Goal: Task Accomplishment & Management: Manage account settings

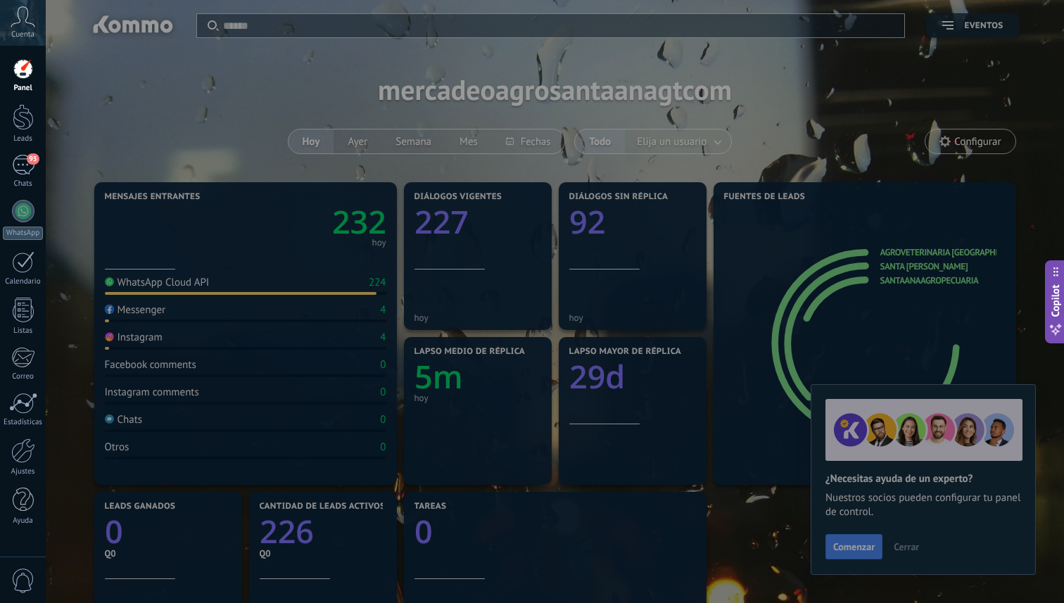
scroll to position [13, 0]
click at [524, 137] on div at bounding box center [578, 301] width 1064 height 603
click at [258, 124] on div at bounding box center [578, 301] width 1064 height 603
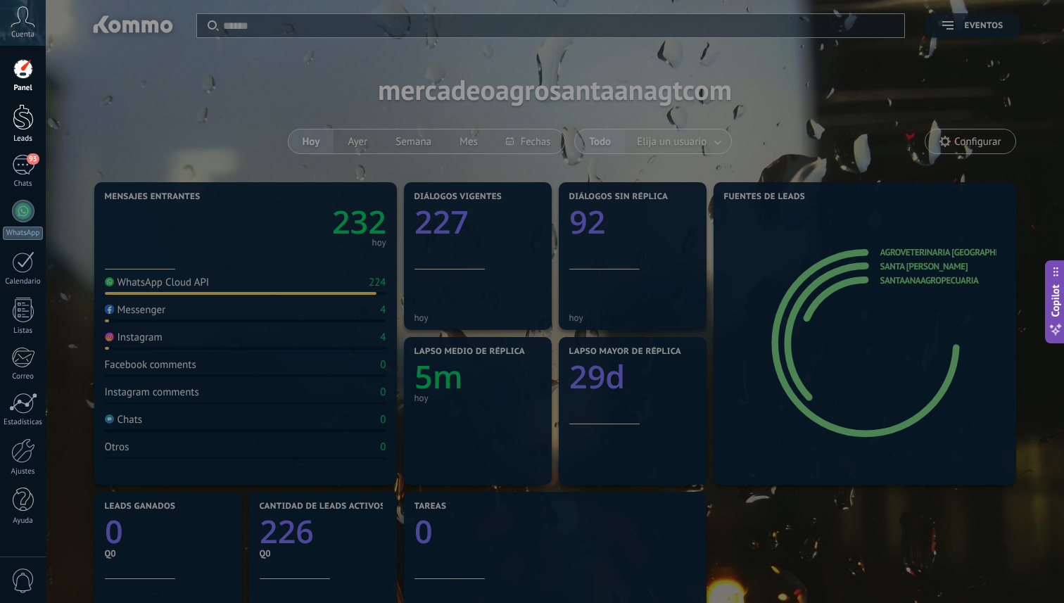
click at [16, 119] on div at bounding box center [23, 117] width 21 height 26
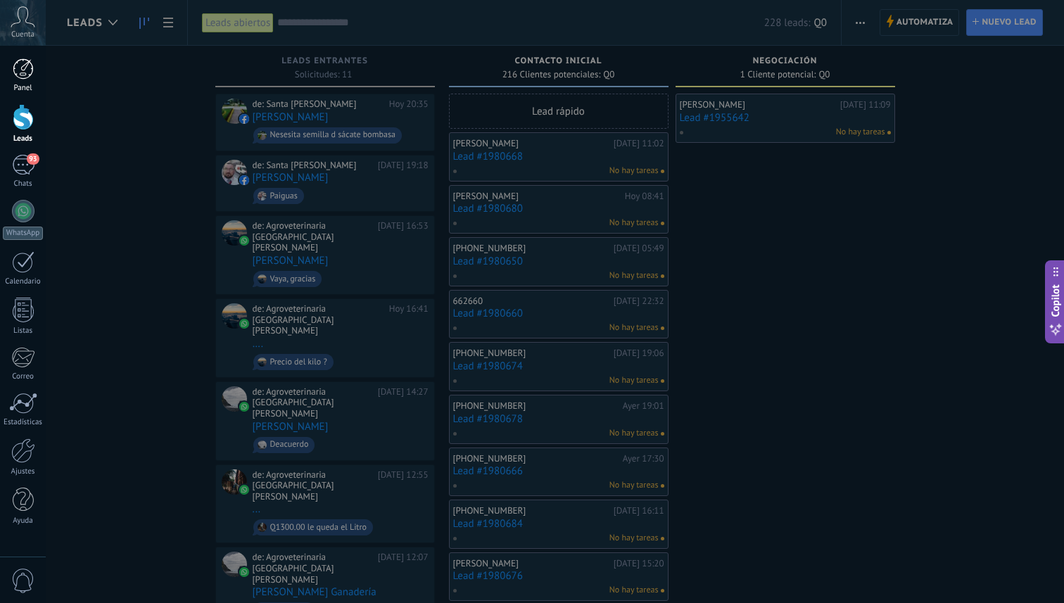
click at [27, 89] on div "Panel" at bounding box center [23, 88] width 41 height 9
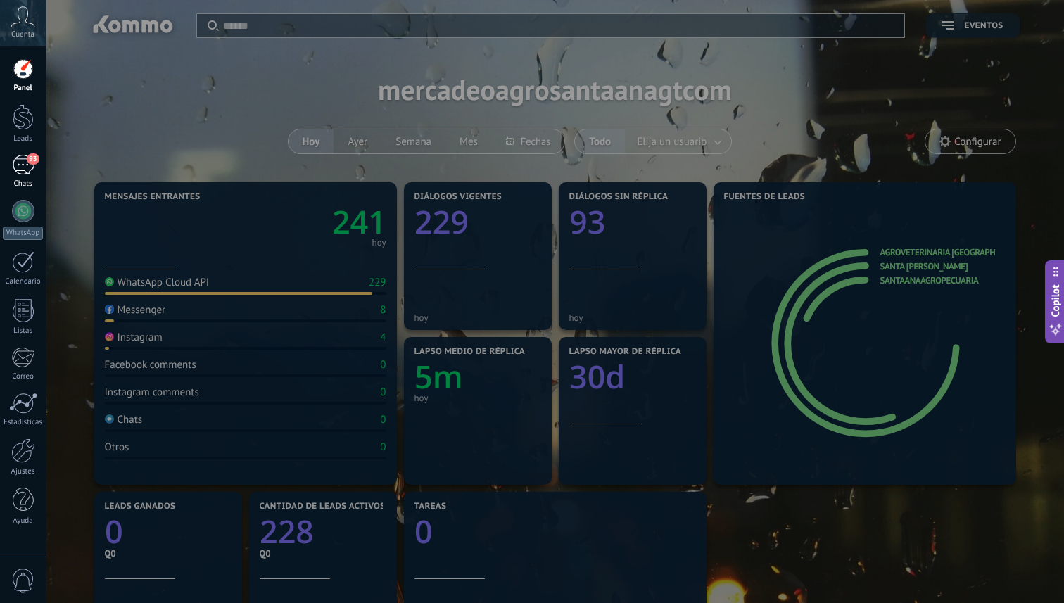
click at [18, 164] on div "93" at bounding box center [23, 165] width 23 height 20
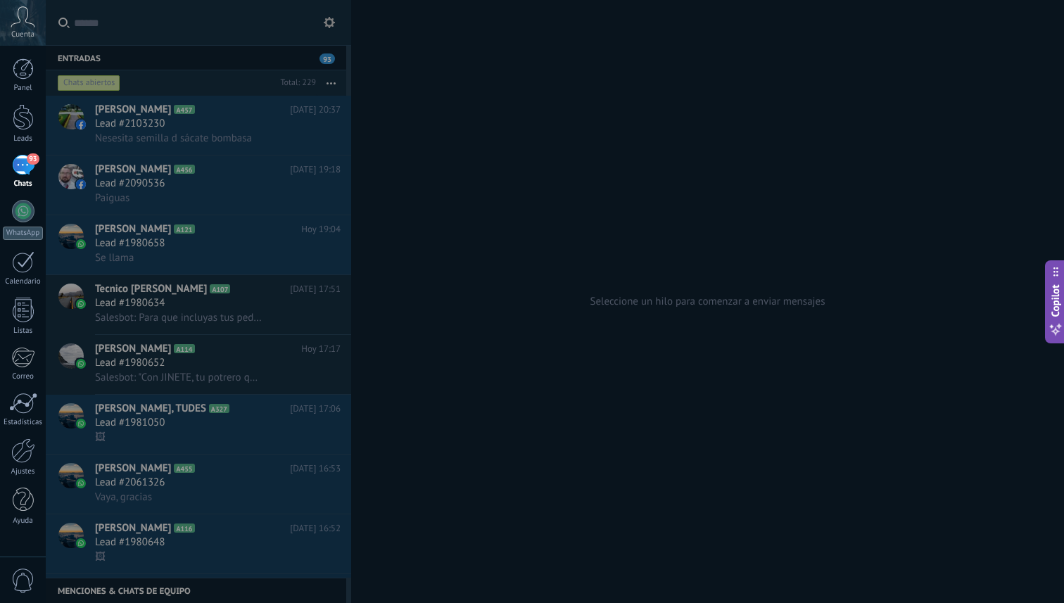
click at [25, 175] on div "93" at bounding box center [23, 165] width 23 height 20
click at [153, 68] on div at bounding box center [578, 301] width 1064 height 603
click at [152, 88] on div at bounding box center [578, 301] width 1064 height 603
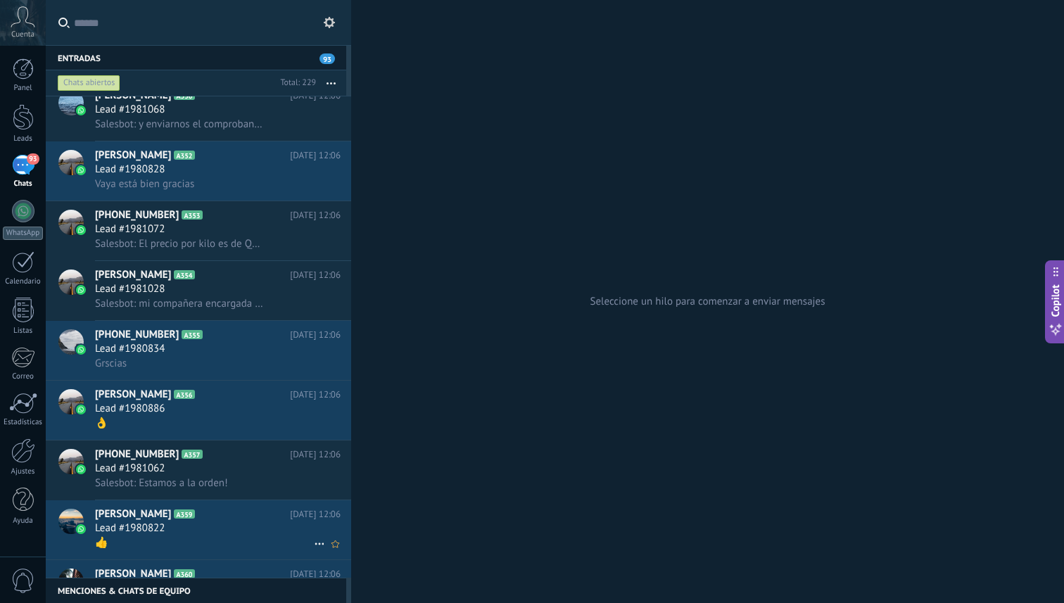
scroll to position [10750, 0]
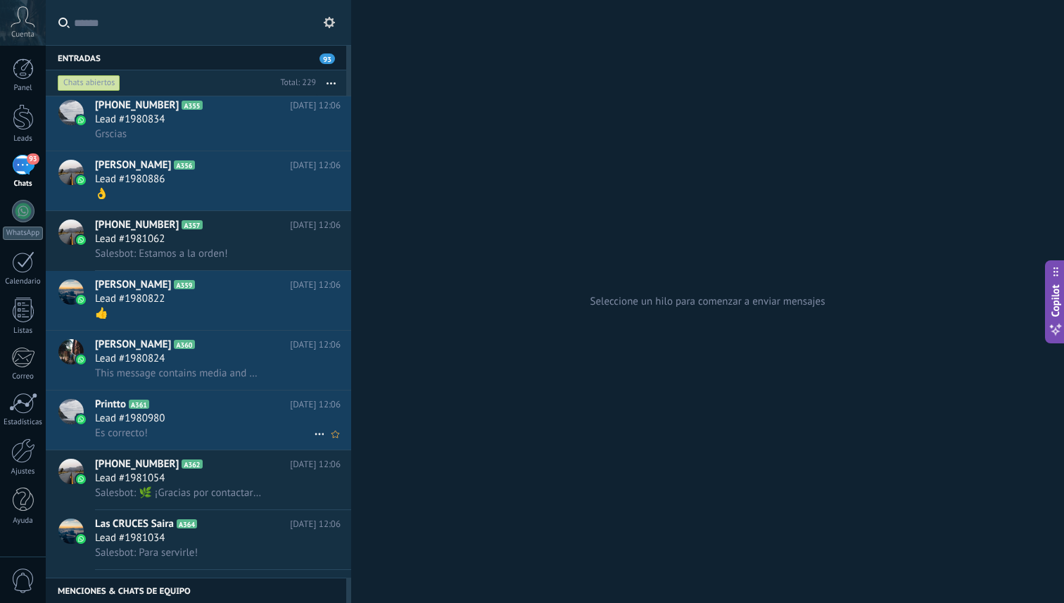
click at [225, 434] on div "Es correcto!" at bounding box center [218, 433] width 246 height 15
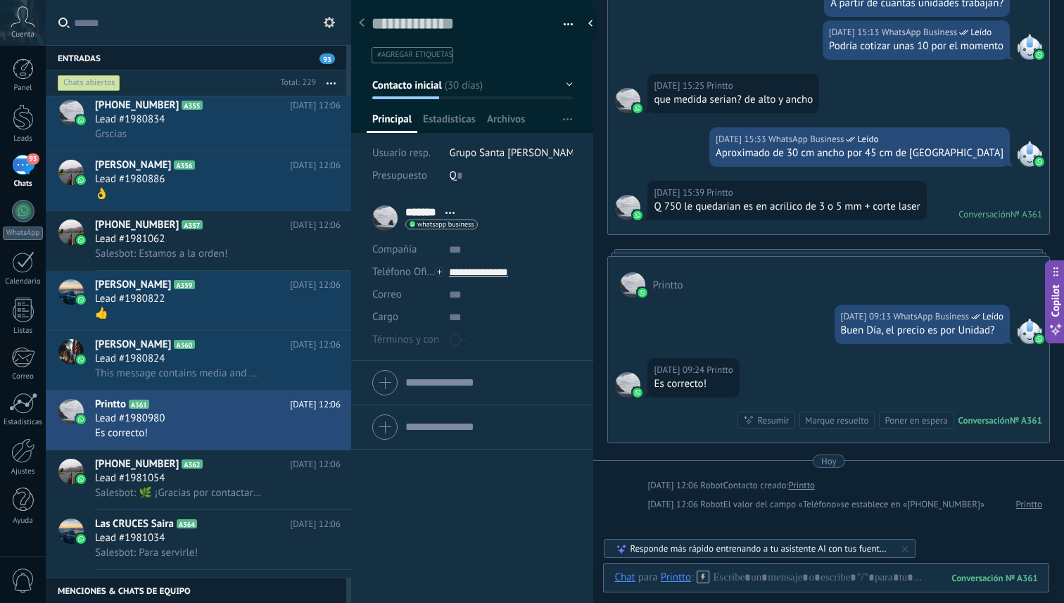
scroll to position [242, 0]
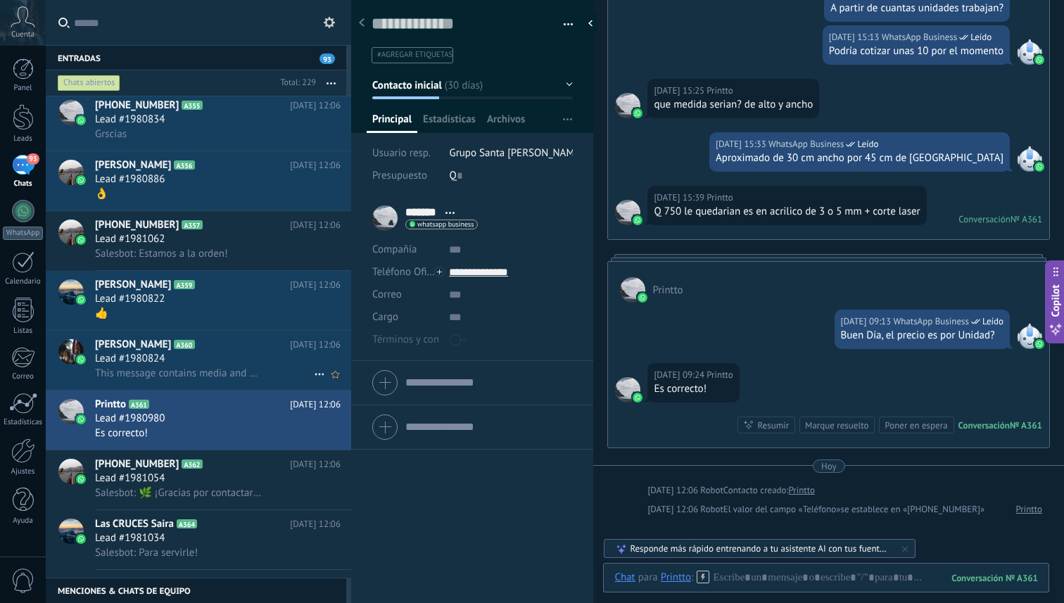
click at [195, 364] on div "Lead #1980824" at bounding box center [218, 359] width 246 height 14
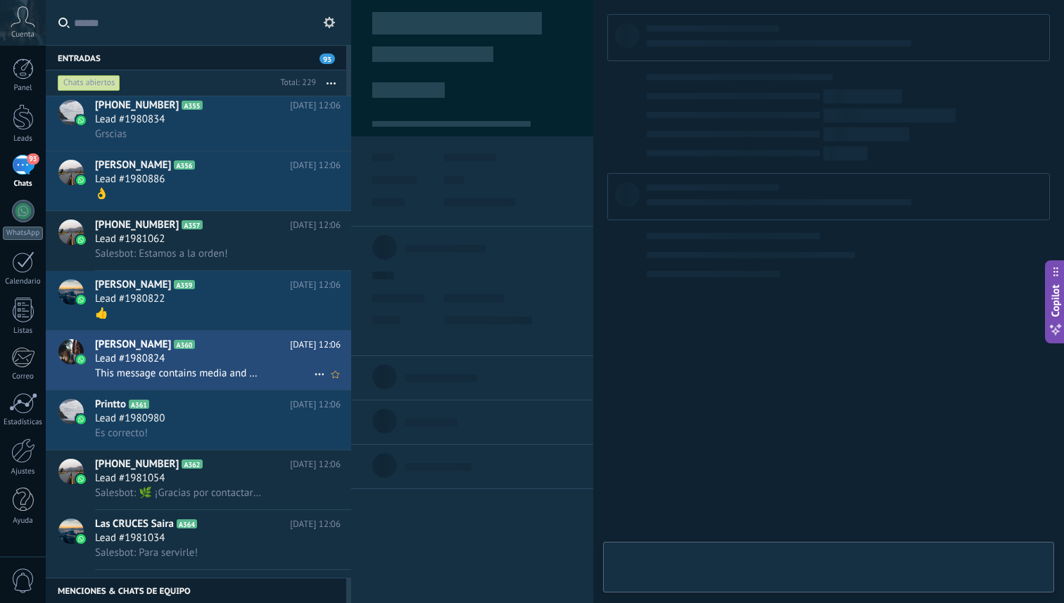
scroll to position [21, 0]
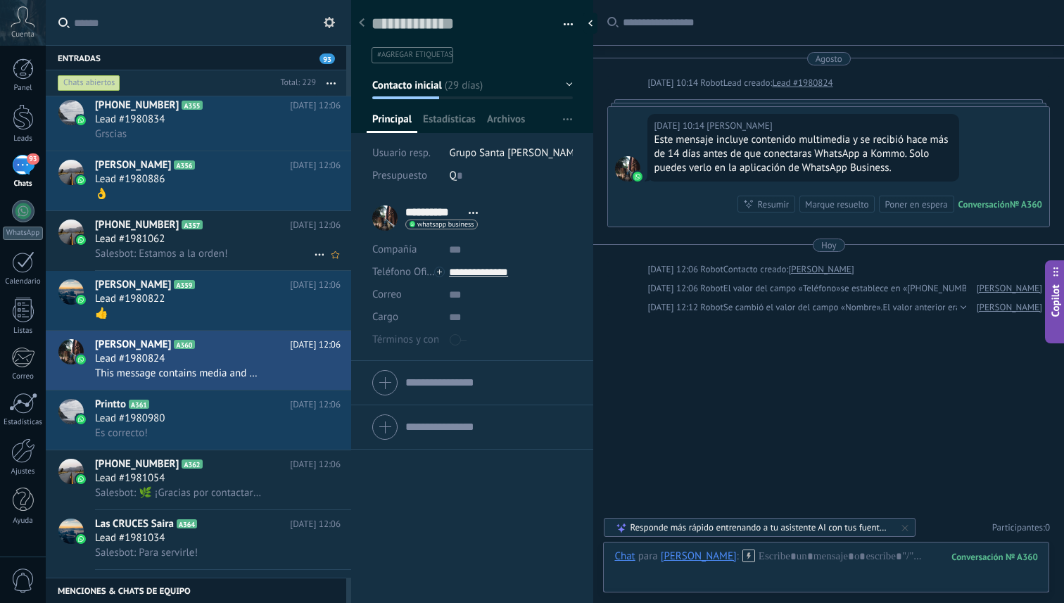
click at [244, 258] on div "Salesbot: Estamos a la orden!" at bounding box center [218, 253] width 246 height 15
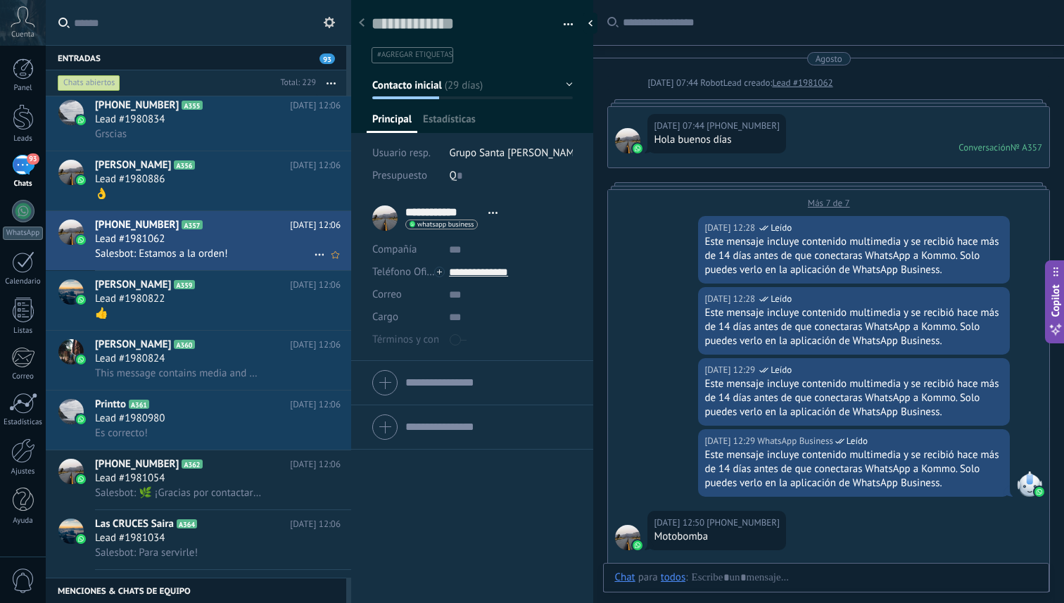
scroll to position [495, 0]
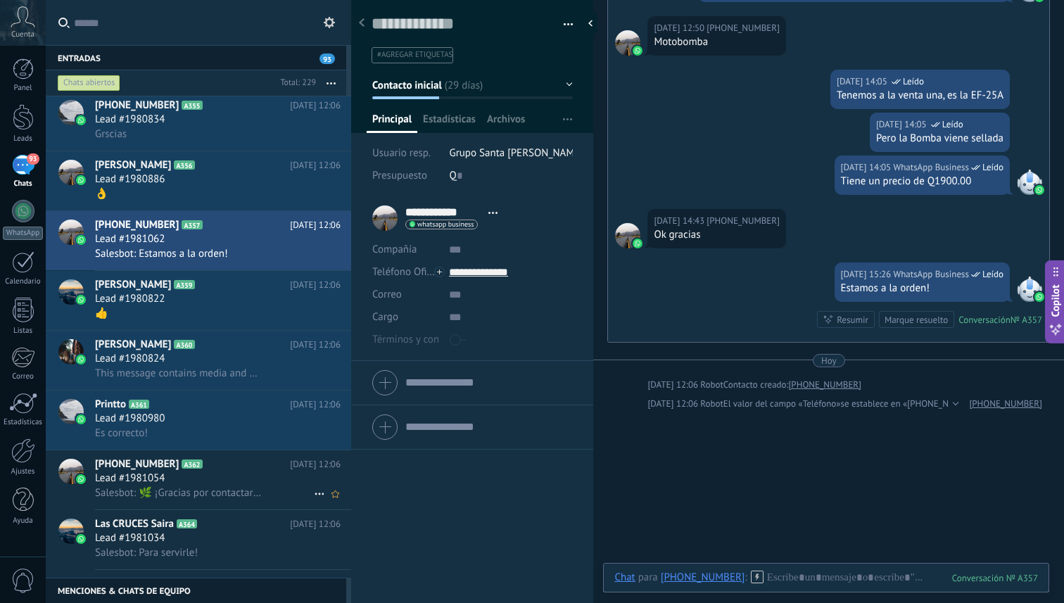
click at [225, 486] on div "Lead #1981054" at bounding box center [218, 479] width 246 height 14
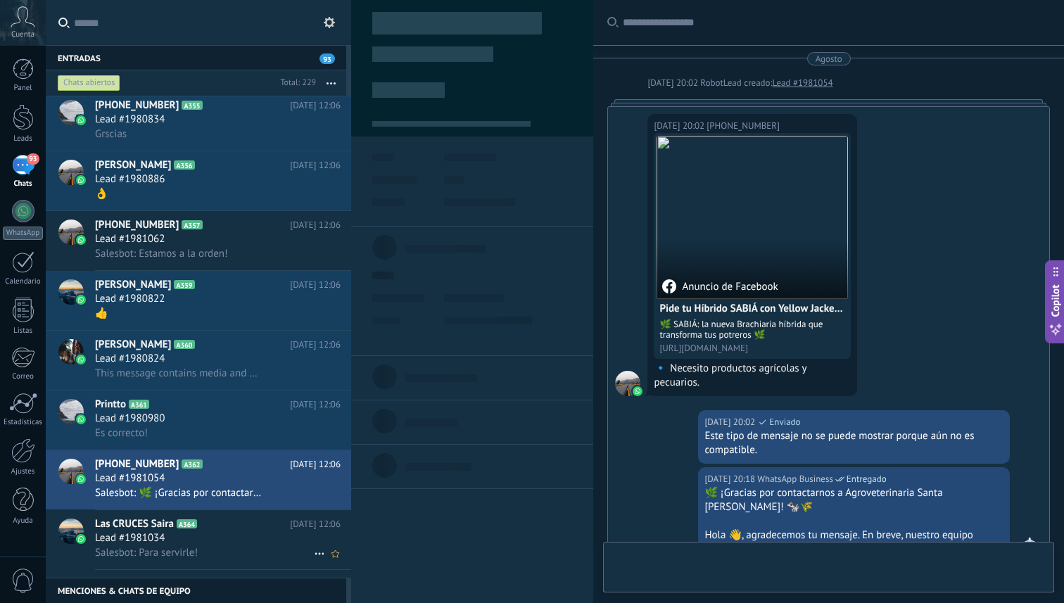
click at [225, 554] on div "Salesbot: Para servirle!" at bounding box center [218, 553] width 246 height 15
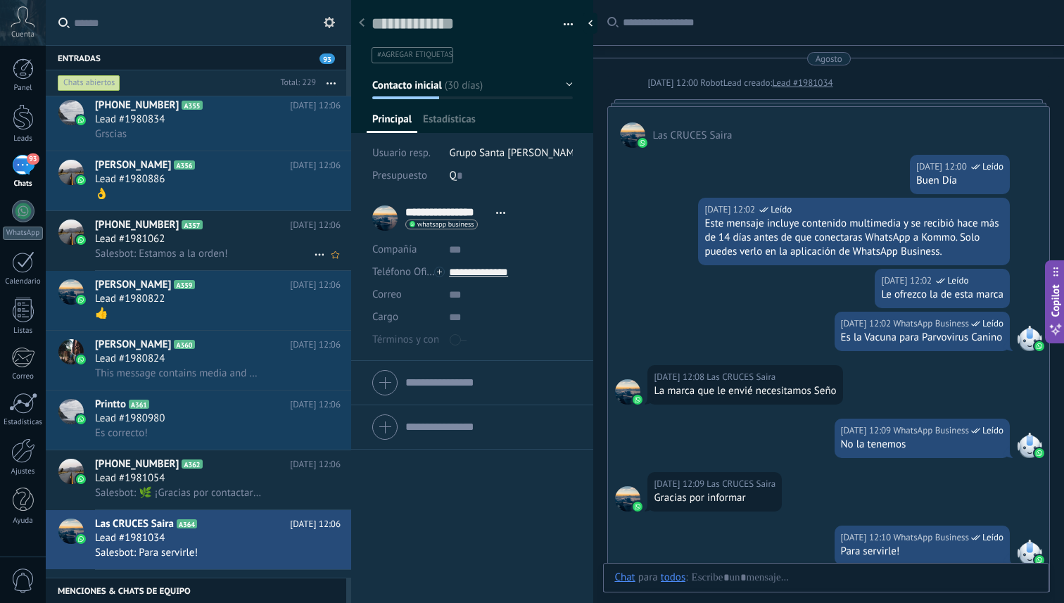
scroll to position [263, 0]
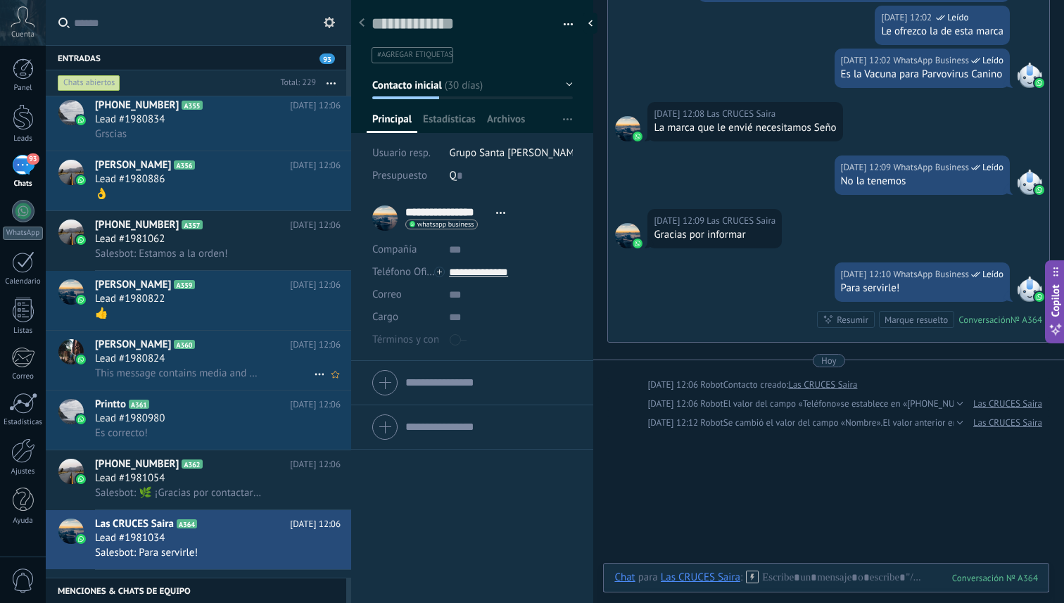
click at [181, 366] on div "Lead #1980824" at bounding box center [218, 359] width 246 height 14
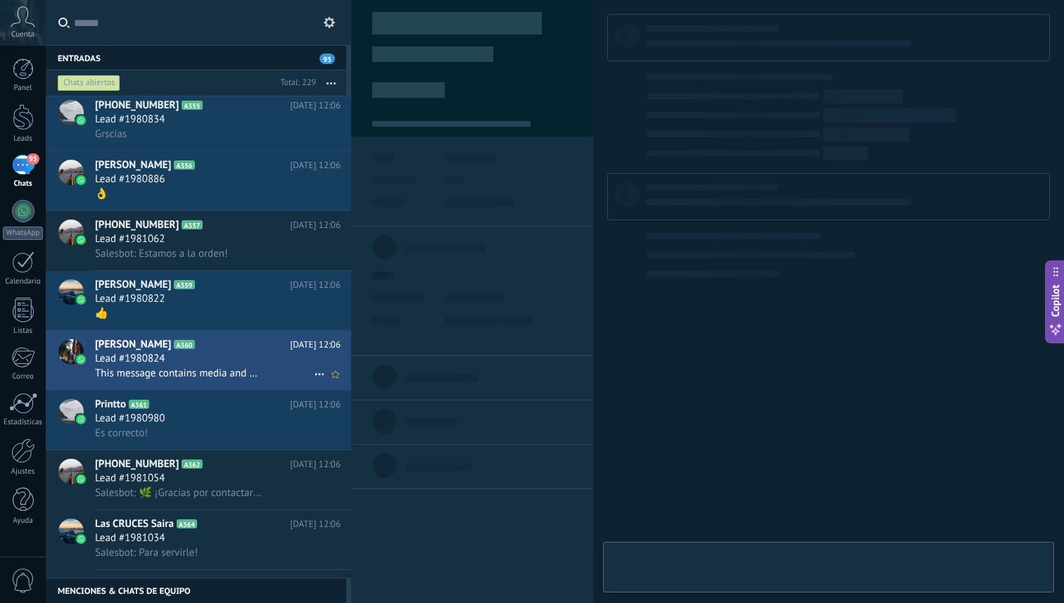
scroll to position [21, 0]
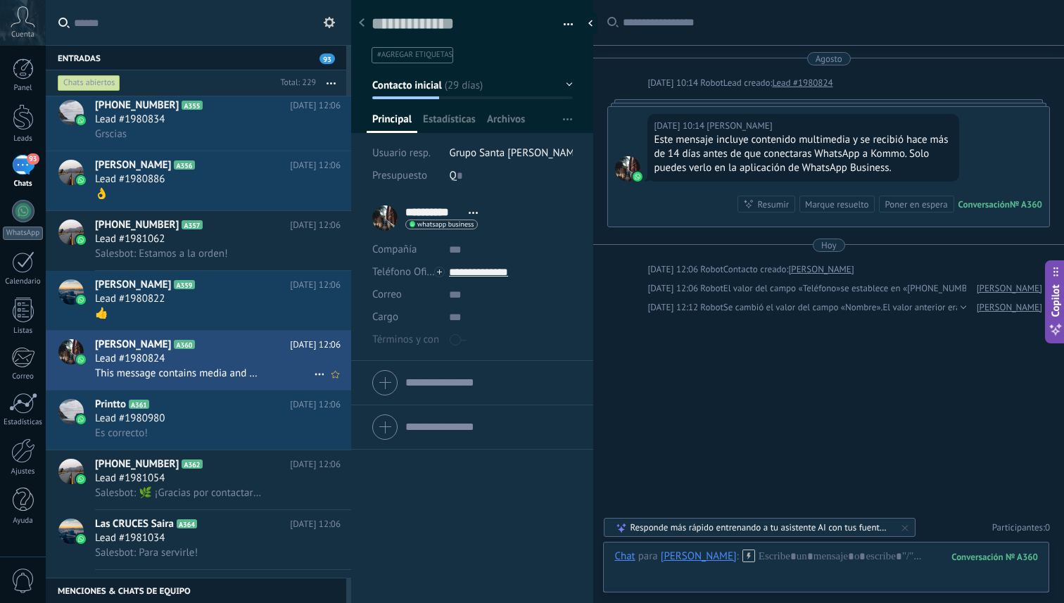
click at [210, 352] on h2 "[PERSON_NAME] A360" at bounding box center [192, 345] width 195 height 14
click at [210, 313] on div "👍" at bounding box center [218, 313] width 246 height 15
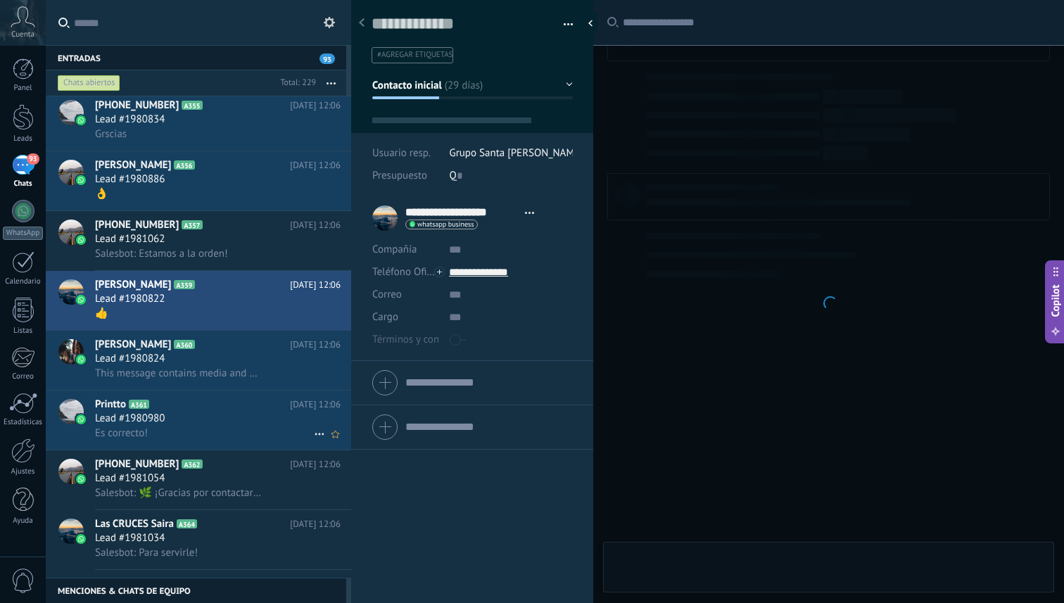
scroll to position [149, 0]
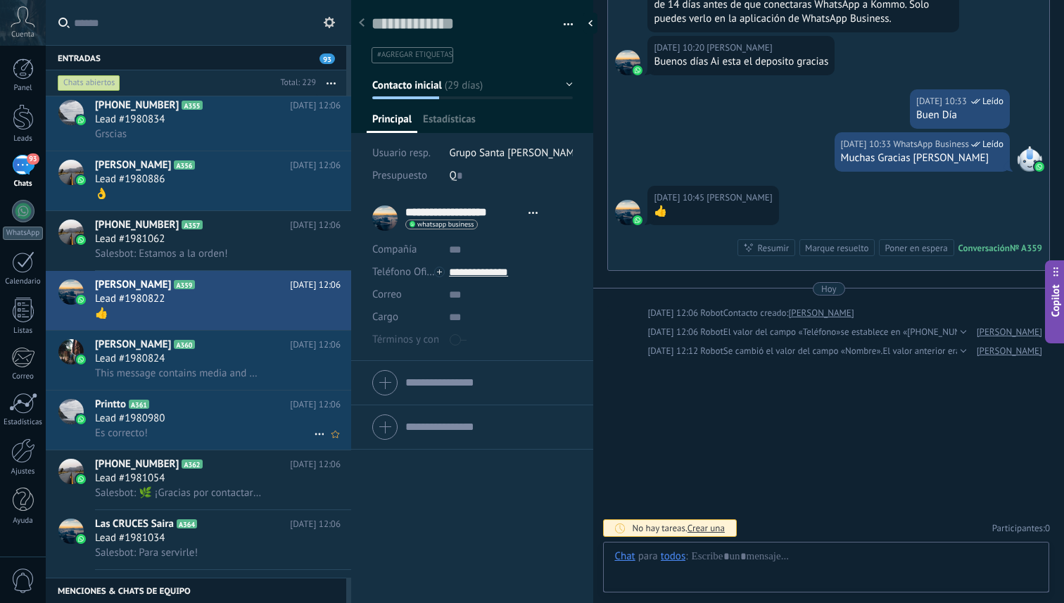
click at [191, 407] on h2 "Printto A361" at bounding box center [192, 405] width 195 height 14
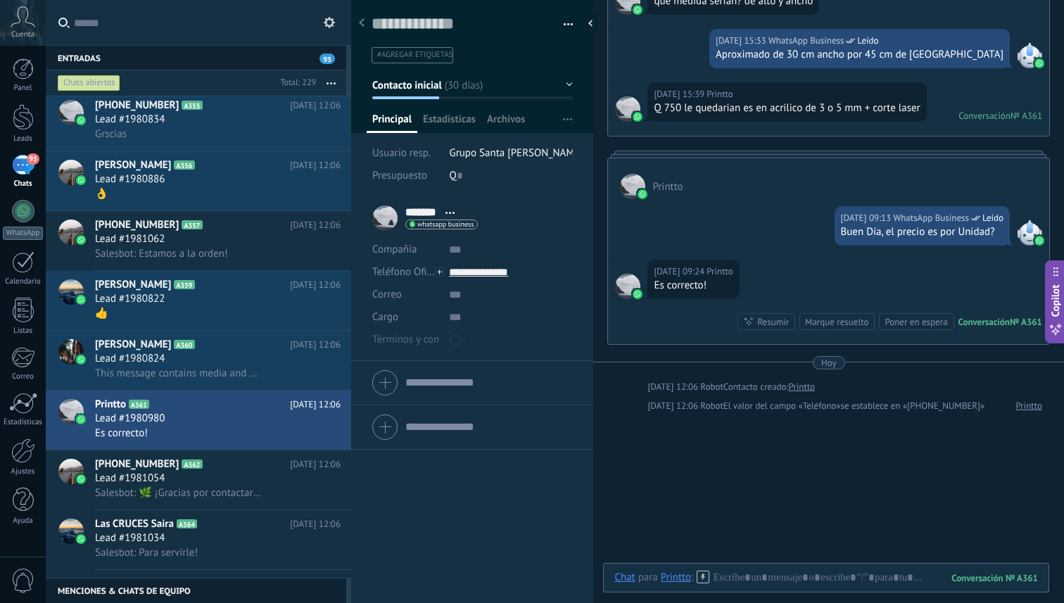
scroll to position [401, 0]
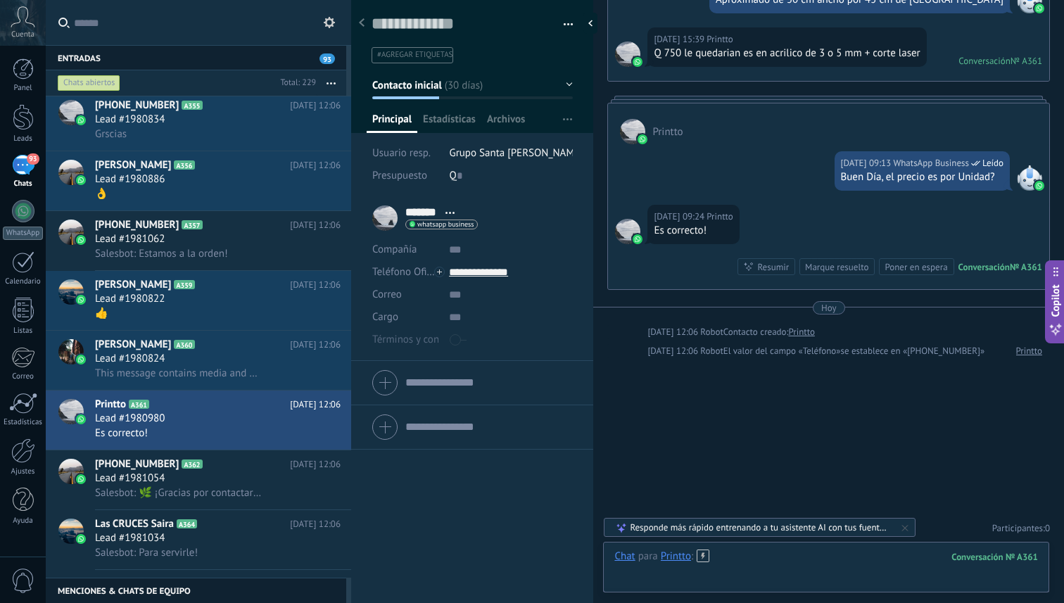
click at [888, 562] on div at bounding box center [827, 571] width 424 height 42
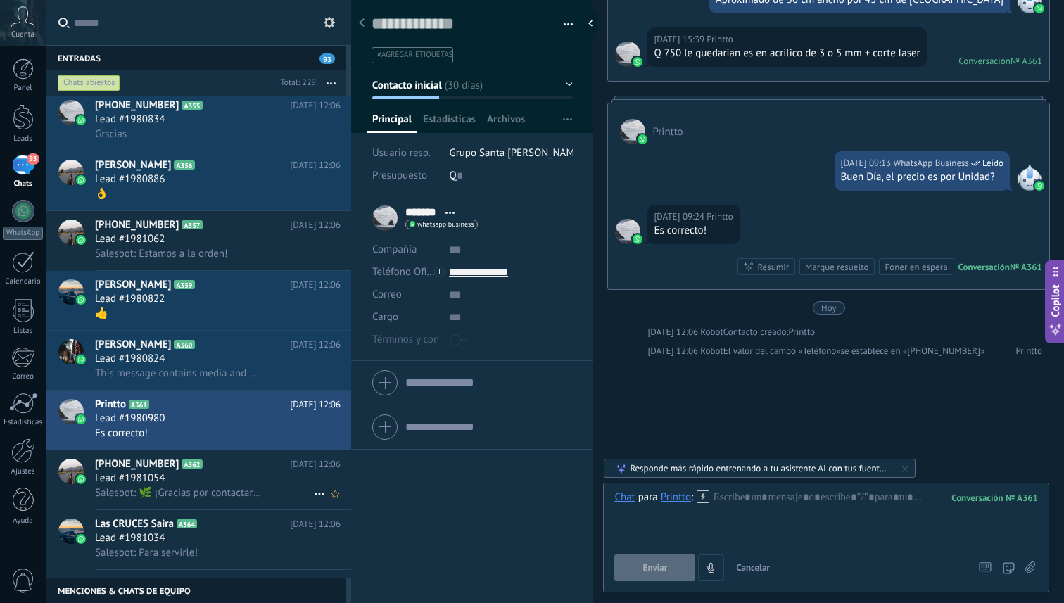
click at [195, 486] on div "Lead #1981054" at bounding box center [218, 479] width 246 height 14
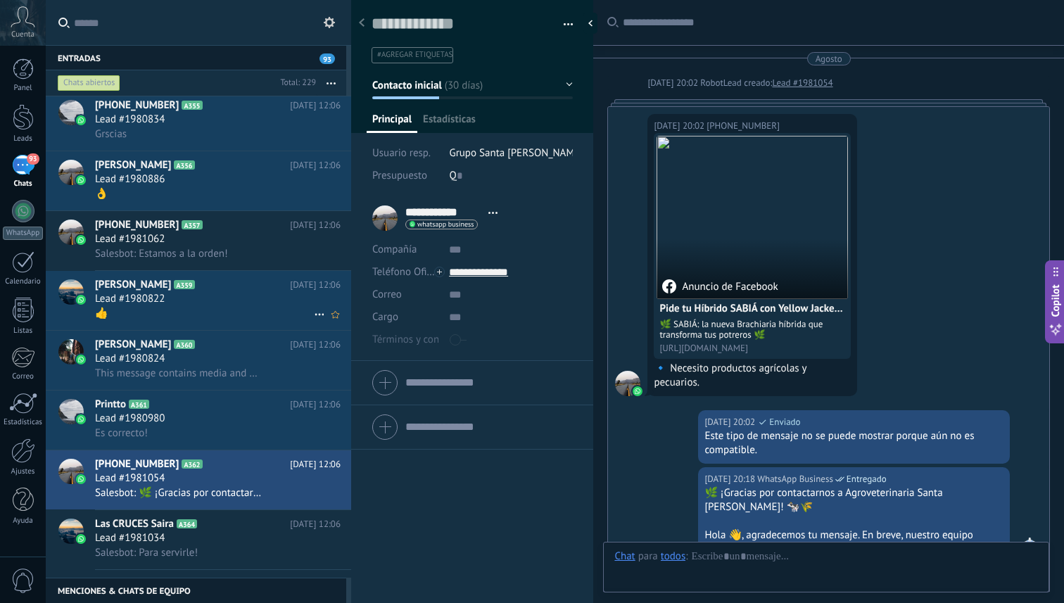
scroll to position [300, 0]
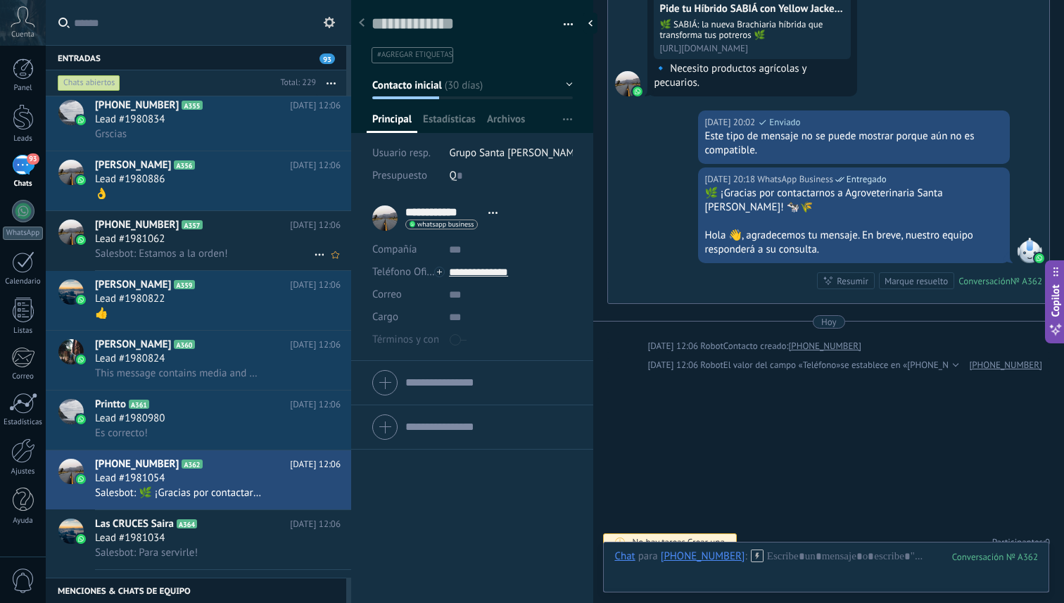
click at [227, 246] on div "Lead #1981062" at bounding box center [218, 239] width 246 height 14
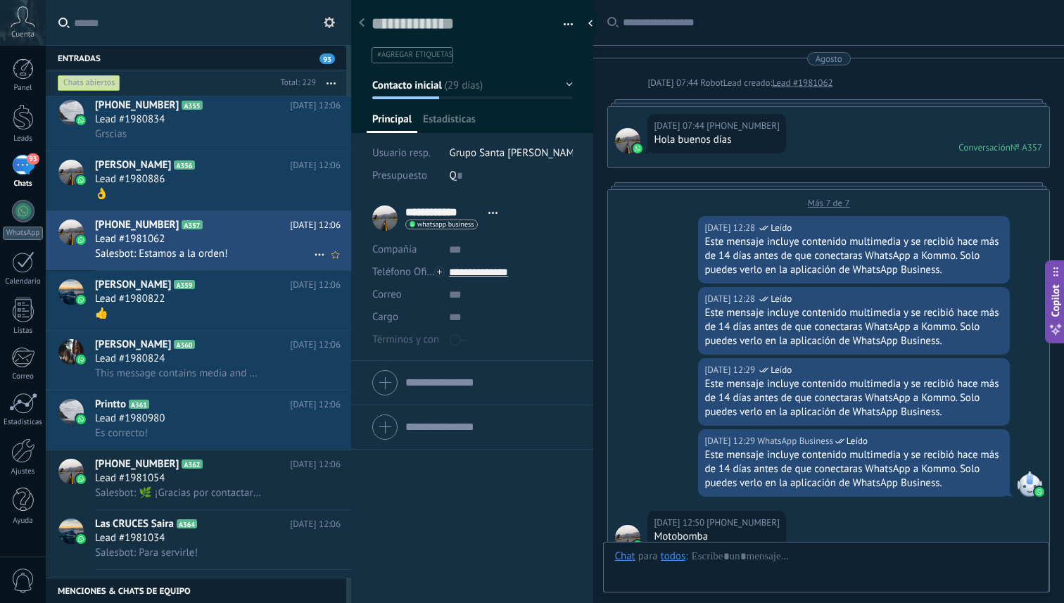
scroll to position [495, 0]
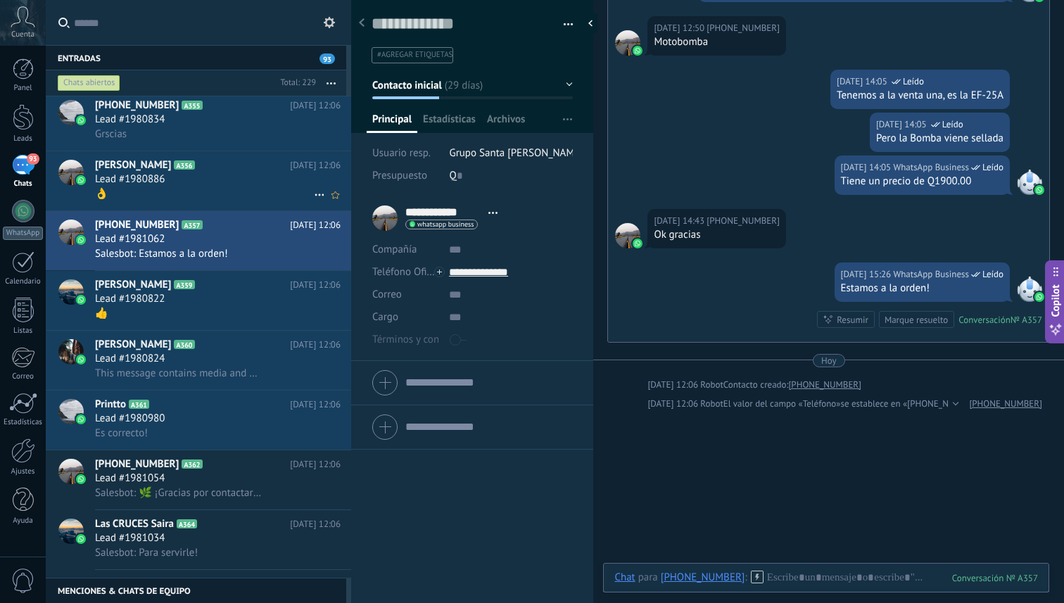
click at [227, 185] on div "Lead #1980886" at bounding box center [218, 179] width 246 height 14
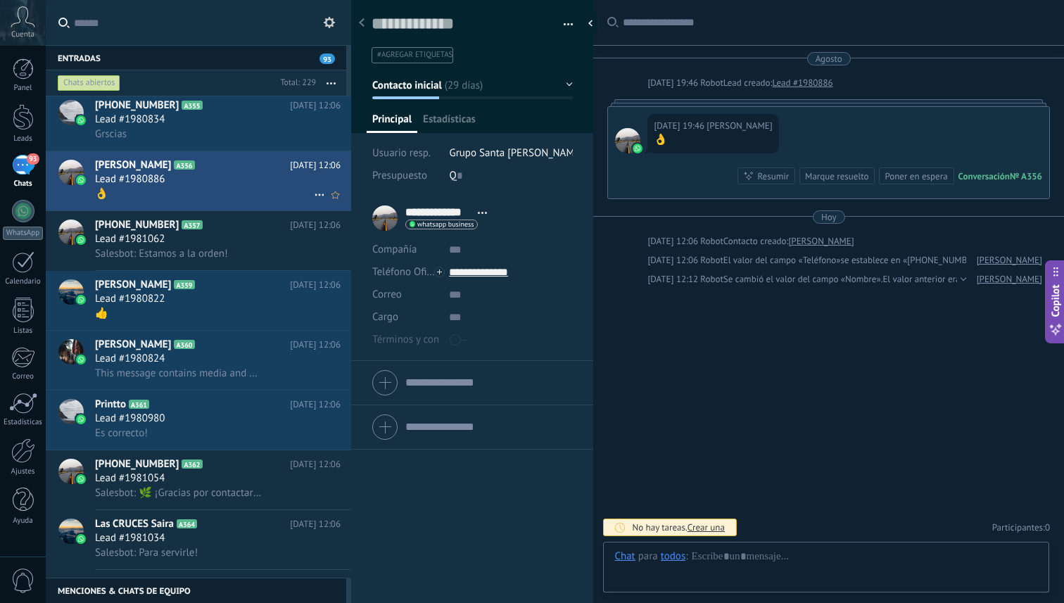
scroll to position [21, 0]
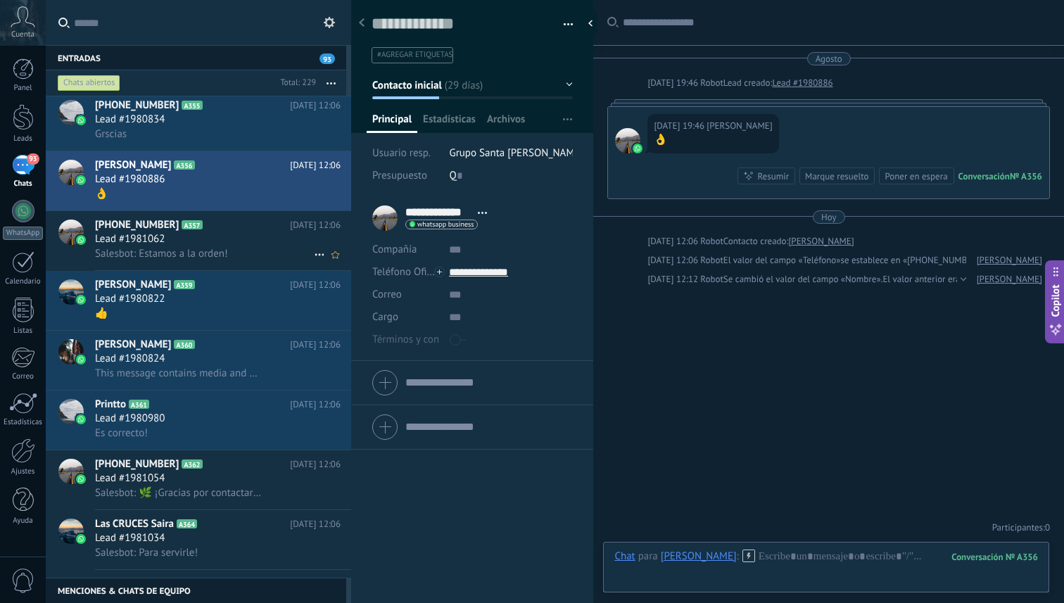
click at [207, 244] on div "Lead #1981062" at bounding box center [218, 239] width 246 height 14
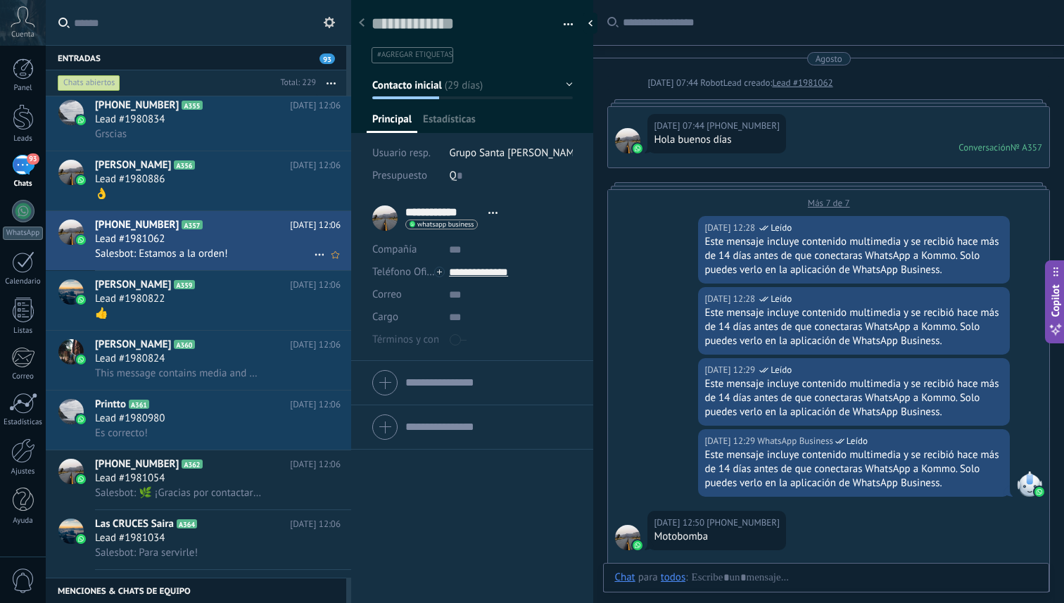
scroll to position [495, 0]
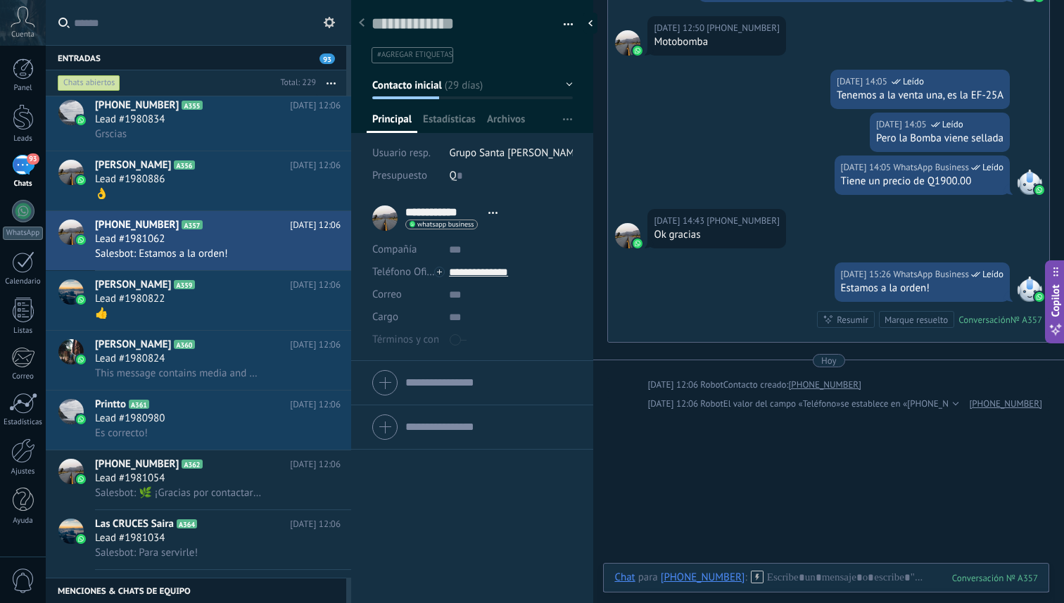
click at [87, 77] on div "Chats abiertos" at bounding box center [89, 83] width 63 height 17
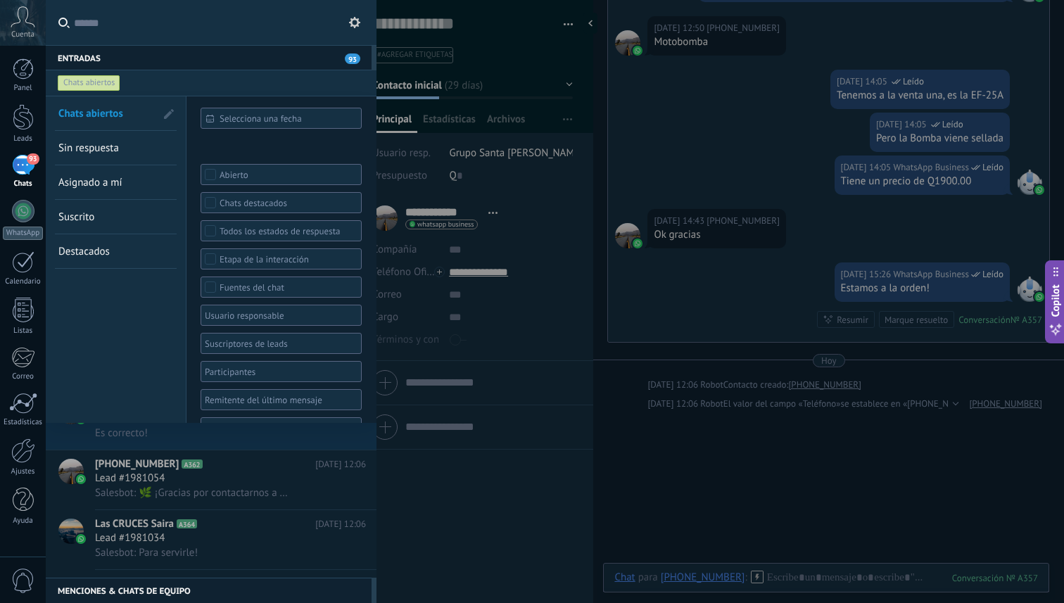
click at [149, 525] on div at bounding box center [211, 337] width 331 height 482
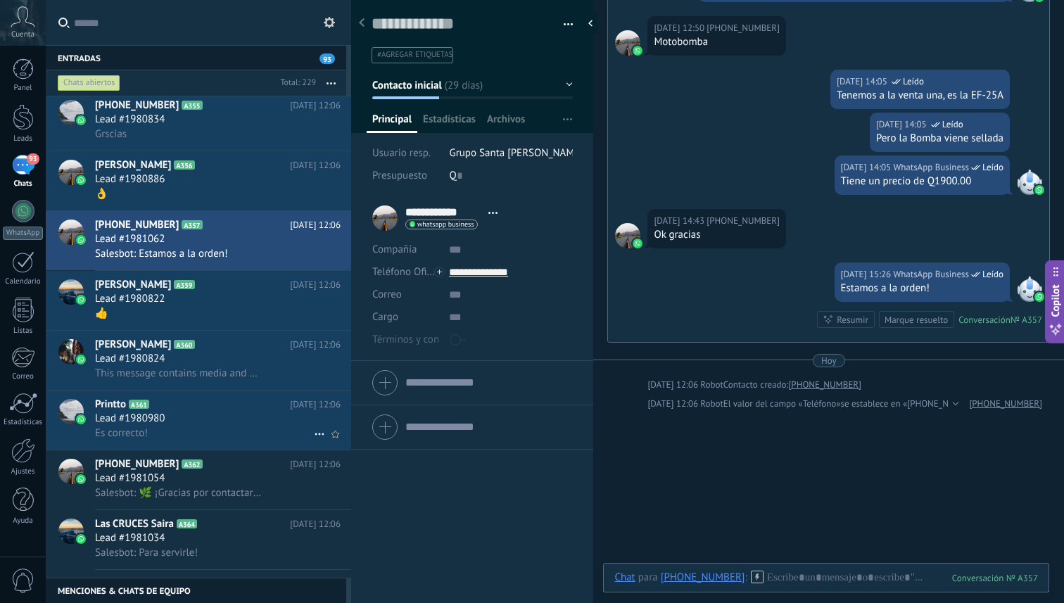
click at [319, 443] on icon at bounding box center [319, 434] width 17 height 17
click at [325, 474] on use at bounding box center [324, 476] width 10 height 10
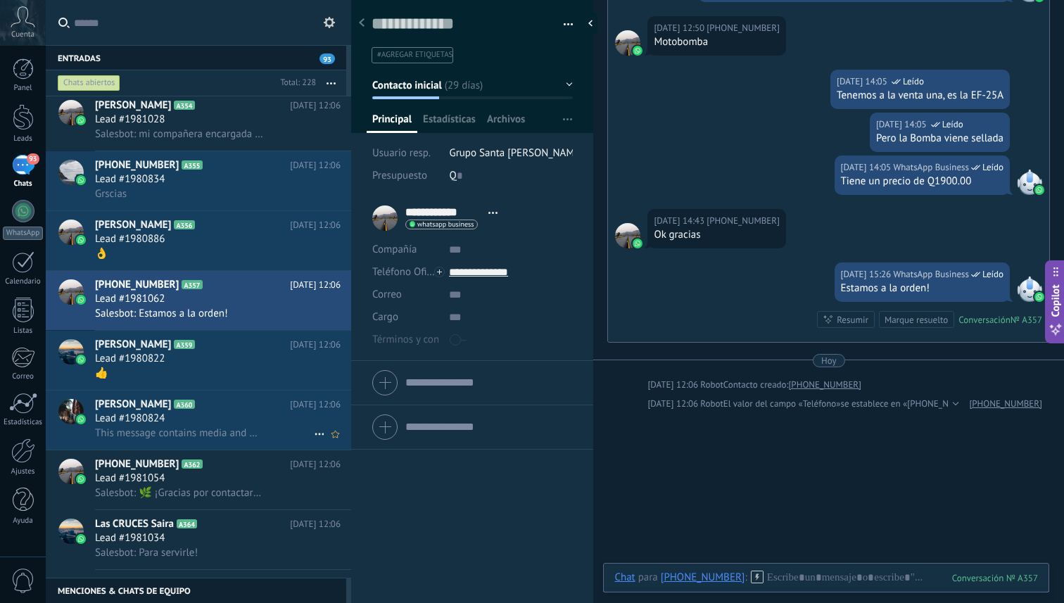
click at [220, 434] on span "This message contains media and was received over 14 days before you connected …" at bounding box center [179, 433] width 168 height 13
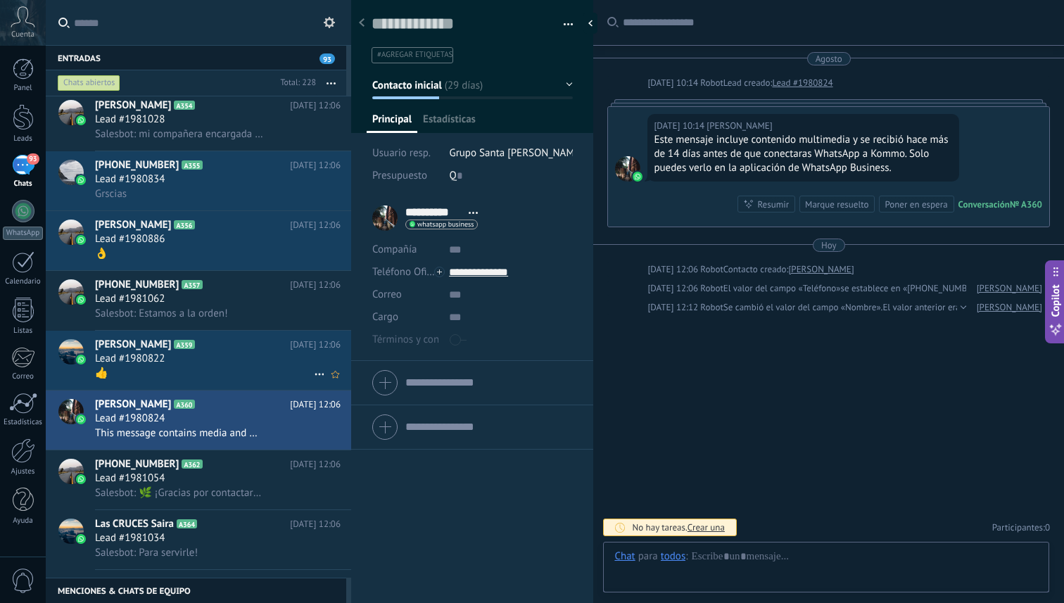
click at [232, 365] on div "Lead #1980822" at bounding box center [218, 359] width 246 height 14
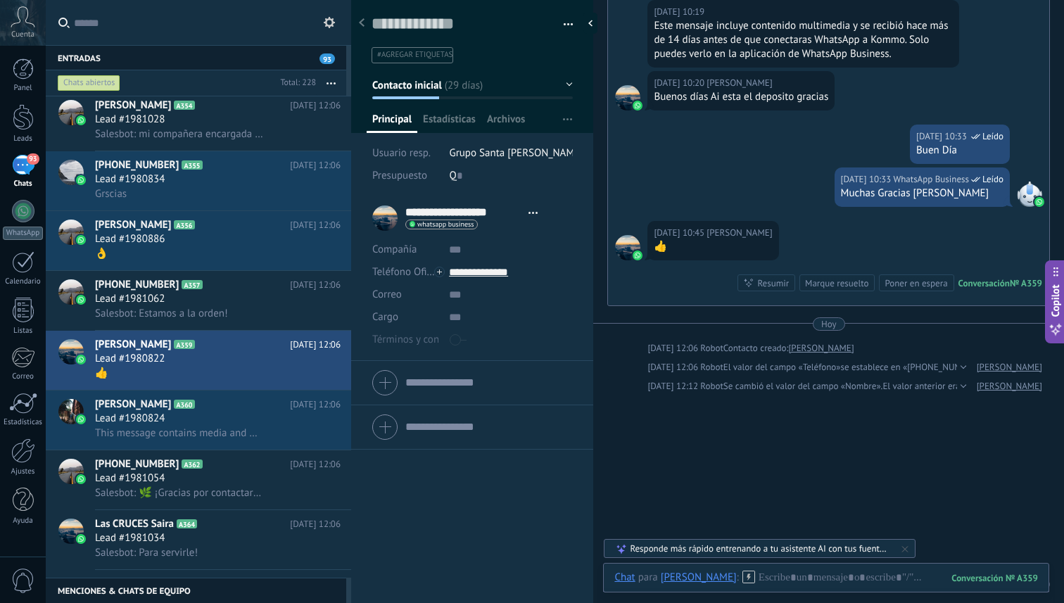
scroll to position [149, 0]
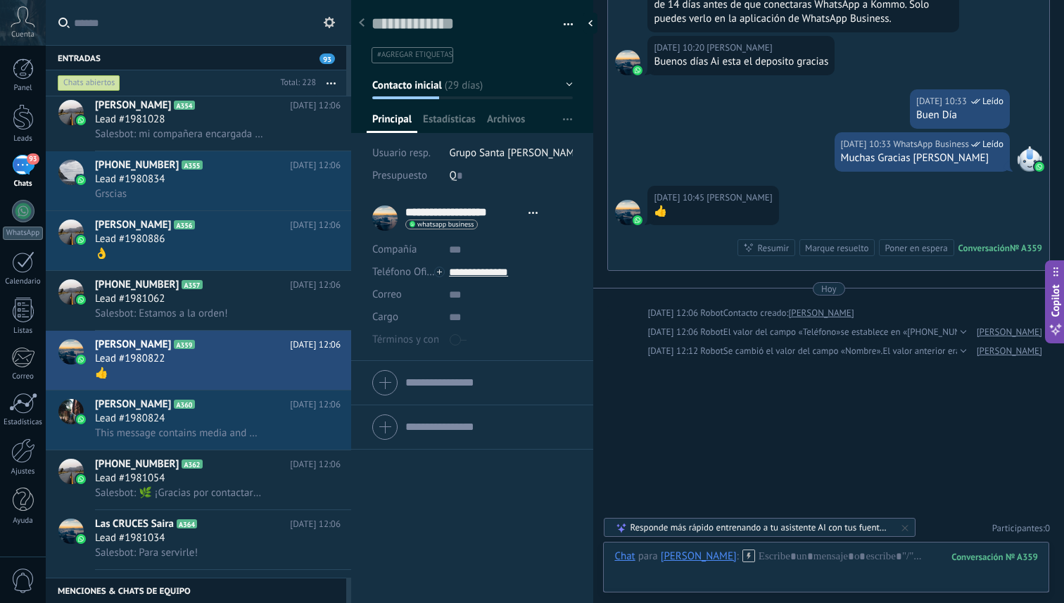
click at [840, 251] on div "Marque resuelto" at bounding box center [836, 247] width 63 height 13
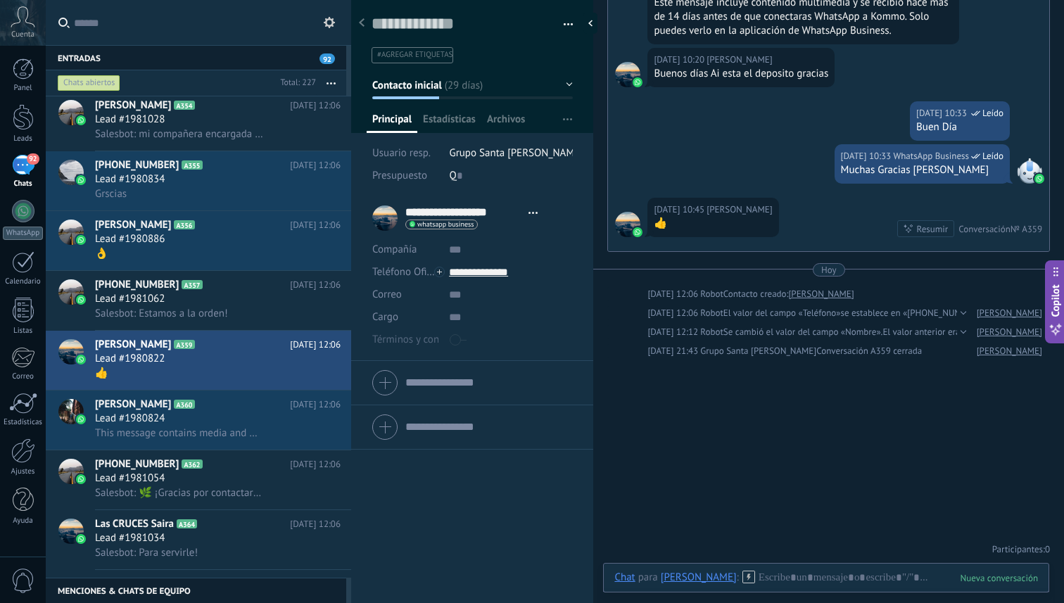
scroll to position [10629, 0]
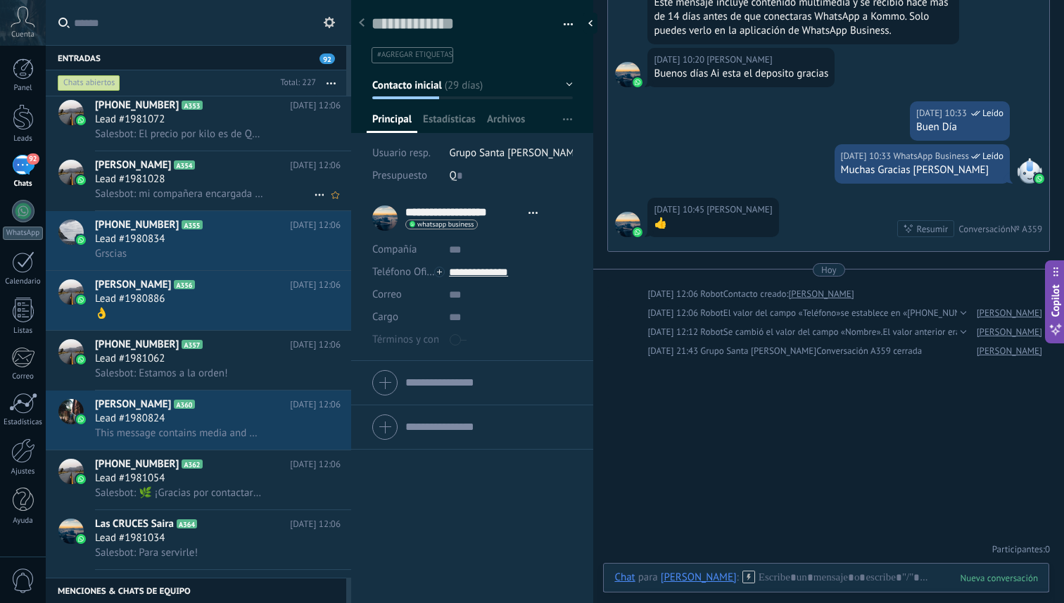
click at [263, 199] on h3 "Salesbot: mi compañera encargada se lo enviará en un momento" at bounding box center [182, 194] width 175 height 14
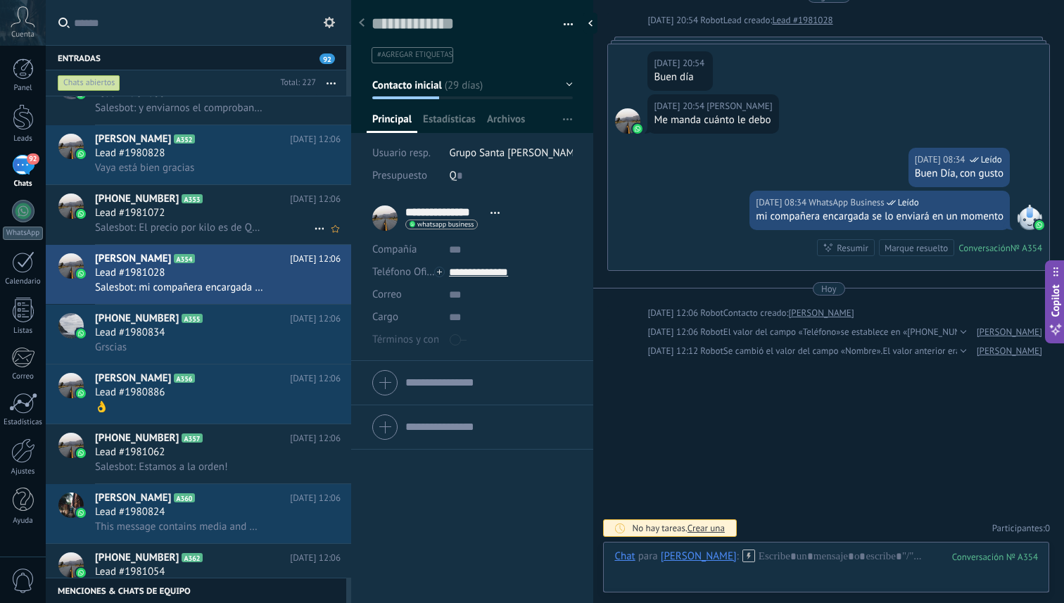
scroll to position [10807, 0]
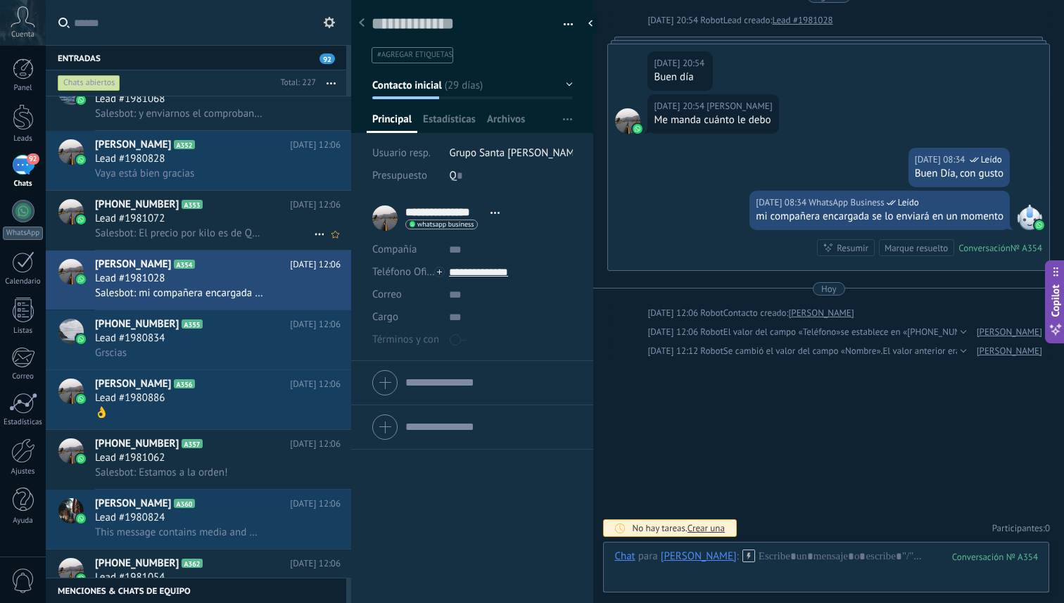
click at [213, 199] on div "[PHONE_NUMBER] A353 [DATE] 12:06 Lead #1981072 Salesbot: El precio por kilo es …" at bounding box center [223, 220] width 256 height 59
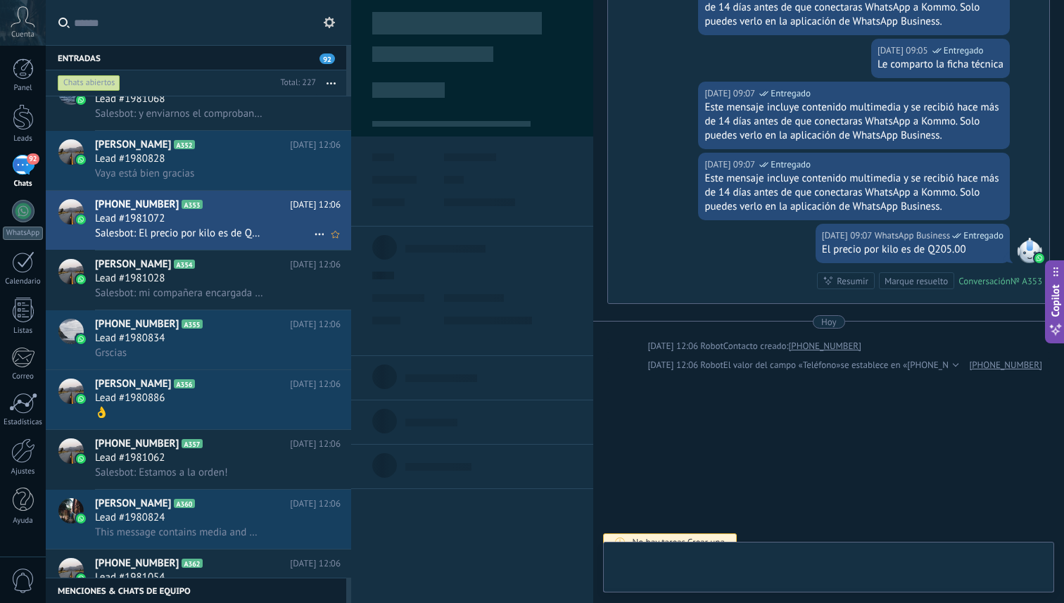
scroll to position [21, 0]
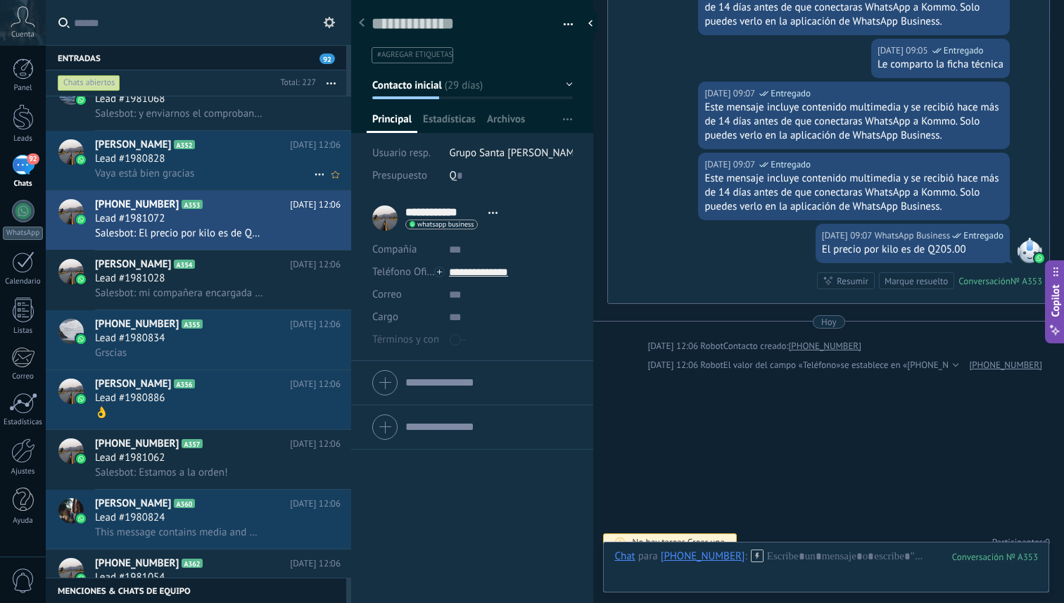
click at [222, 165] on div "Lead #1980828" at bounding box center [218, 159] width 246 height 14
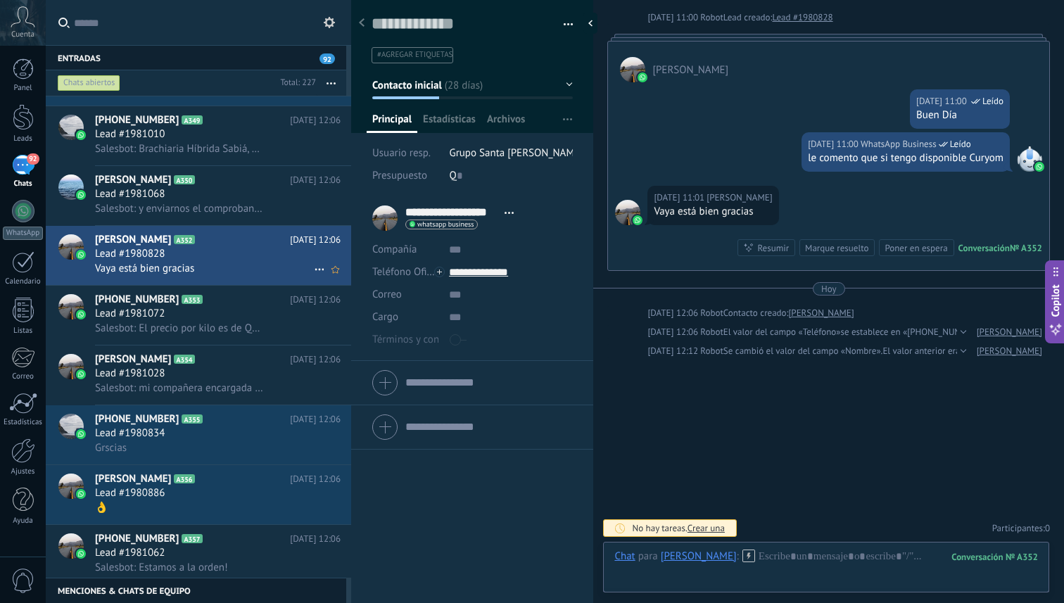
scroll to position [10708, 0]
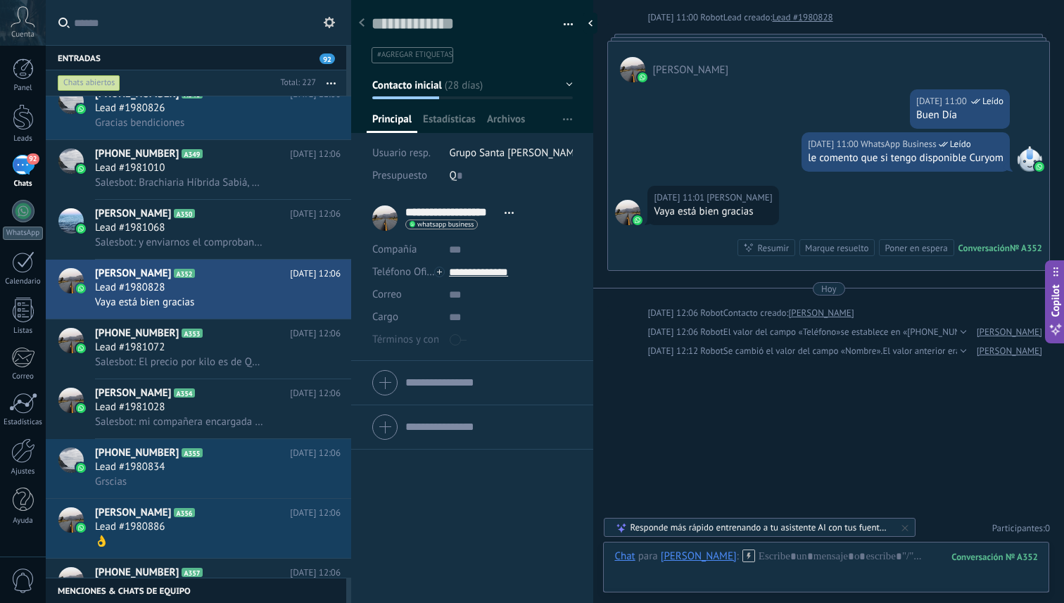
click at [111, 76] on div "Chats abiertos" at bounding box center [89, 83] width 63 height 17
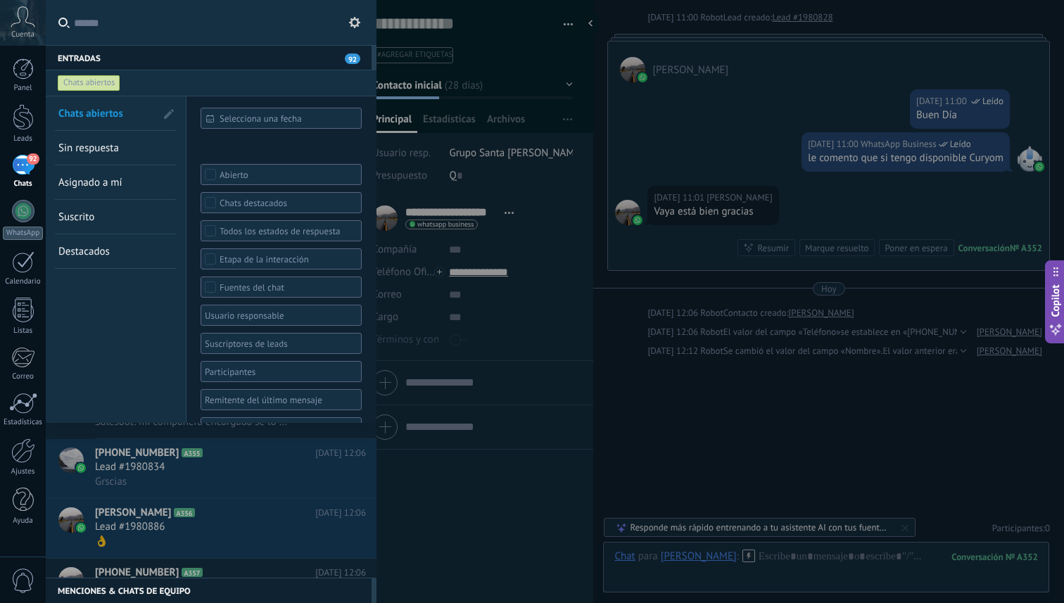
click at [105, 147] on span "Sin respuesta" at bounding box center [88, 148] width 61 height 13
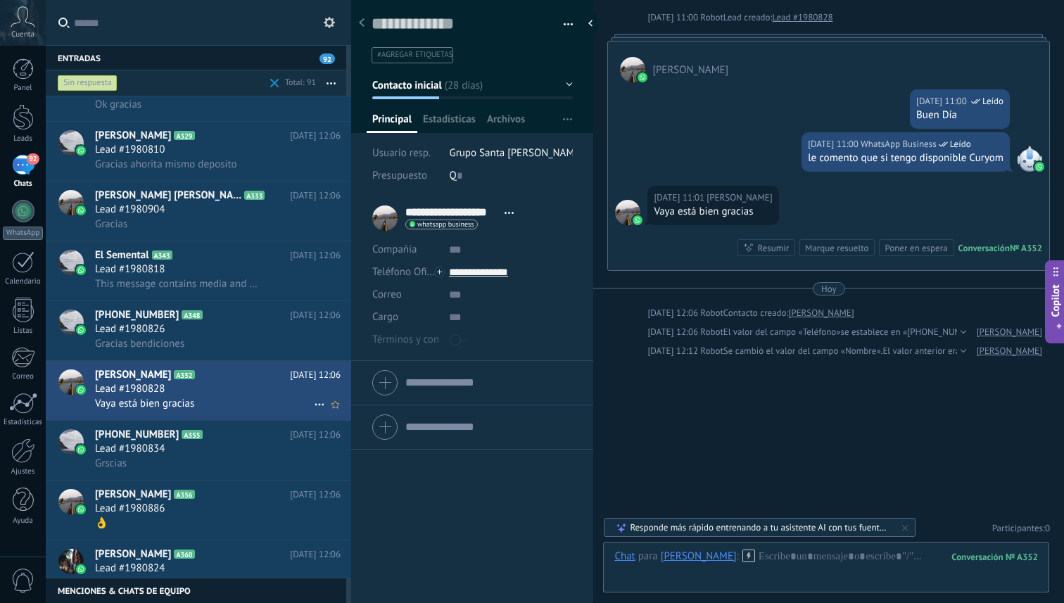
scroll to position [4517, 0]
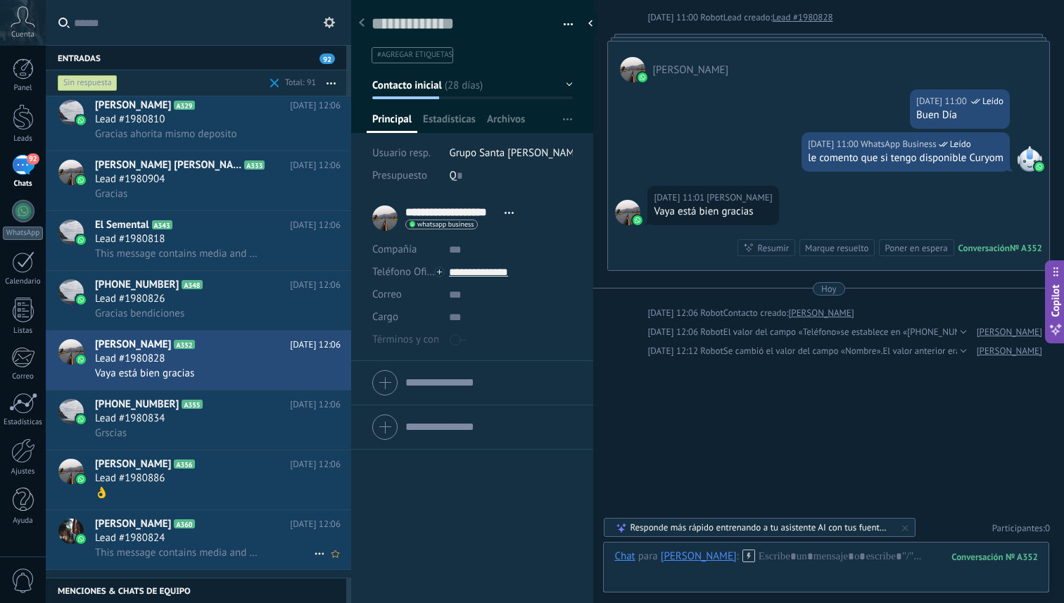
click at [222, 546] on div "Lead #1980824" at bounding box center [218, 539] width 246 height 14
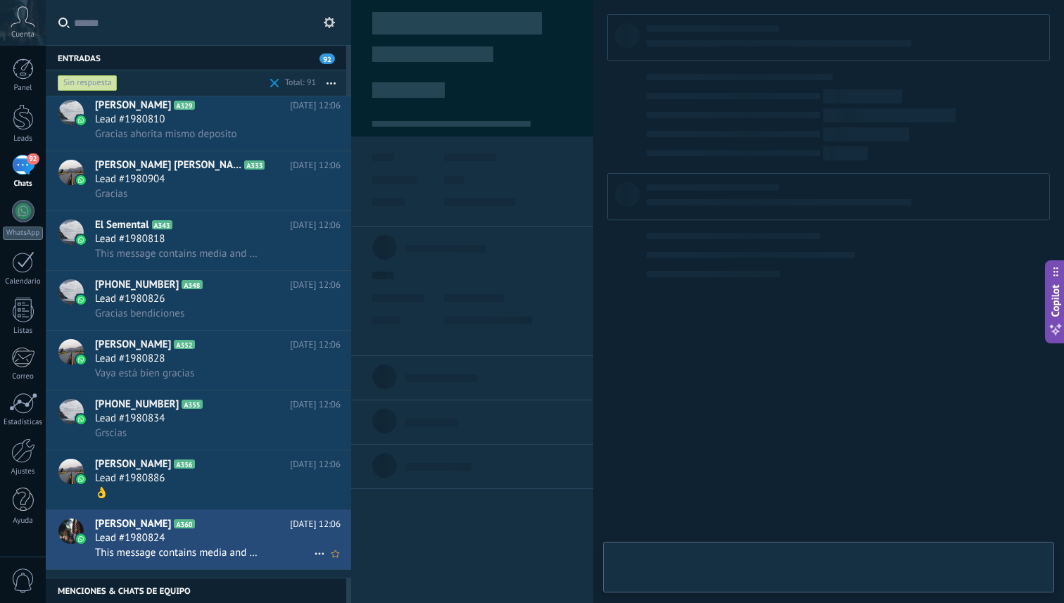
scroll to position [21, 0]
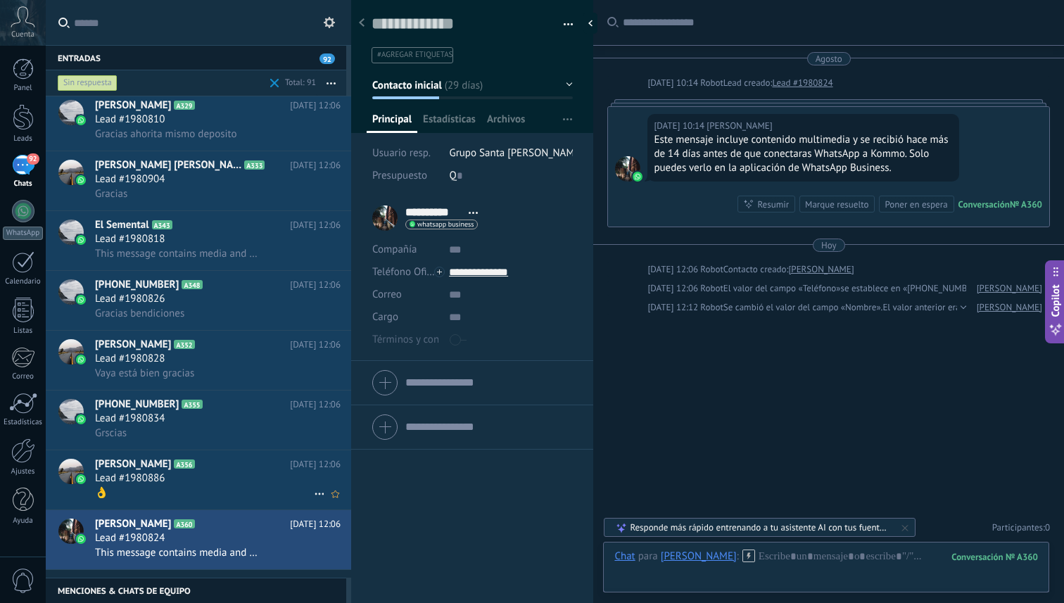
click at [220, 486] on div "Lead #1980886" at bounding box center [218, 479] width 246 height 14
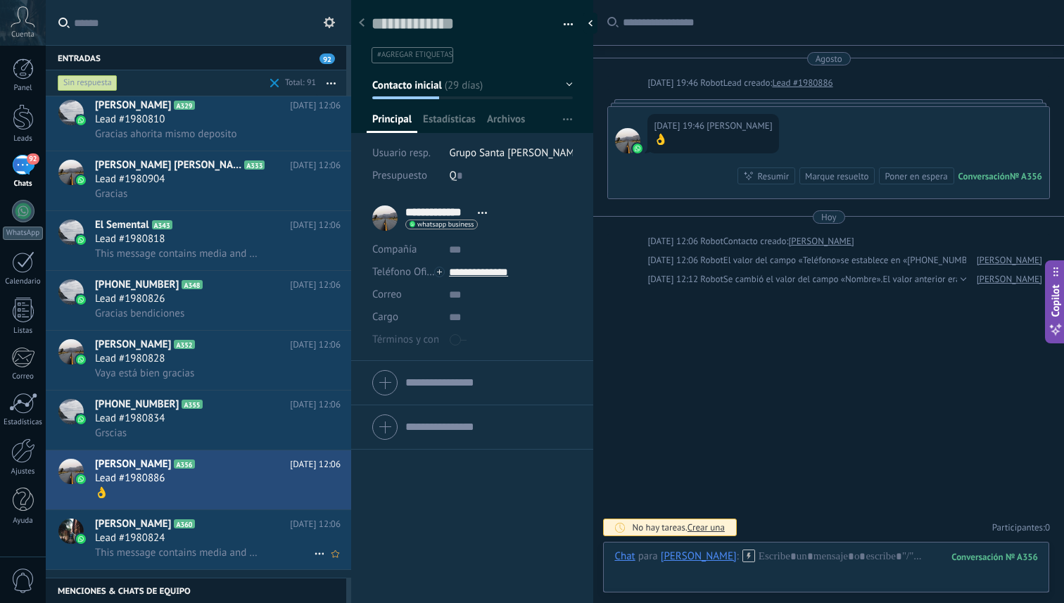
click at [210, 530] on h2 "[PERSON_NAME] A360" at bounding box center [192, 524] width 195 height 14
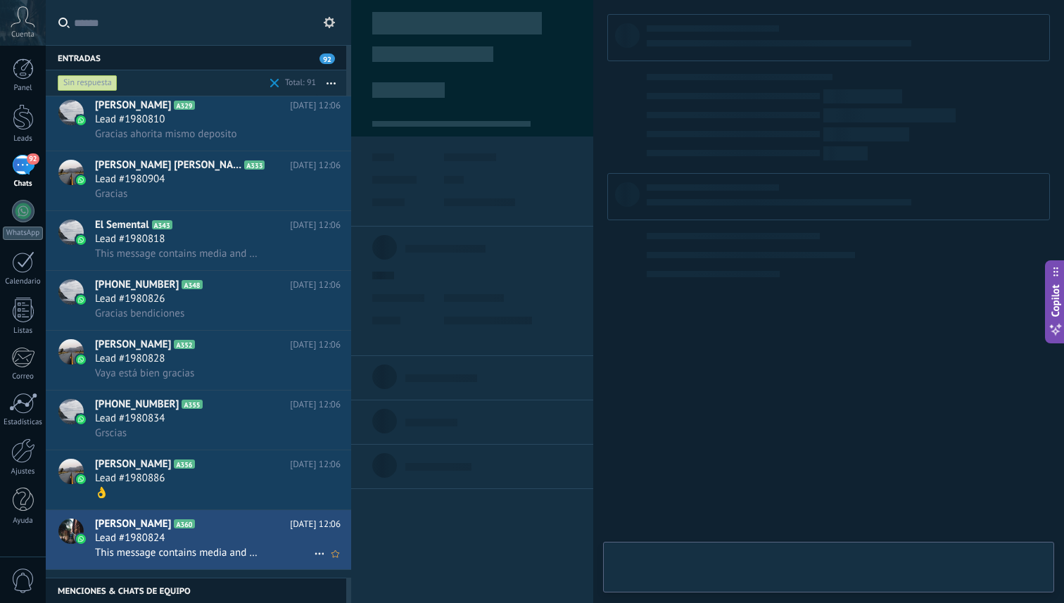
scroll to position [21, 0]
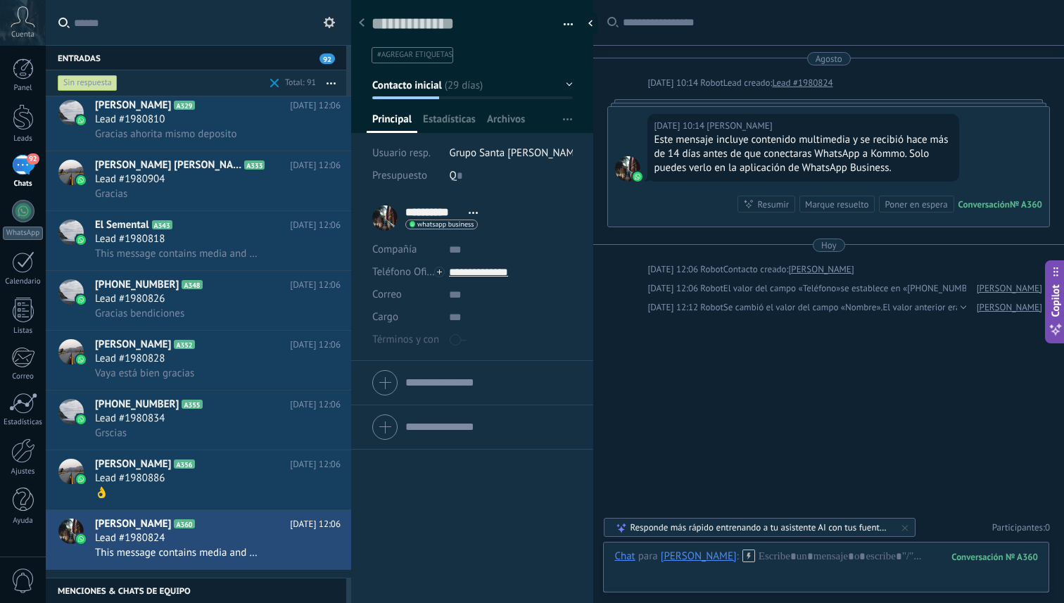
click at [839, 201] on div "Marque resuelto" at bounding box center [836, 204] width 63 height 13
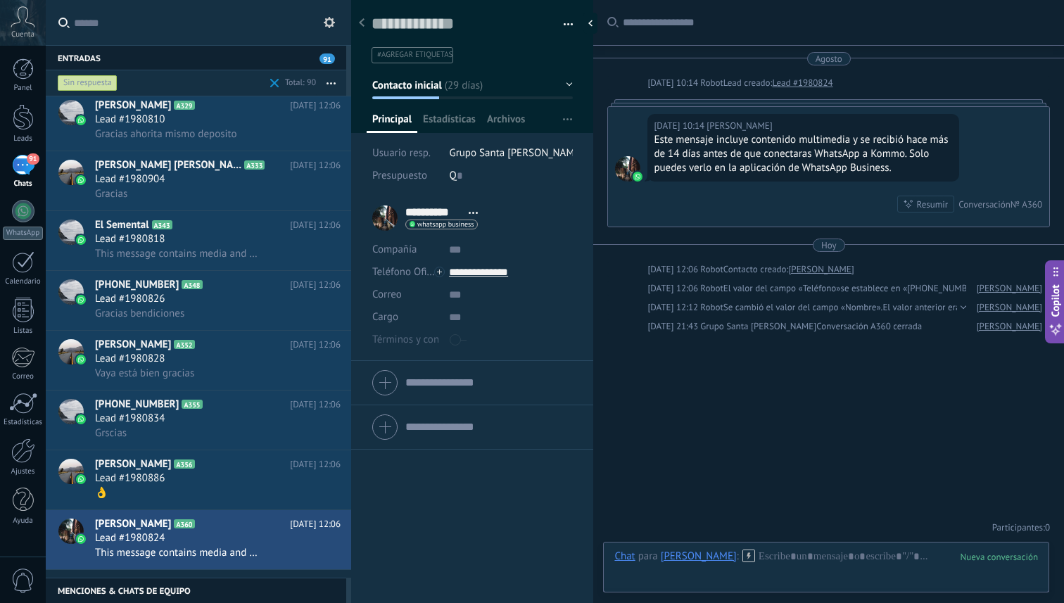
scroll to position [4456, 0]
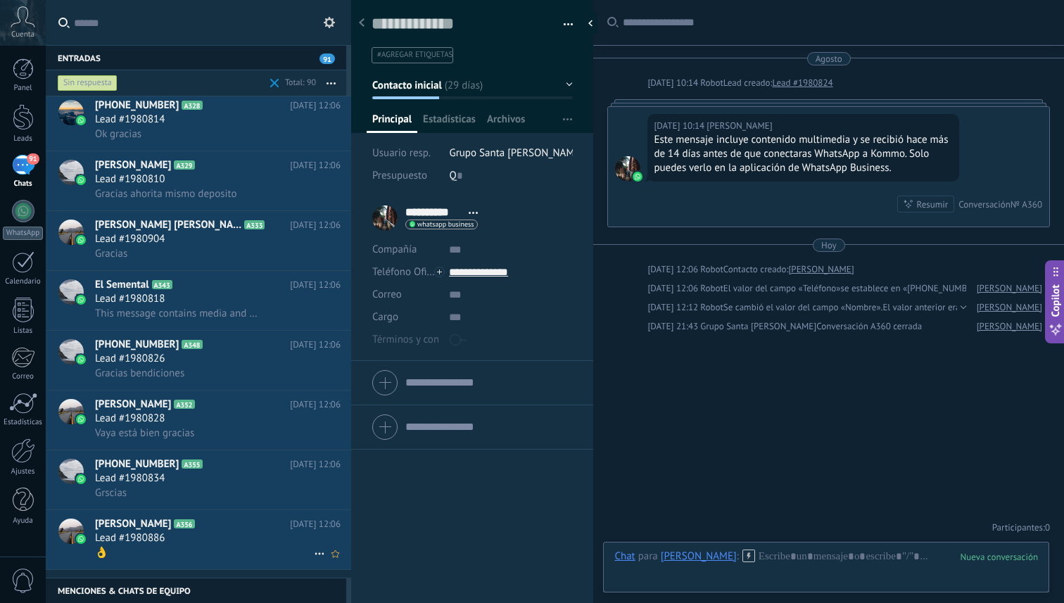
click at [210, 546] on div "Lead #1980886" at bounding box center [218, 539] width 246 height 14
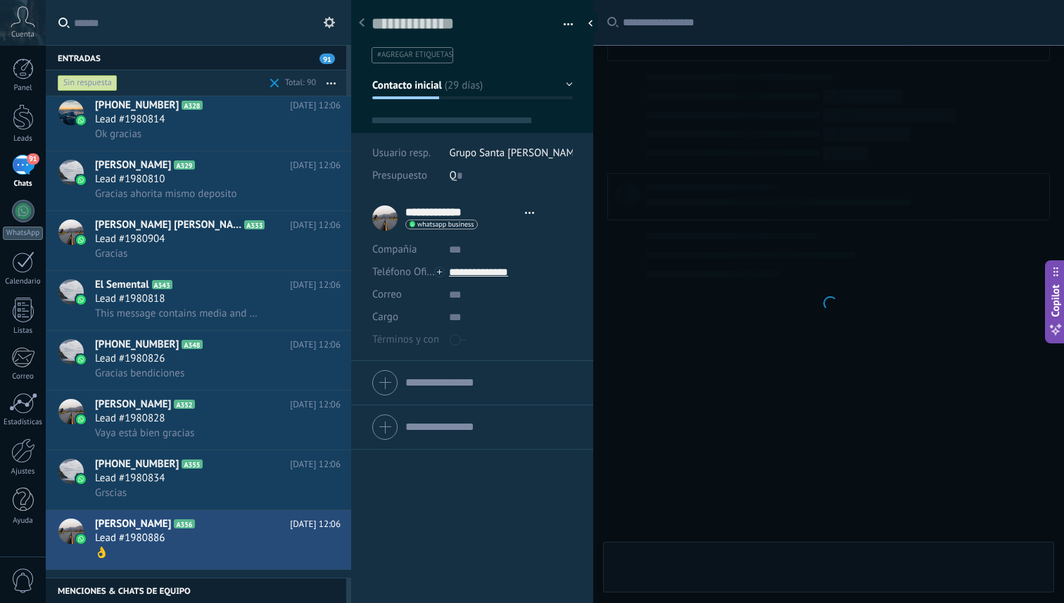
scroll to position [21, 0]
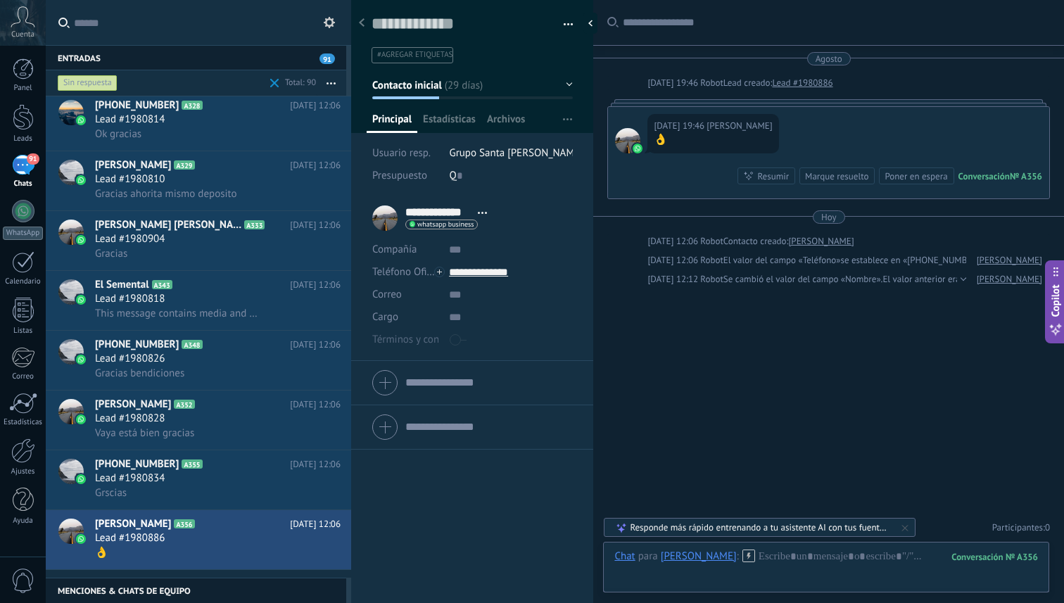
click at [833, 179] on div "Marque resuelto" at bounding box center [836, 176] width 63 height 13
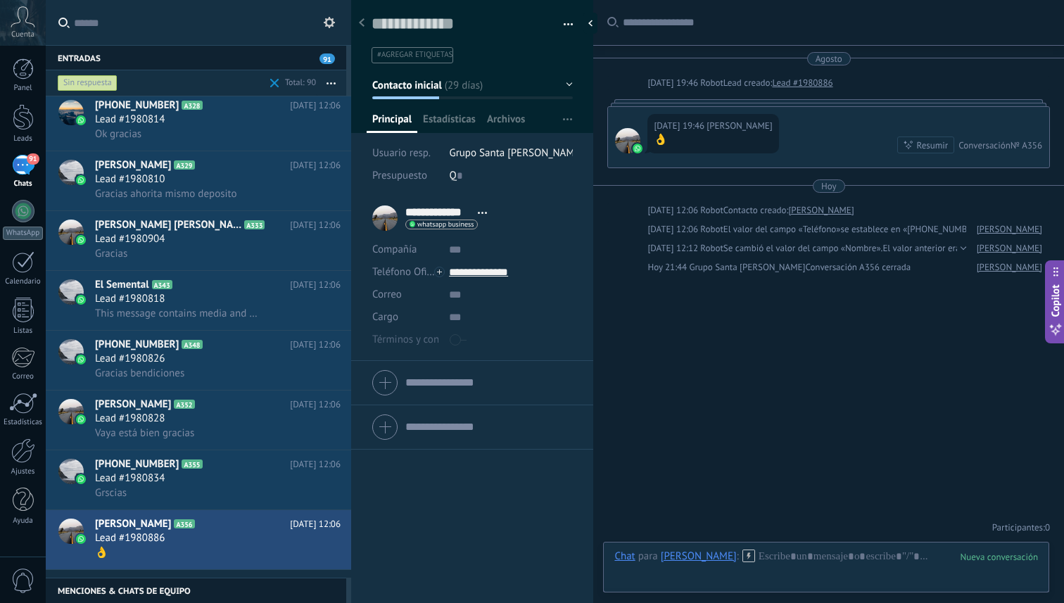
scroll to position [4396, 0]
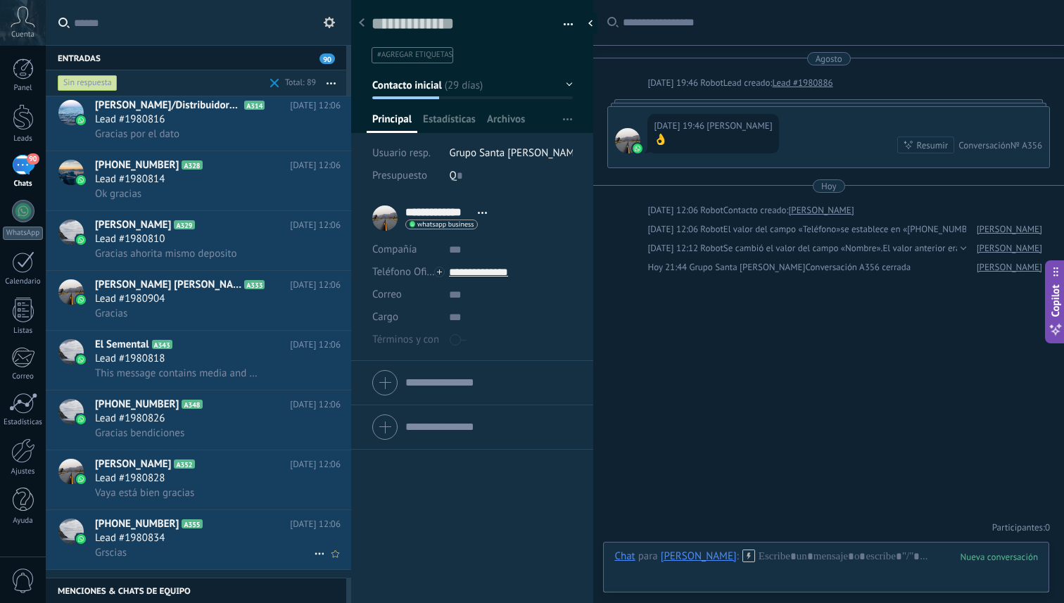
click at [215, 540] on div "Lead #1980834" at bounding box center [218, 539] width 246 height 14
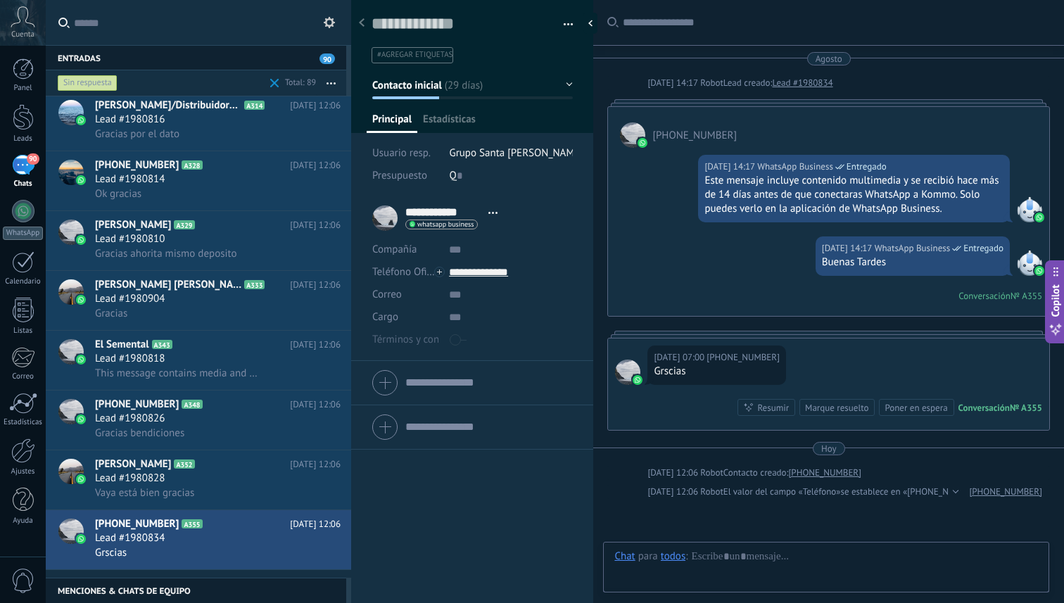
scroll to position [141, 0]
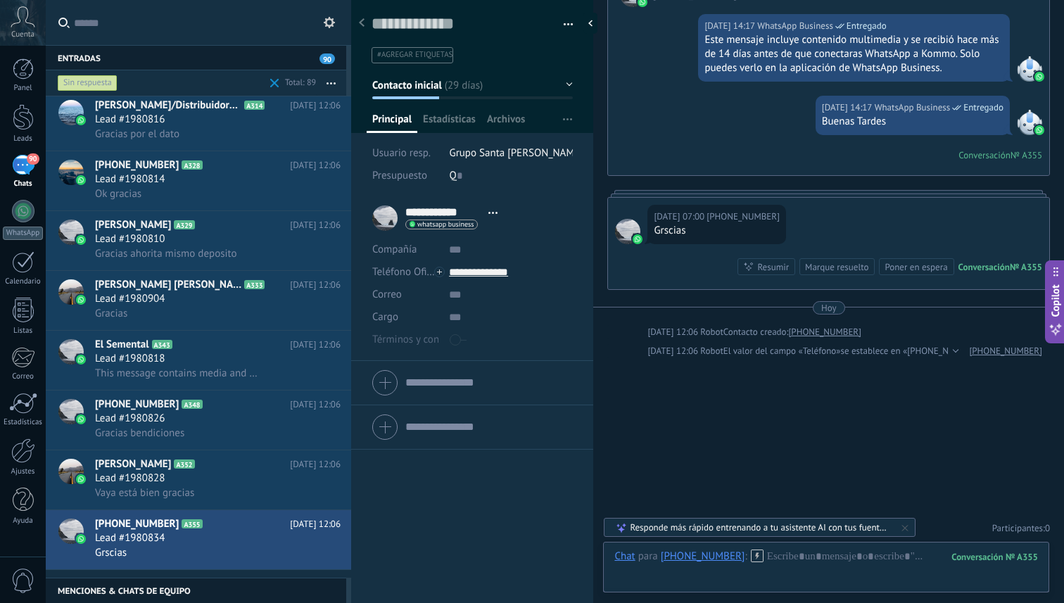
click at [850, 269] on div "Marque resuelto" at bounding box center [836, 266] width 63 height 13
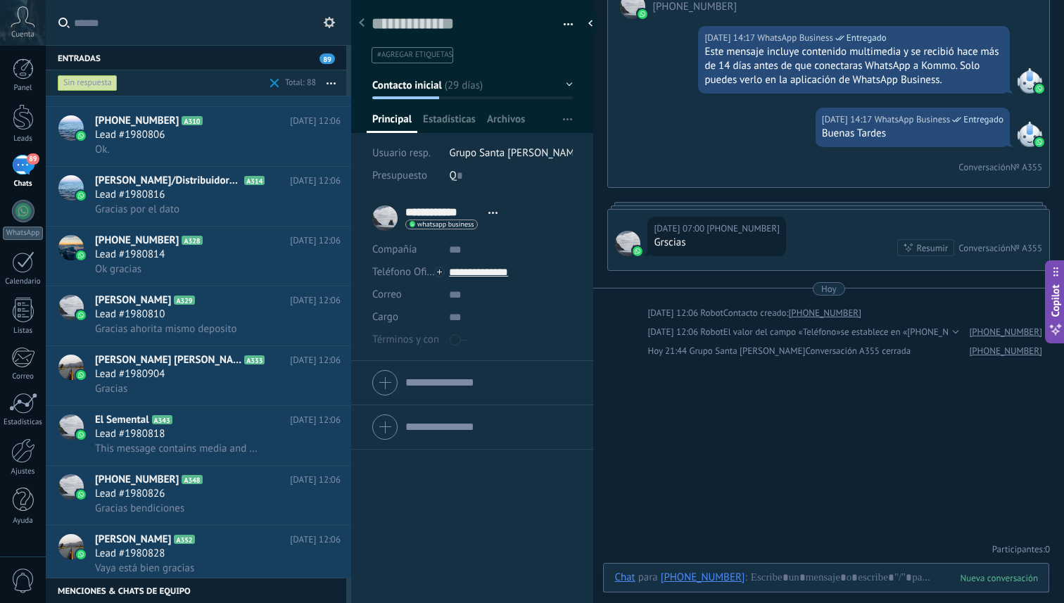
scroll to position [4335, 0]
click at [226, 555] on div "Lead #1980828" at bounding box center [218, 553] width 246 height 14
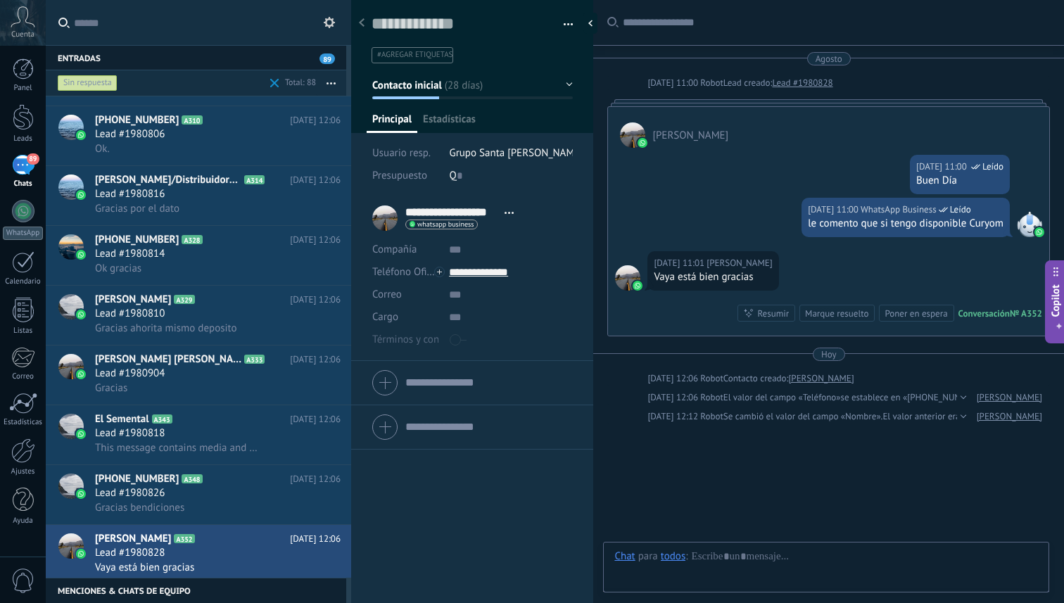
scroll to position [65, 0]
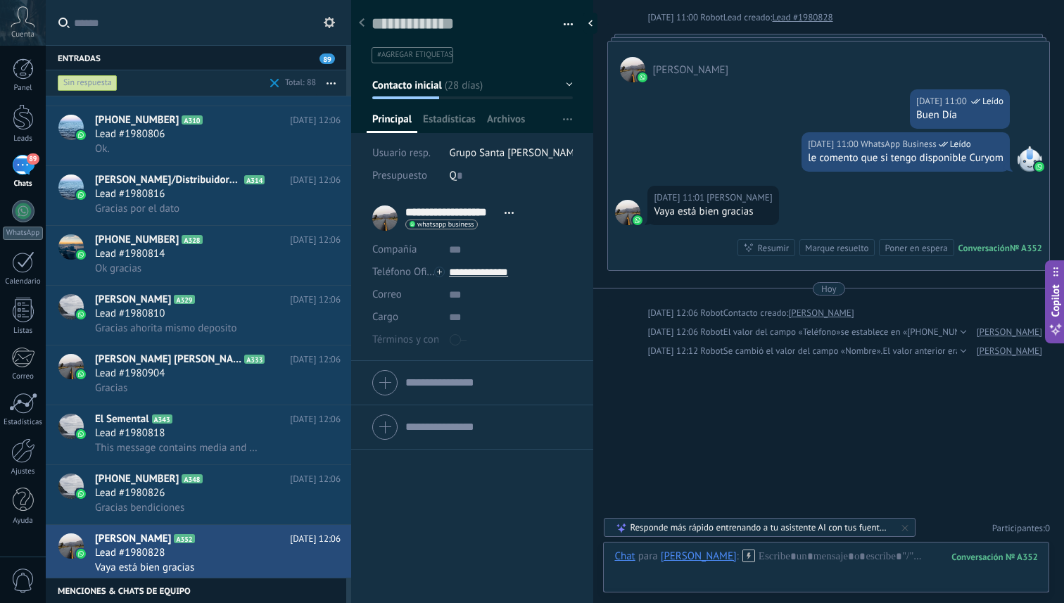
click at [835, 247] on div "Marque resuelto" at bounding box center [836, 247] width 63 height 13
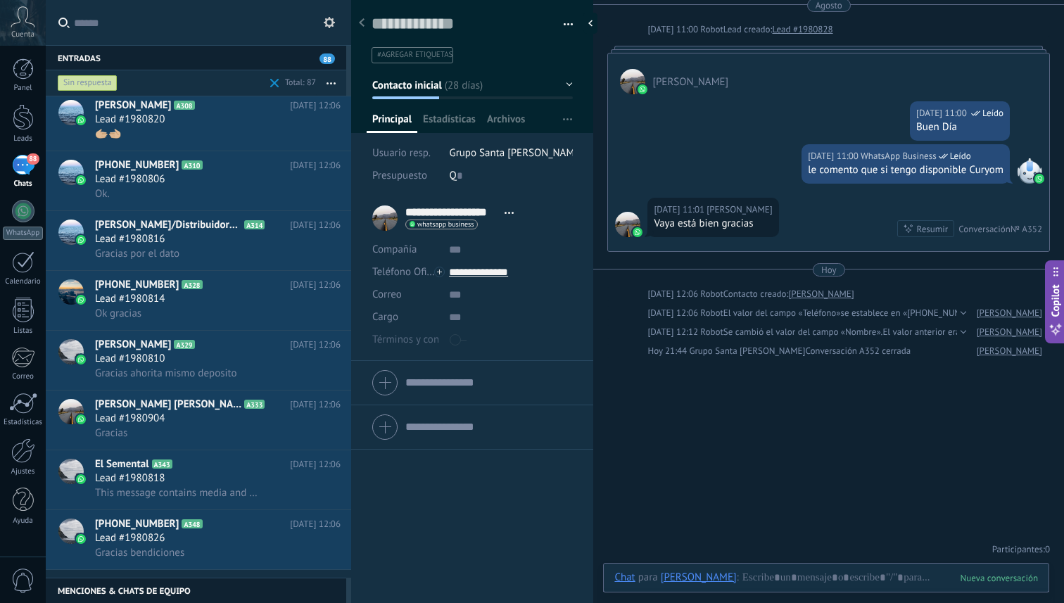
scroll to position [4290, 0]
click at [237, 558] on div "Gracias bendiciones" at bounding box center [218, 553] width 246 height 15
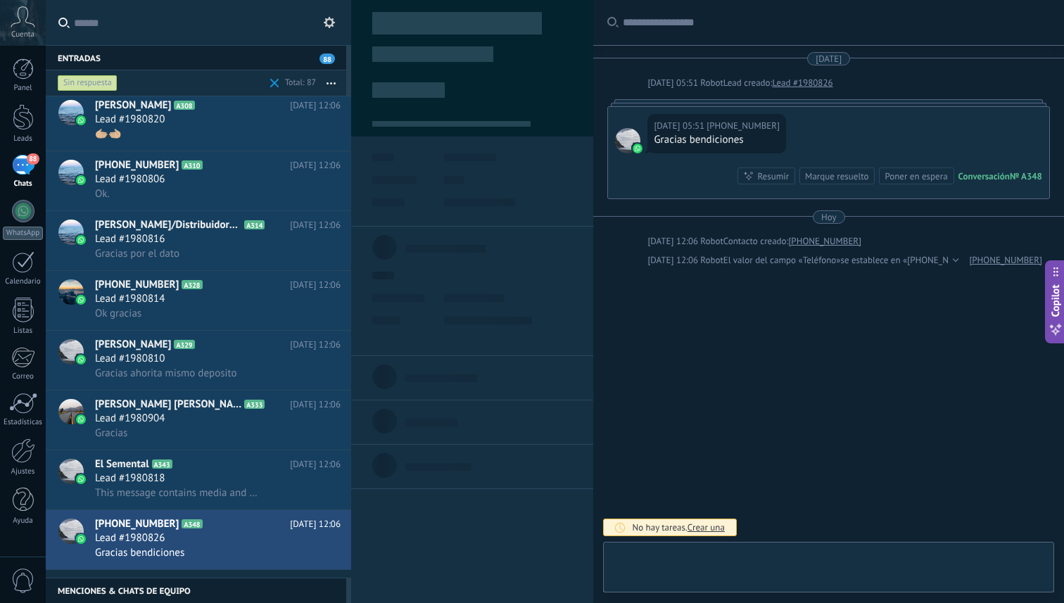
scroll to position [21, 0]
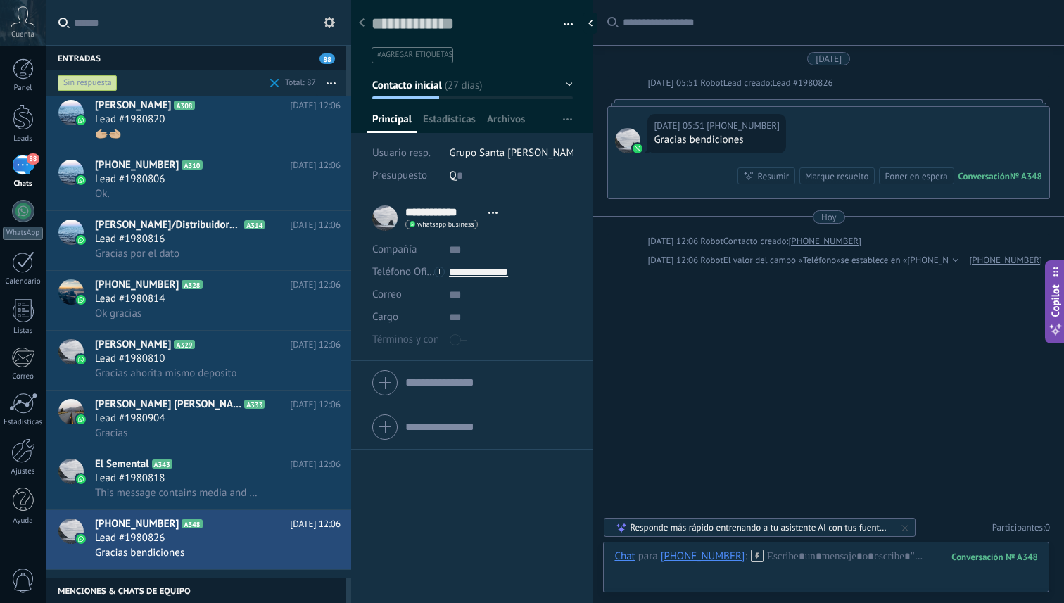
click at [849, 180] on div "Marque resuelto" at bounding box center [836, 176] width 63 height 13
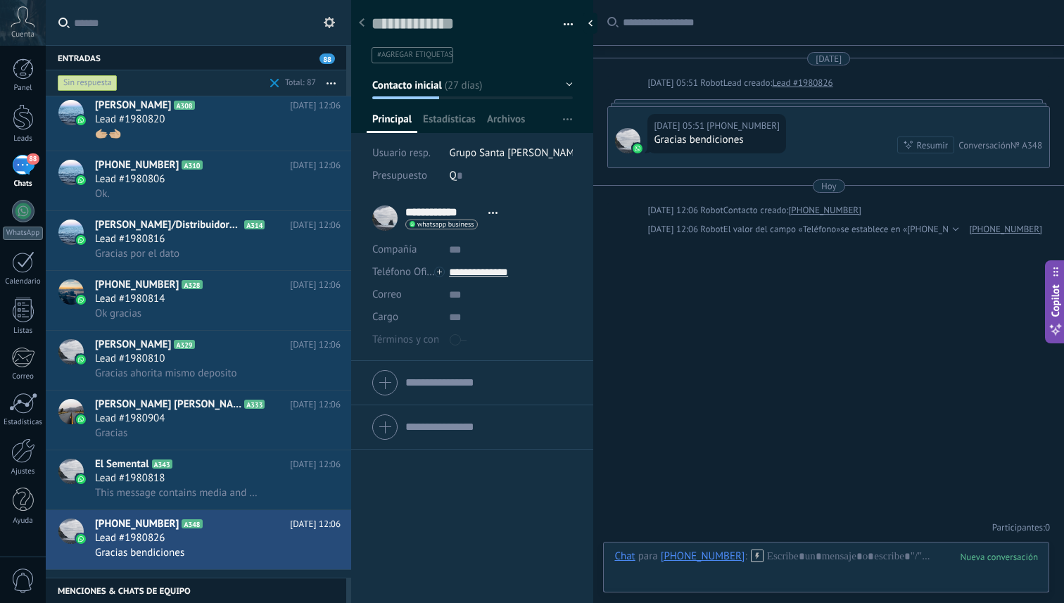
scroll to position [4230, 0]
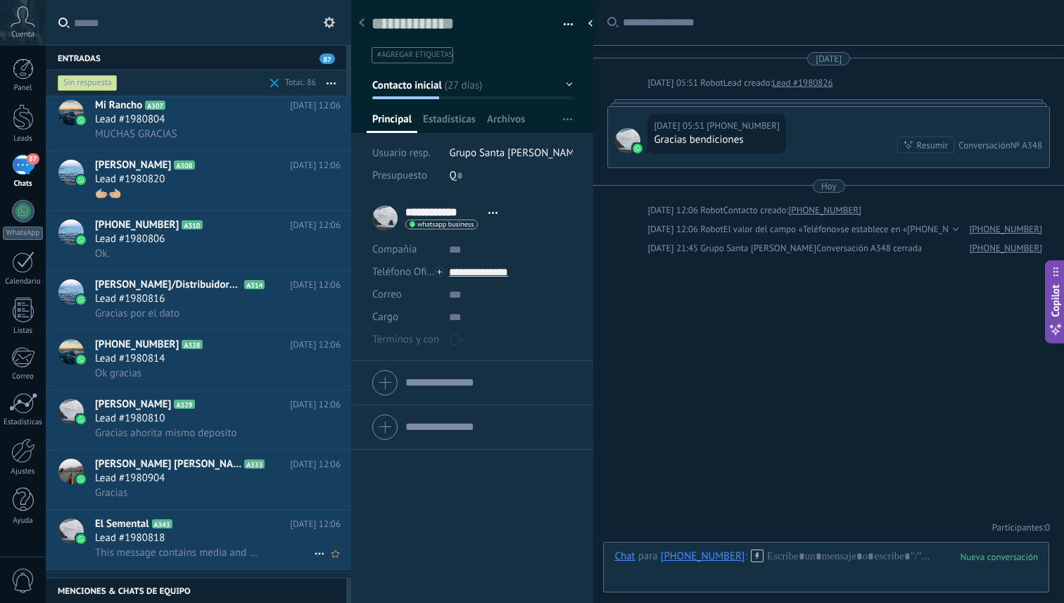
click at [236, 542] on div "Lead #1980818" at bounding box center [218, 539] width 246 height 14
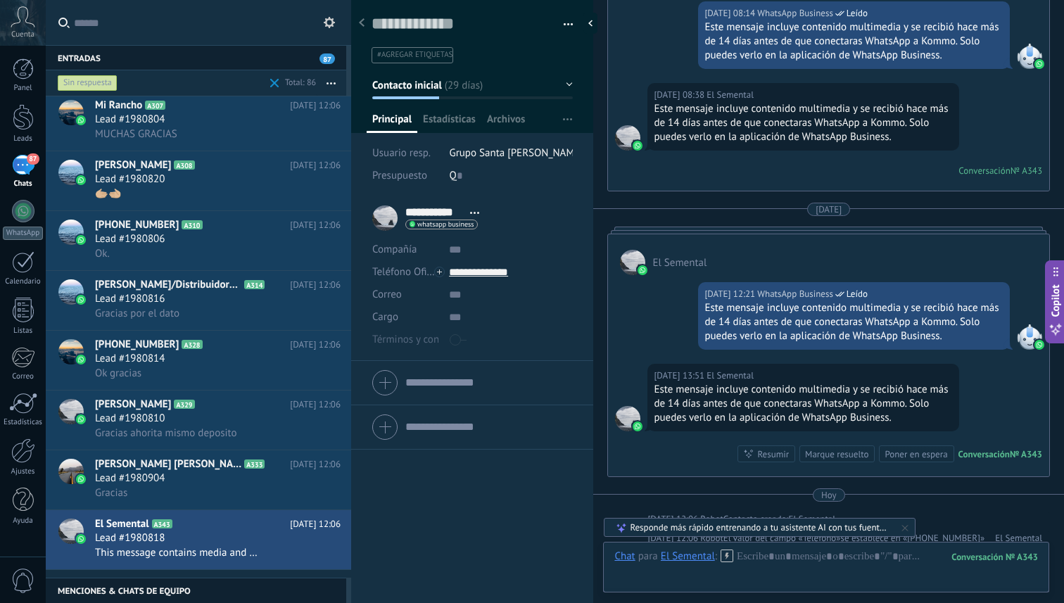
scroll to position [857, 0]
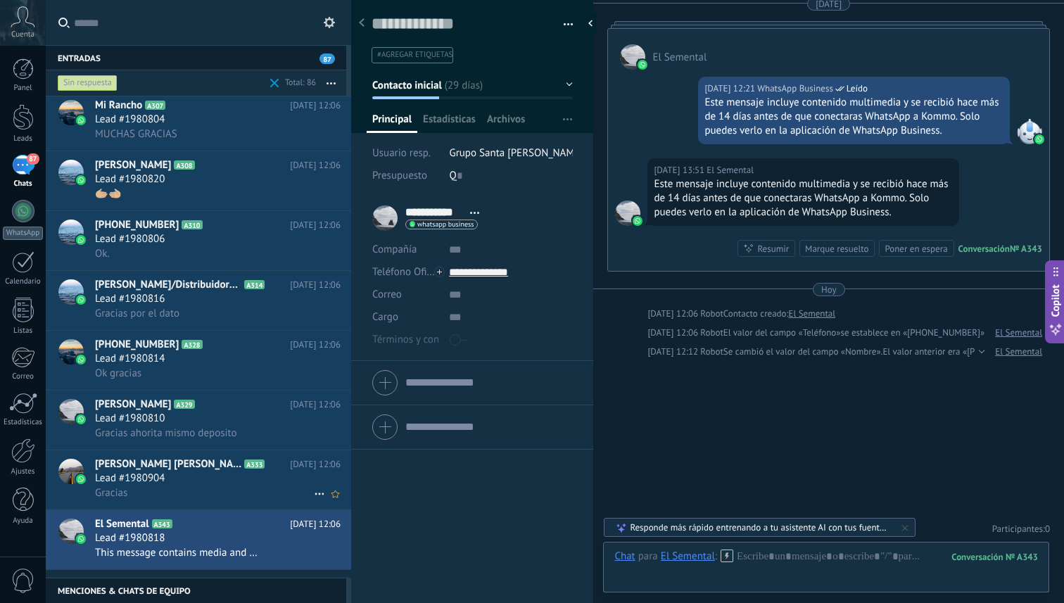
click at [226, 483] on div "Lead #1980904" at bounding box center [218, 479] width 246 height 14
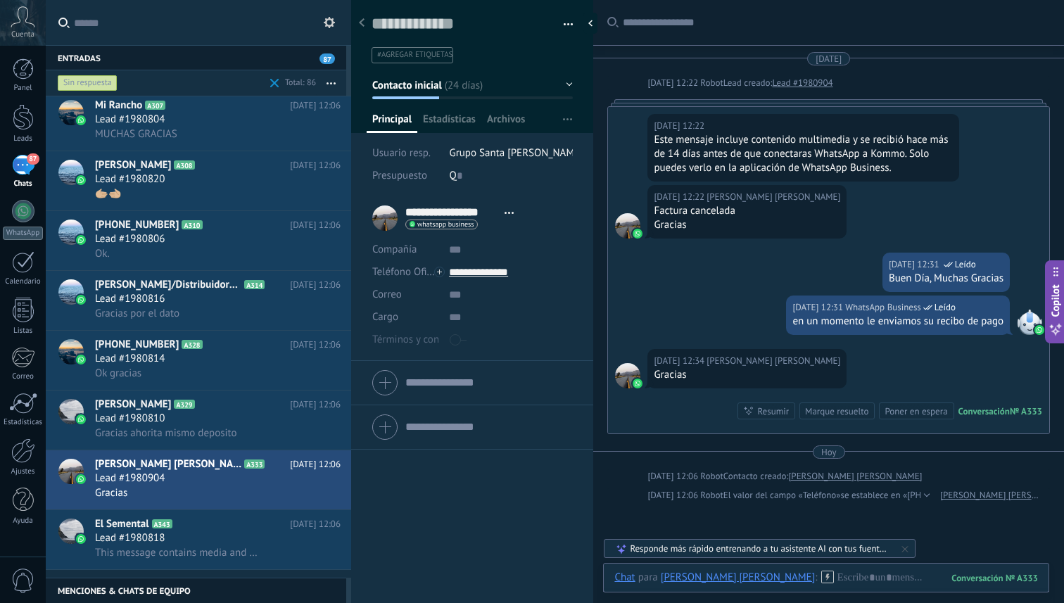
click at [838, 410] on div "Marque resuelto" at bounding box center [836, 411] width 63 height 13
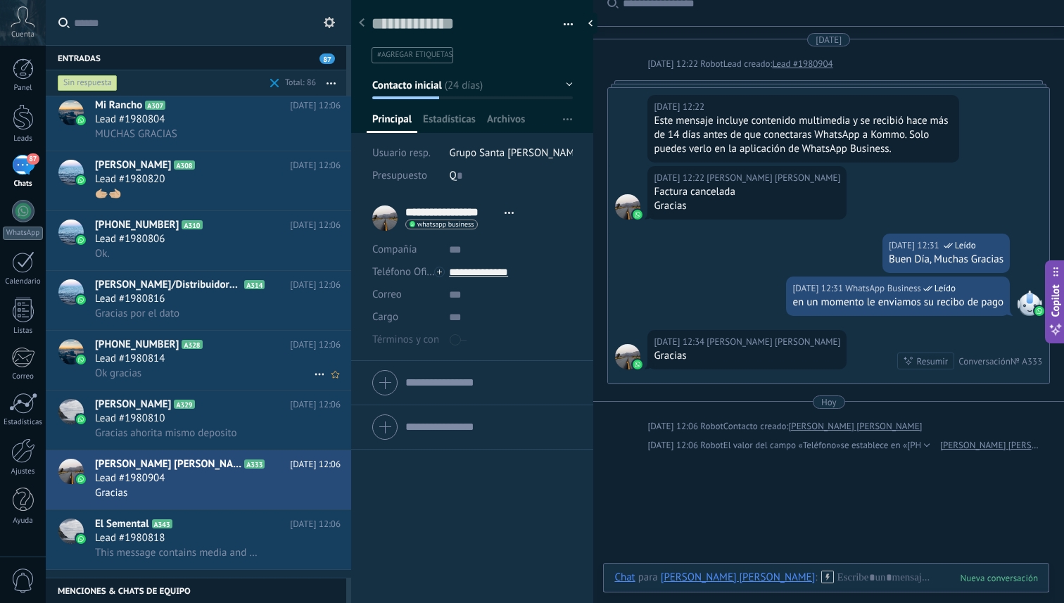
scroll to position [4169, 0]
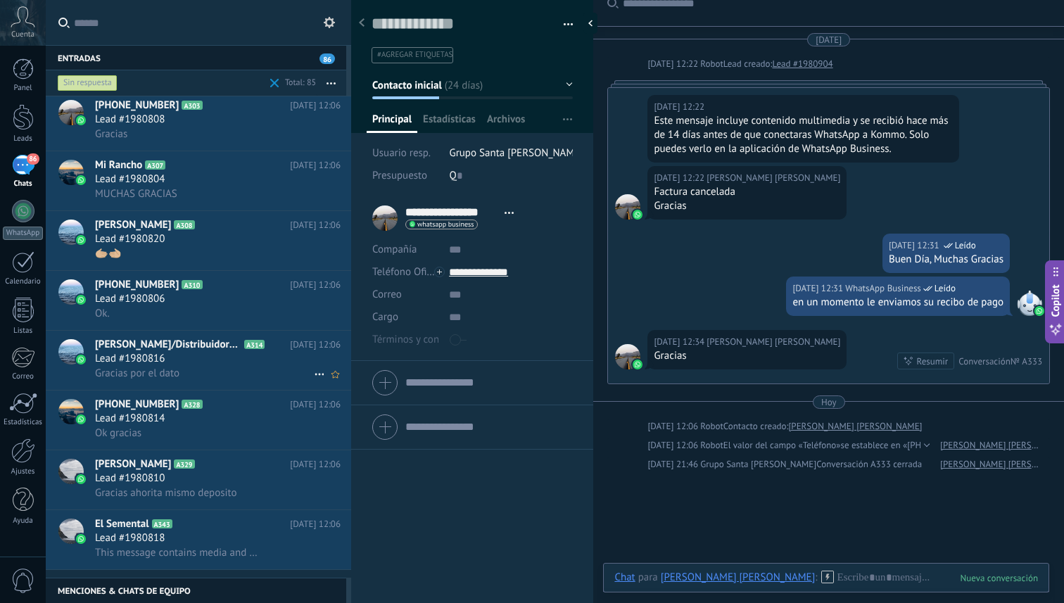
click at [232, 371] on div "Gracias por el dato" at bounding box center [218, 373] width 246 height 15
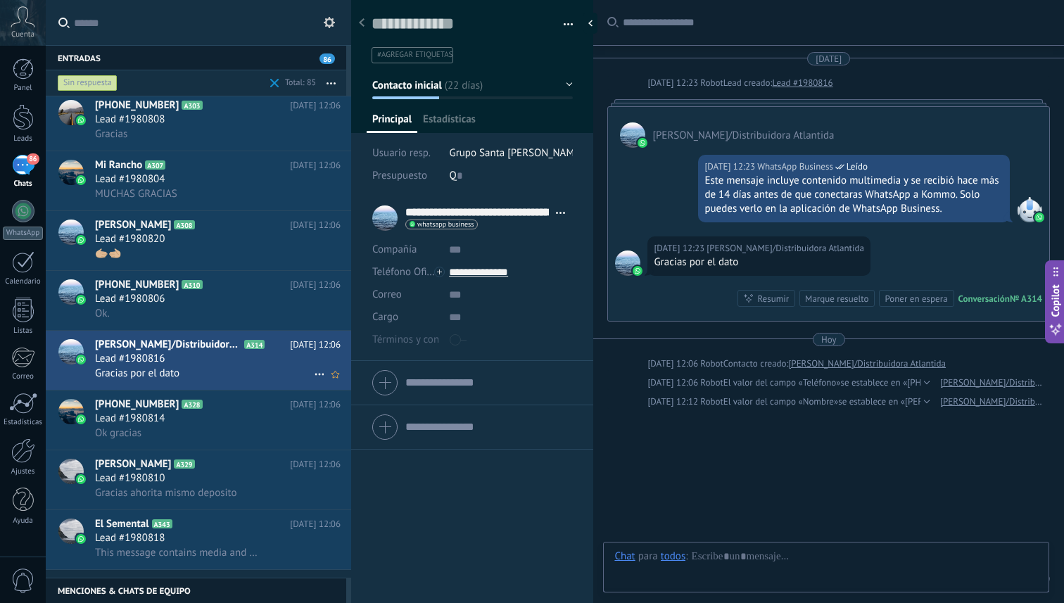
scroll to position [51, 0]
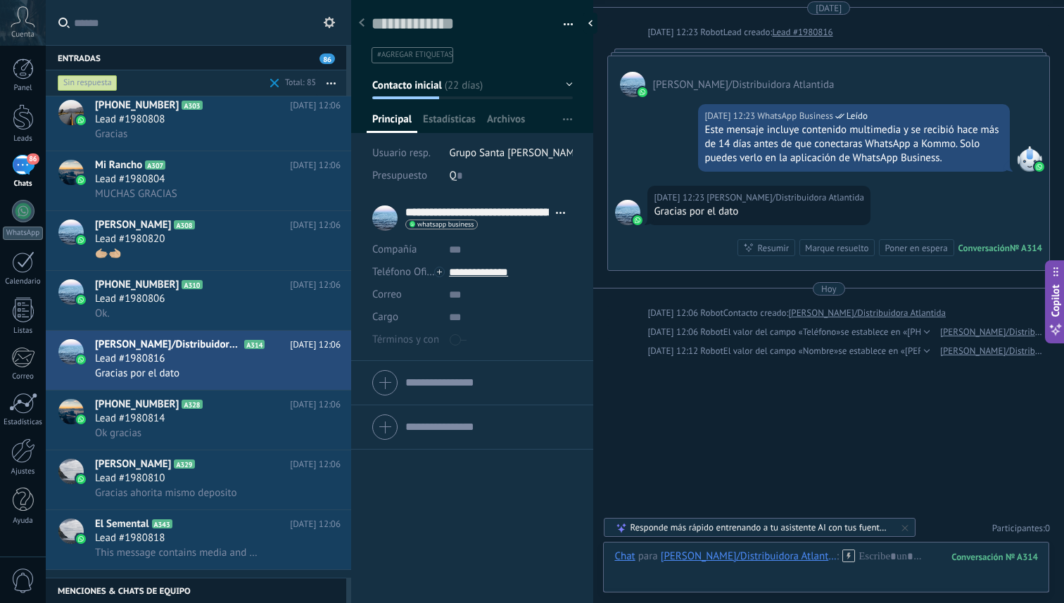
click at [843, 244] on div "Marque resuelto" at bounding box center [836, 247] width 63 height 13
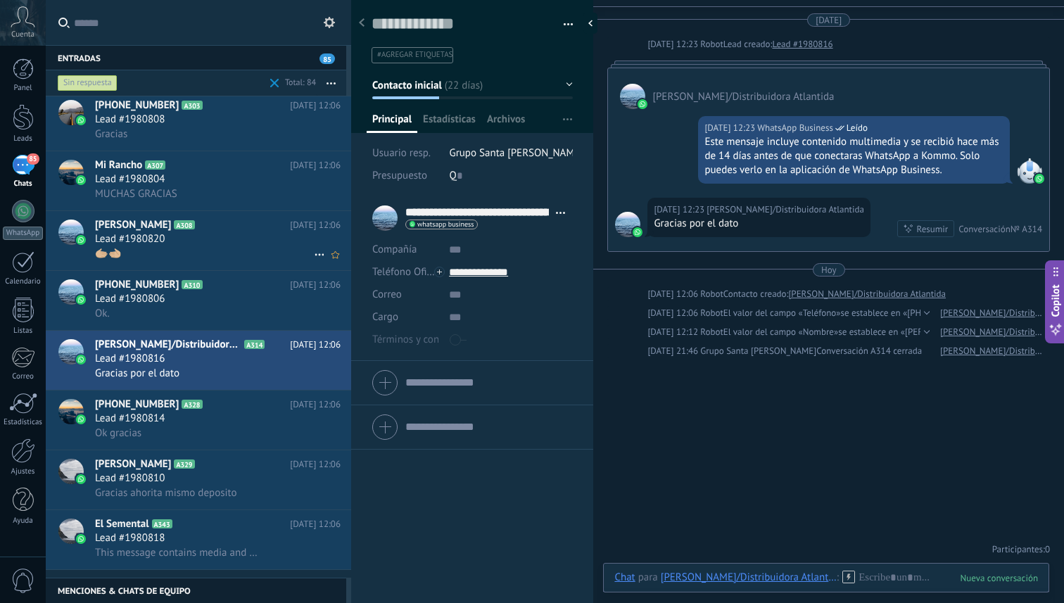
scroll to position [4108, 0]
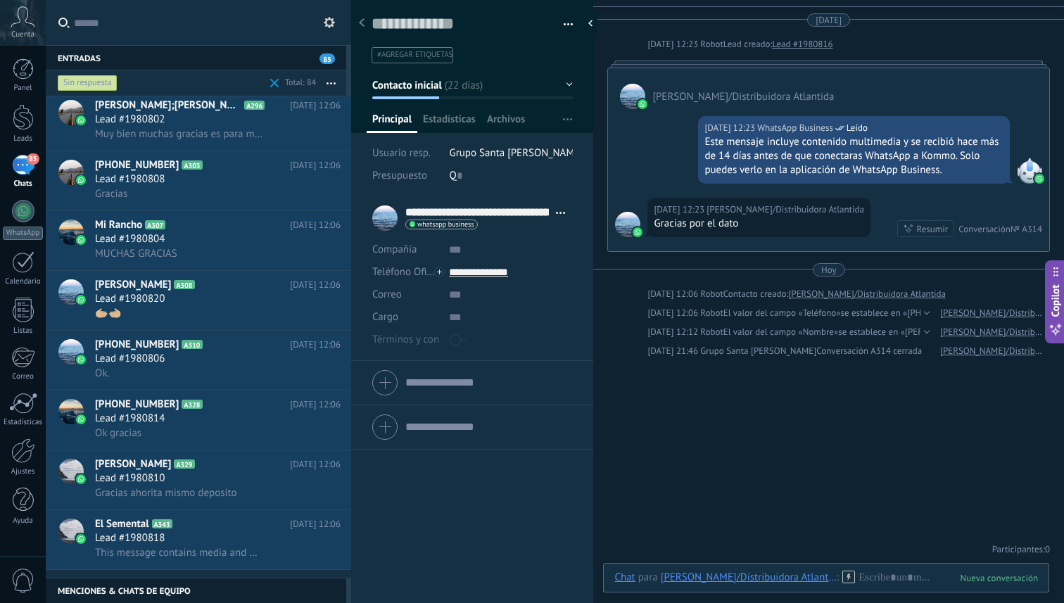
click at [100, 87] on div "Sin respuesta" at bounding box center [88, 83] width 60 height 17
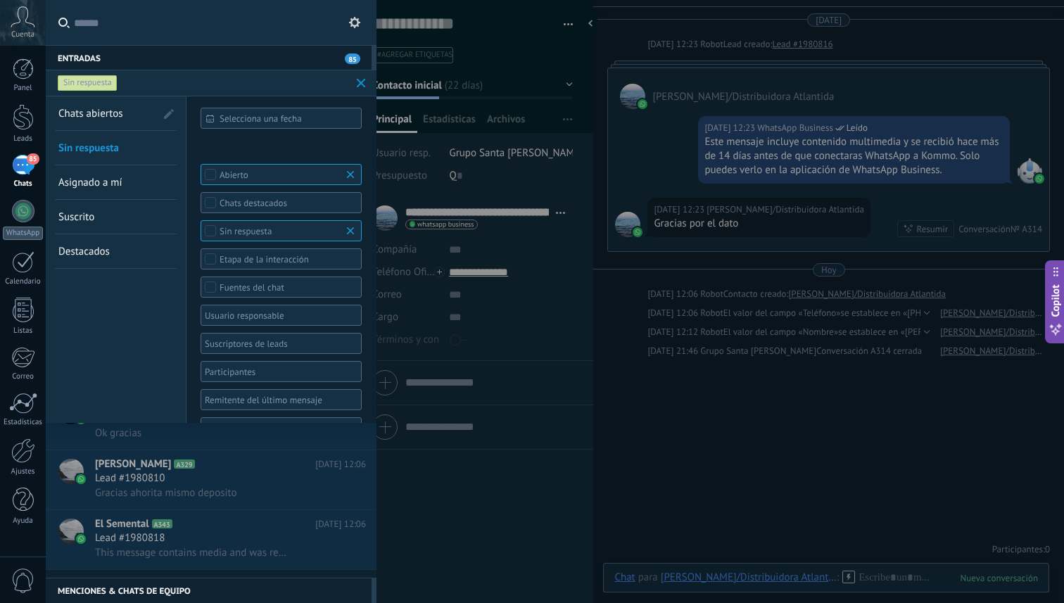
click at [119, 109] on span "Chats abiertos" at bounding box center [90, 113] width 65 height 13
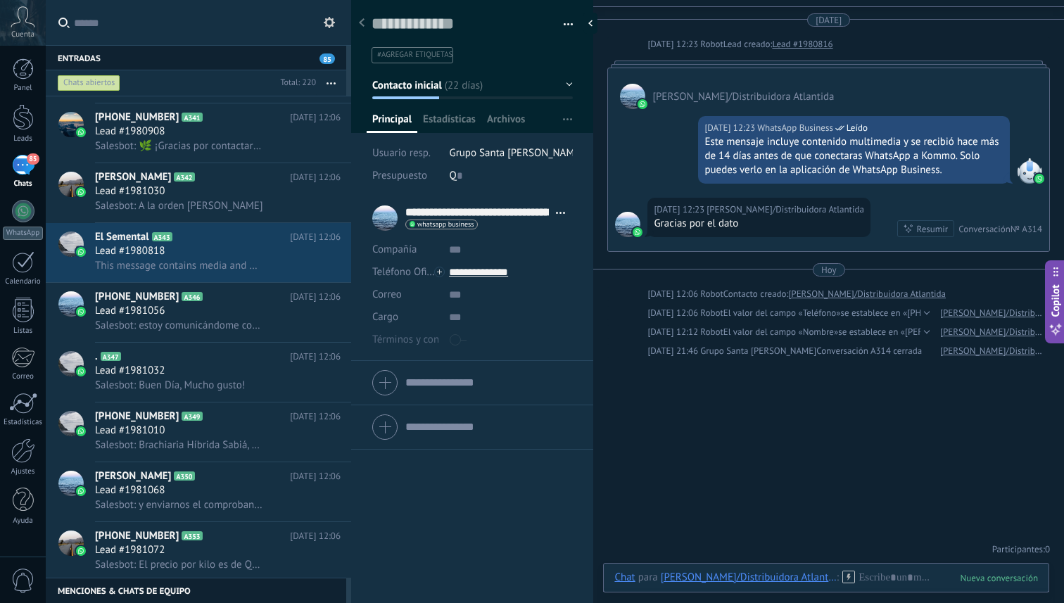
scroll to position [10672, 0]
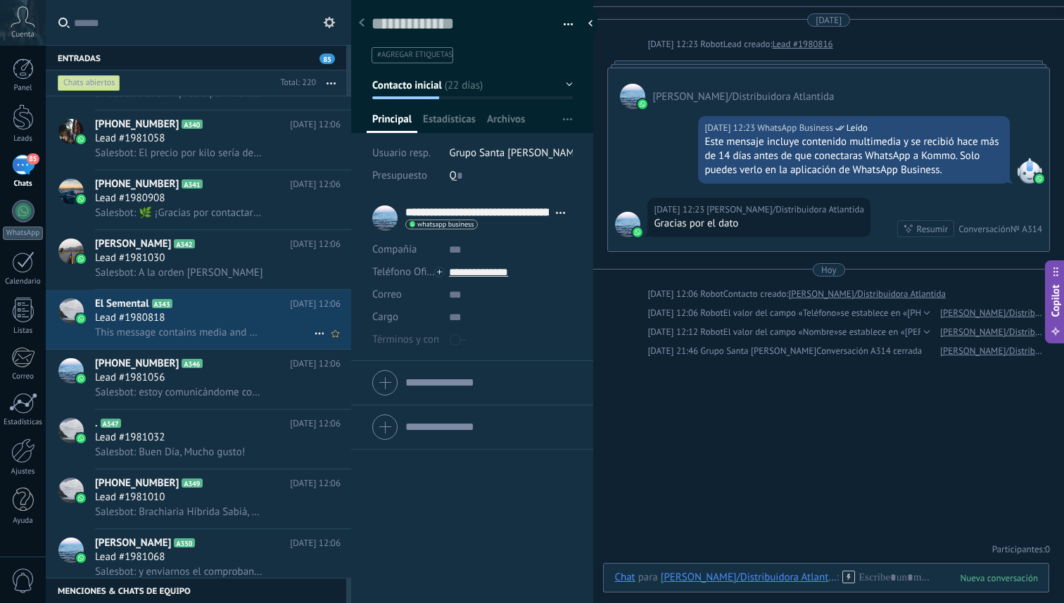
click at [239, 303] on h2 "El Semental A343" at bounding box center [192, 304] width 195 height 14
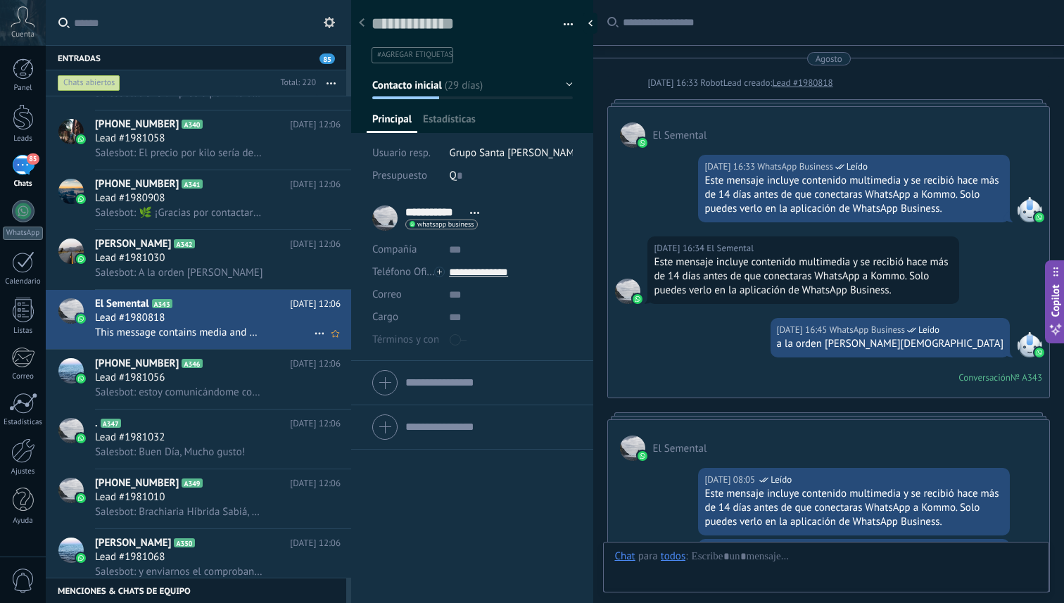
scroll to position [857, 0]
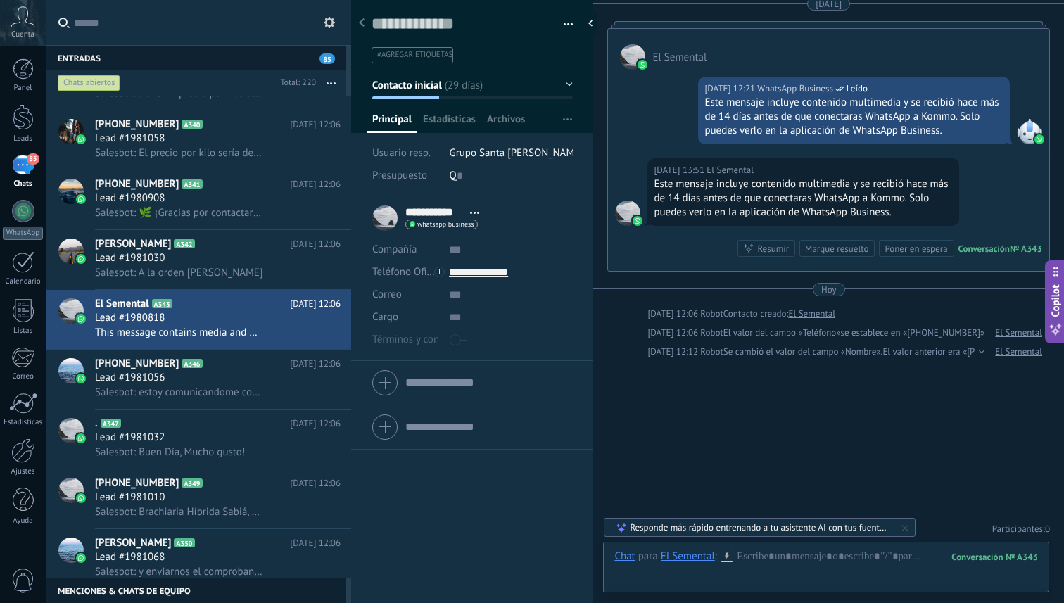
click at [92, 80] on div "Chats abiertos" at bounding box center [89, 83] width 63 height 17
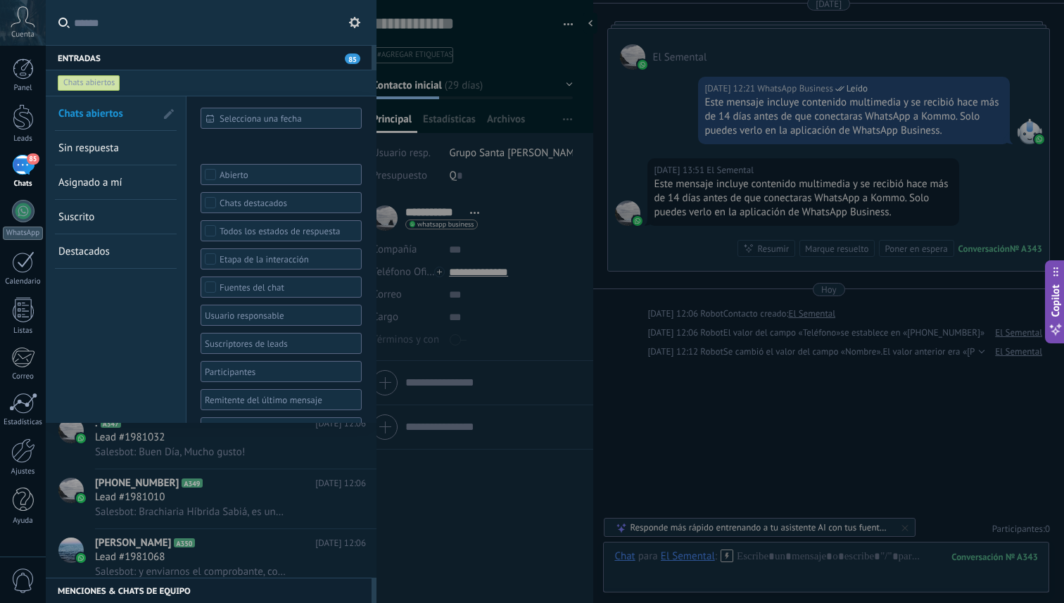
click at [110, 156] on link "Sin respuesta" at bounding box center [106, 148] width 97 height 34
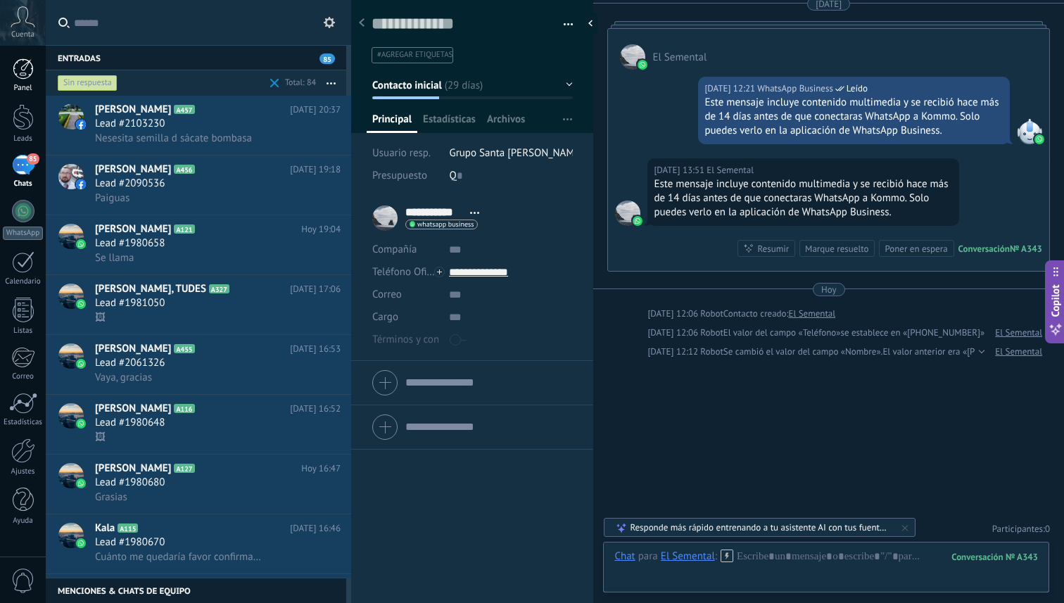
click at [27, 70] on div at bounding box center [23, 68] width 21 height 21
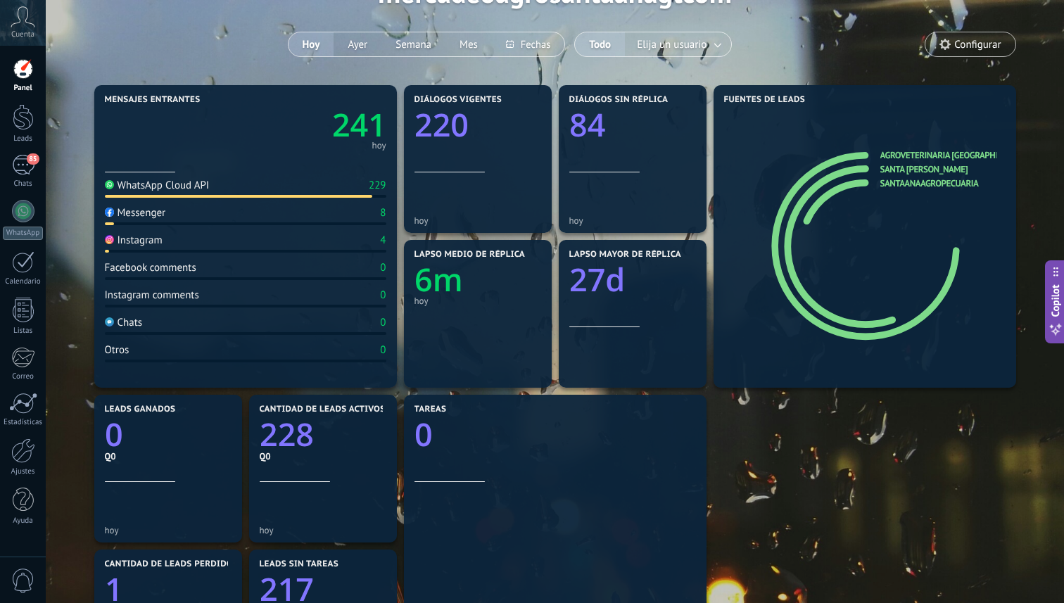
scroll to position [119, 0]
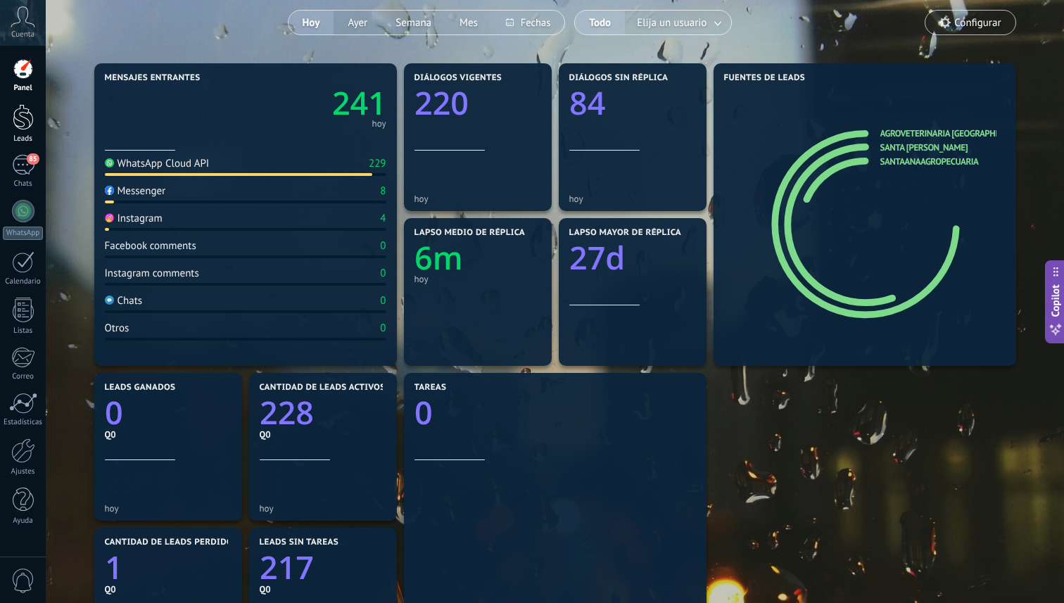
click at [24, 125] on div at bounding box center [23, 117] width 21 height 26
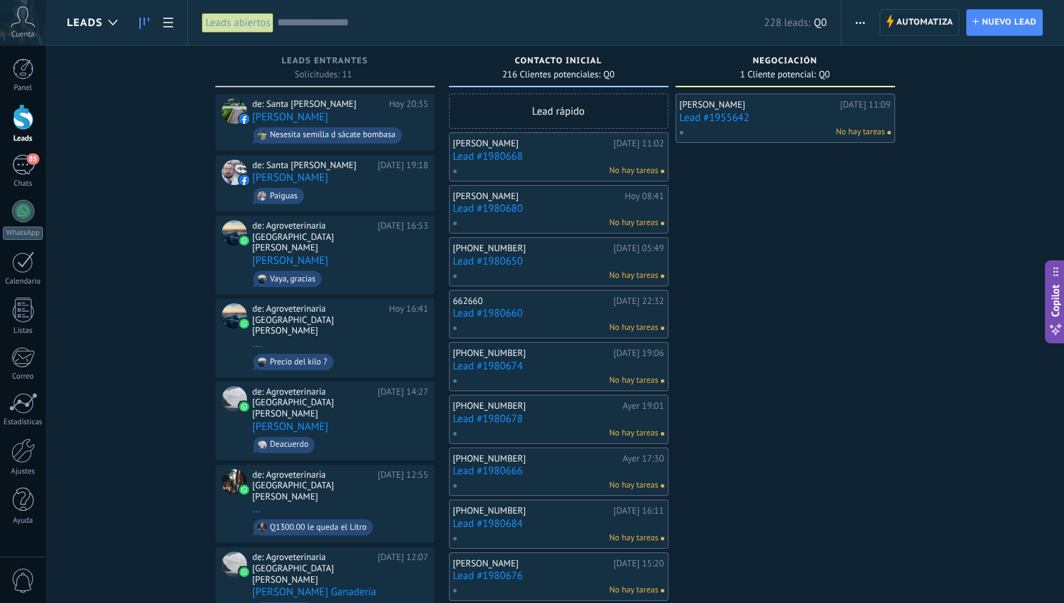
click at [548, 163] on div "[PERSON_NAME][DATE] 11:02 Lead #1980668 No hay tareas" at bounding box center [558, 157] width 211 height 41
click at [617, 149] on div "[PERSON_NAME][DATE] 11:02 Lead #1980668 No hay tareas" at bounding box center [558, 157] width 211 height 41
click at [496, 162] on div "[PERSON_NAME][DATE] 11:02 Lead #1980668 No hay tareas" at bounding box center [558, 157] width 211 height 41
click at [612, 153] on link "Lead #1980668" at bounding box center [558, 157] width 211 height 12
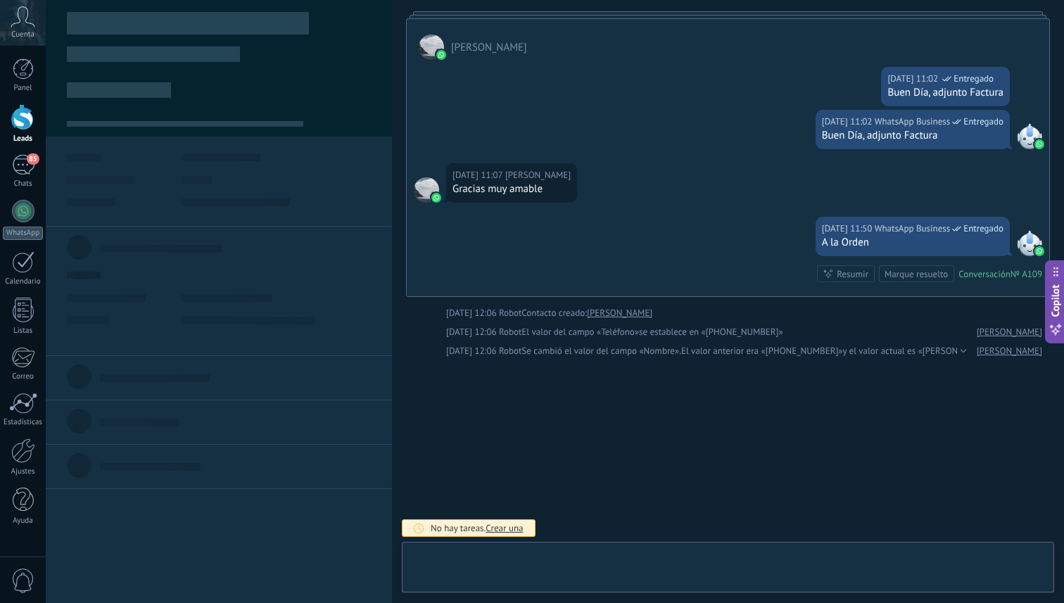
scroll to position [21, 0]
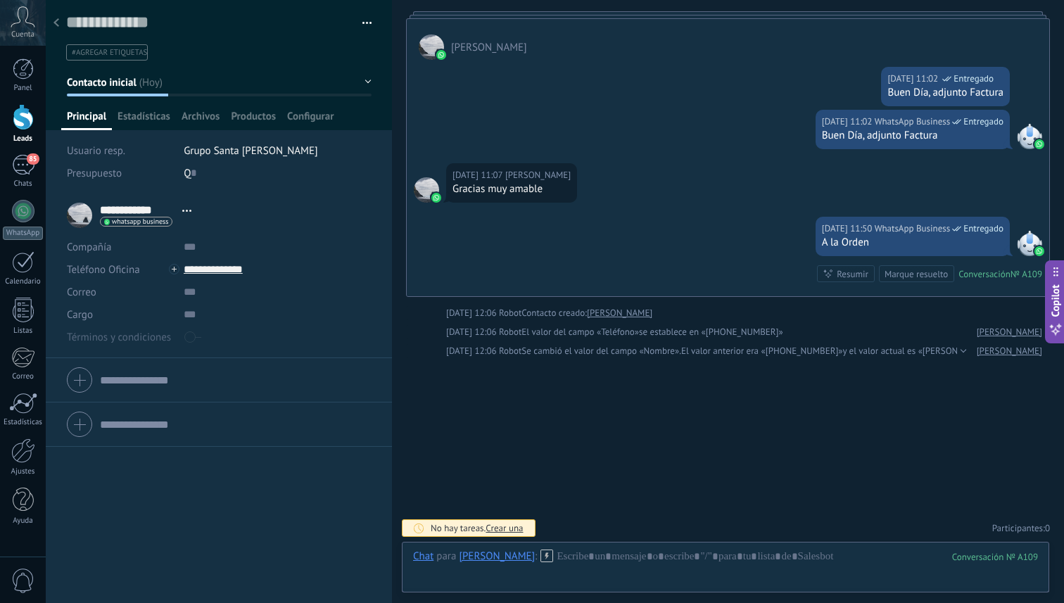
click at [899, 277] on div "Marque resuelto" at bounding box center [916, 274] width 63 height 13
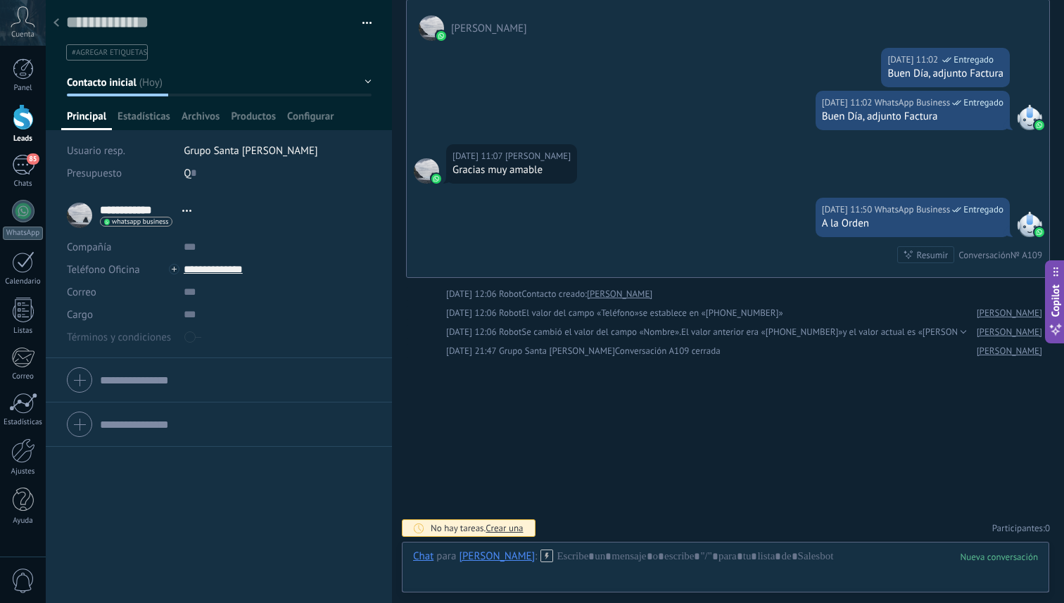
click at [26, 130] on div at bounding box center [23, 117] width 21 height 26
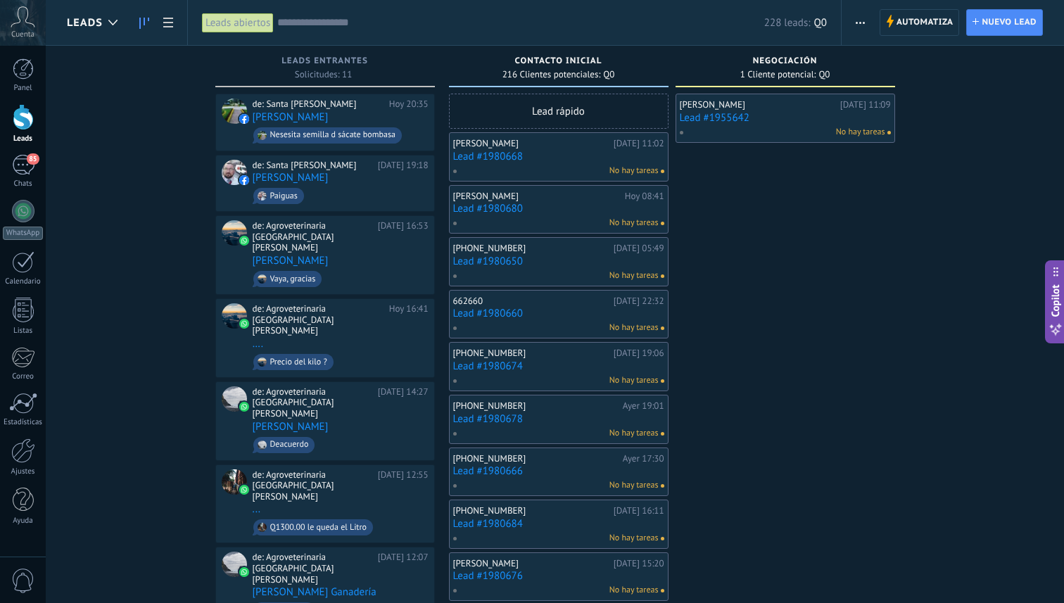
click at [524, 151] on link "Lead #1980668" at bounding box center [558, 157] width 211 height 12
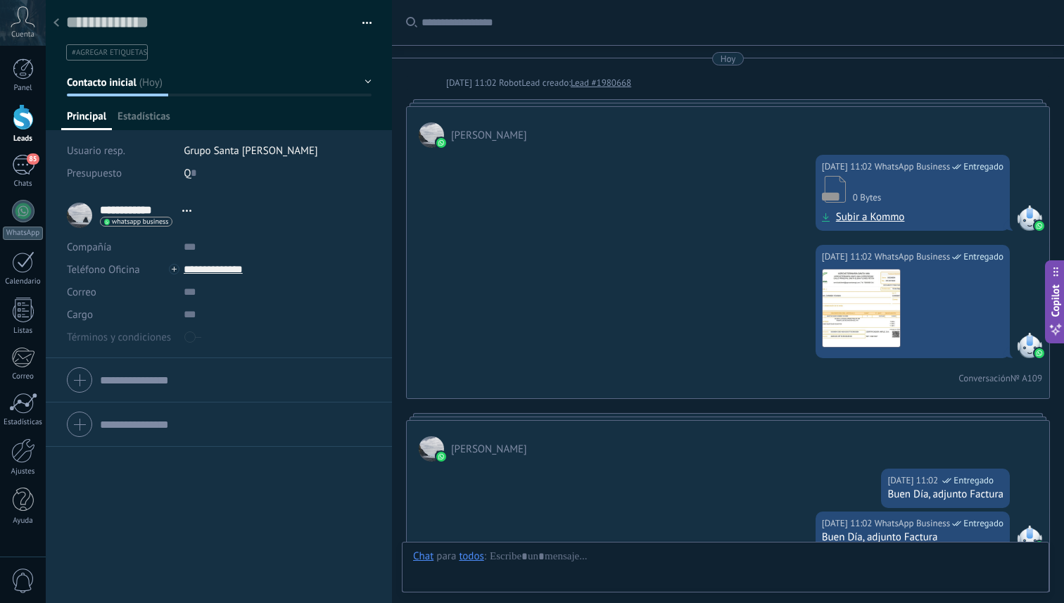
scroll to position [421, 0]
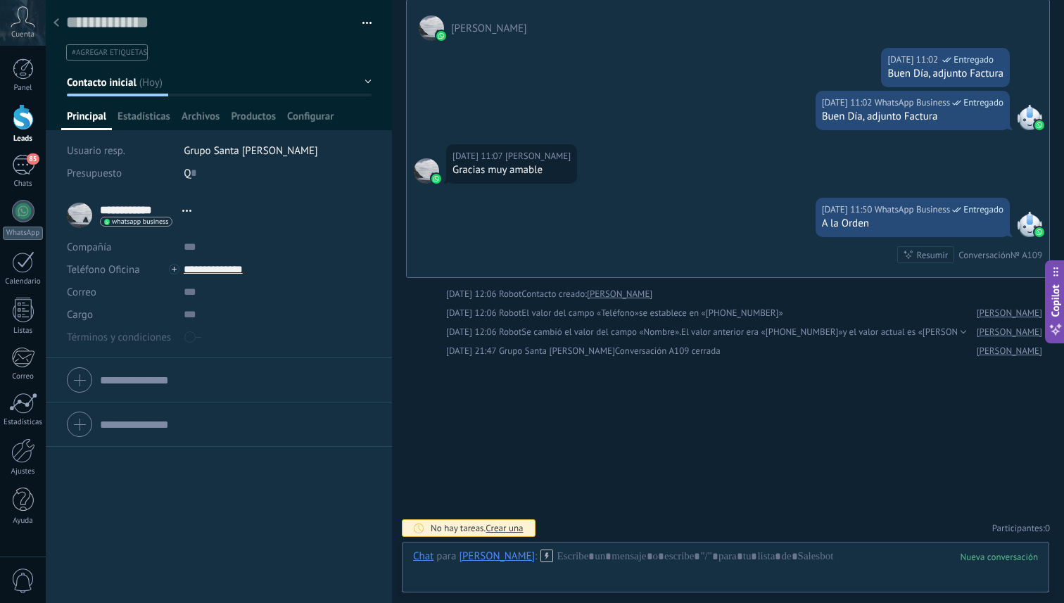
click at [152, 87] on button "Contacto inicial" at bounding box center [219, 82] width 305 height 25
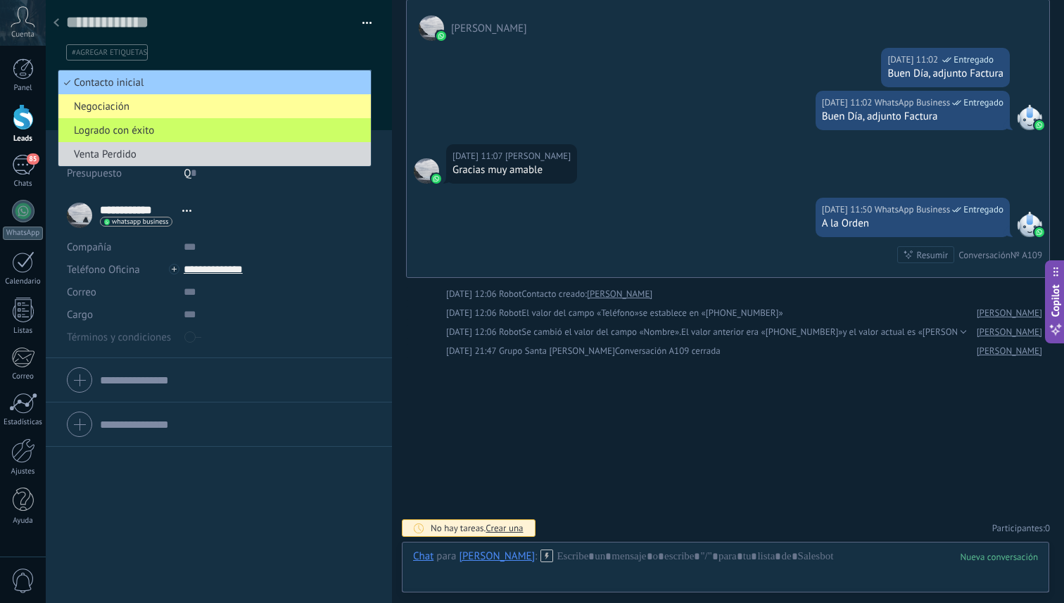
click at [290, 215] on div "**********" at bounding box center [219, 215] width 304 height 35
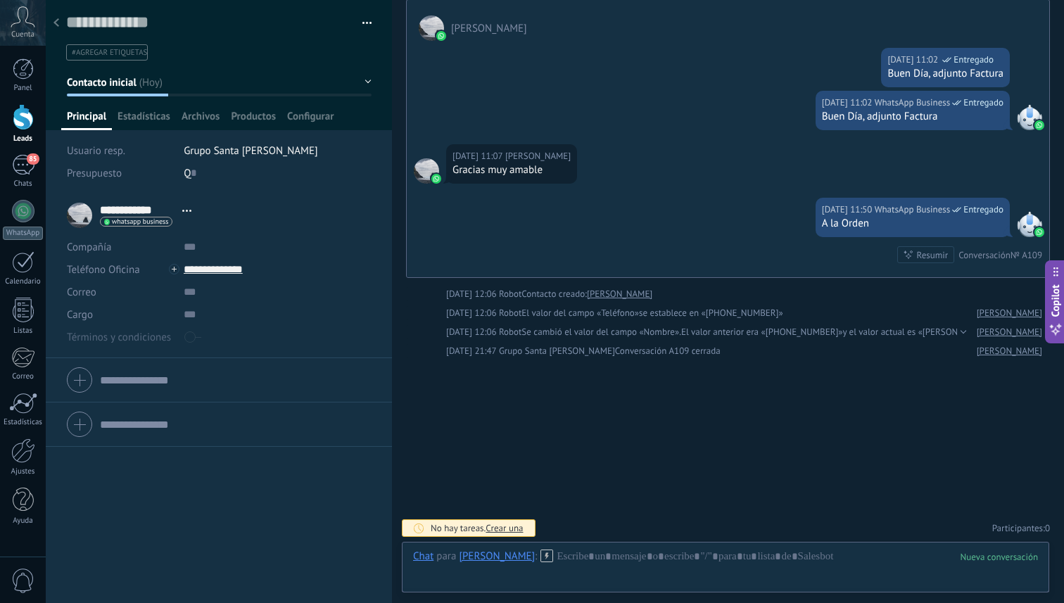
click at [56, 21] on use at bounding box center [57, 22] width 6 height 8
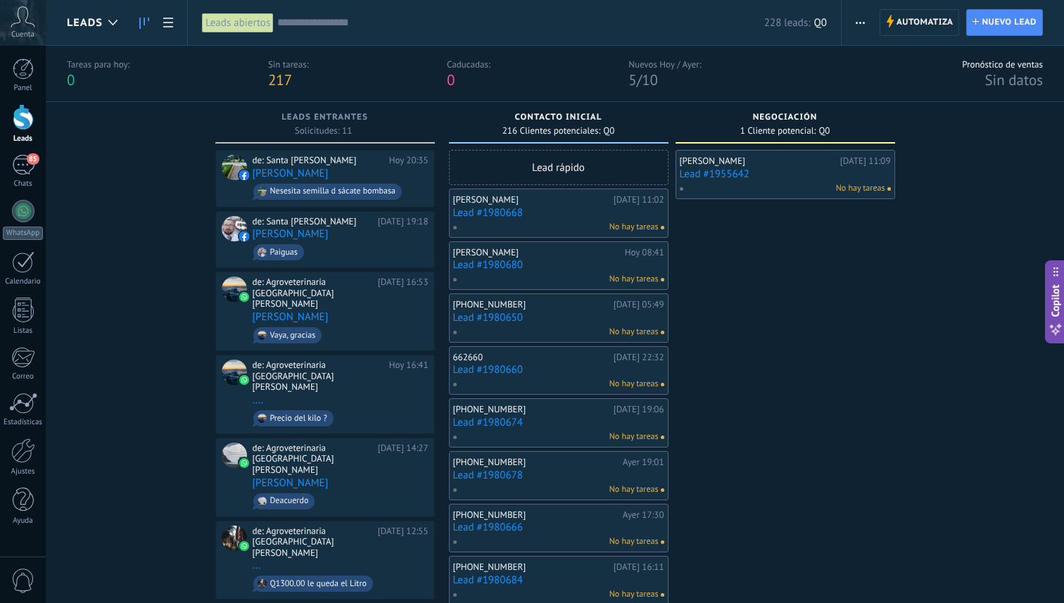
click at [256, 25] on div "Leads abiertos" at bounding box center [238, 23] width 72 height 20
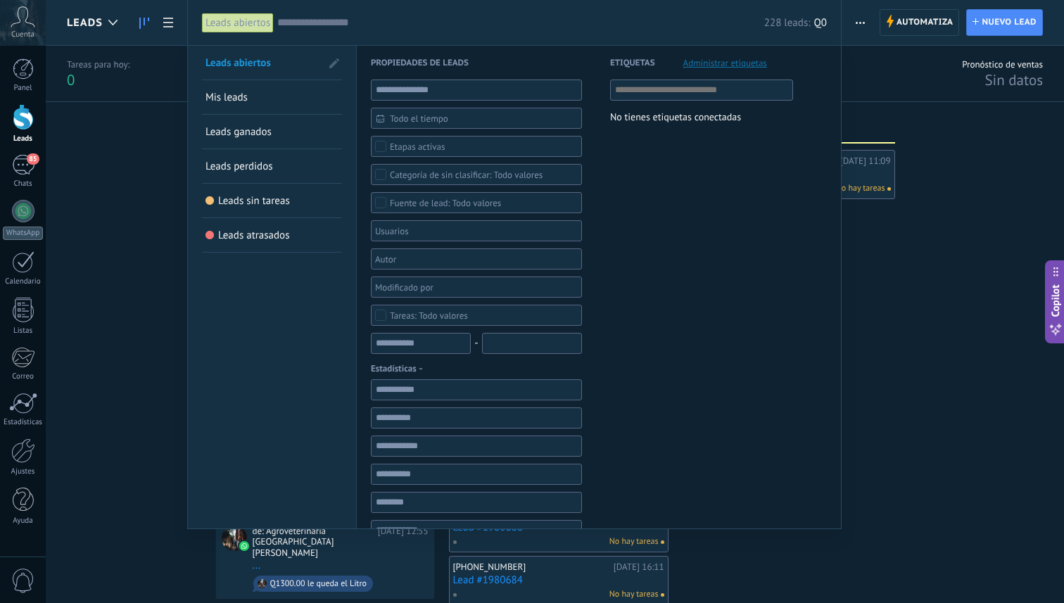
click at [241, 97] on span "Mis leads" at bounding box center [227, 97] width 42 height 13
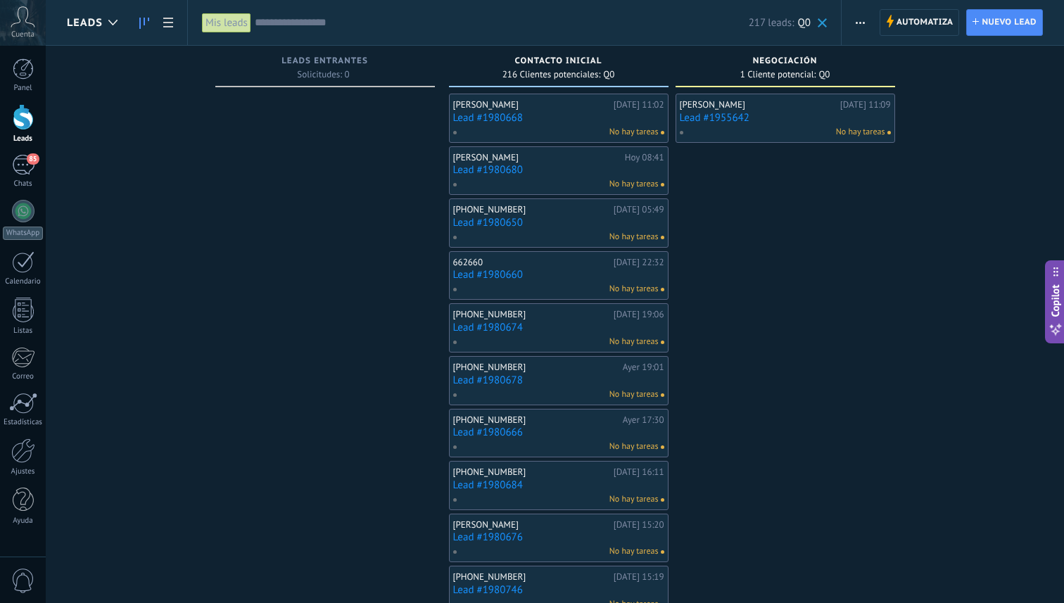
click at [234, 27] on div "Mis leads" at bounding box center [226, 23] width 49 height 20
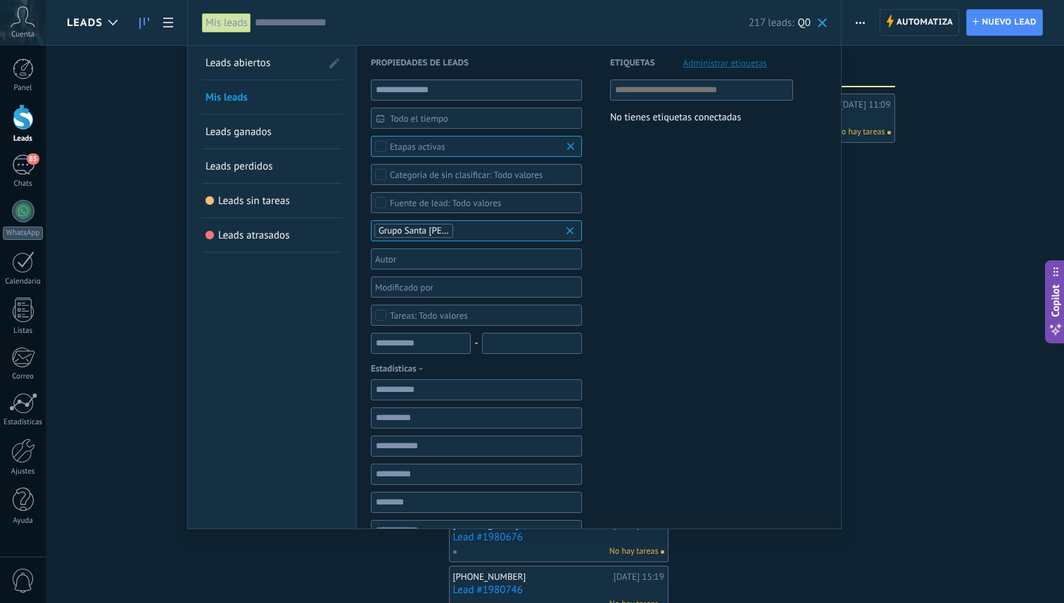
click at [262, 63] on span "Leads abiertos" at bounding box center [238, 62] width 65 height 13
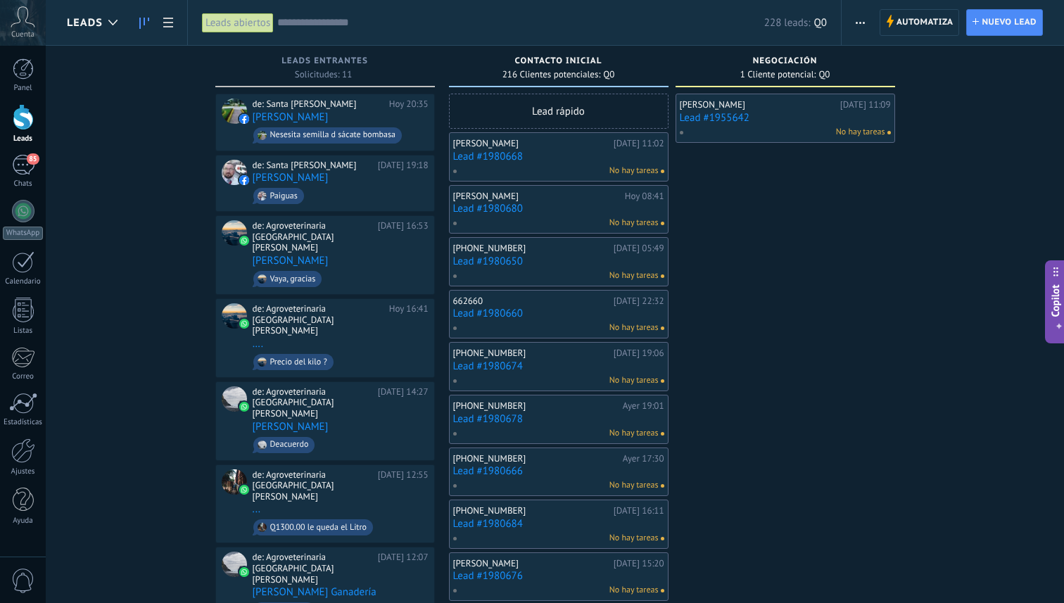
click at [550, 155] on link "Lead #1980668" at bounding box center [558, 157] width 211 height 12
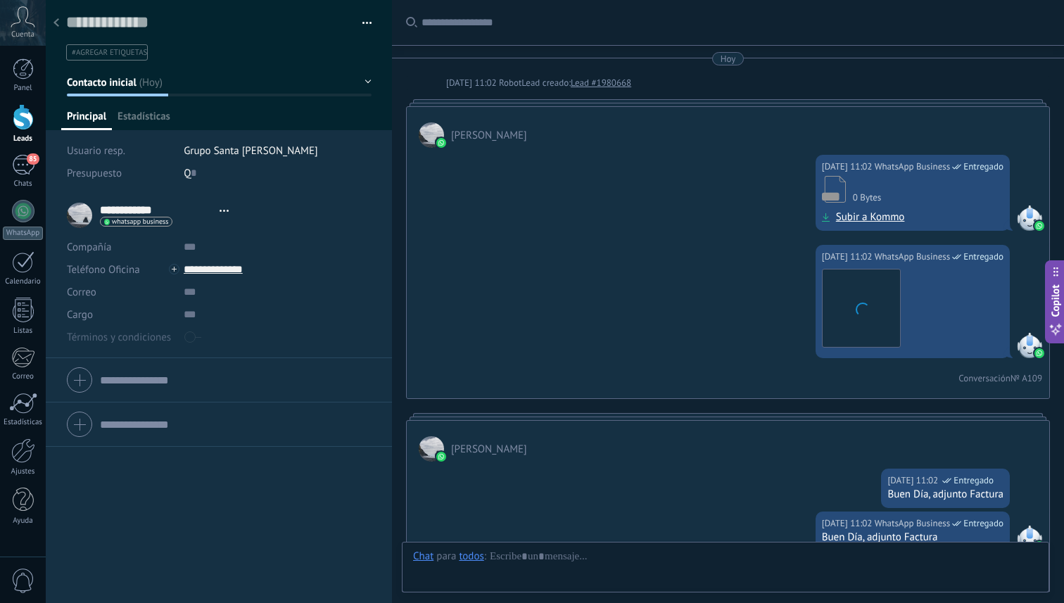
scroll to position [421, 0]
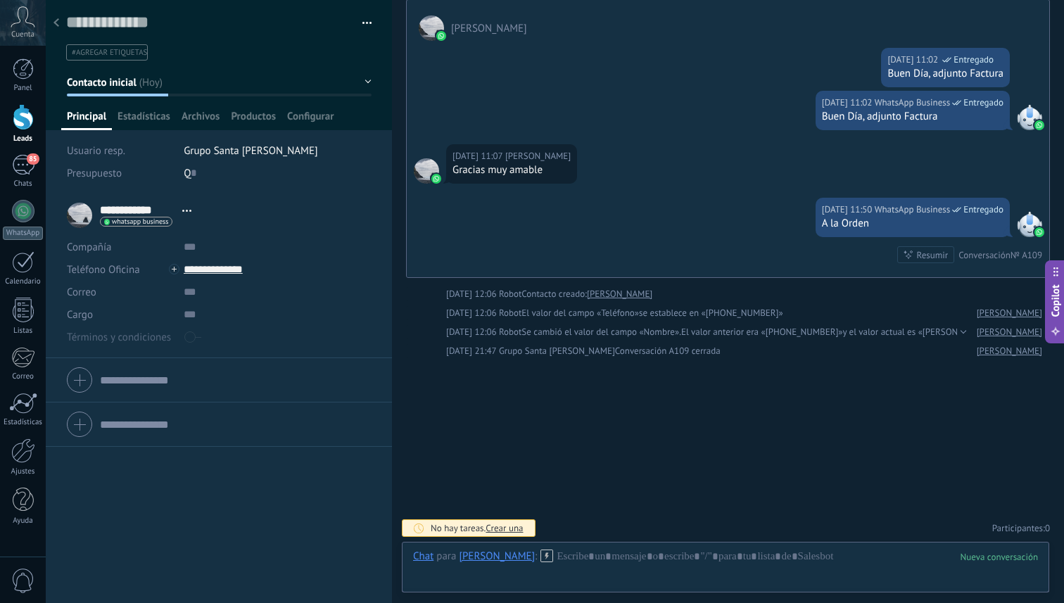
click at [360, 27] on button "button" at bounding box center [362, 23] width 20 height 21
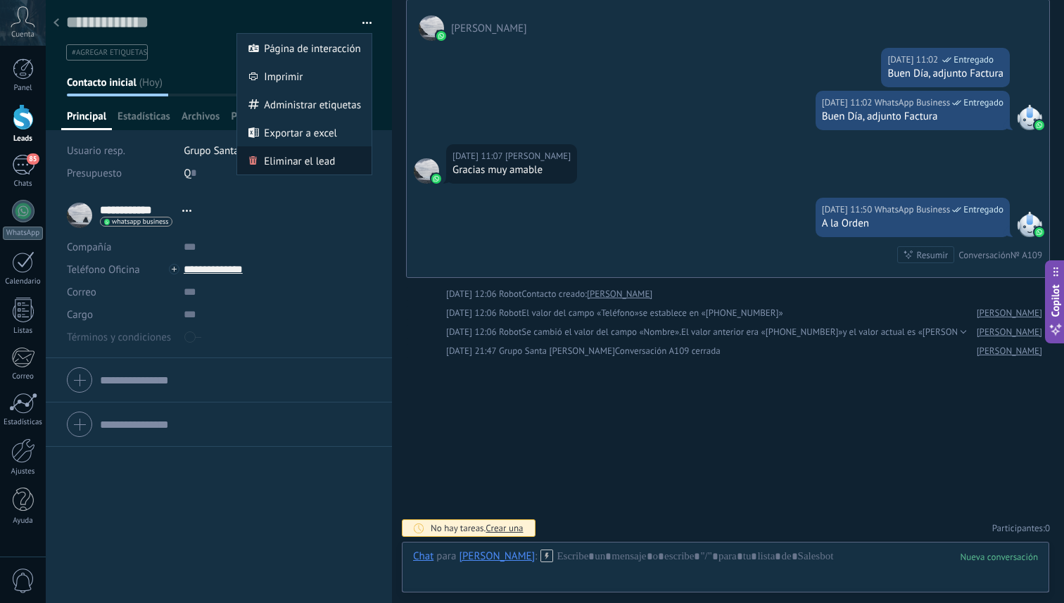
click at [308, 163] on span "Eliminar el lead" at bounding box center [299, 160] width 71 height 28
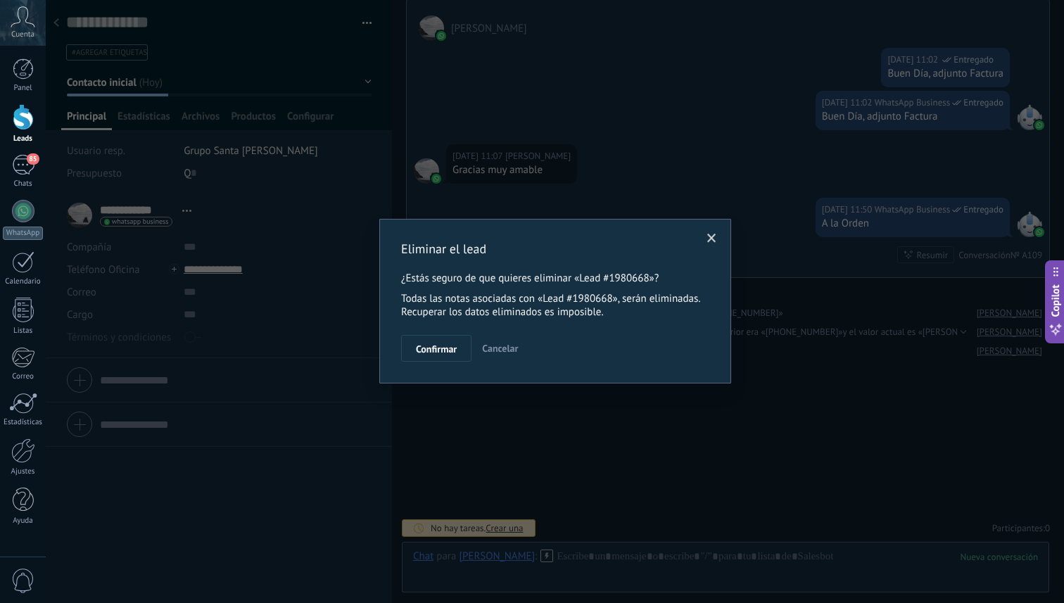
click at [709, 241] on span at bounding box center [712, 239] width 9 height 10
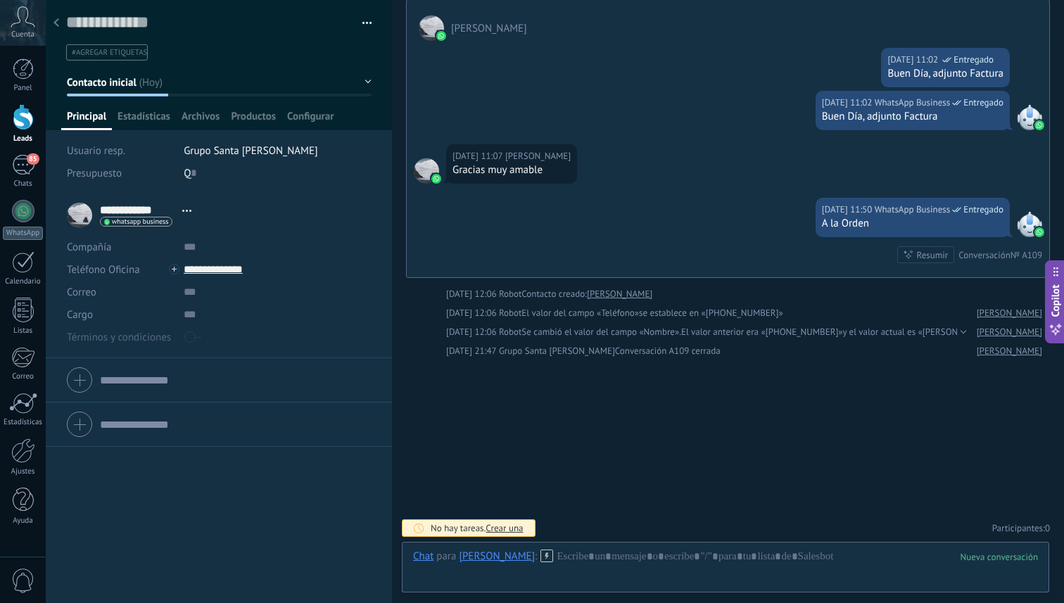
click at [61, 25] on div at bounding box center [56, 23] width 20 height 27
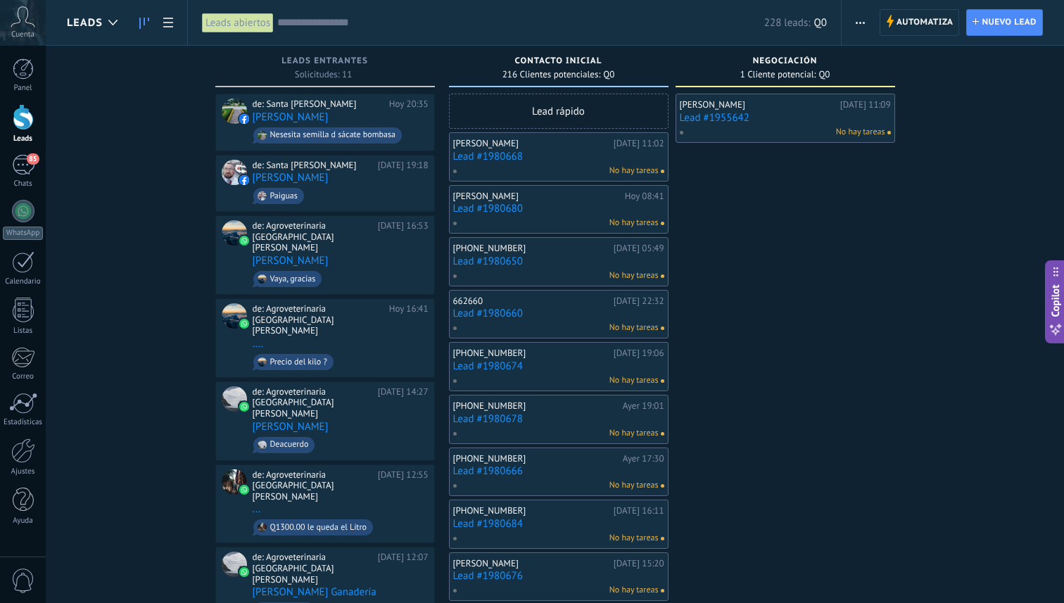
click at [558, 209] on link "Lead #1980680" at bounding box center [558, 209] width 211 height 12
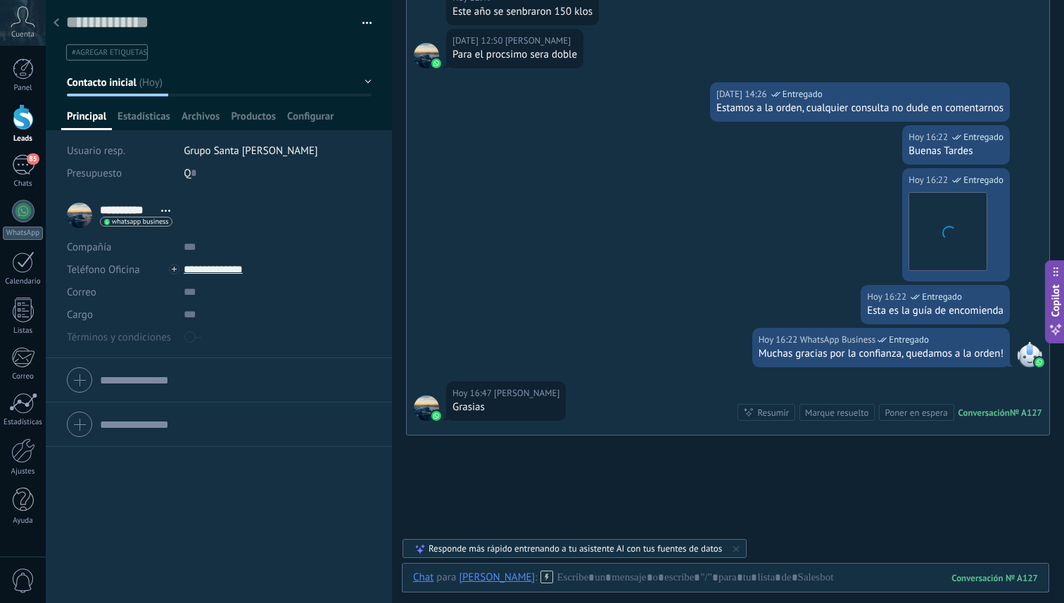
scroll to position [1105, 0]
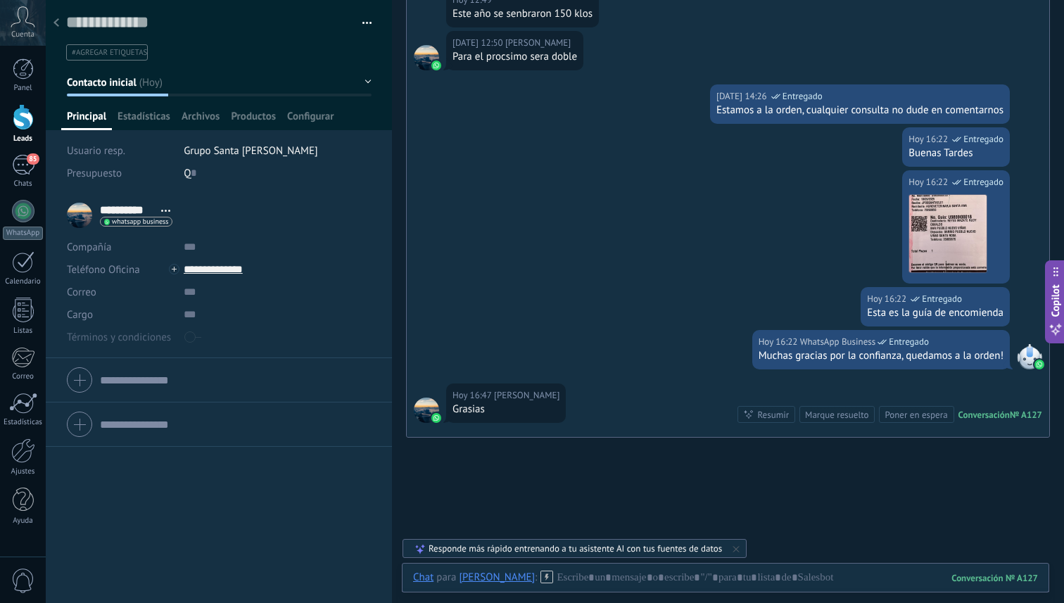
click at [60, 24] on div at bounding box center [56, 23] width 20 height 27
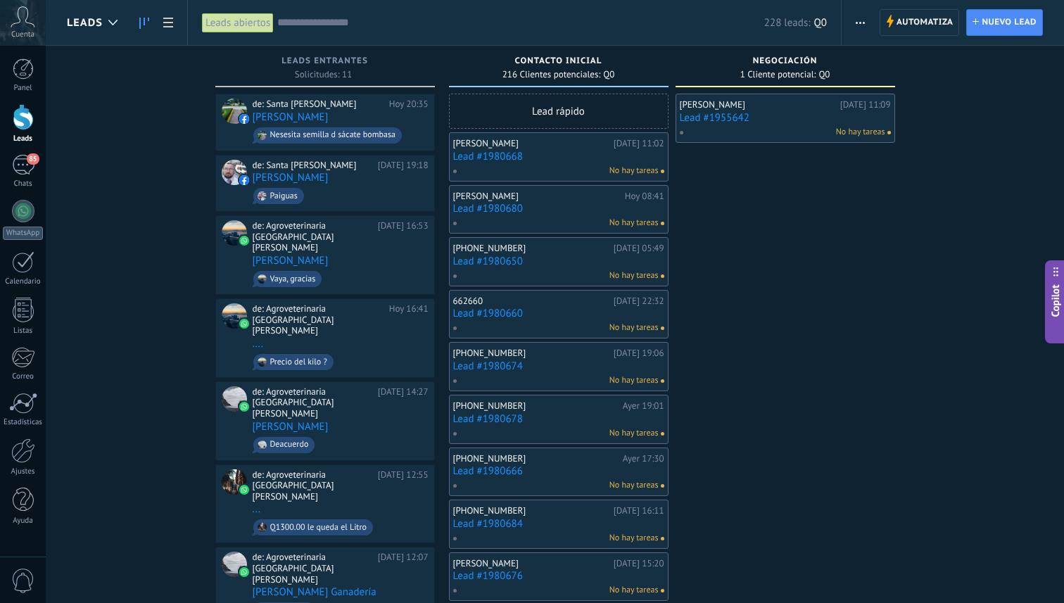
click at [501, 256] on link "Lead #1980650" at bounding box center [558, 262] width 211 height 12
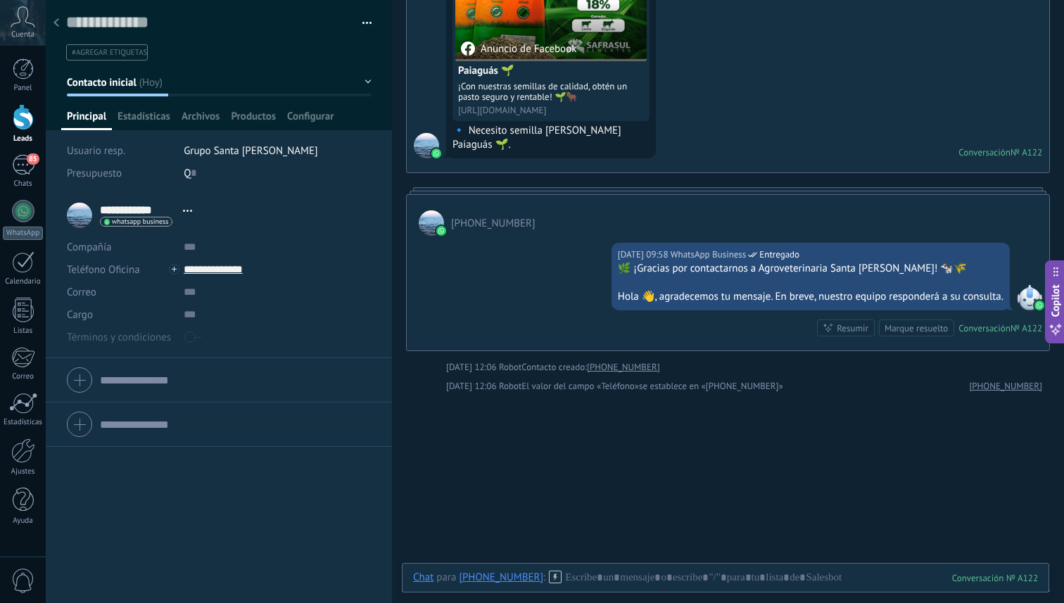
scroll to position [353, 0]
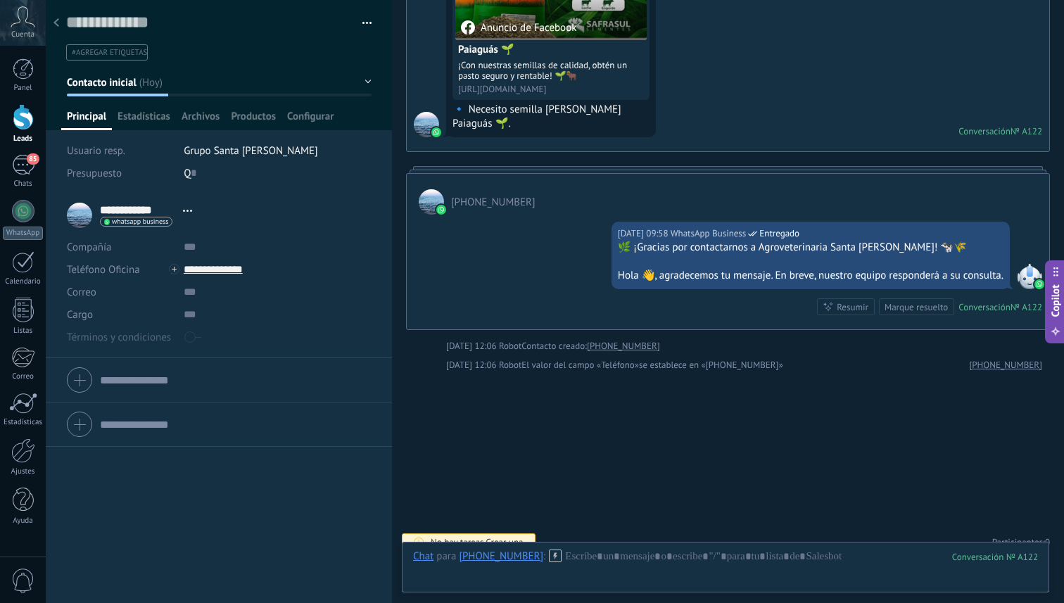
click at [57, 23] on icon at bounding box center [57, 22] width 6 height 8
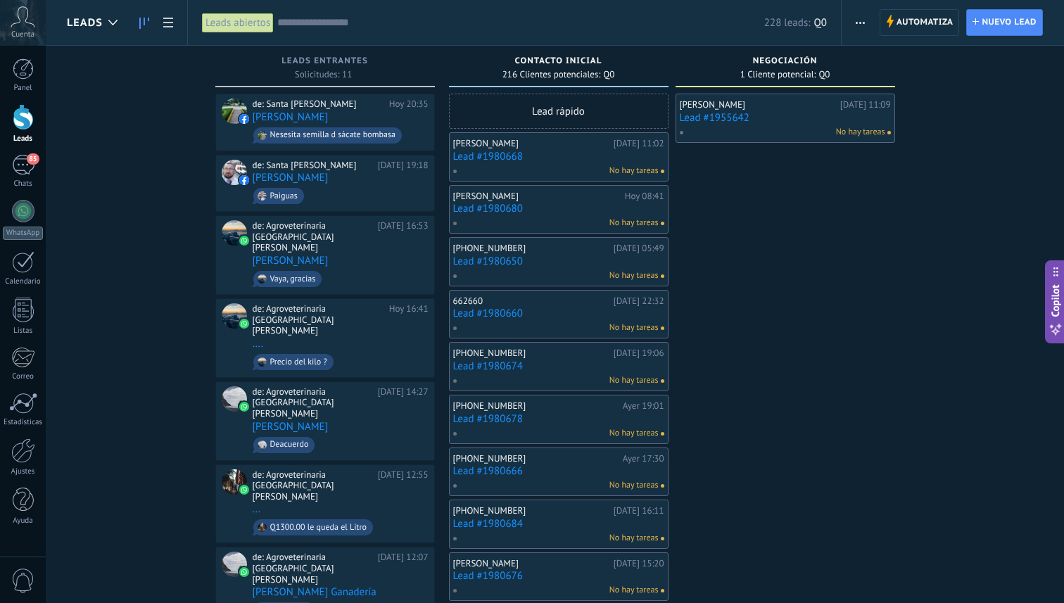
click at [503, 313] on link "Lead #1980660" at bounding box center [558, 314] width 211 height 12
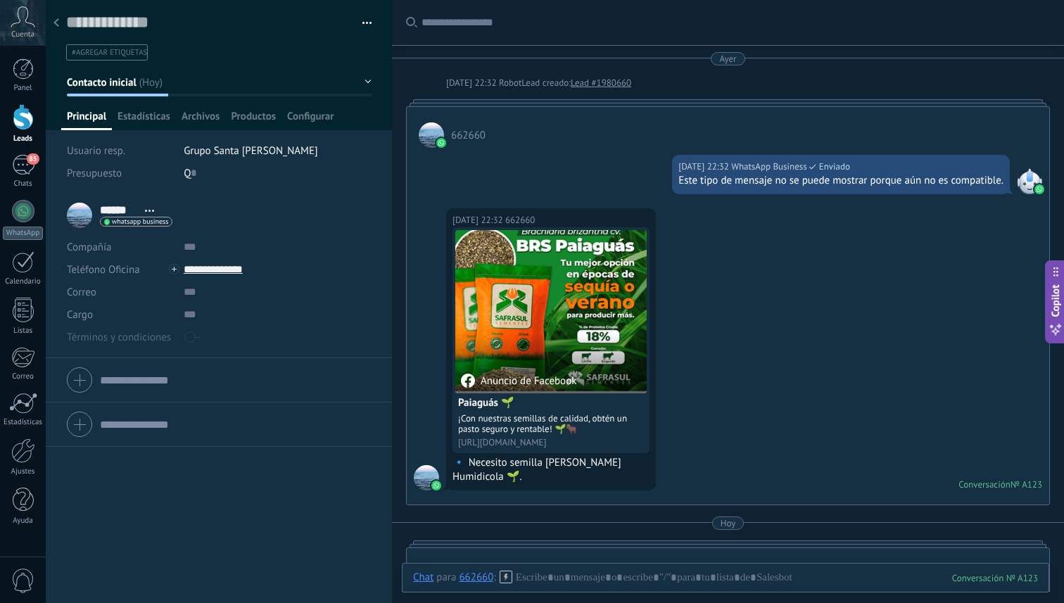
click at [61, 26] on div at bounding box center [56, 23] width 20 height 27
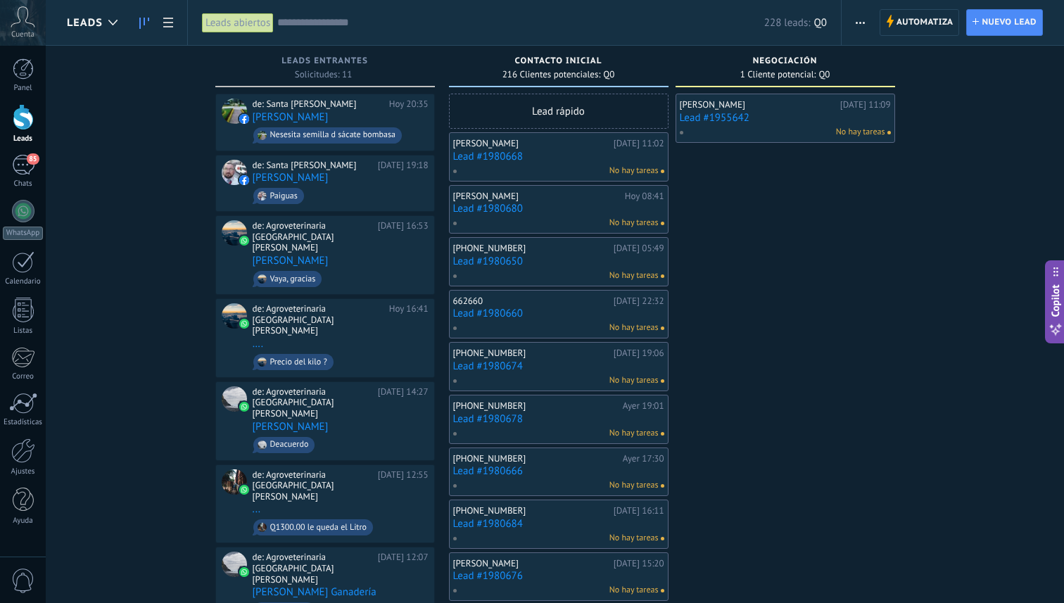
click at [481, 308] on link "Lead #1980660" at bounding box center [558, 314] width 211 height 12
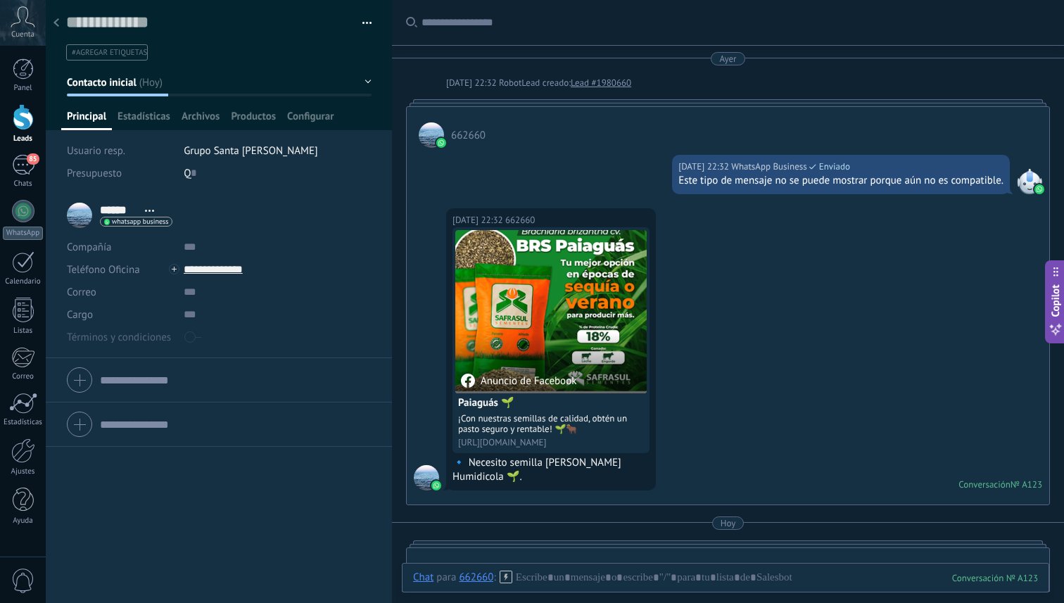
scroll to position [375, 0]
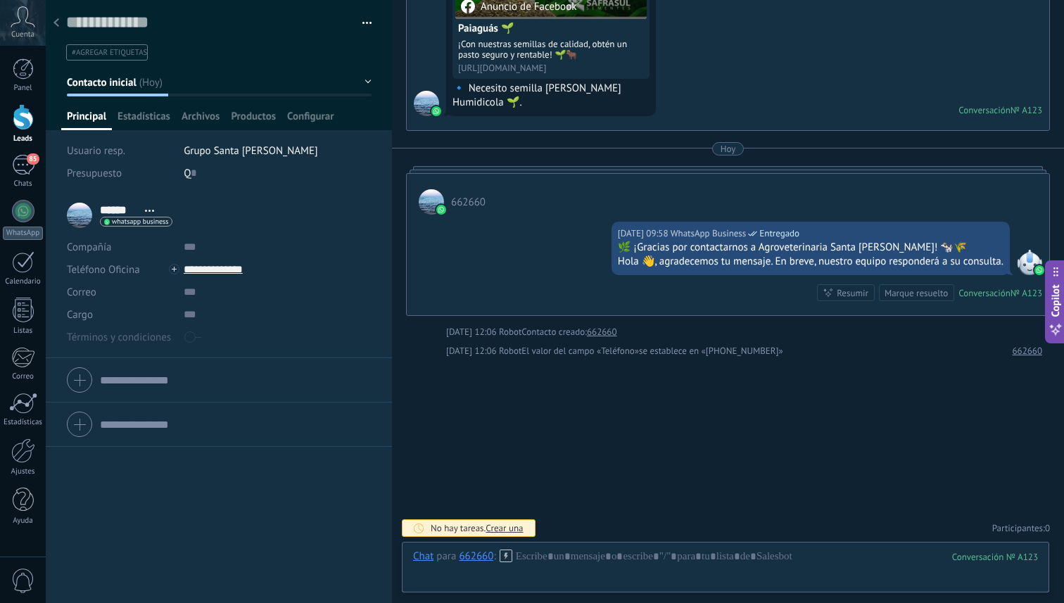
click at [59, 30] on div at bounding box center [56, 23] width 20 height 27
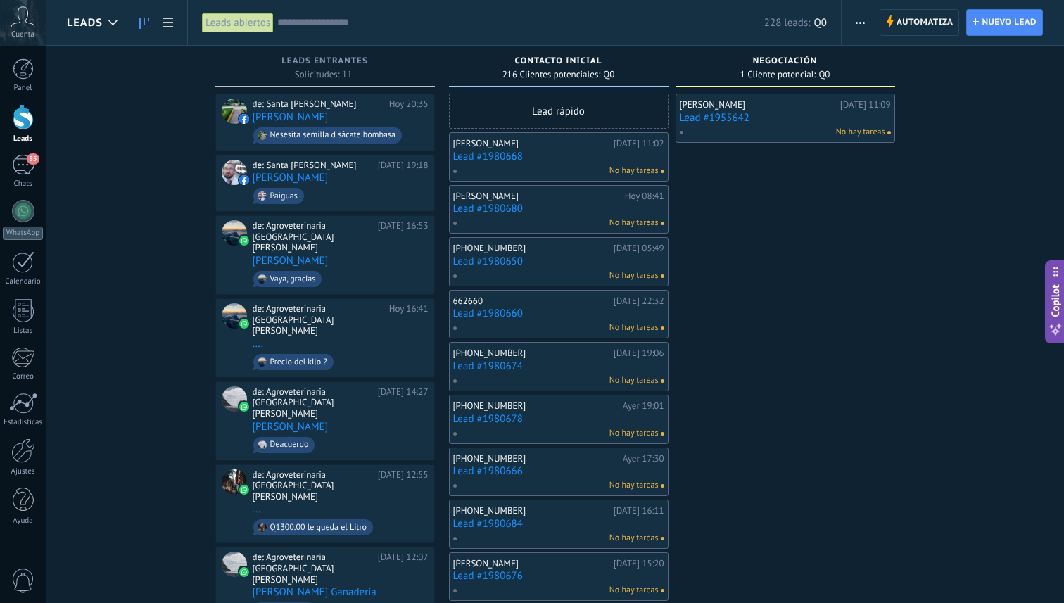
click at [517, 389] on div "[PHONE_NUMBER] [DATE] 19:06 Lead #1980674 No hay tareas" at bounding box center [559, 366] width 220 height 49
click at [517, 377] on div "No hay tareas" at bounding box center [556, 381] width 206 height 13
click at [500, 357] on div "[PHONE_NUMBER]" at bounding box center [531, 353] width 157 height 11
click at [477, 365] on link "Lead #1980674" at bounding box center [558, 366] width 211 height 12
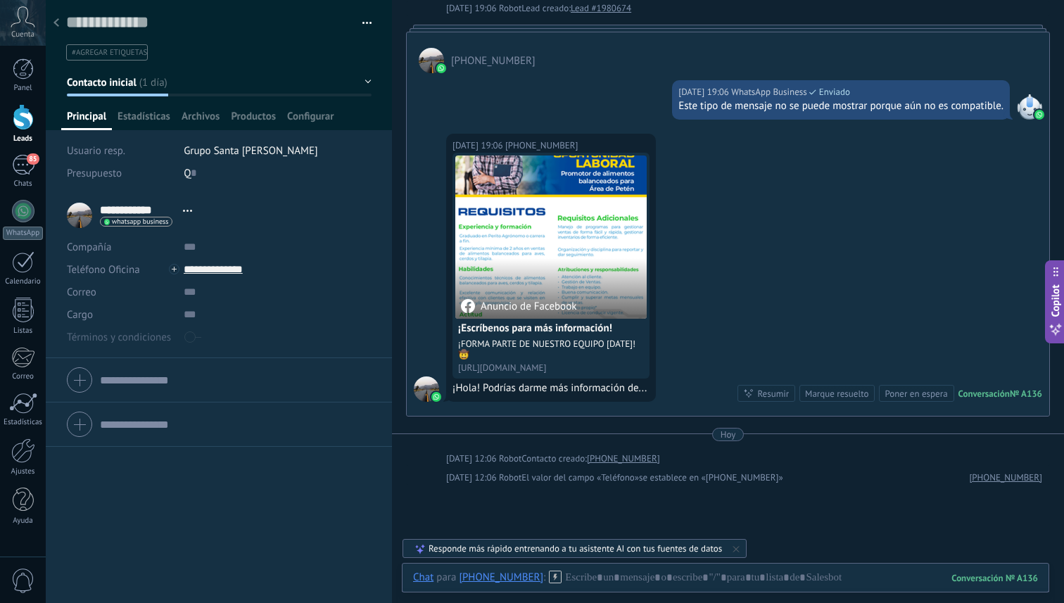
scroll to position [1, 0]
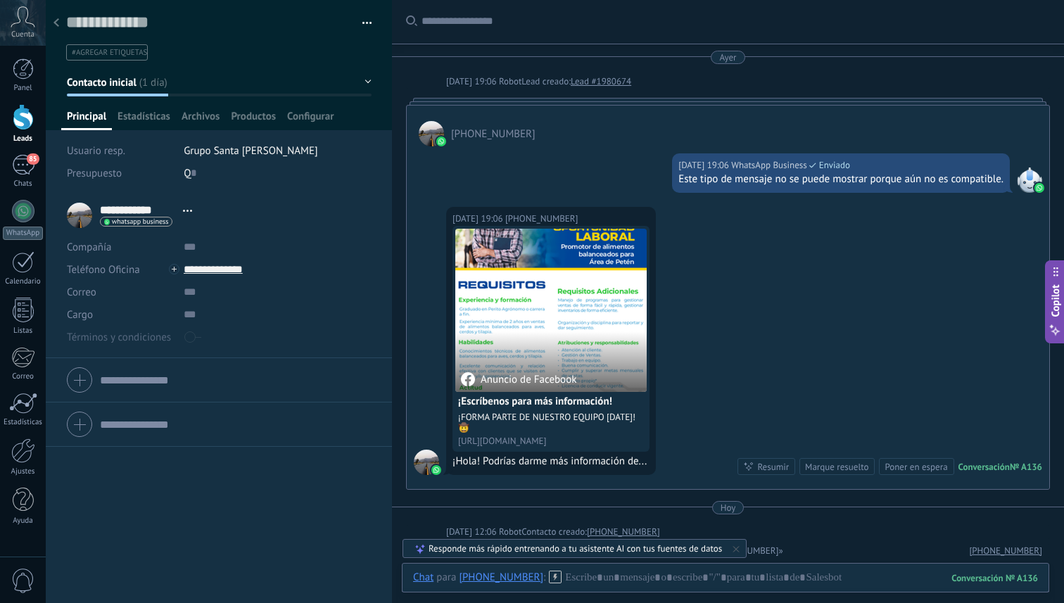
click at [810, 460] on div "Marque resuelto" at bounding box center [836, 466] width 63 height 13
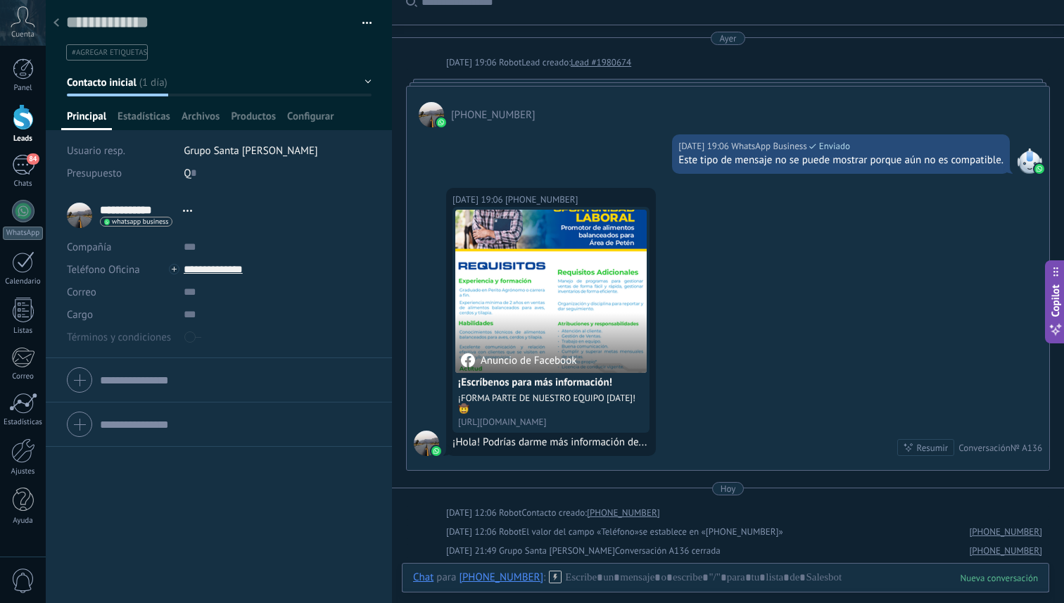
click at [58, 24] on icon at bounding box center [57, 22] width 6 height 8
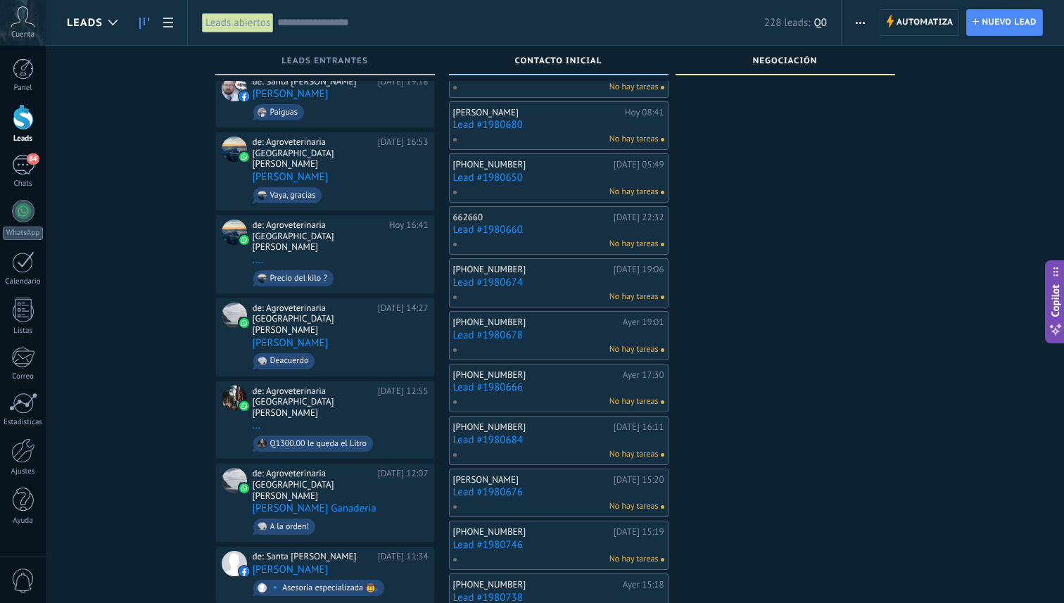
scroll to position [87, 0]
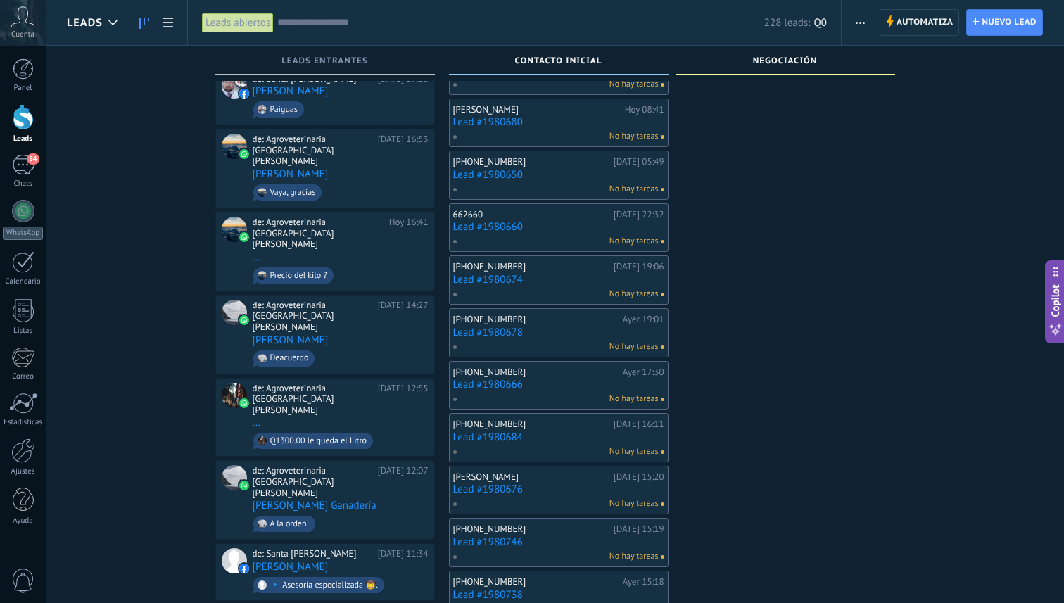
click at [484, 383] on link "Lead #1980666" at bounding box center [558, 385] width 211 height 12
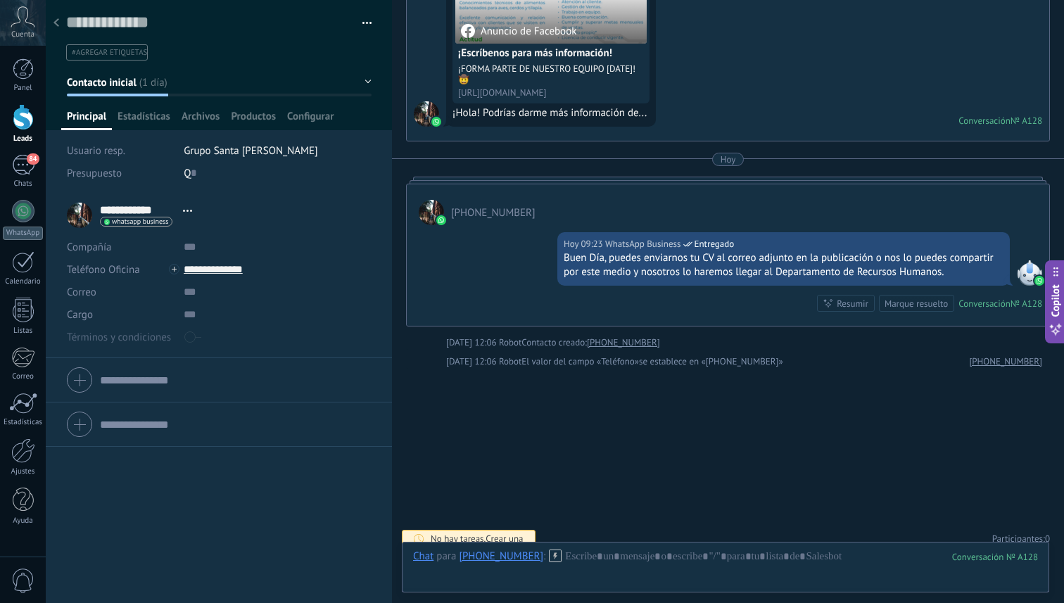
click at [61, 25] on div at bounding box center [56, 23] width 20 height 27
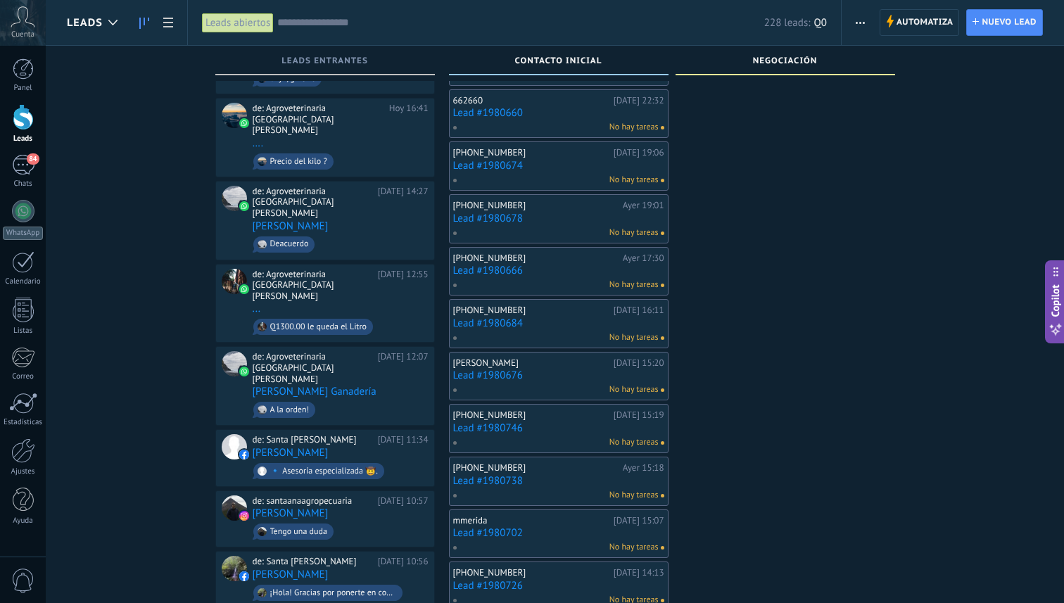
scroll to position [216, 0]
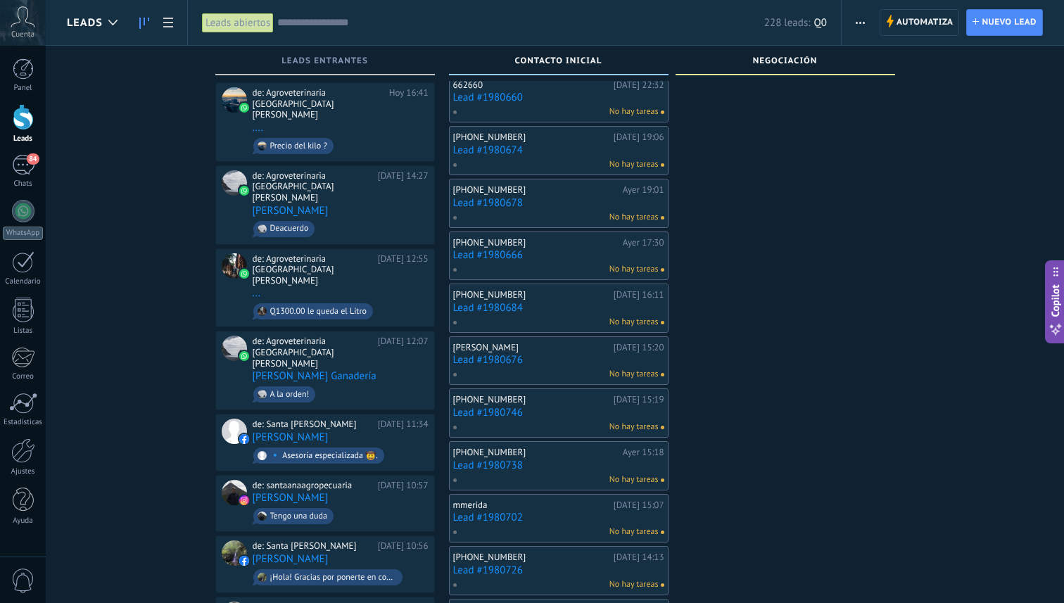
click at [482, 356] on link "Lead #1980676" at bounding box center [558, 360] width 211 height 12
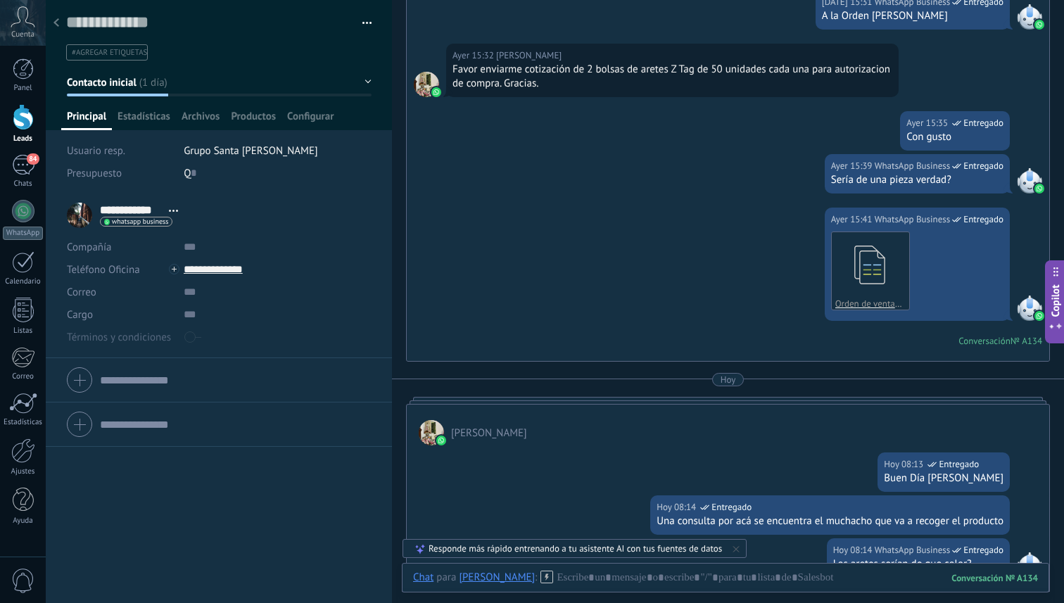
scroll to position [891, 0]
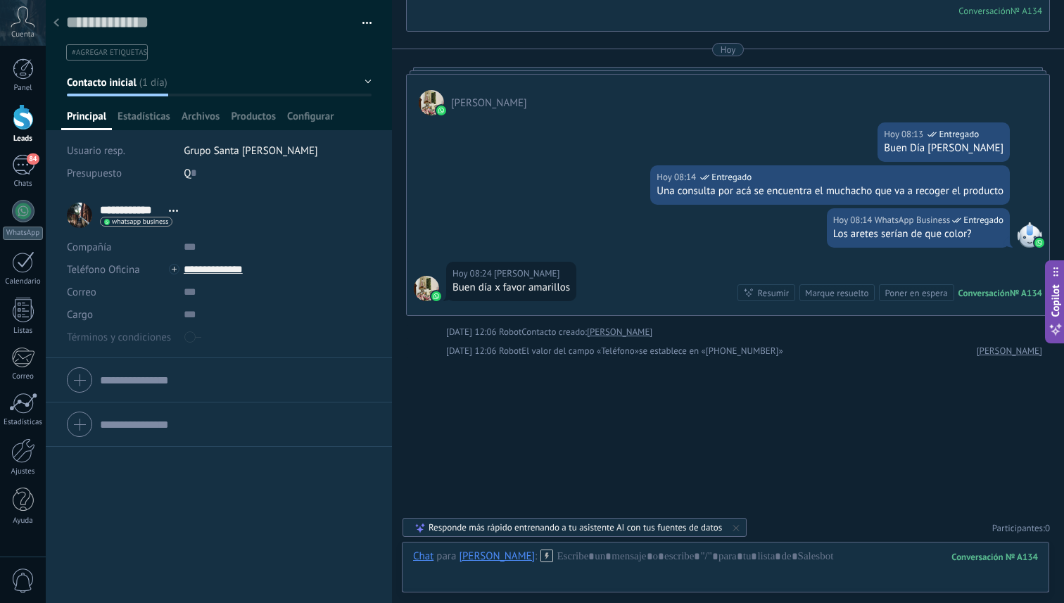
click at [54, 22] on icon at bounding box center [57, 22] width 6 height 8
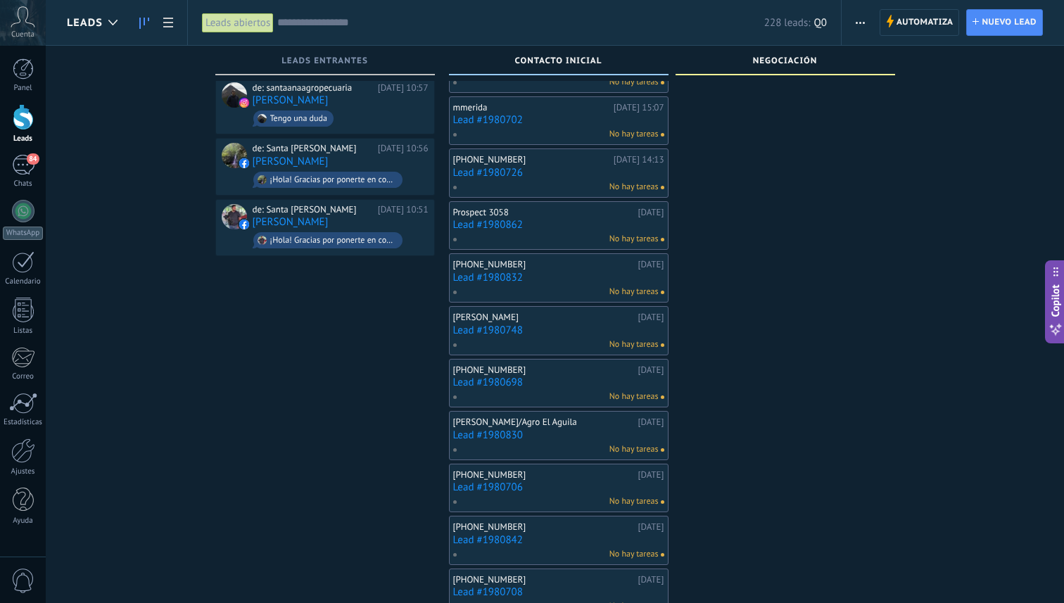
scroll to position [614, 0]
click at [491, 225] on link "Lead #1980862" at bounding box center [558, 225] width 211 height 12
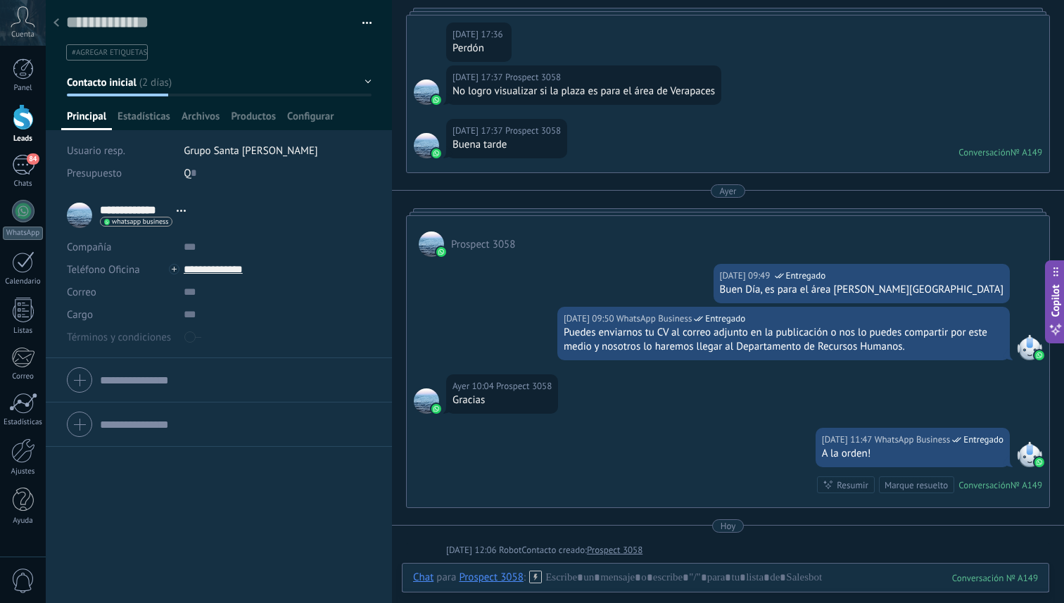
scroll to position [705, 0]
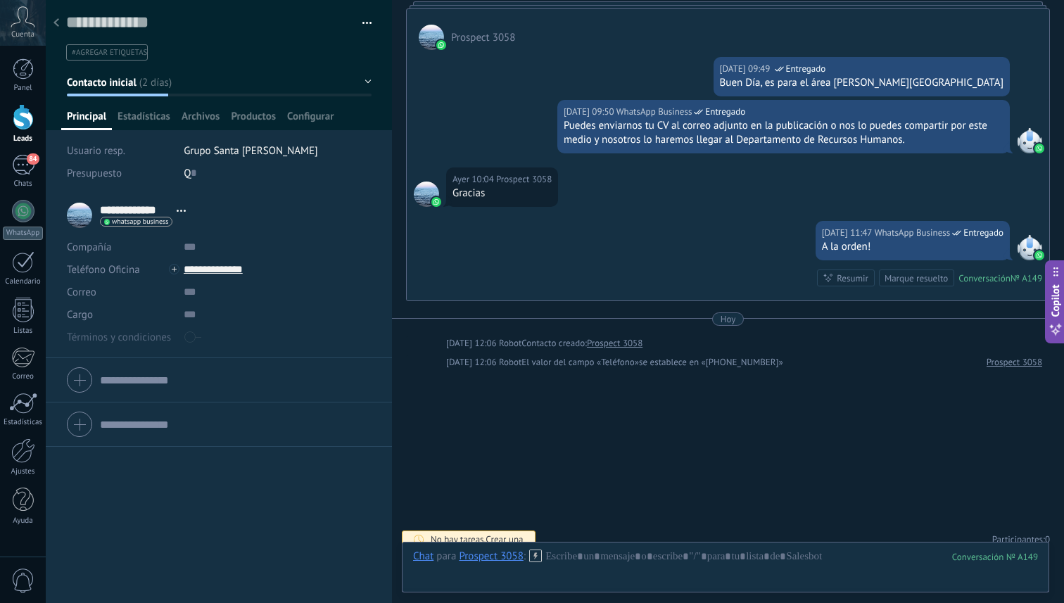
click at [364, 23] on button "button" at bounding box center [362, 23] width 20 height 21
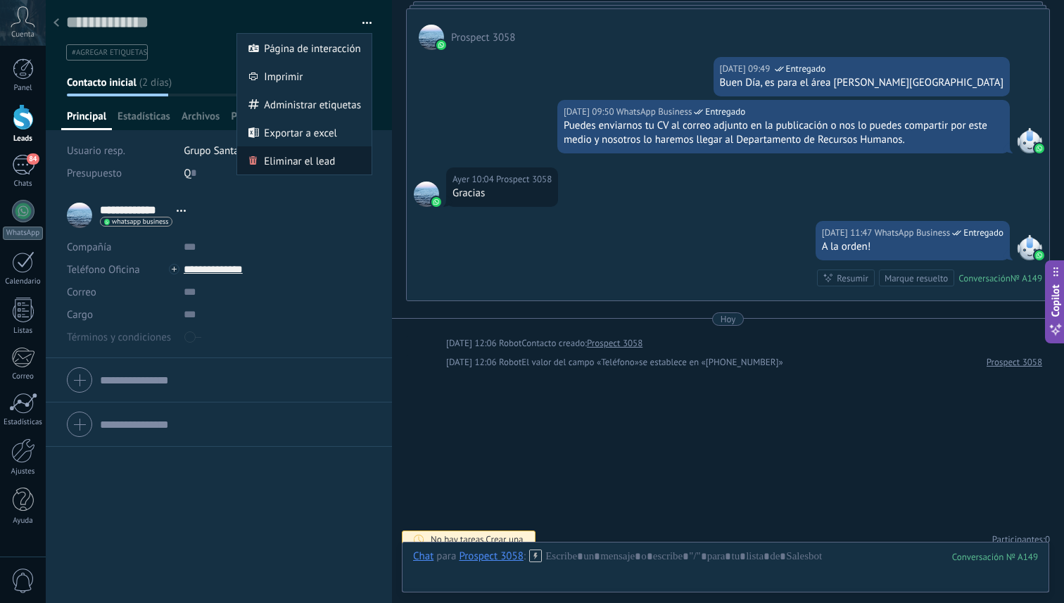
click at [308, 158] on span "Eliminar el lead" at bounding box center [299, 160] width 71 height 28
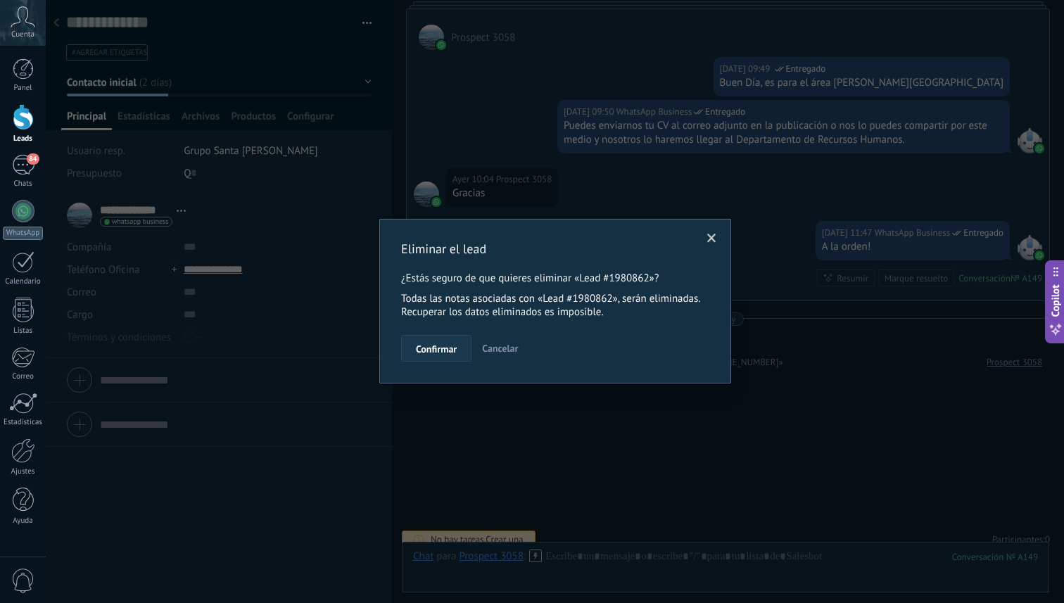
click at [460, 353] on button "Confirmar" at bounding box center [436, 348] width 70 height 27
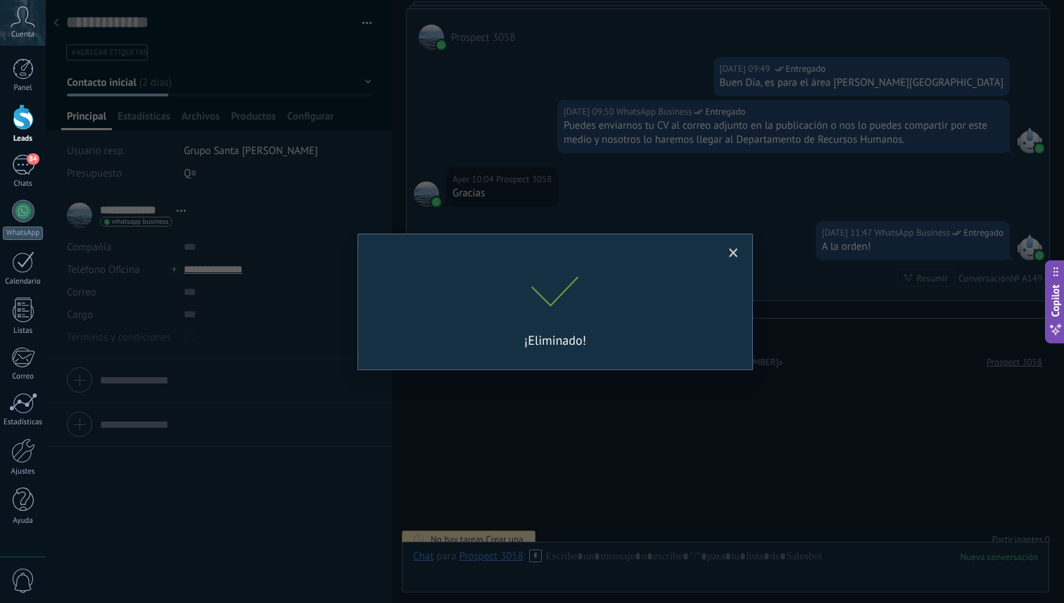
scroll to position [724, 0]
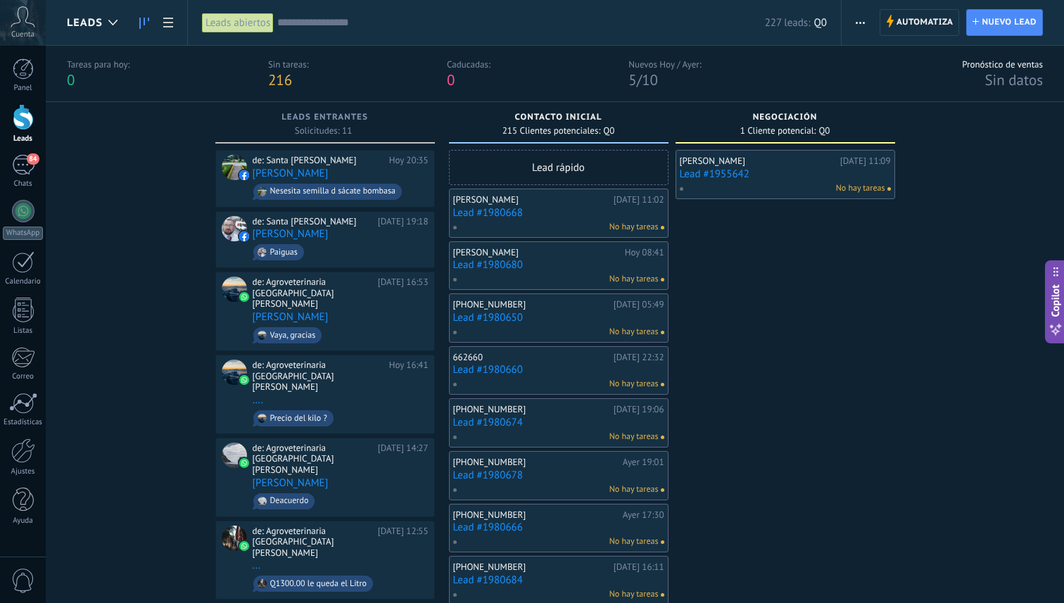
click at [562, 129] on span "215 Clientes potenciales:" at bounding box center [552, 131] width 98 height 8
click at [860, 25] on span "button" at bounding box center [860, 22] width 9 height 27
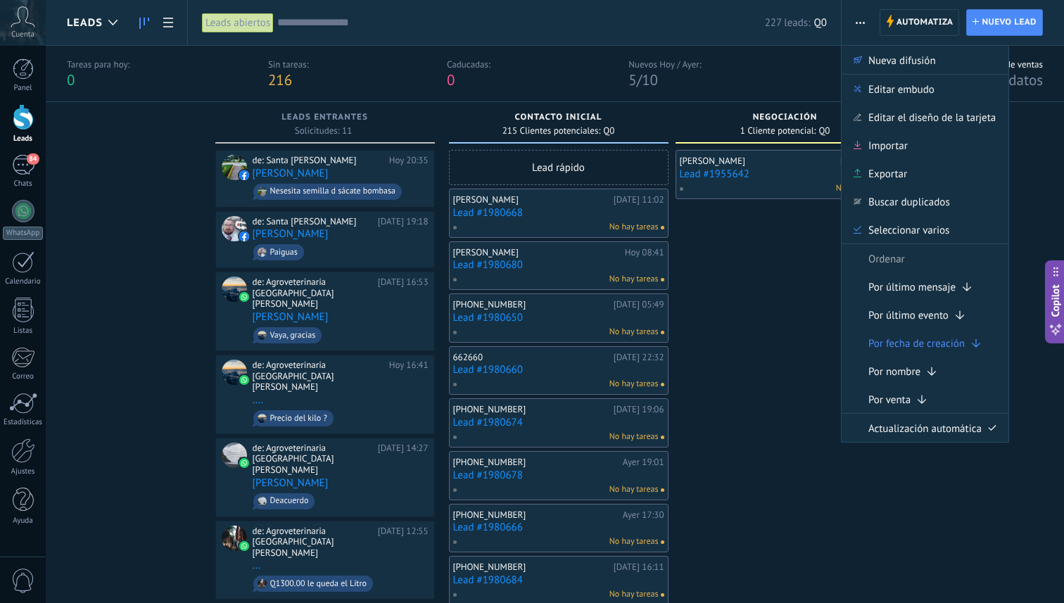
click at [579, 65] on div "Tareas para [DATE]: 0 Sin tareas: 216 Caducadas: 0 Nuevos [DATE] / [DATE]: 5 / …" at bounding box center [384, 73] width 635 height 31
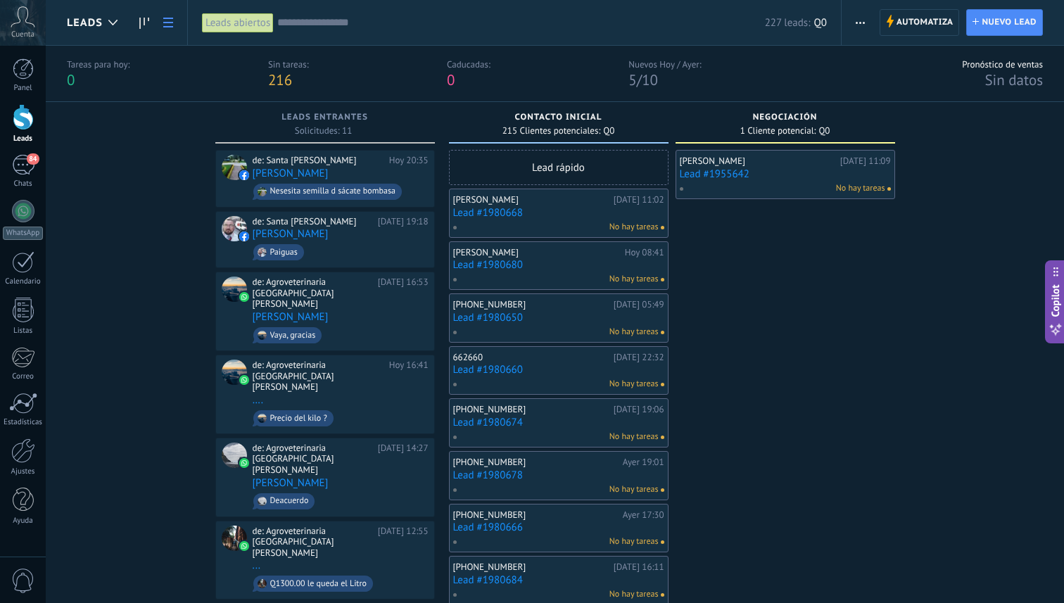
click at [175, 20] on link at bounding box center [168, 22] width 24 height 27
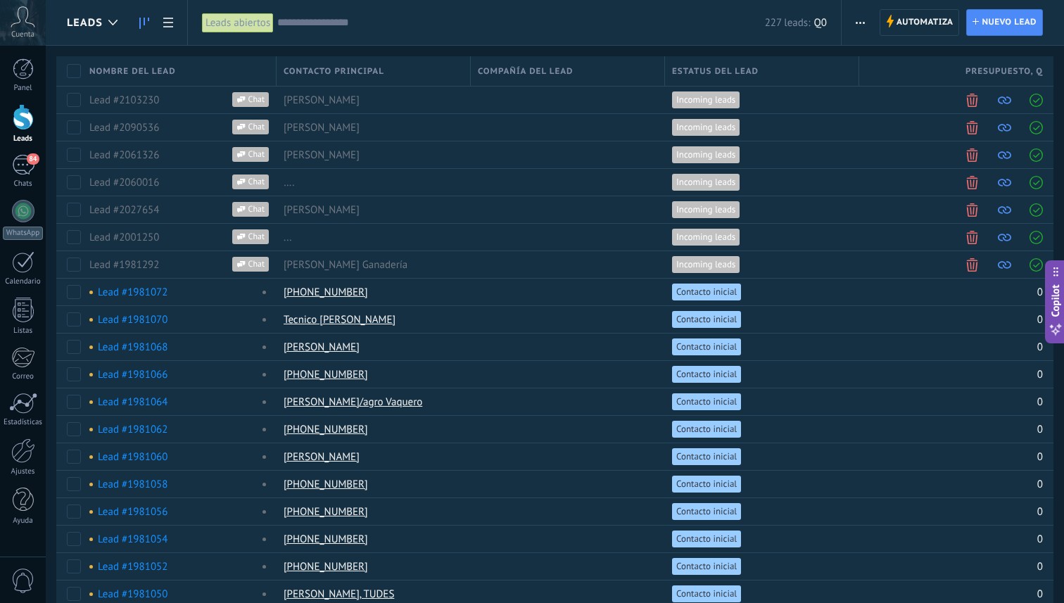
click at [146, 27] on icon at bounding box center [144, 23] width 10 height 11
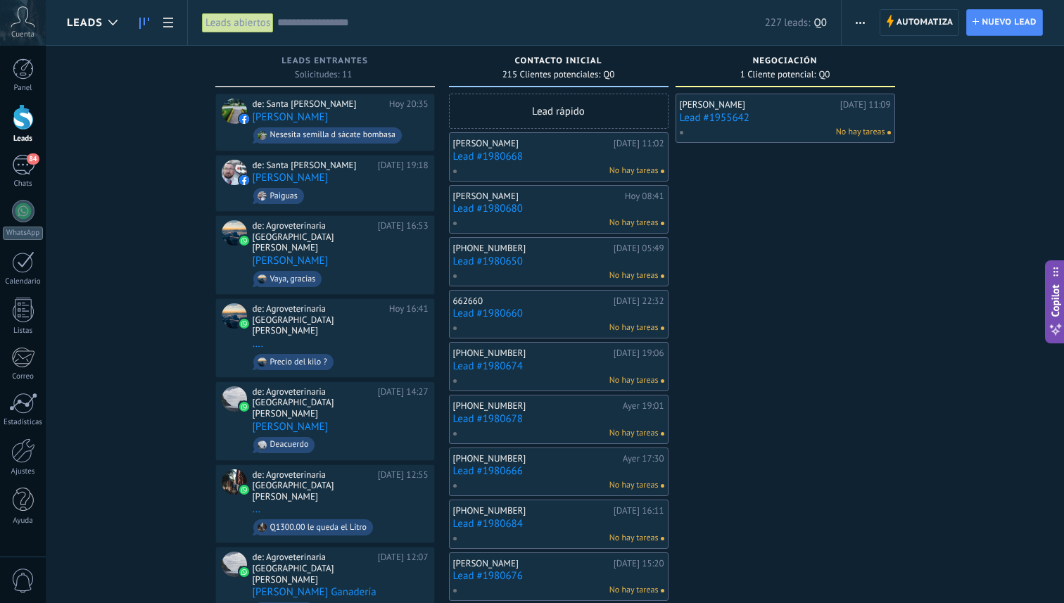
click at [855, 26] on button "button" at bounding box center [860, 22] width 20 height 27
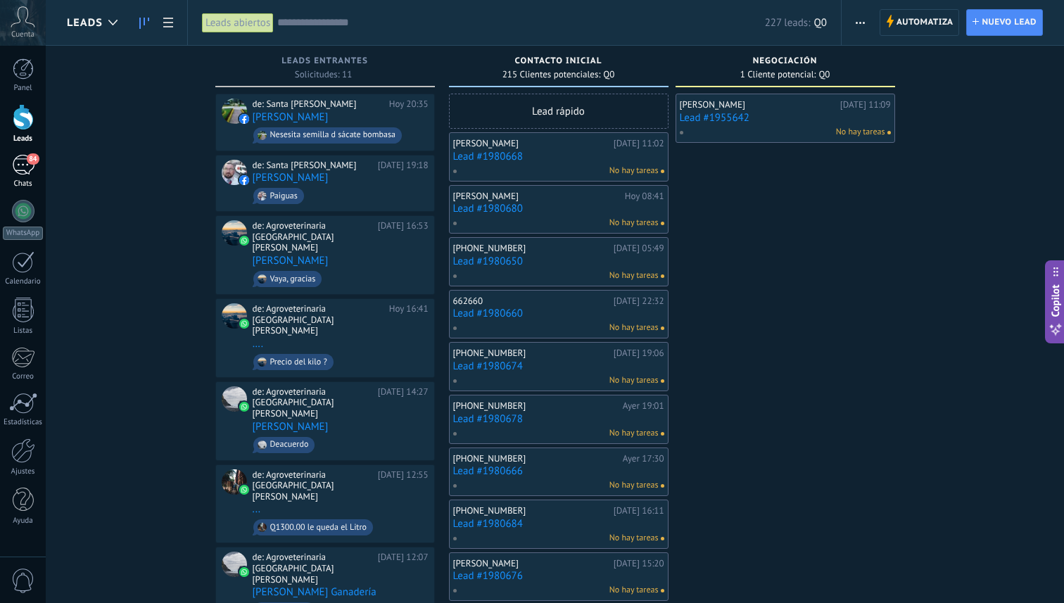
click at [27, 165] on div "84" at bounding box center [23, 165] width 23 height 20
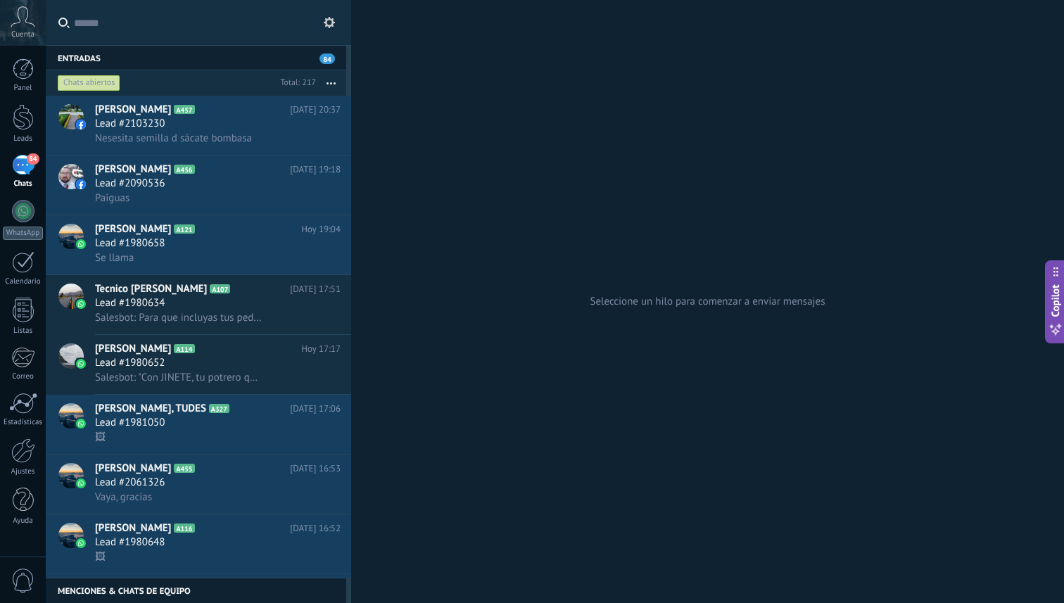
click at [329, 83] on icon "button" at bounding box center [331, 83] width 9 height 2
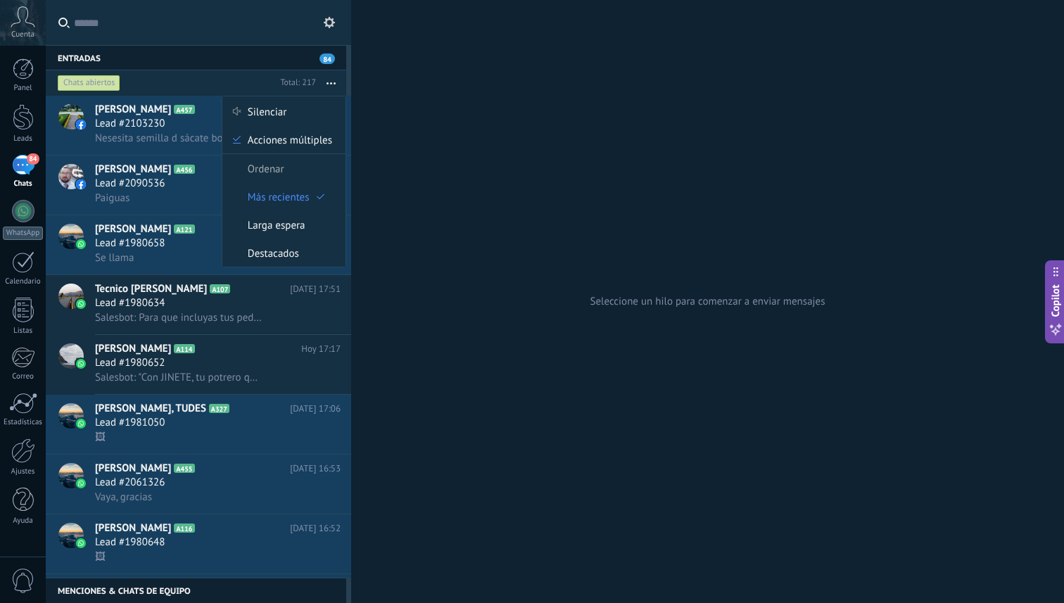
click at [231, 73] on div "Chats abiertos" at bounding box center [165, 82] width 220 height 25
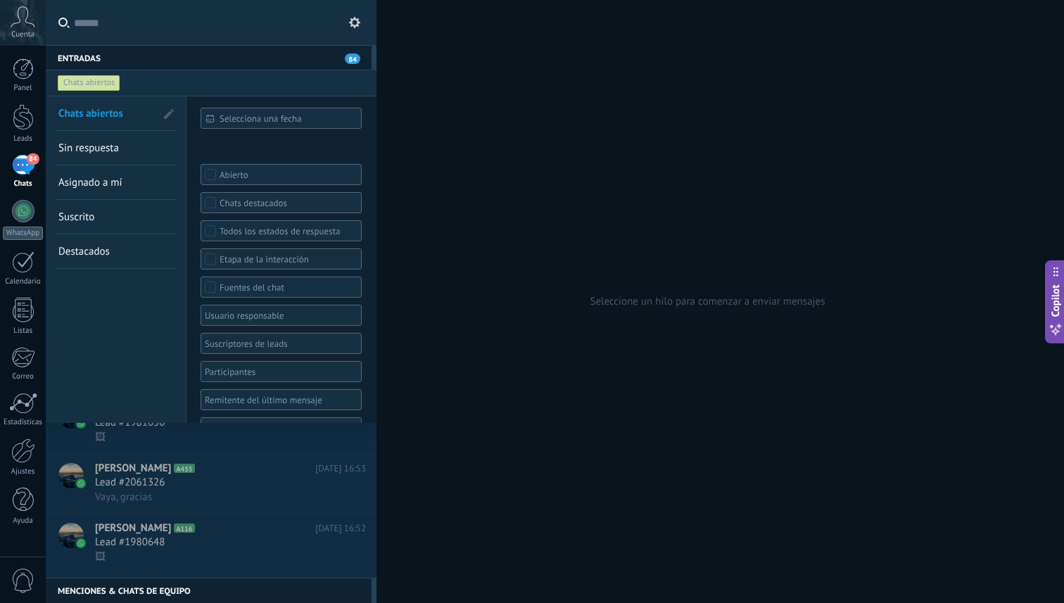
click at [190, 75] on div "Chats abiertos" at bounding box center [198, 82] width 287 height 25
click at [257, 25] on input "text" at bounding box center [219, 22] width 291 height 45
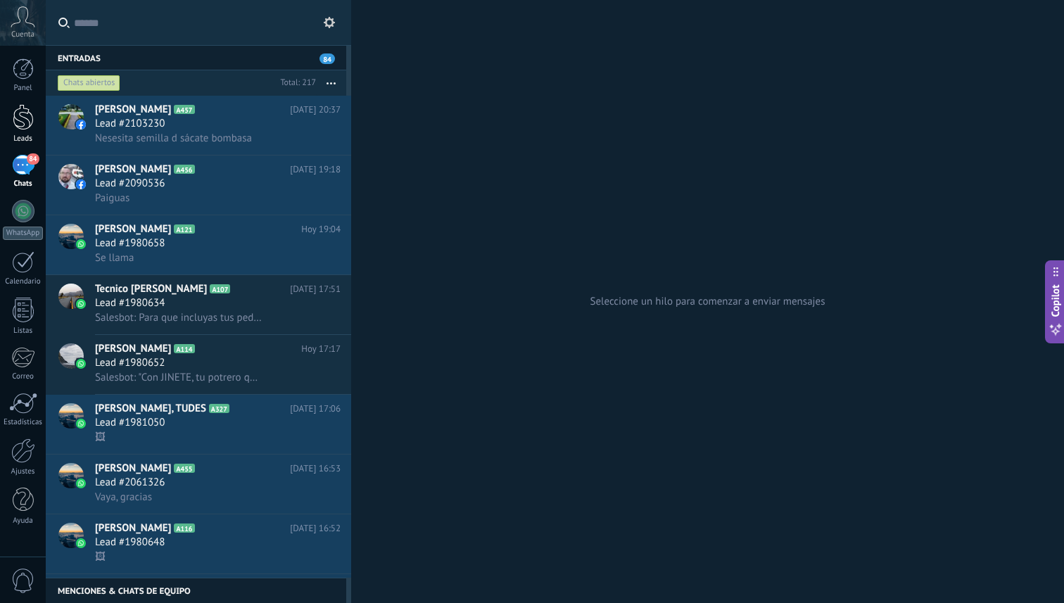
click at [15, 107] on div at bounding box center [23, 117] width 21 height 26
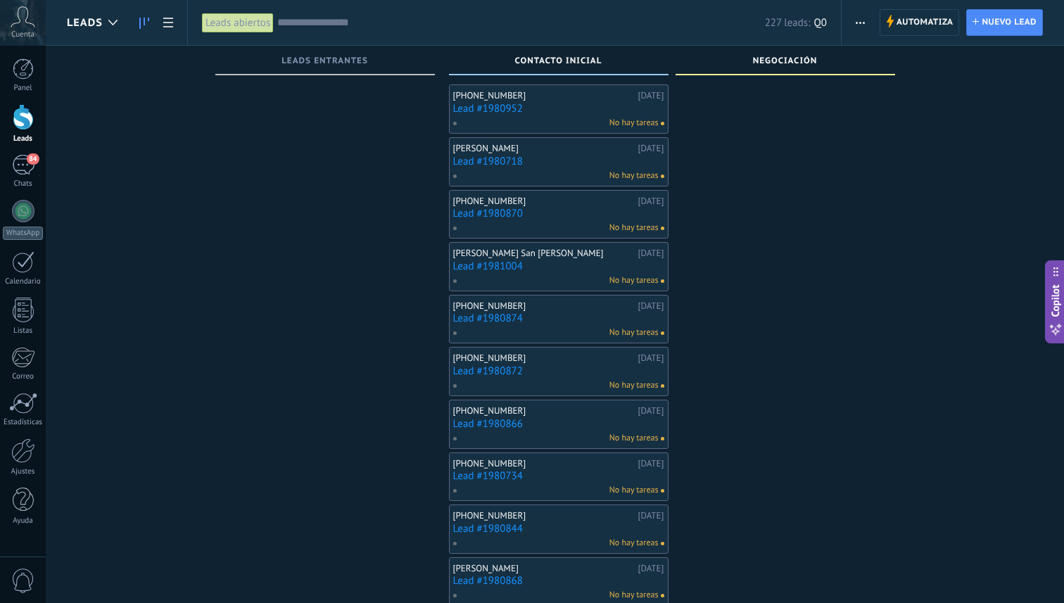
scroll to position [1369, 0]
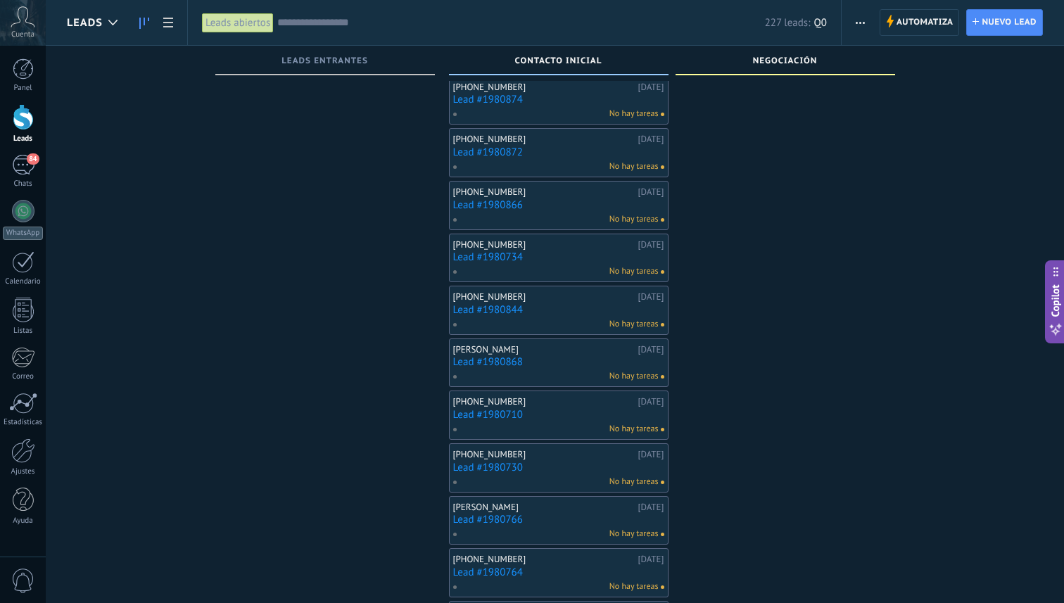
click at [493, 409] on link "Lead #1980710" at bounding box center [558, 415] width 211 height 12
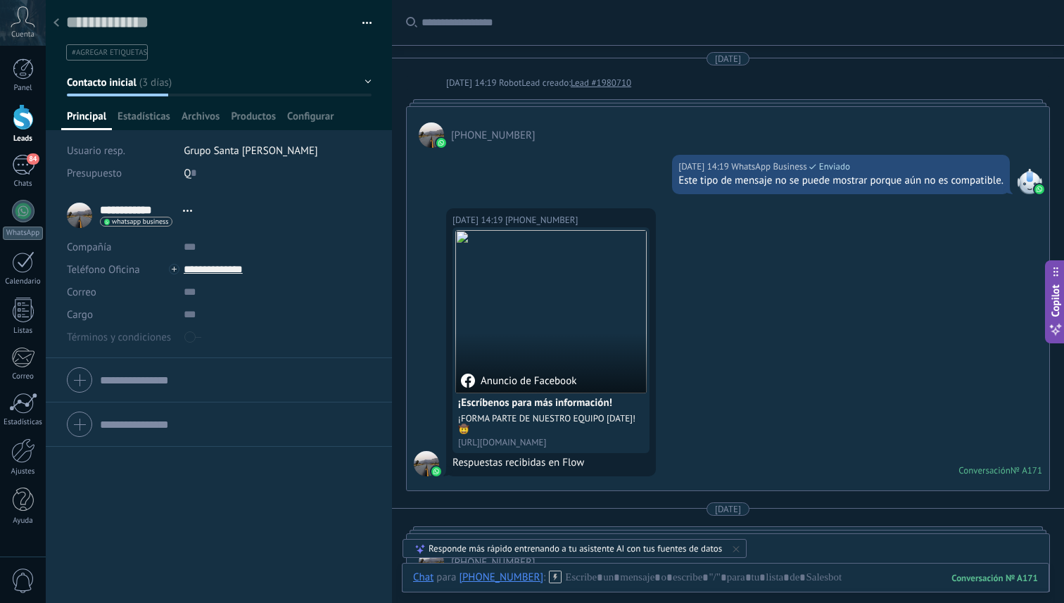
scroll to position [432, 0]
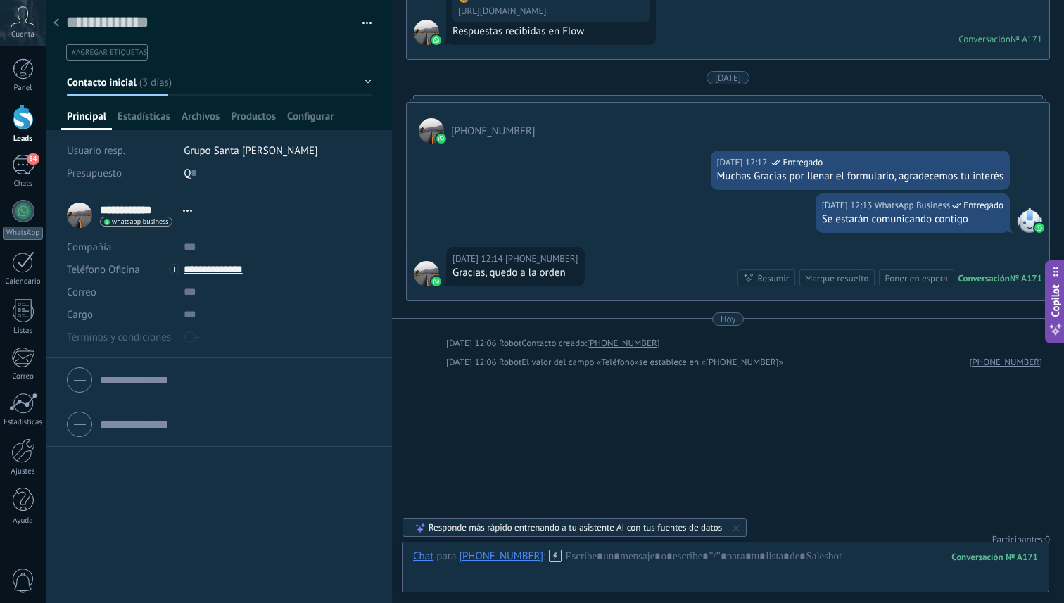
click at [365, 29] on button "button" at bounding box center [362, 23] width 20 height 21
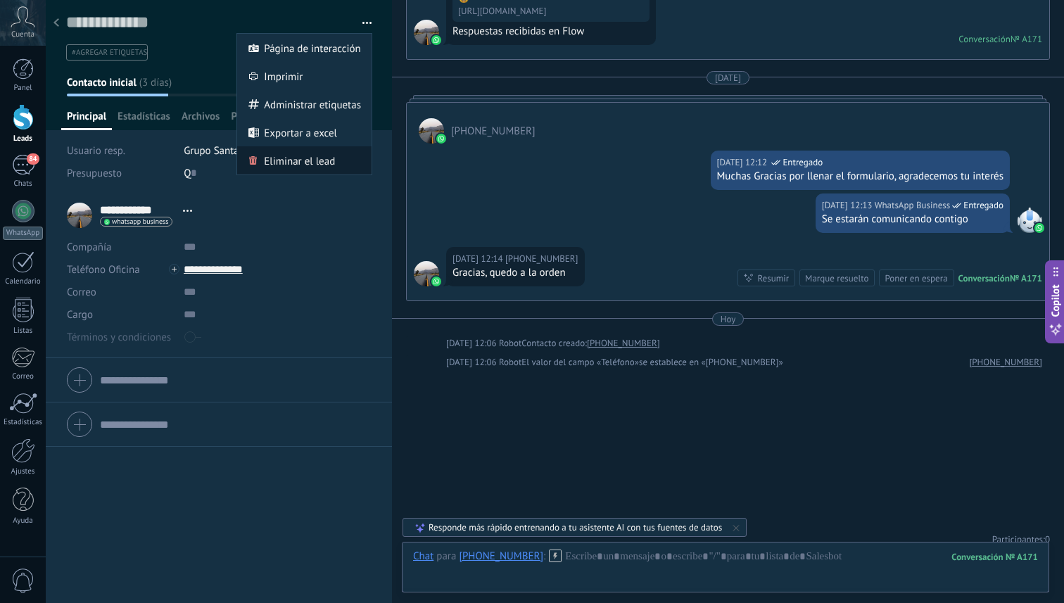
click at [302, 159] on span "Eliminar el lead" at bounding box center [299, 160] width 71 height 28
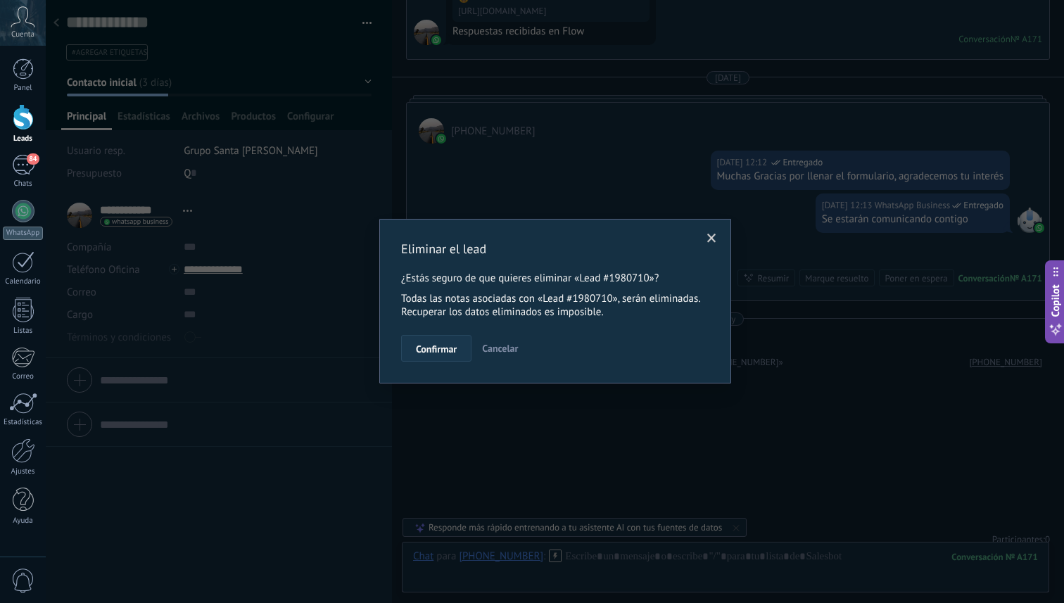
click at [444, 354] on span "Confirmar" at bounding box center [436, 349] width 41 height 10
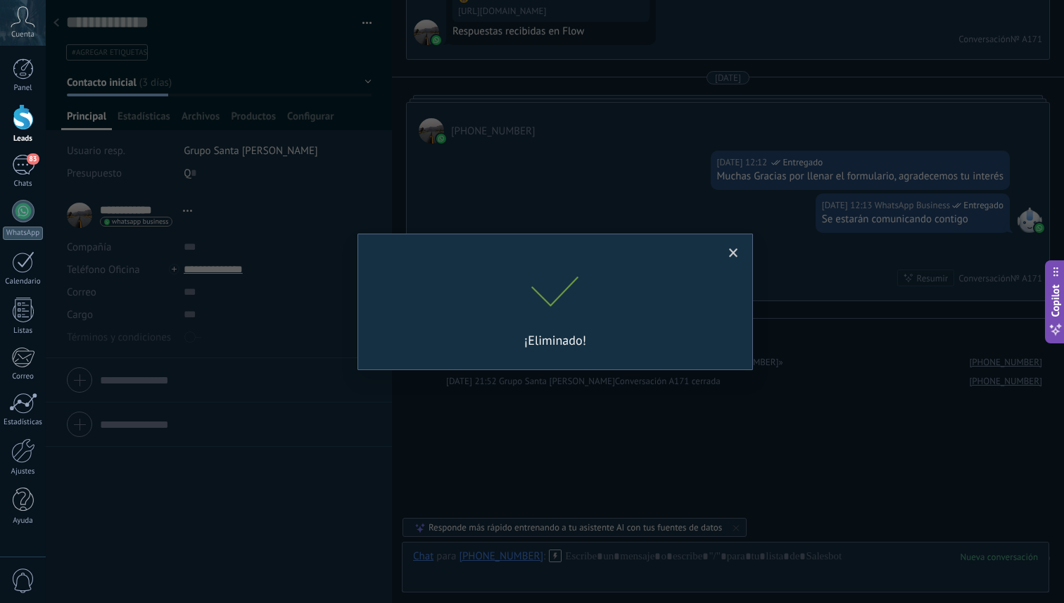
scroll to position [451, 0]
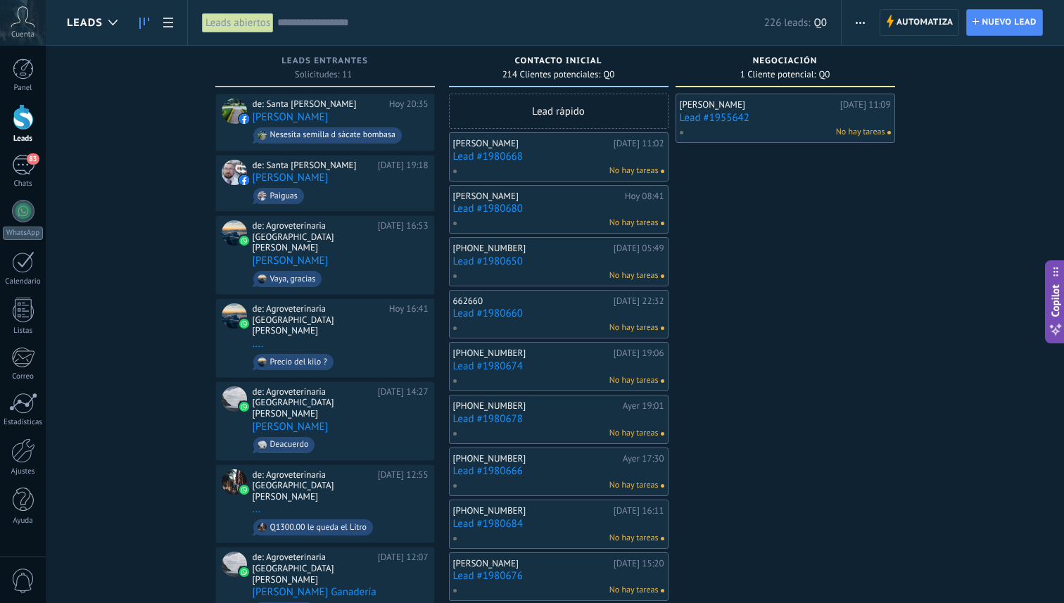
click at [715, 106] on div "[PERSON_NAME]" at bounding box center [758, 104] width 157 height 11
click at [715, 115] on link "Lead #1955642" at bounding box center [785, 118] width 211 height 12
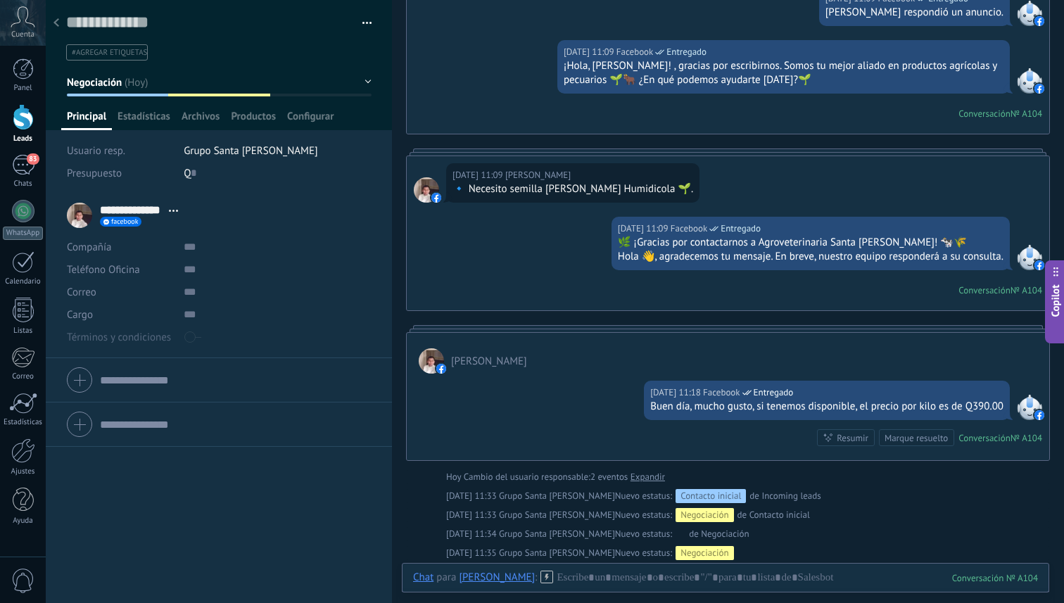
scroll to position [329, 0]
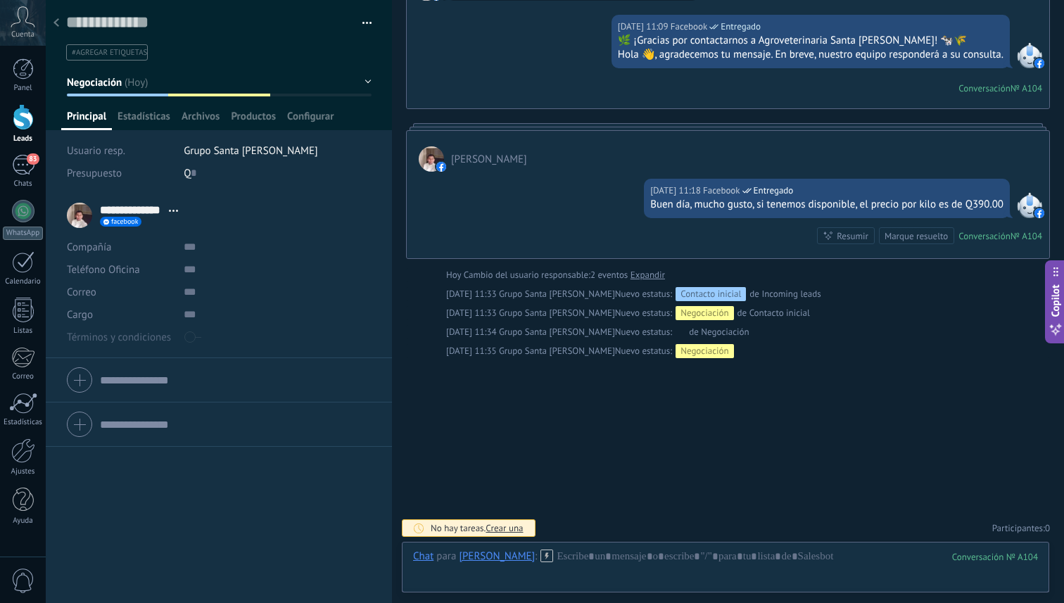
click at [54, 19] on icon at bounding box center [57, 22] width 6 height 8
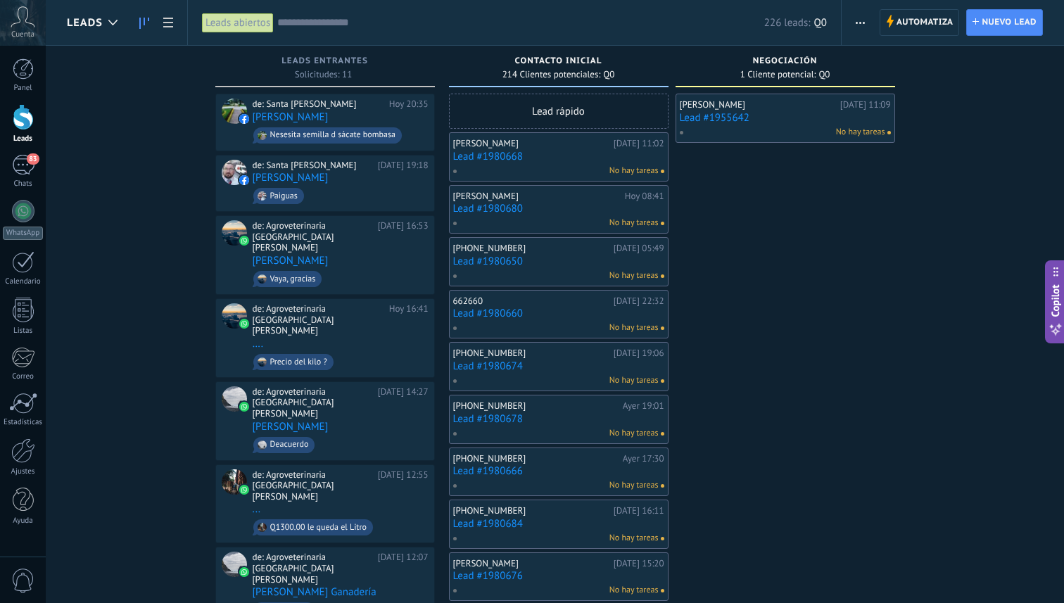
click at [727, 121] on link "Lead #1955642" at bounding box center [785, 118] width 211 height 12
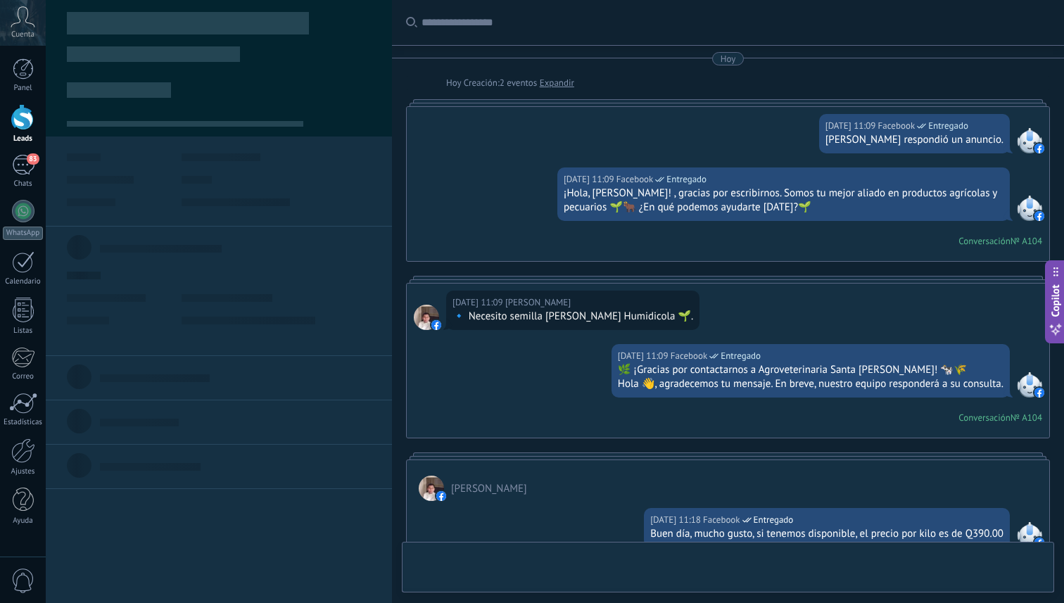
type textarea "**********"
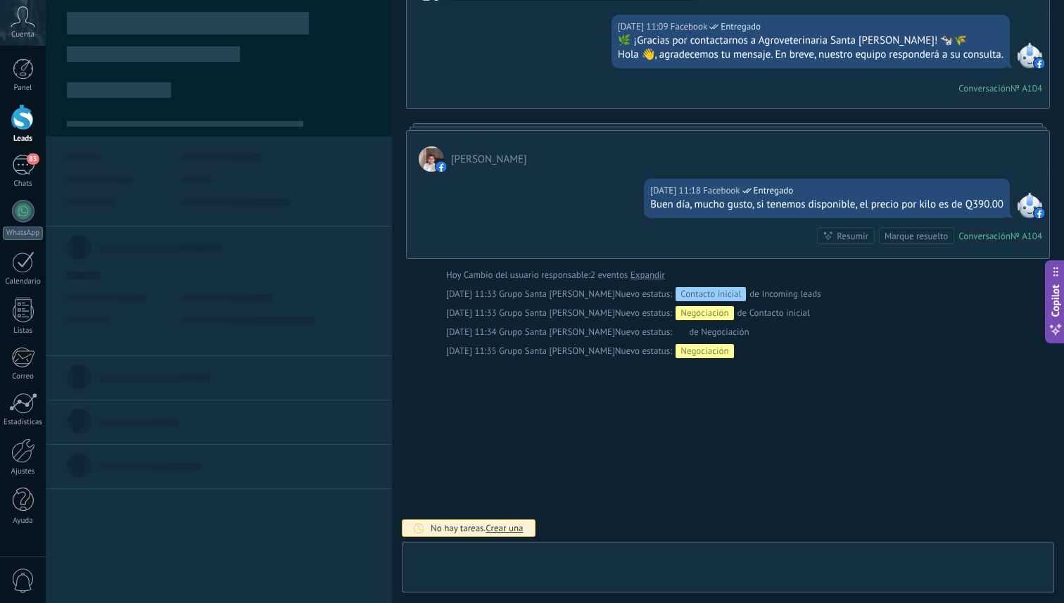
scroll to position [21, 0]
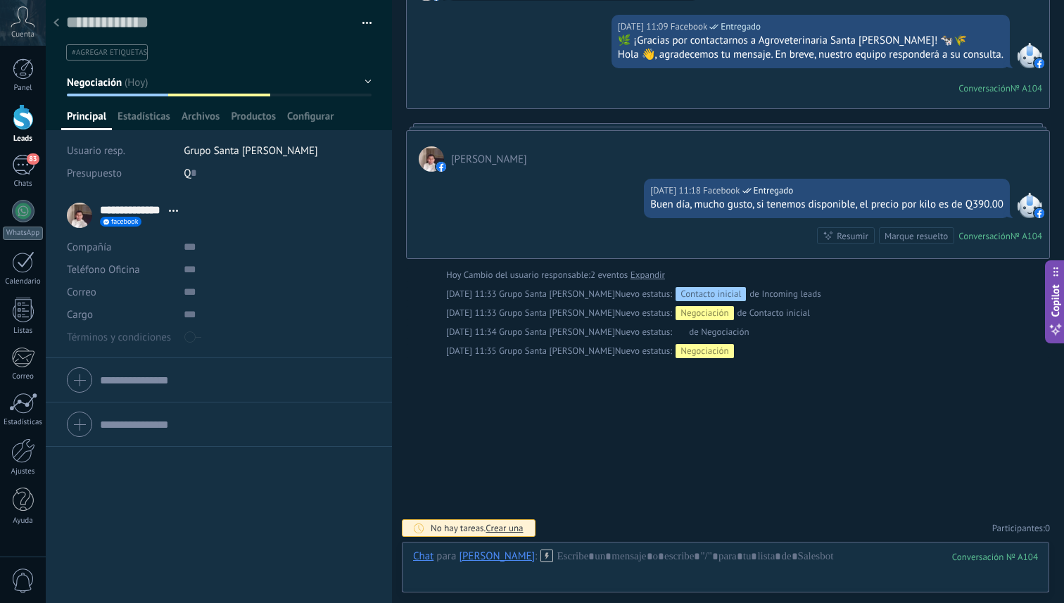
click at [149, 87] on button "Negociación" at bounding box center [219, 82] width 305 height 25
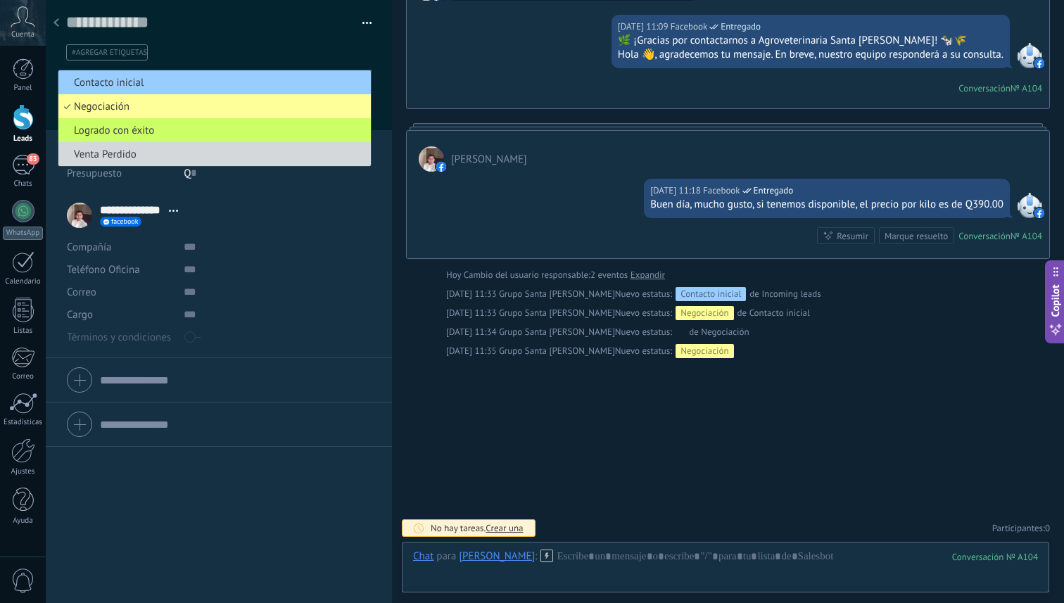
click at [234, 46] on ul "#agregar etiquetas" at bounding box center [216, 52] width 303 height 19
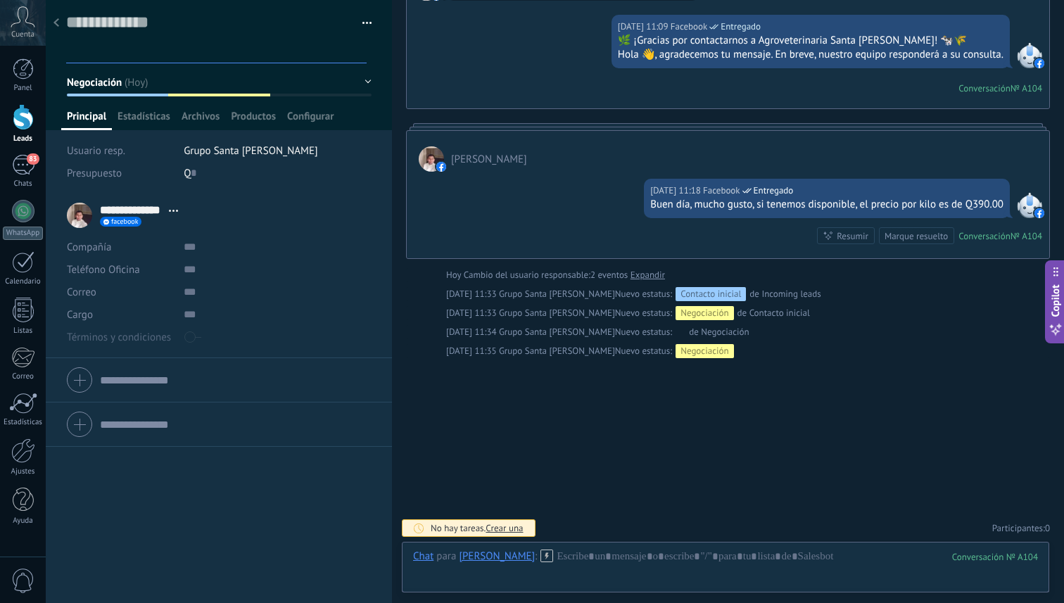
click at [49, 26] on div at bounding box center [56, 23] width 20 height 27
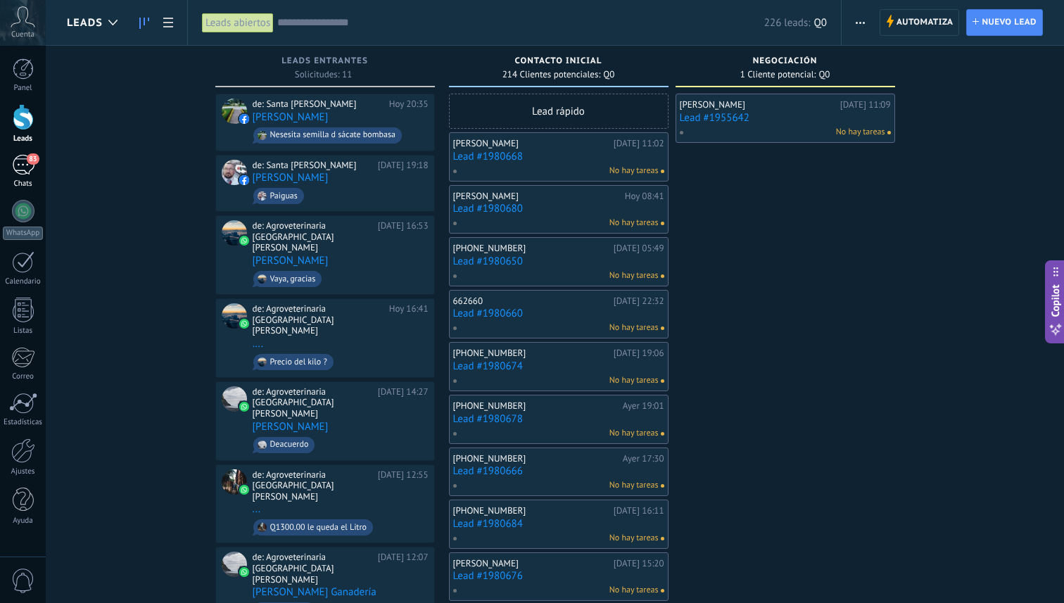
click at [25, 166] on div "83" at bounding box center [23, 165] width 23 height 20
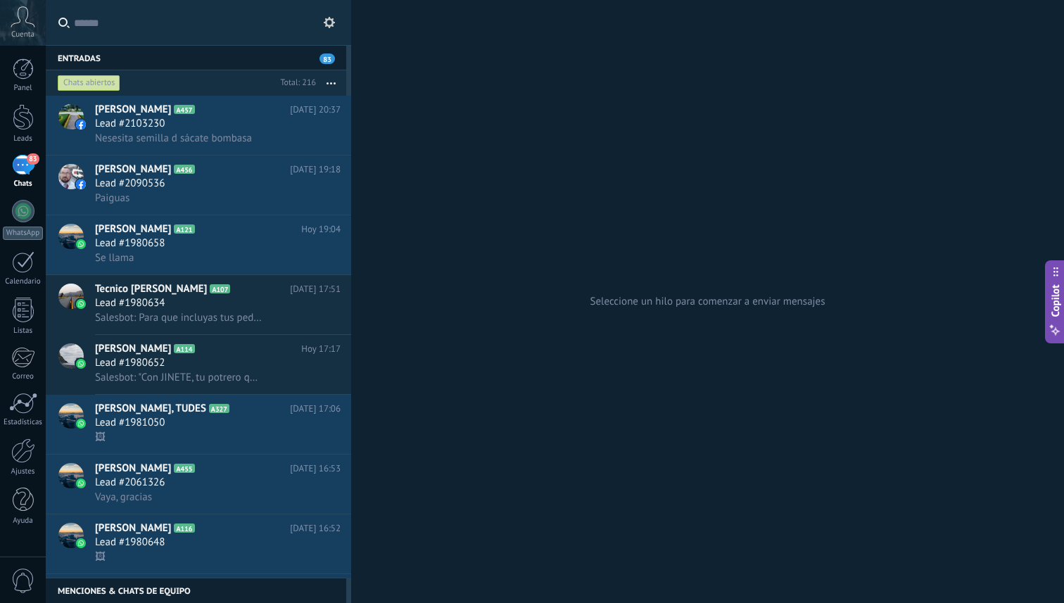
click at [170, 591] on div "Menciones & Chats de equipo 0" at bounding box center [196, 590] width 301 height 25
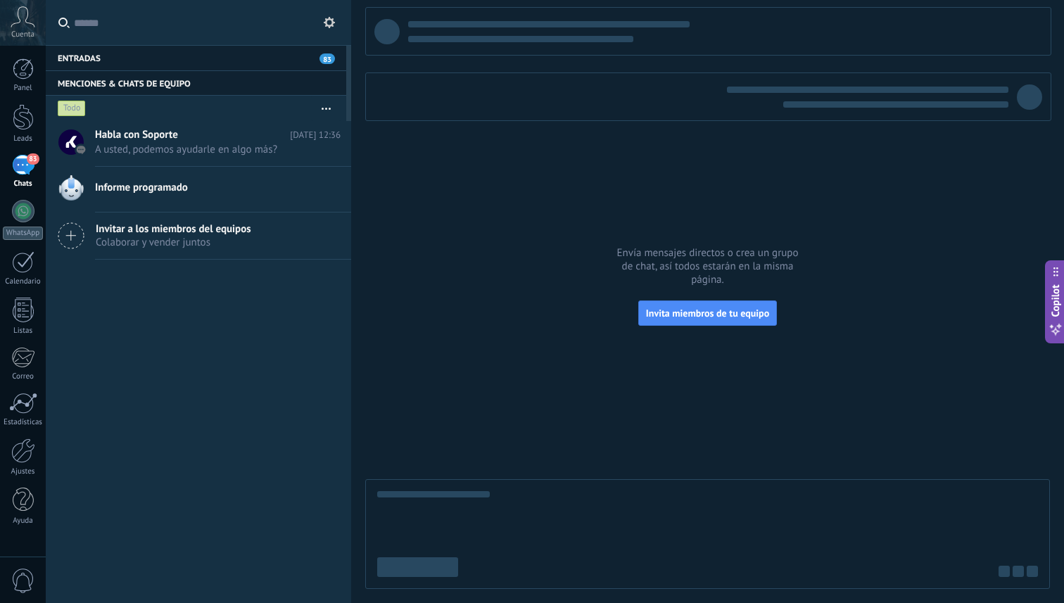
click at [122, 244] on span "Colaborar y vender juntos" at bounding box center [174, 242] width 156 height 13
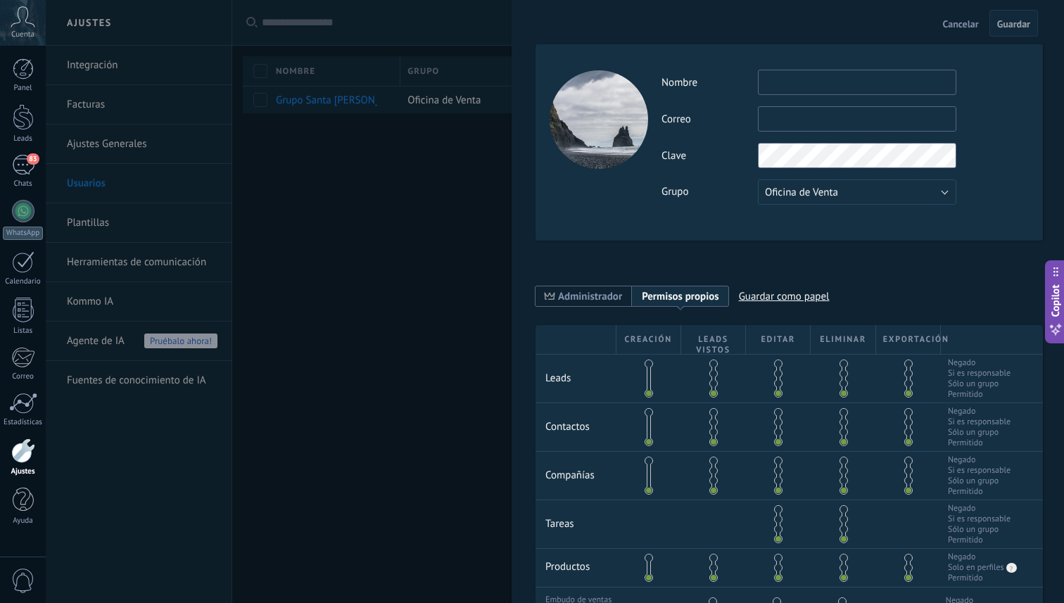
click at [358, 184] on div at bounding box center [532, 301] width 1064 height 603
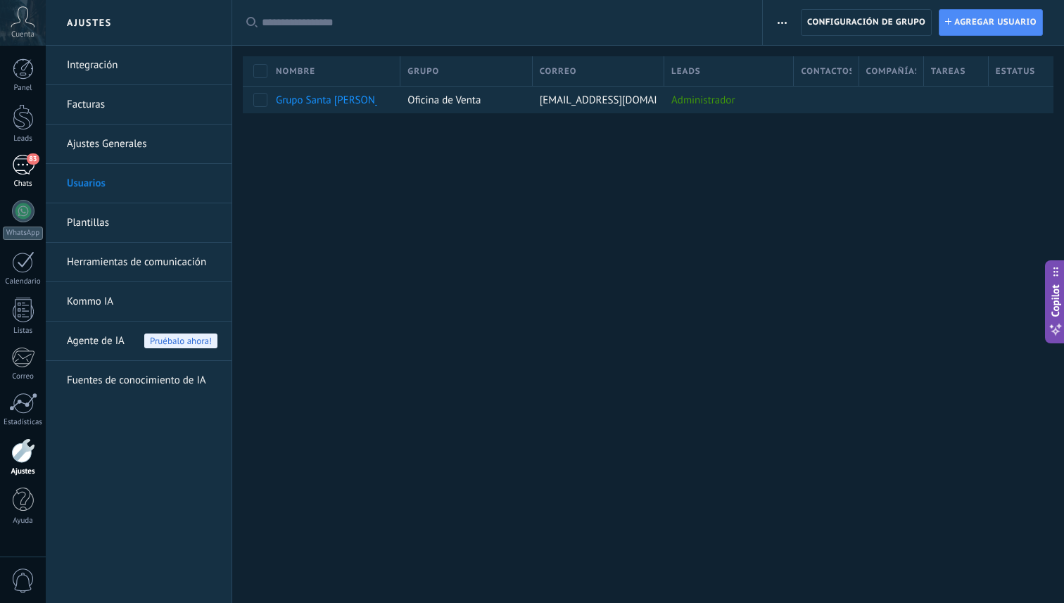
click at [32, 164] on span "83" at bounding box center [33, 158] width 12 height 11
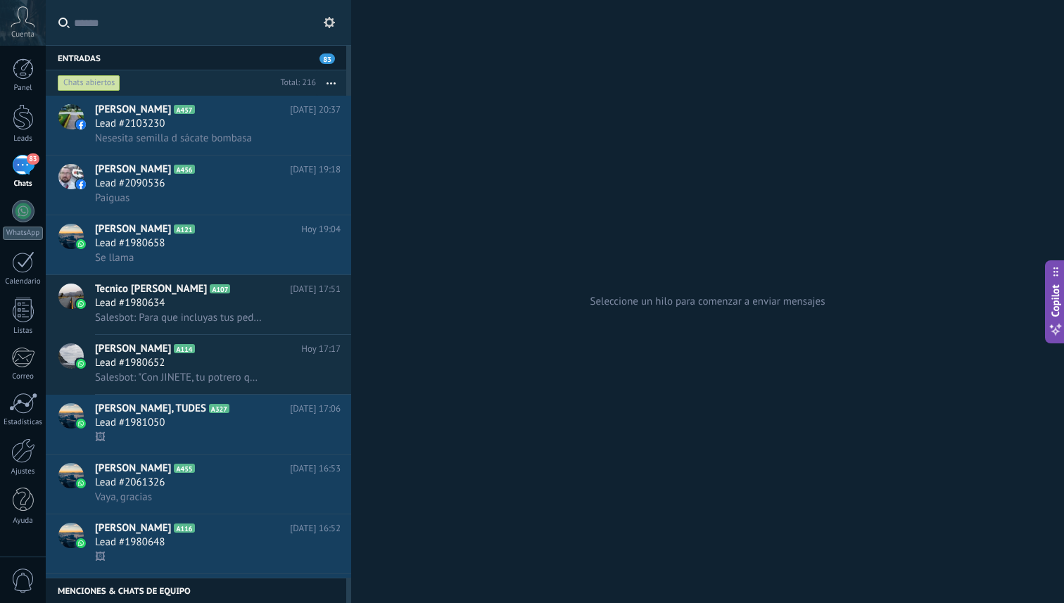
scroll to position [21, 0]
click at [27, 171] on div "83" at bounding box center [23, 165] width 23 height 20
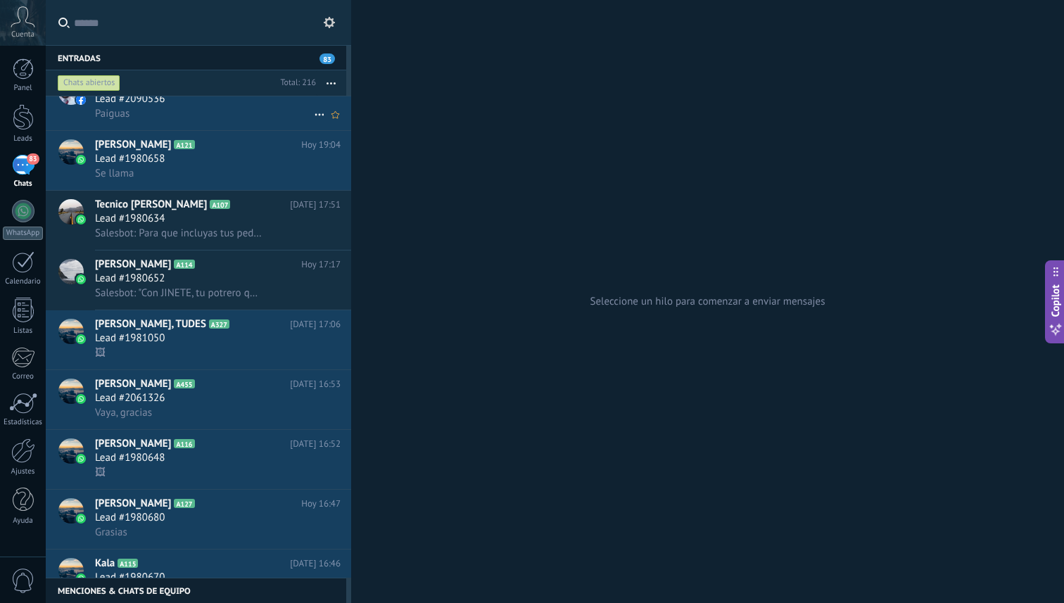
scroll to position [0, 0]
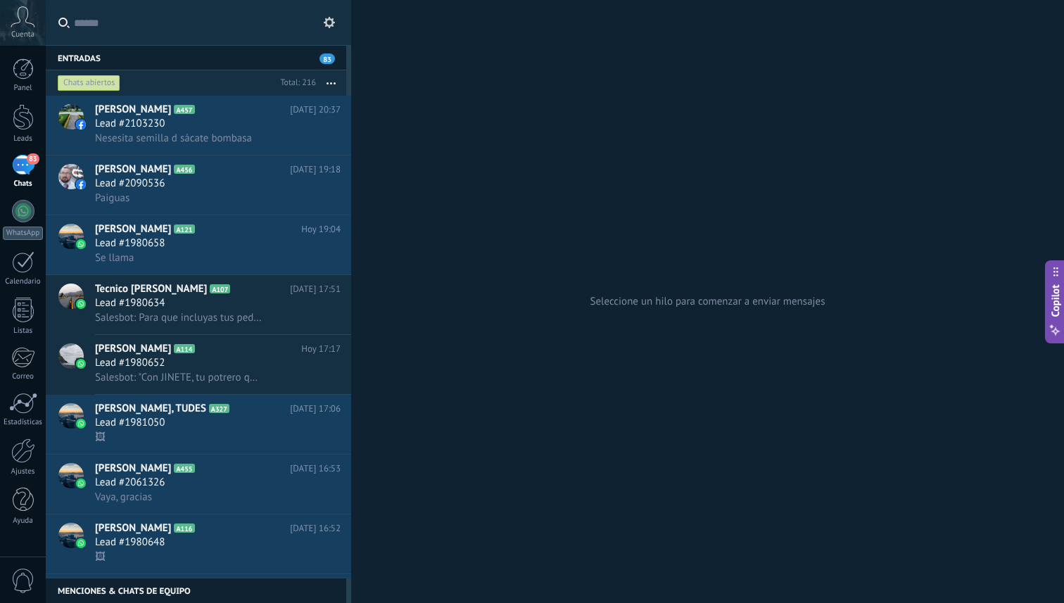
click at [104, 84] on div "Chats abiertos" at bounding box center [89, 83] width 63 height 17
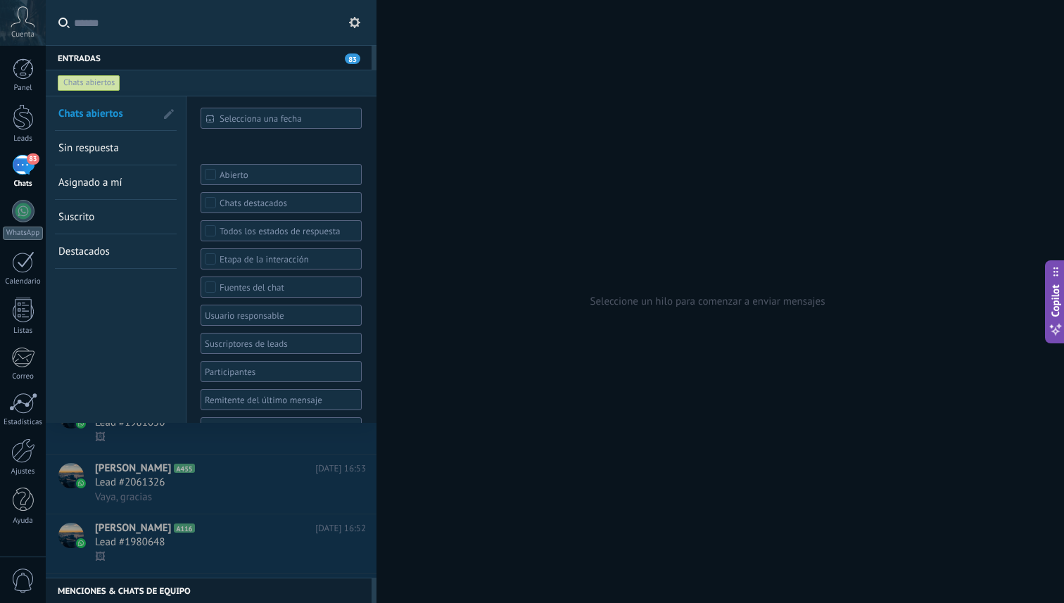
click at [148, 73] on div "Chats abiertos" at bounding box center [198, 82] width 287 height 25
click at [188, 51] on div "Entradas 83" at bounding box center [209, 57] width 326 height 25
click at [13, 186] on div "Chats" at bounding box center [23, 184] width 41 height 9
click at [20, 175] on div "83" at bounding box center [23, 165] width 23 height 20
click at [330, 34] on input "text" at bounding box center [219, 22] width 291 height 45
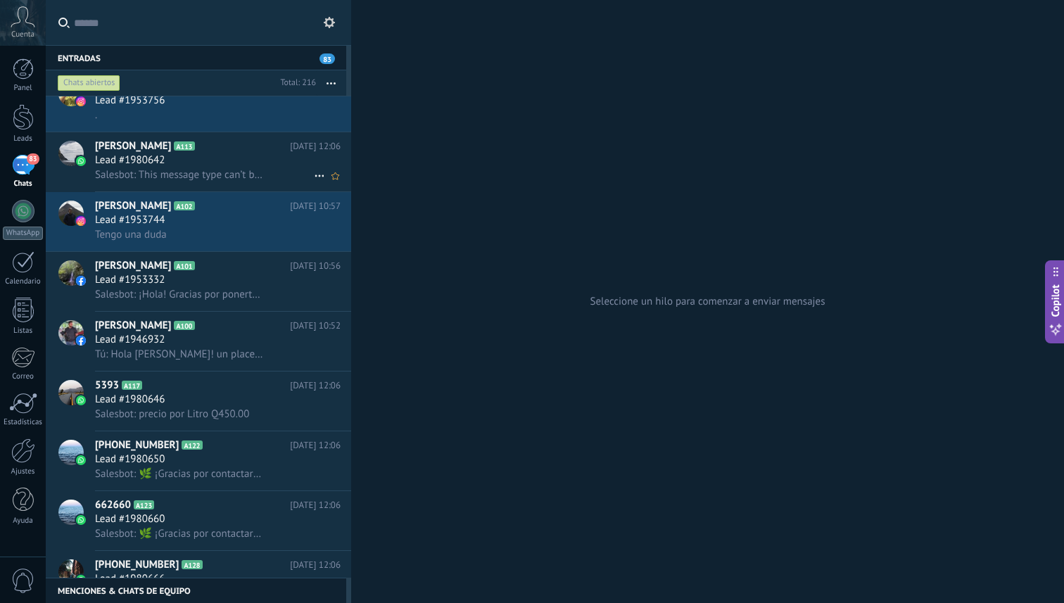
scroll to position [1992, 0]
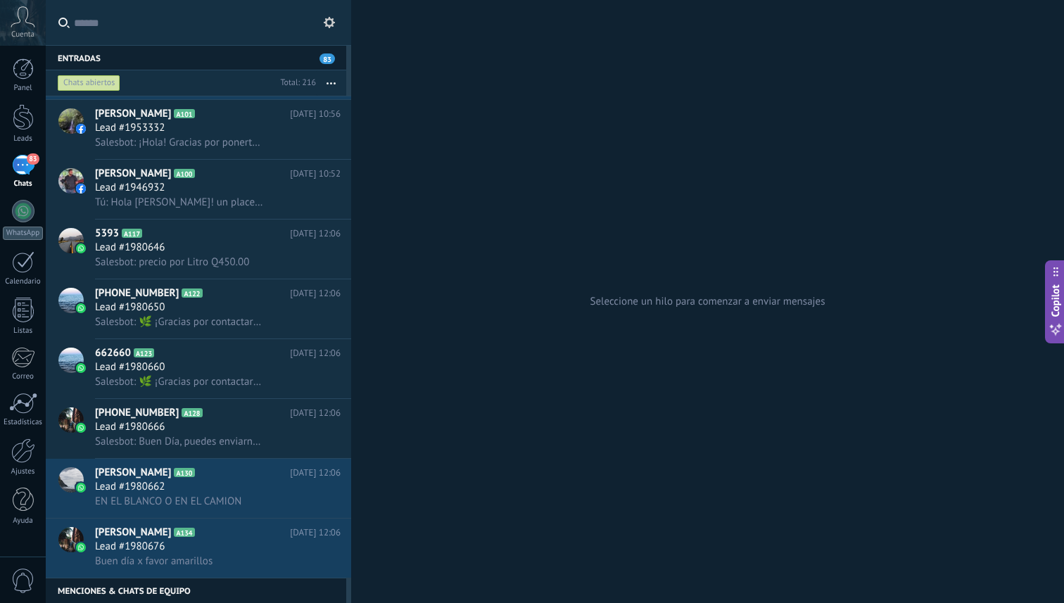
click at [173, 594] on div "Menciones & Chats de equipo 0" at bounding box center [196, 590] width 301 height 25
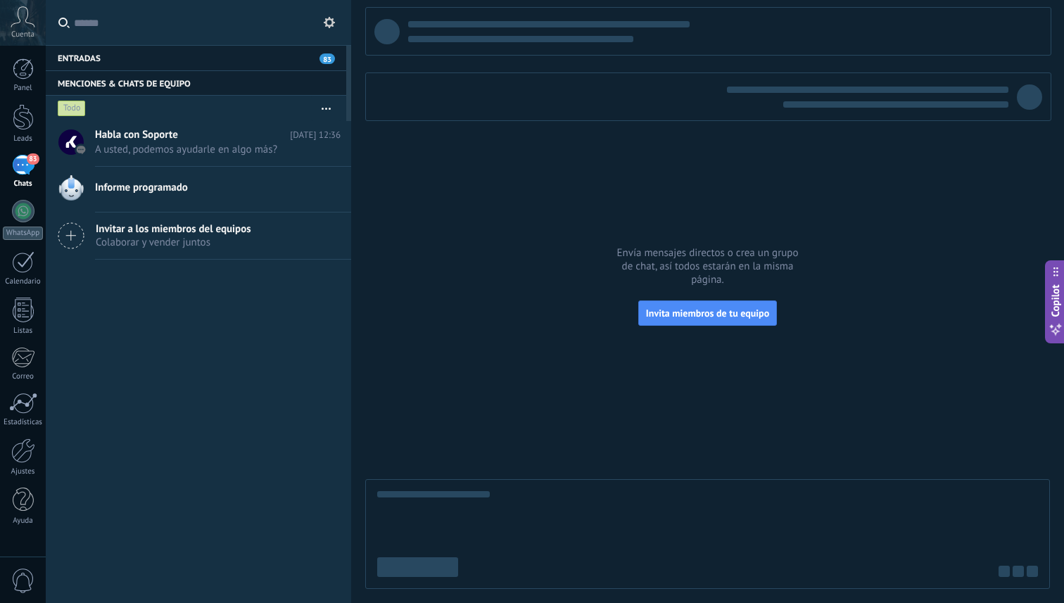
click at [89, 236] on div "Invitar a los miembros del equipos Colaborar y vender juntos" at bounding box center [199, 236] width 306 height 47
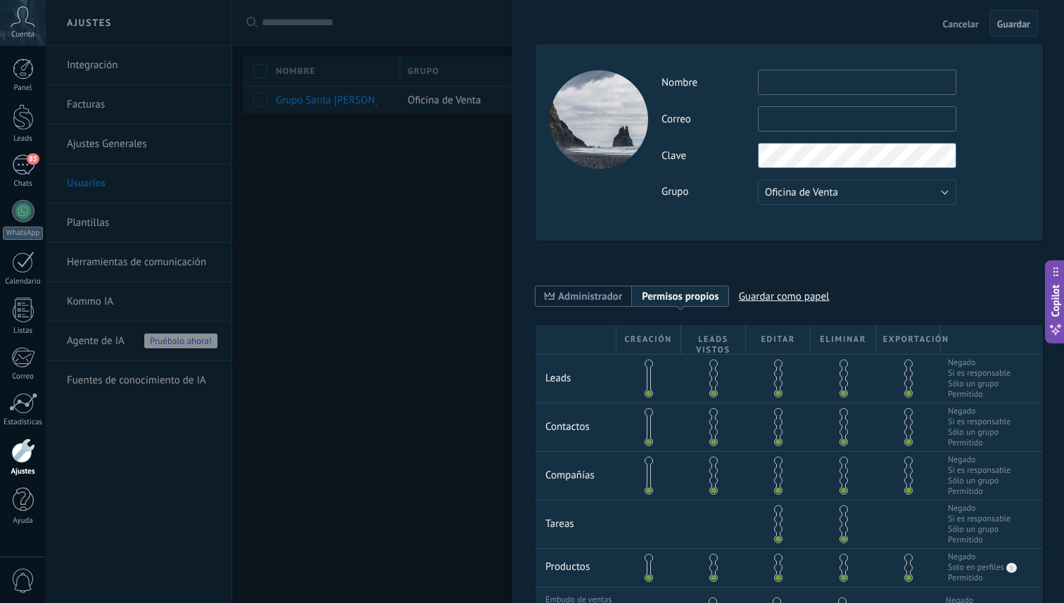
click at [478, 258] on div at bounding box center [532, 301] width 1064 height 603
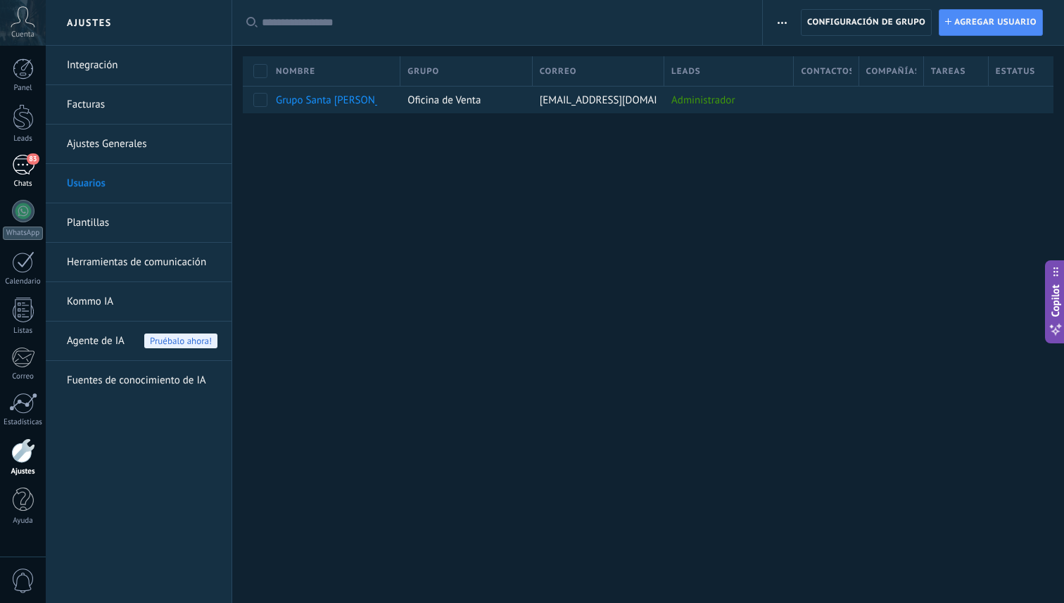
click at [31, 171] on div "83" at bounding box center [23, 165] width 23 height 20
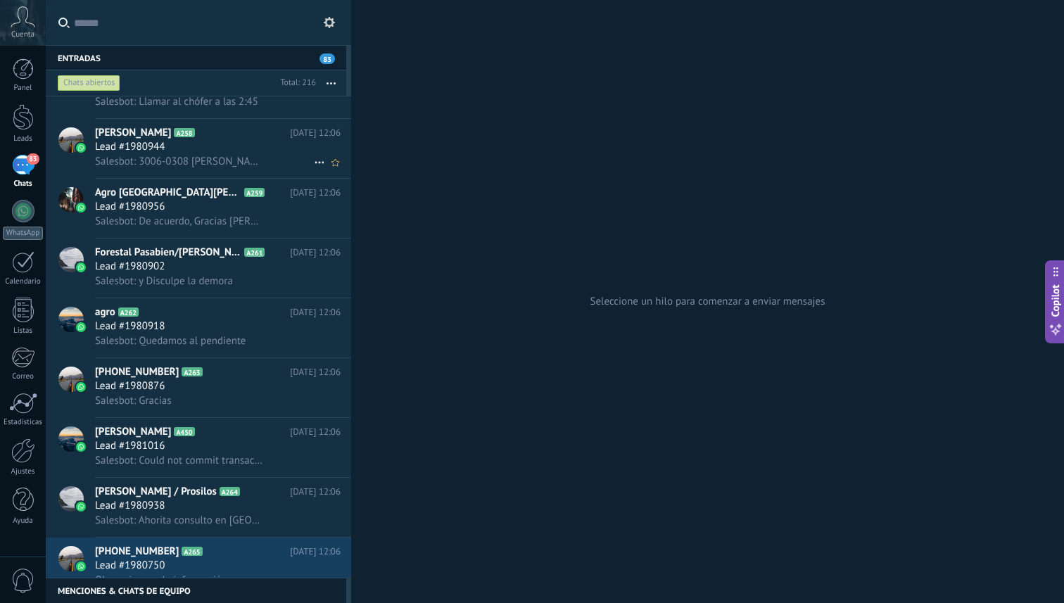
scroll to position [7112, 0]
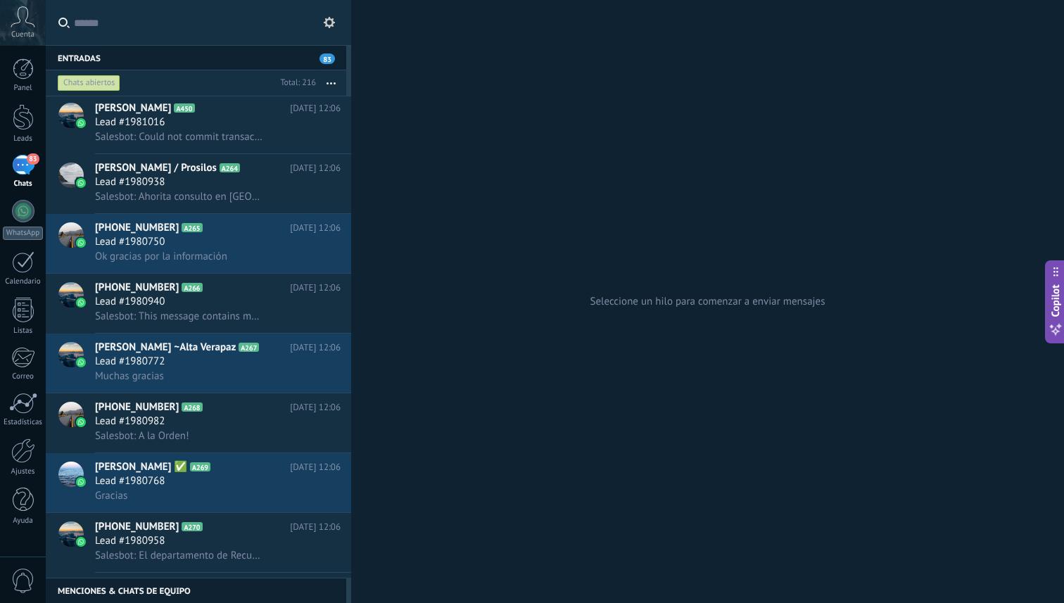
click at [103, 82] on div "Chats abiertos" at bounding box center [89, 83] width 63 height 17
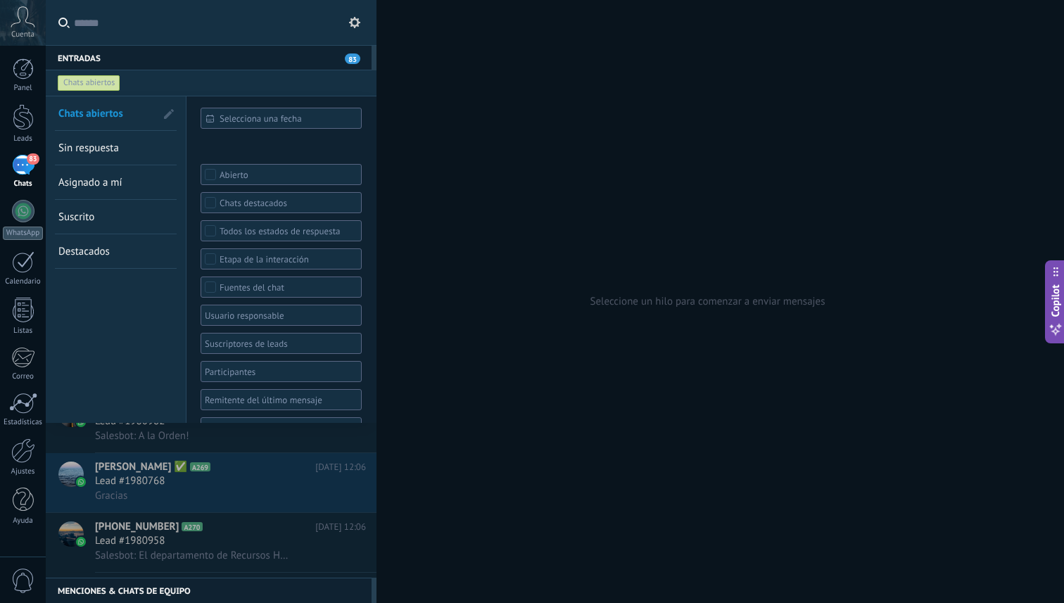
click at [110, 149] on span "Sin respuesta" at bounding box center [88, 148] width 61 height 13
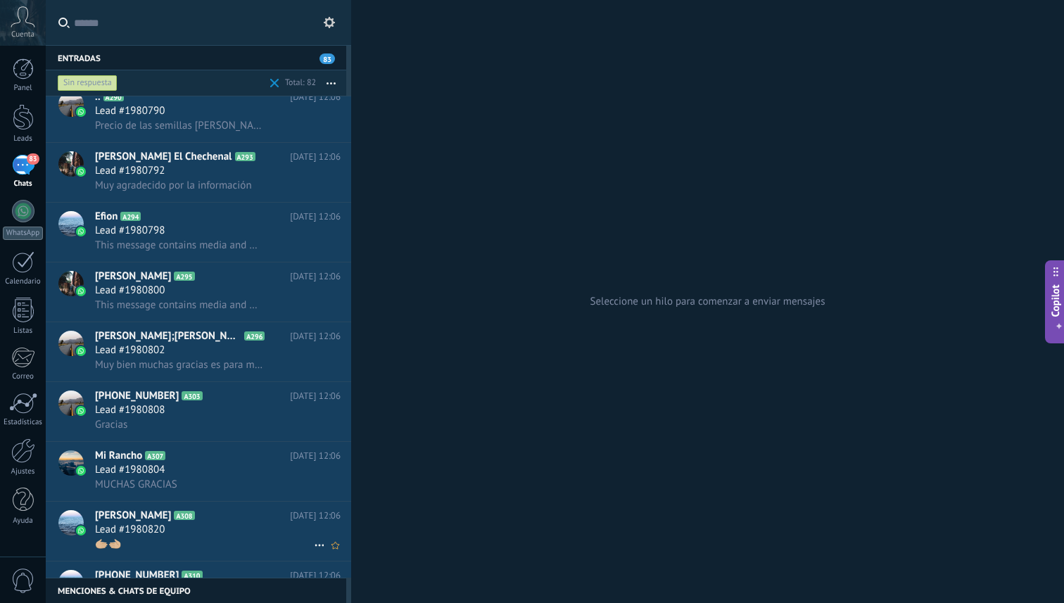
scroll to position [4096, 0]
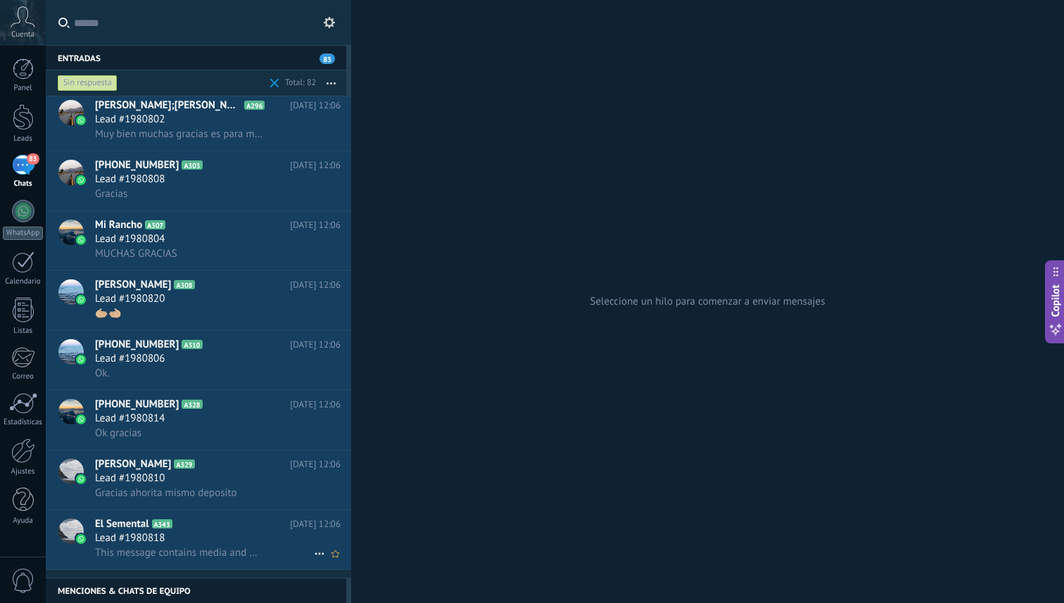
click at [193, 546] on div "Lead #1980818" at bounding box center [218, 539] width 246 height 14
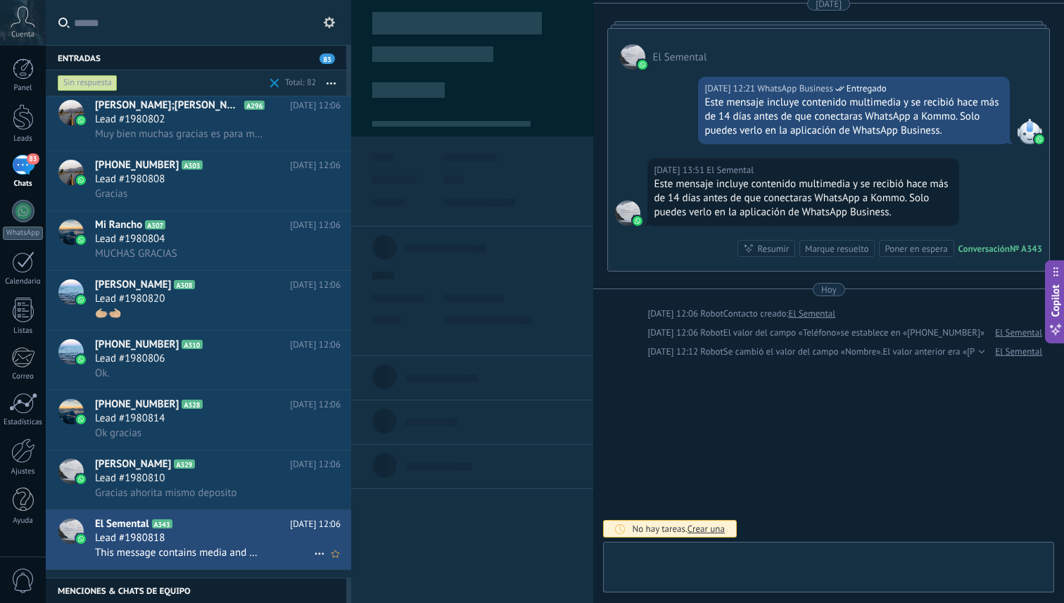
scroll to position [21, 0]
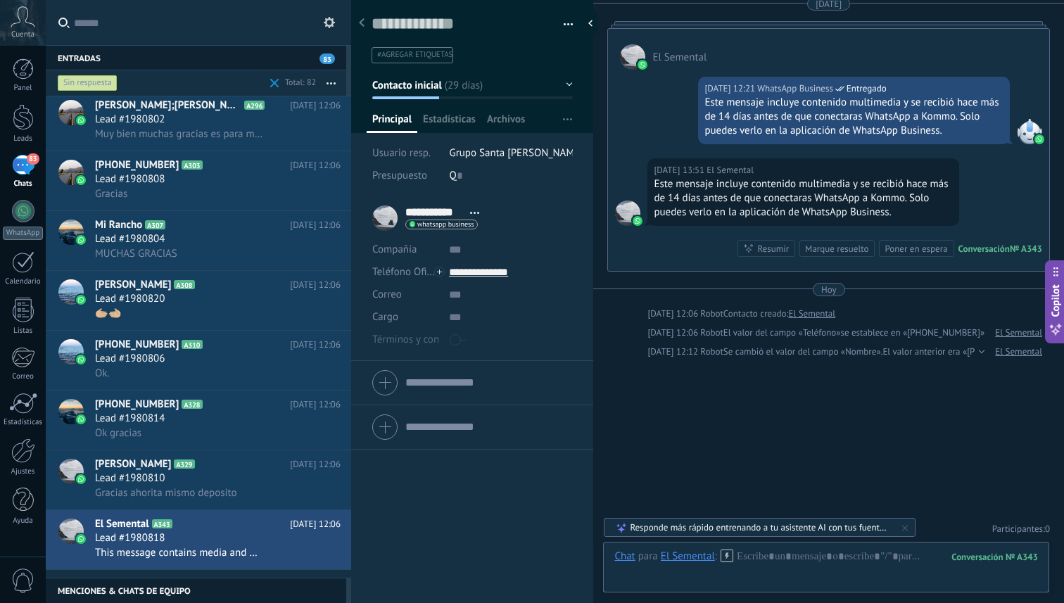
click at [822, 251] on div "Marque resuelto" at bounding box center [836, 248] width 63 height 13
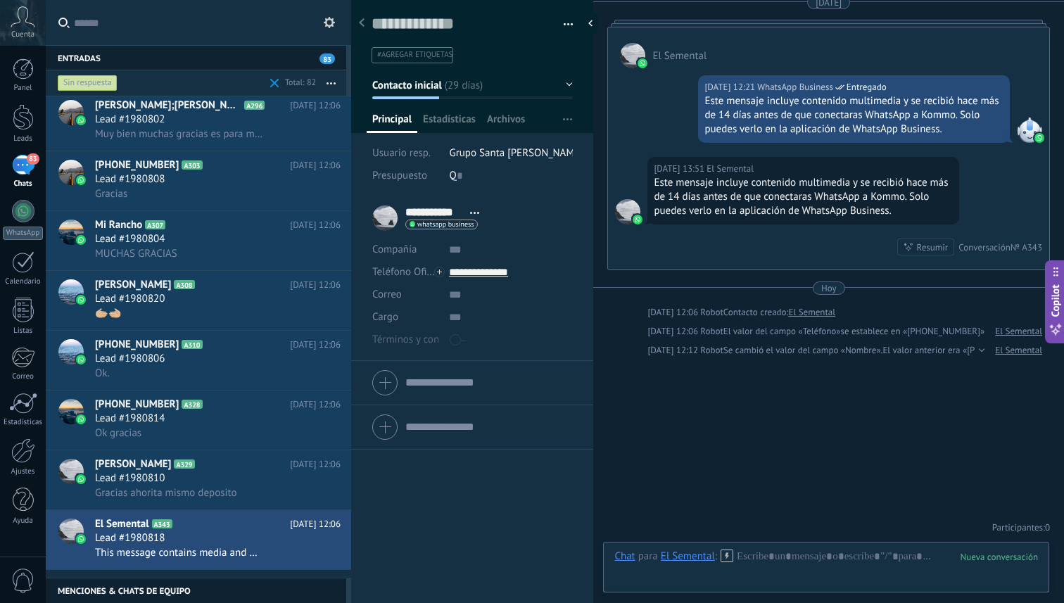
scroll to position [4035, 0]
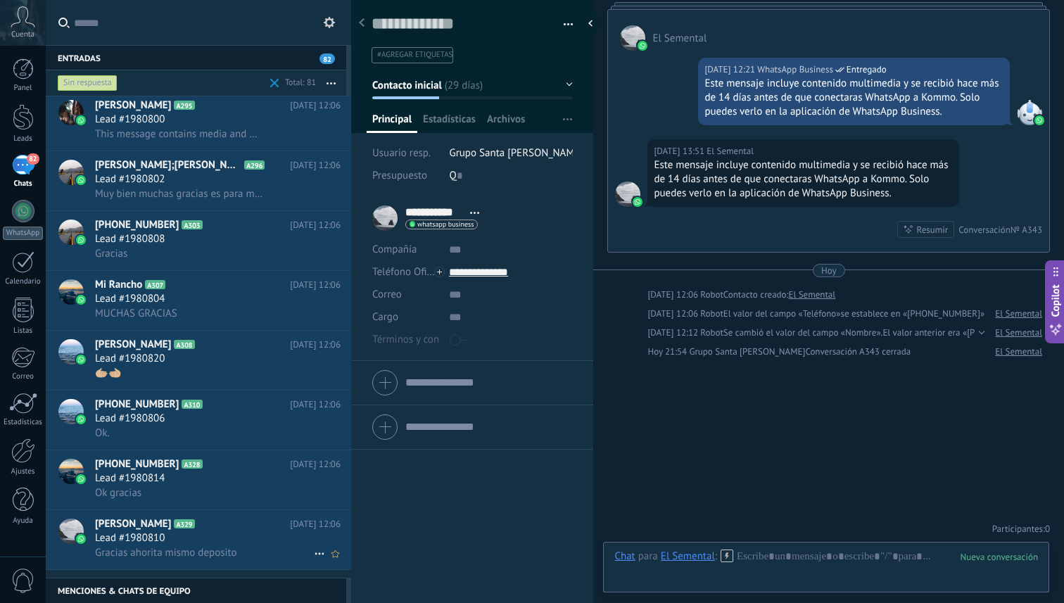
click at [239, 546] on div "Lead #1980810" at bounding box center [218, 539] width 246 height 14
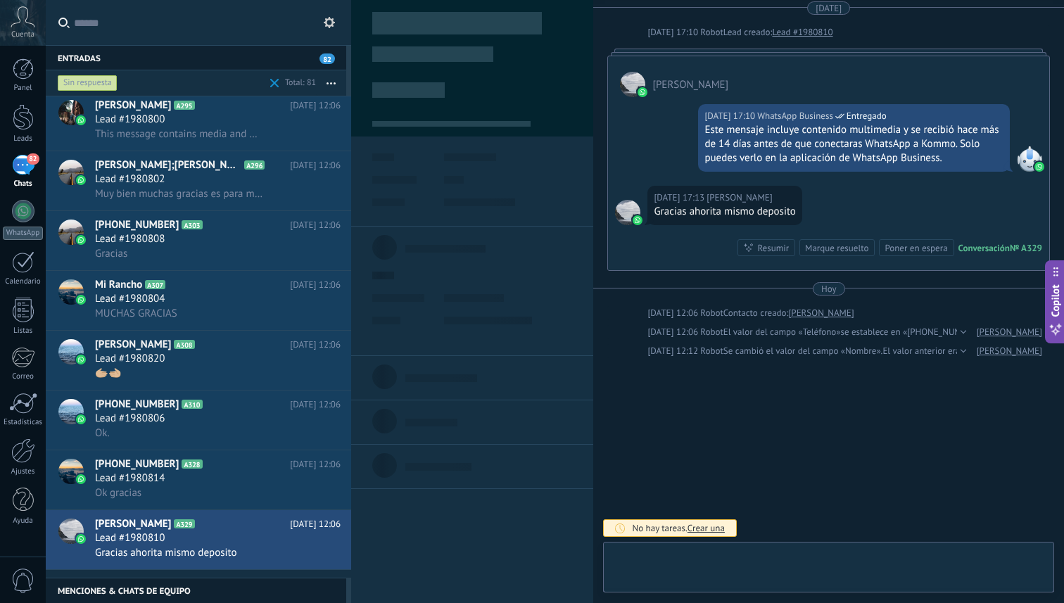
scroll to position [21, 0]
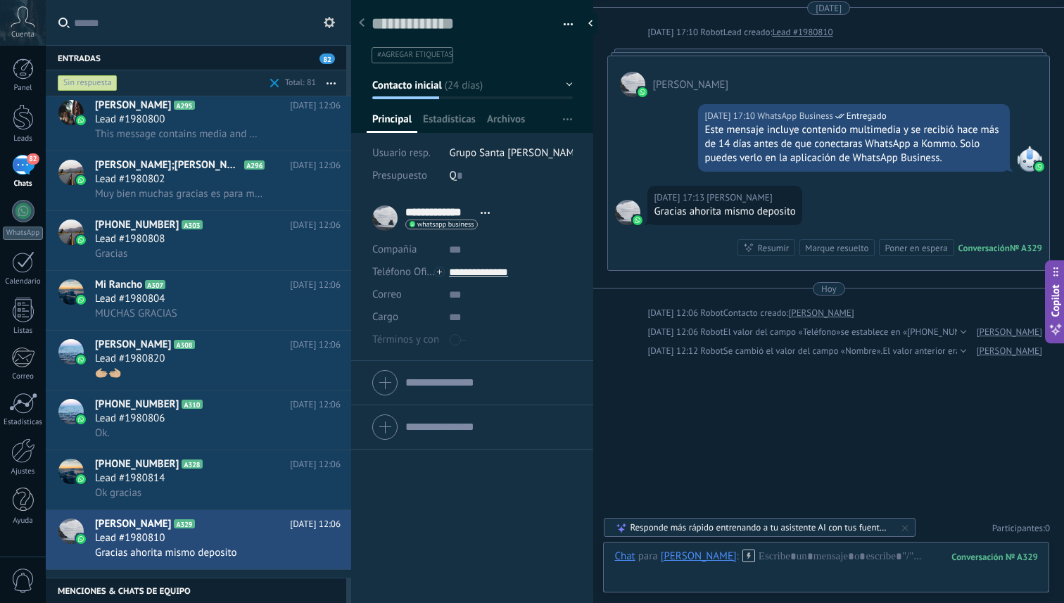
click at [834, 244] on div "Marque resuelto" at bounding box center [836, 247] width 63 height 13
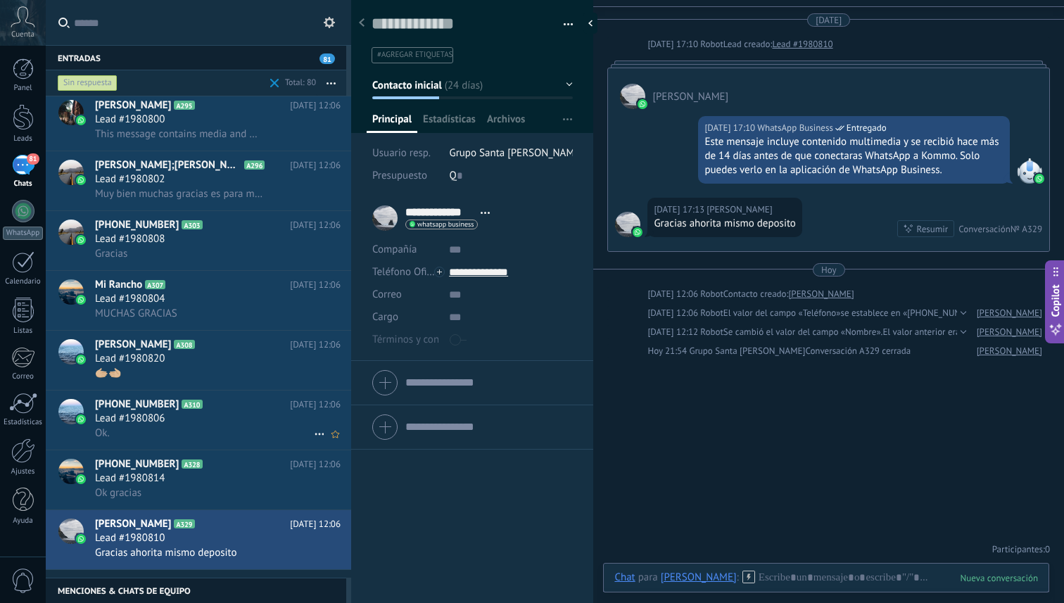
scroll to position [3975, 0]
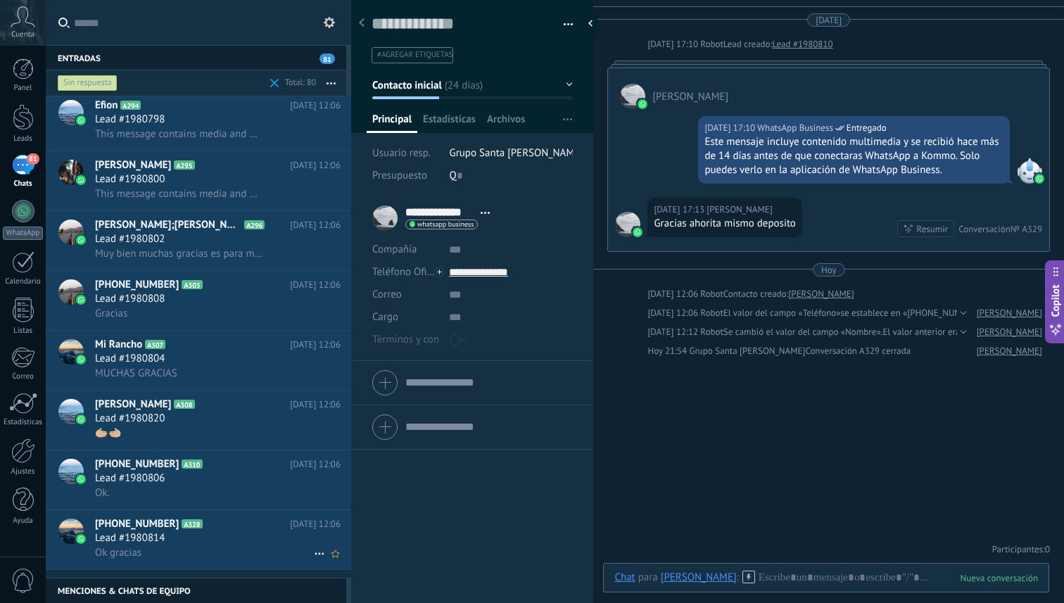
click at [226, 527] on h2 "+50258622644 A328" at bounding box center [192, 524] width 195 height 14
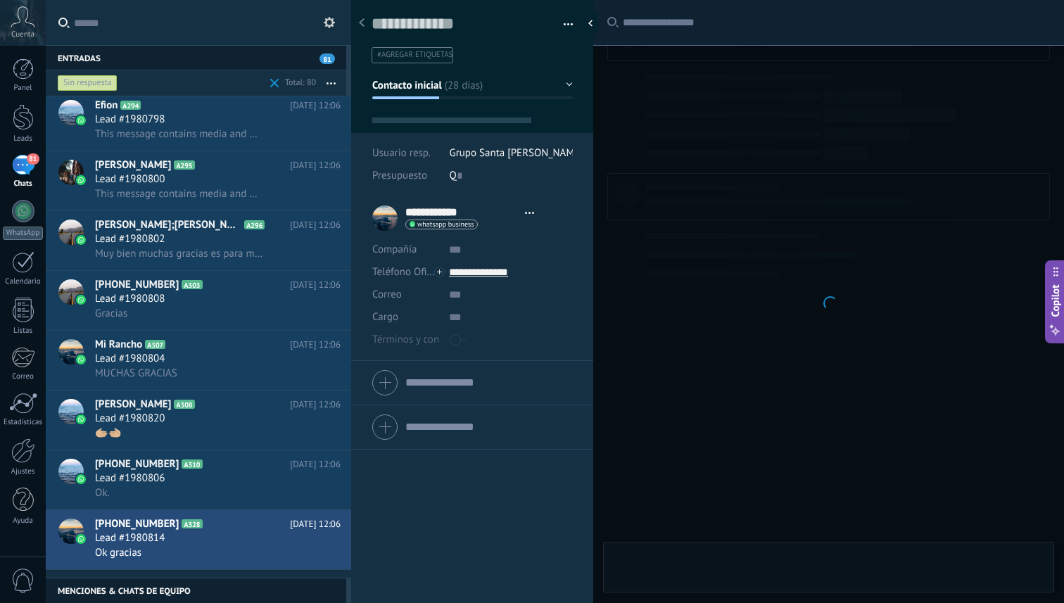
scroll to position [21, 0]
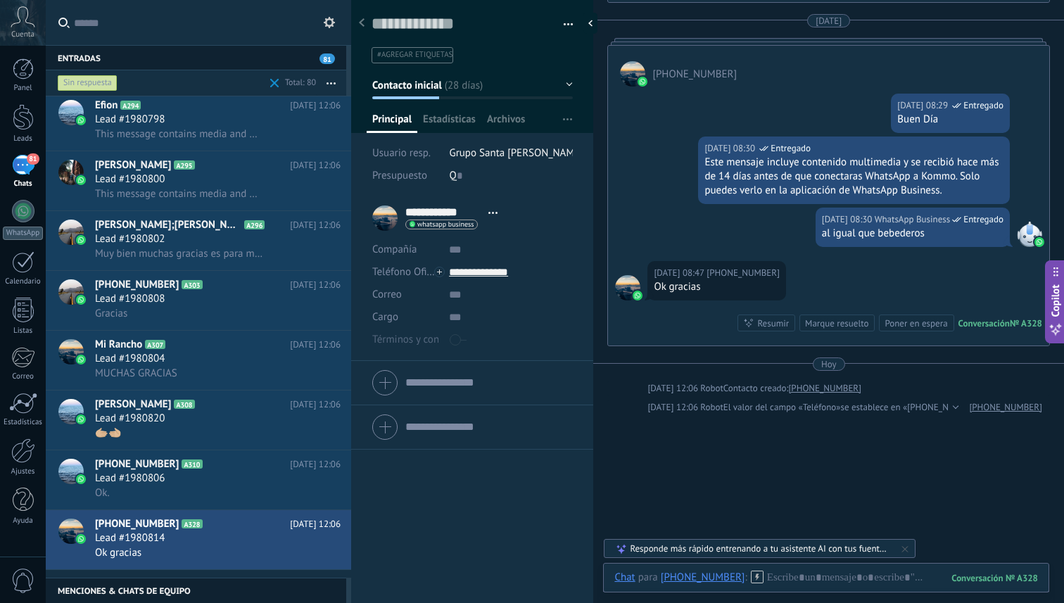
click at [827, 322] on div "Marque resuelto" at bounding box center [836, 323] width 63 height 13
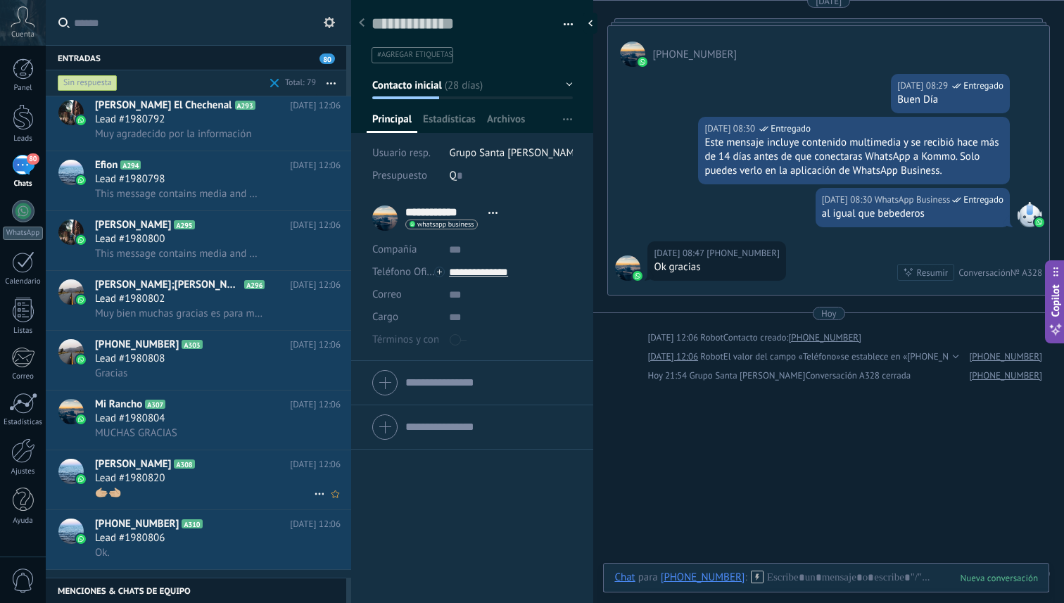
scroll to position [3914, 0]
click at [207, 530] on icon at bounding box center [214, 524] width 14 height 14
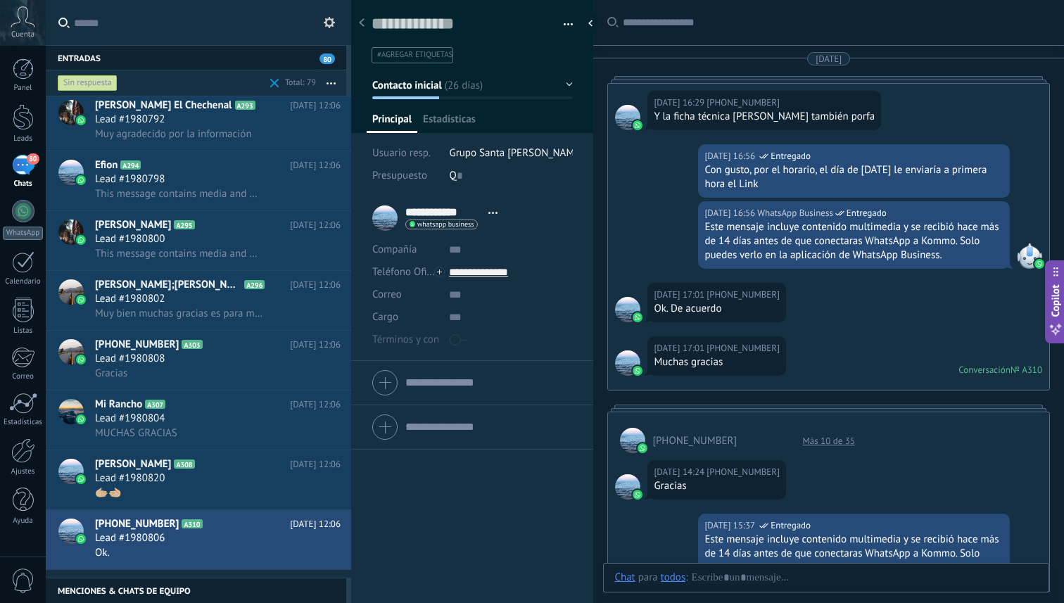
scroll to position [735, 0]
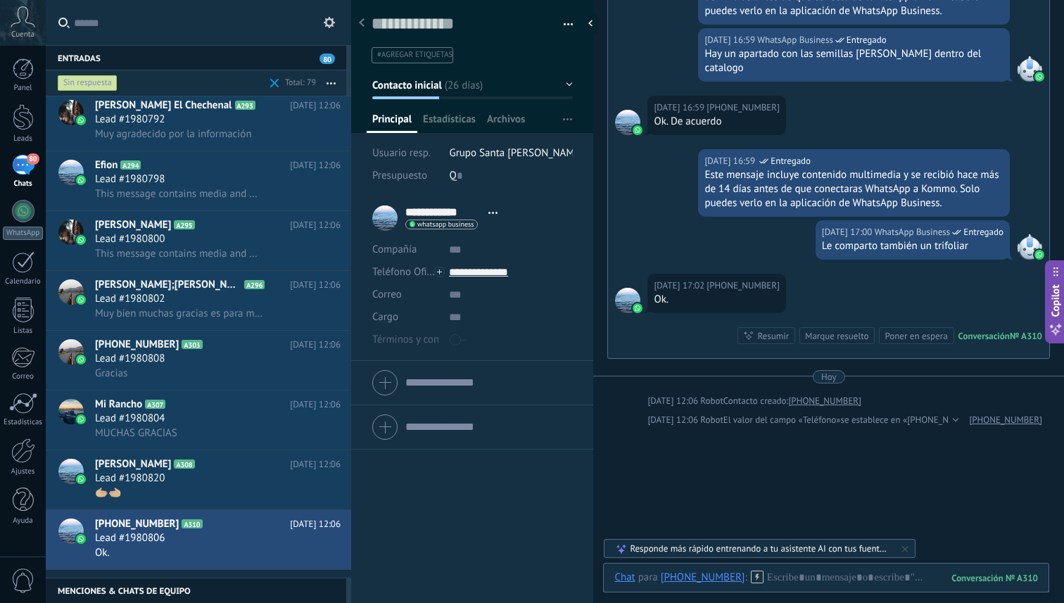
click at [852, 329] on div "Marque resuelto" at bounding box center [836, 335] width 63 height 13
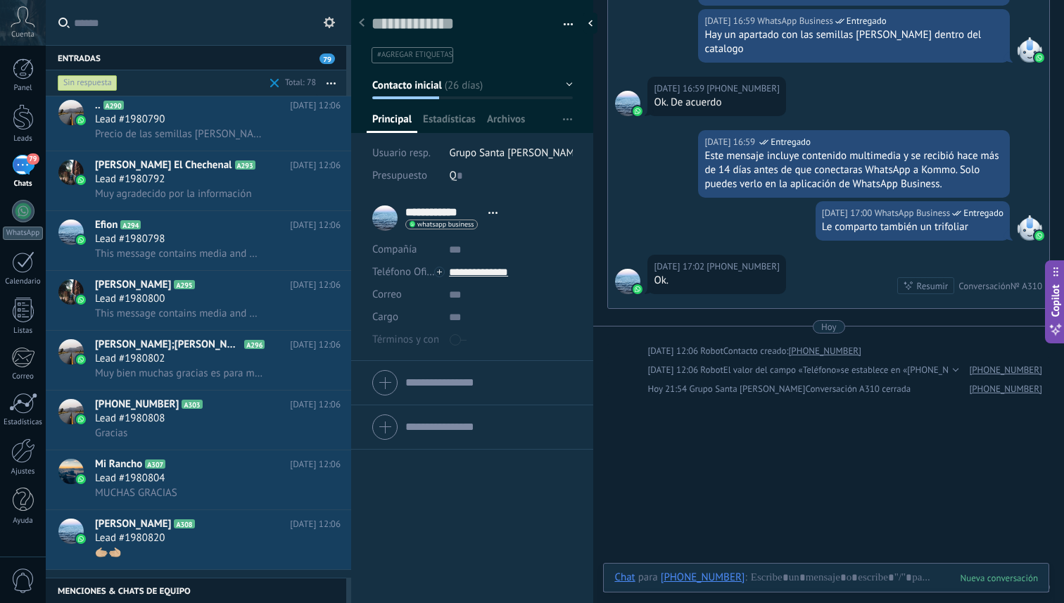
scroll to position [3854, 0]
click at [192, 532] on h2 "Juan Caal A308" at bounding box center [192, 524] width 195 height 14
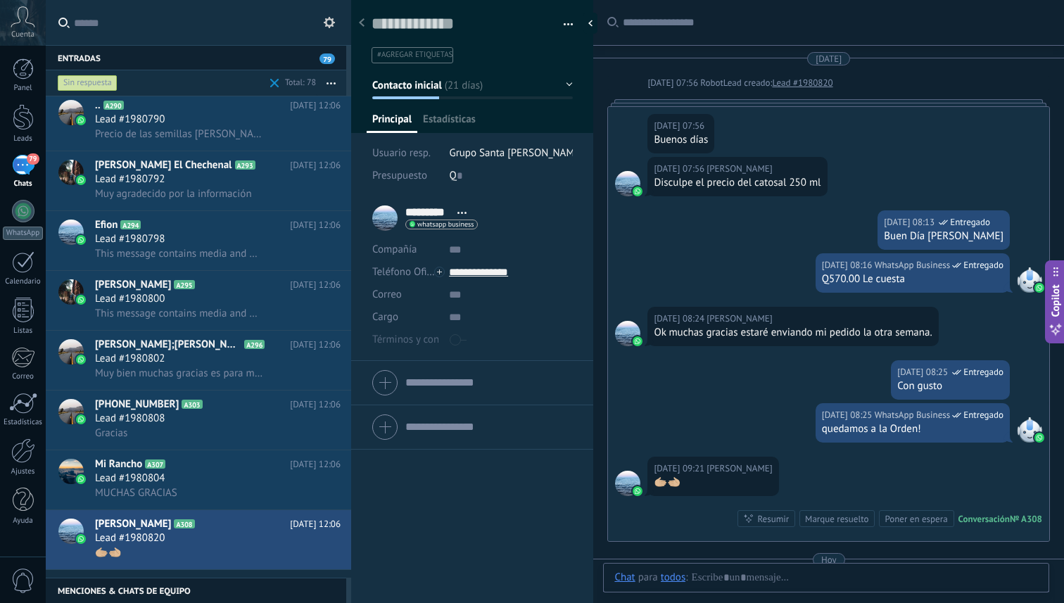
scroll to position [197, 0]
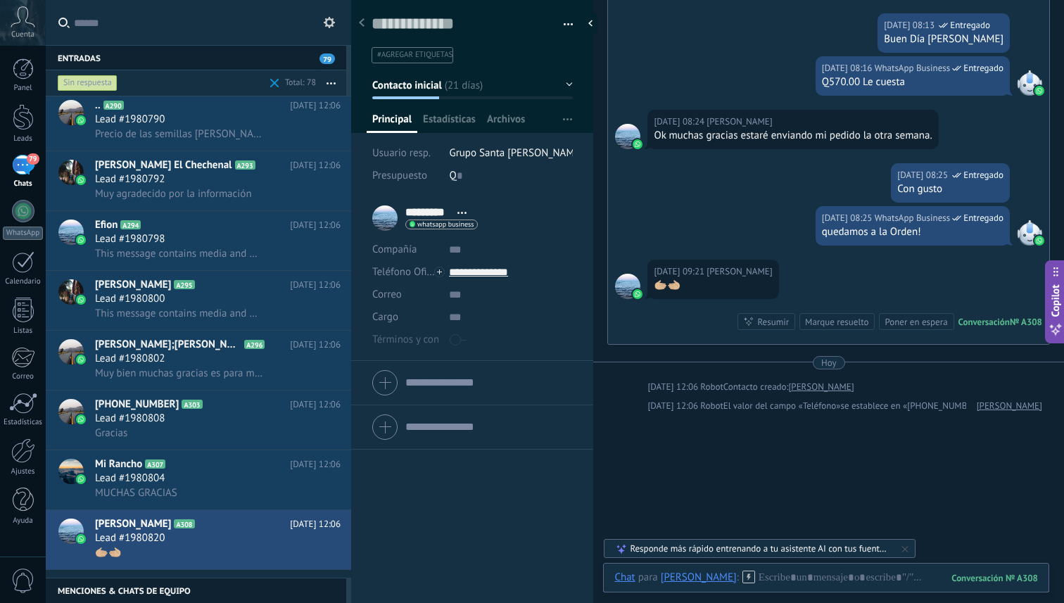
click at [845, 327] on div "Marque resuelto" at bounding box center [836, 321] width 63 height 13
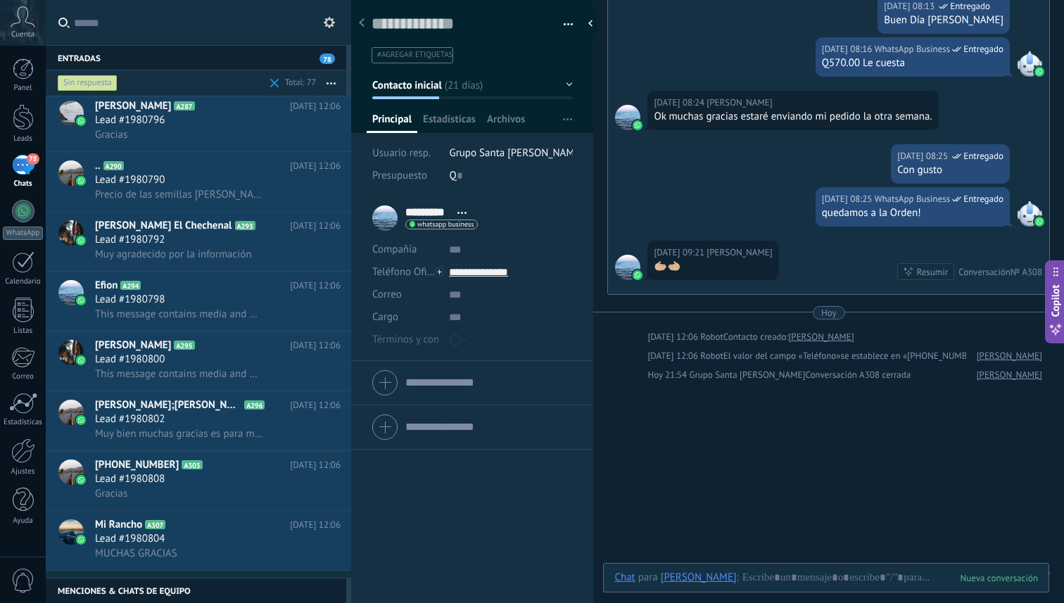
scroll to position [3793, 0]
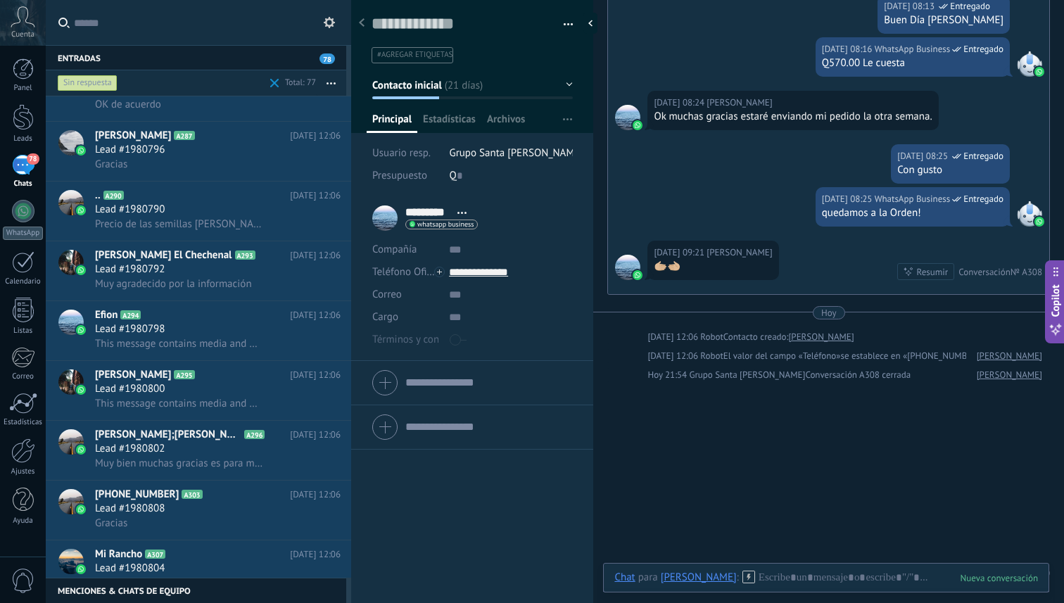
click at [184, 562] on h2 "Mi Rancho A307" at bounding box center [192, 555] width 195 height 14
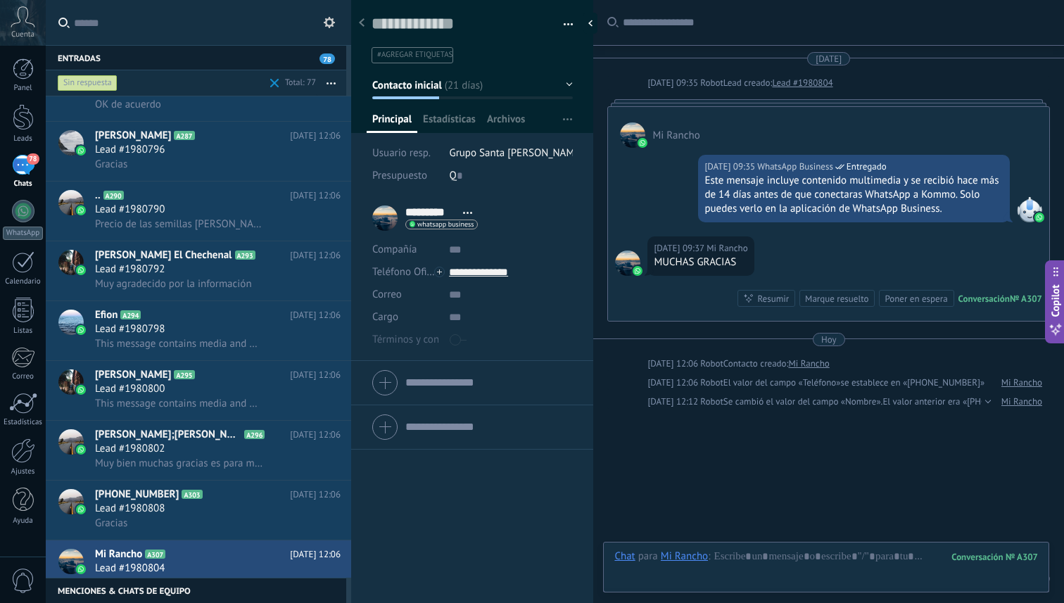
scroll to position [51, 0]
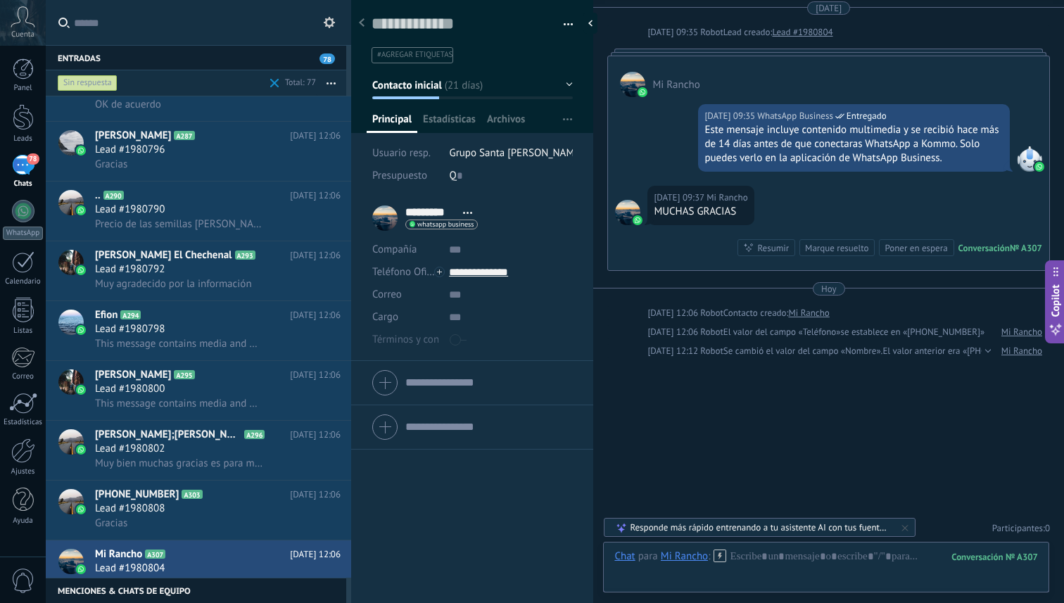
click at [836, 246] on div "Marque resuelto" at bounding box center [836, 247] width 63 height 13
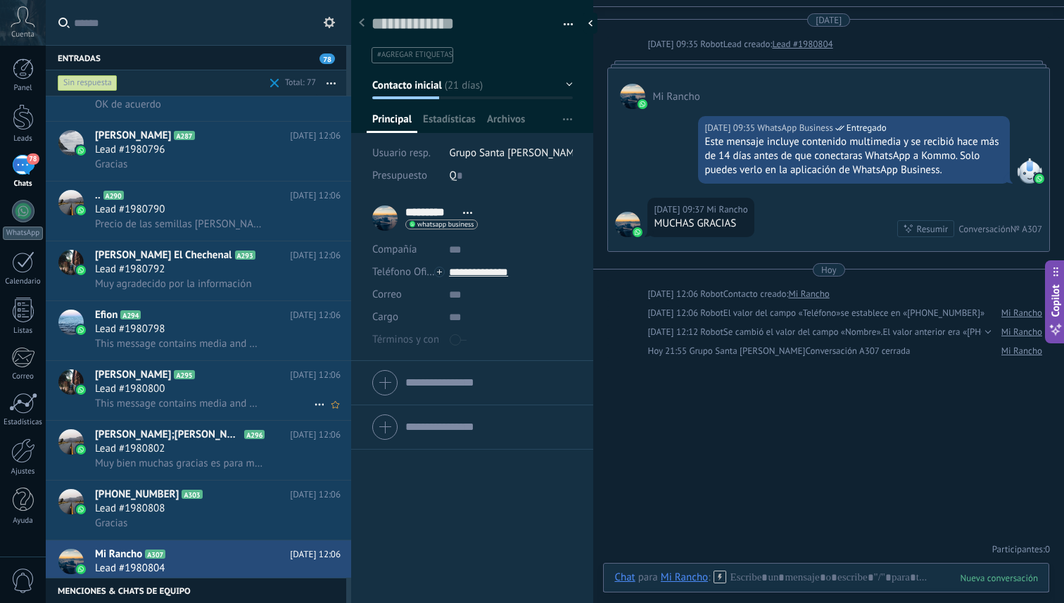
scroll to position [0, 0]
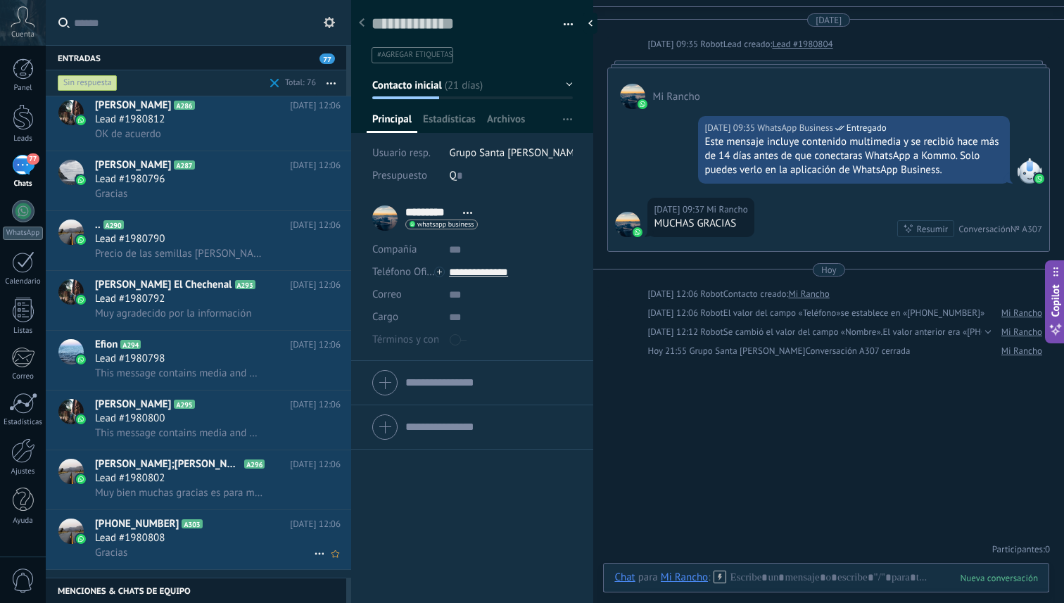
click at [213, 532] on h2 "+50253253283 A303" at bounding box center [192, 524] width 195 height 14
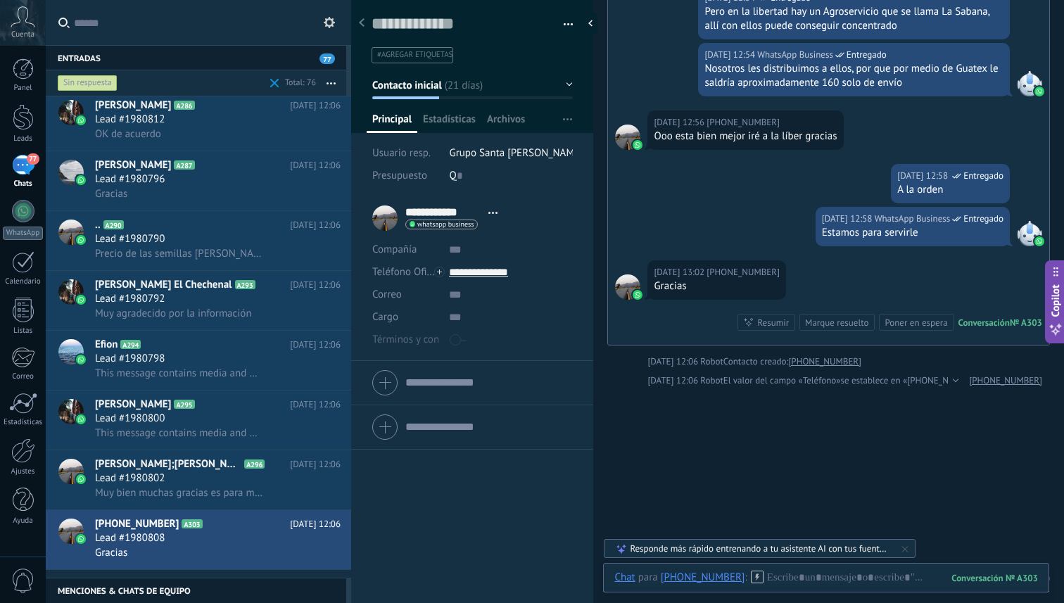
click at [824, 317] on div "Marque resuelto" at bounding box center [836, 322] width 63 height 13
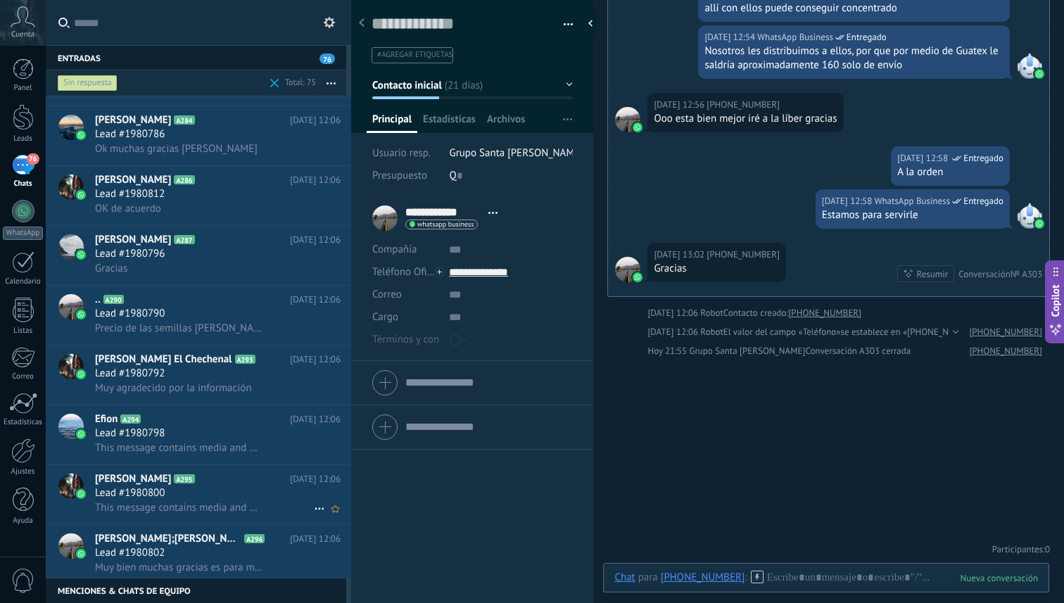
click at [225, 541] on h2 "rivera;Lionel/1 A296" at bounding box center [192, 539] width 195 height 14
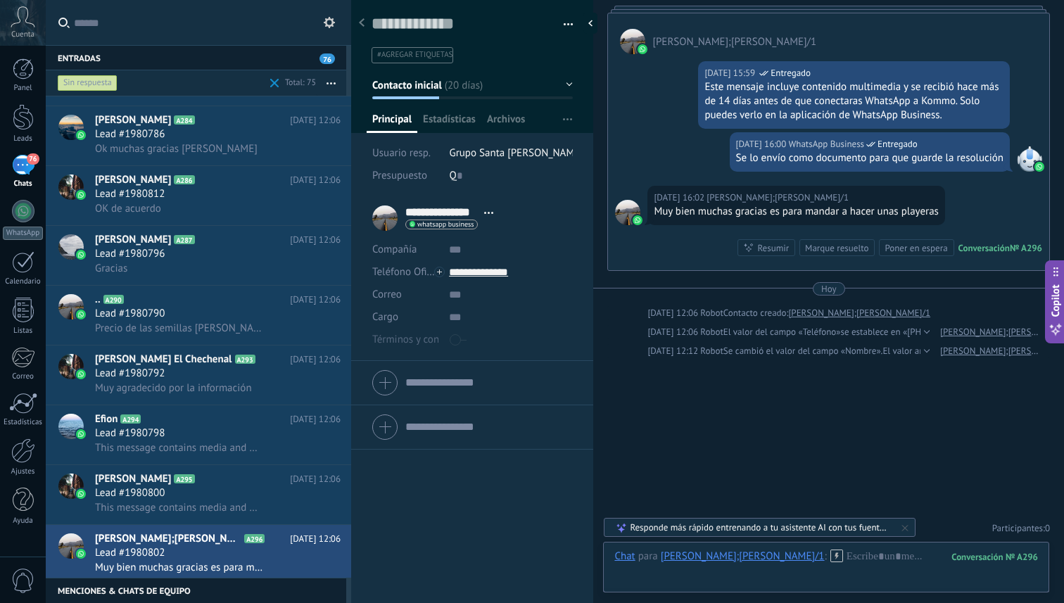
click at [827, 254] on div "Marque resuelto" at bounding box center [837, 247] width 75 height 17
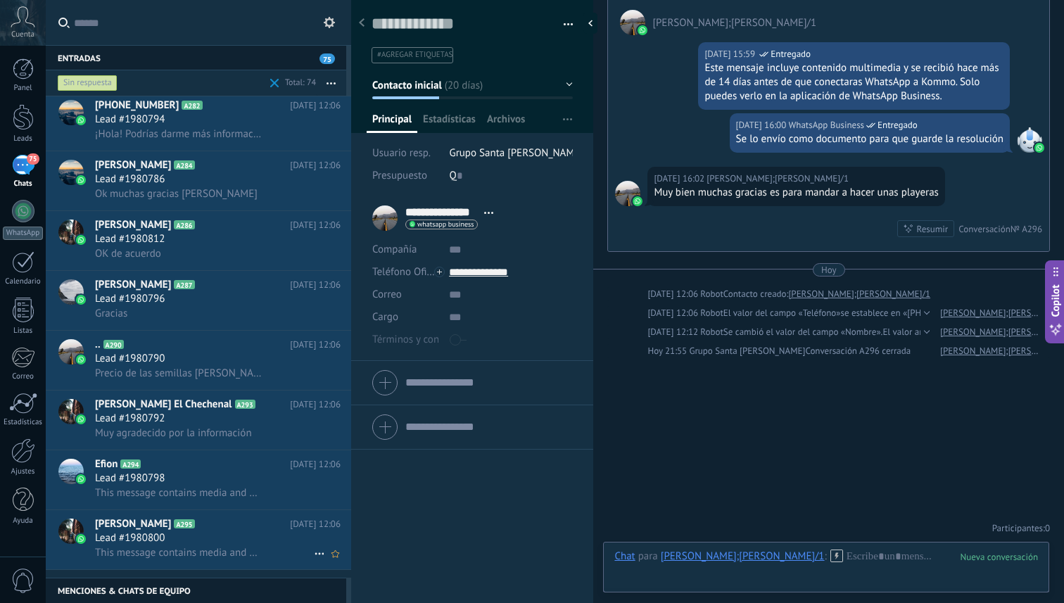
click at [239, 545] on div "Lead #1980800" at bounding box center [218, 539] width 246 height 14
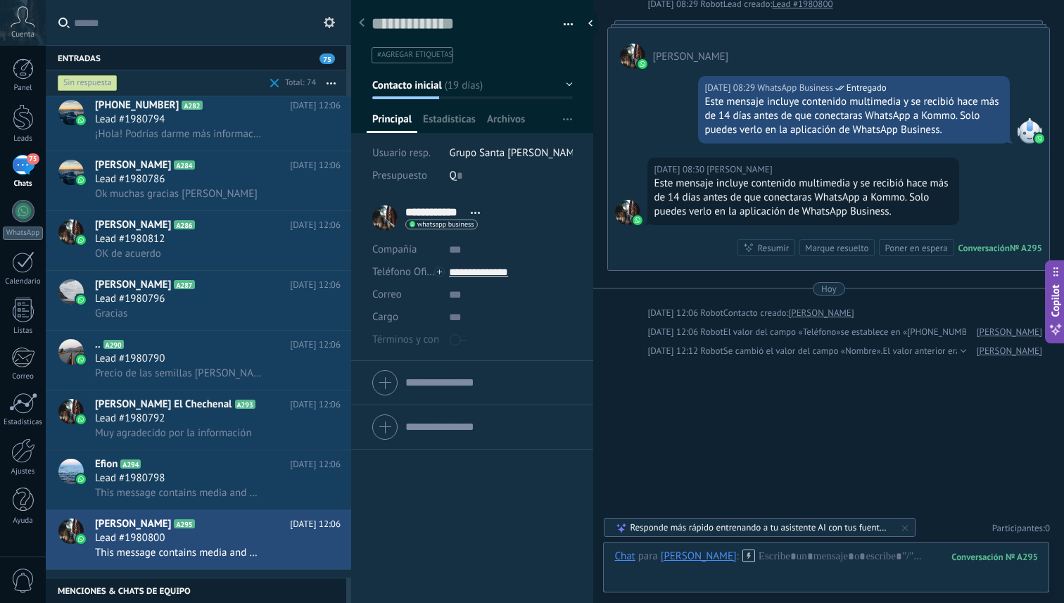
click at [826, 253] on div "Marque resuelto" at bounding box center [836, 247] width 63 height 13
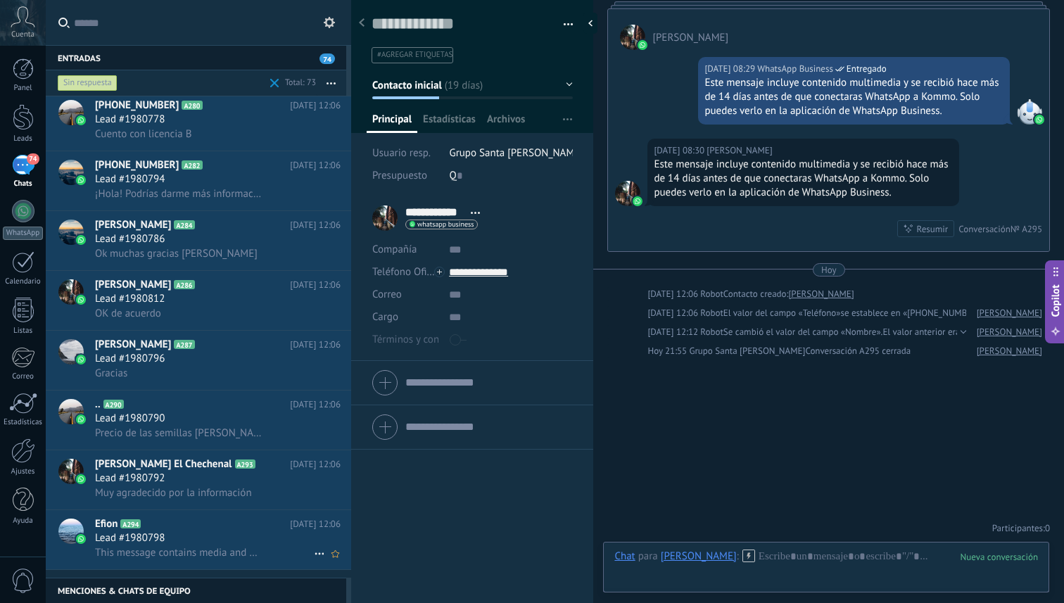
click at [236, 560] on span "This message contains media and was received over 14 days before you connected …" at bounding box center [179, 552] width 168 height 13
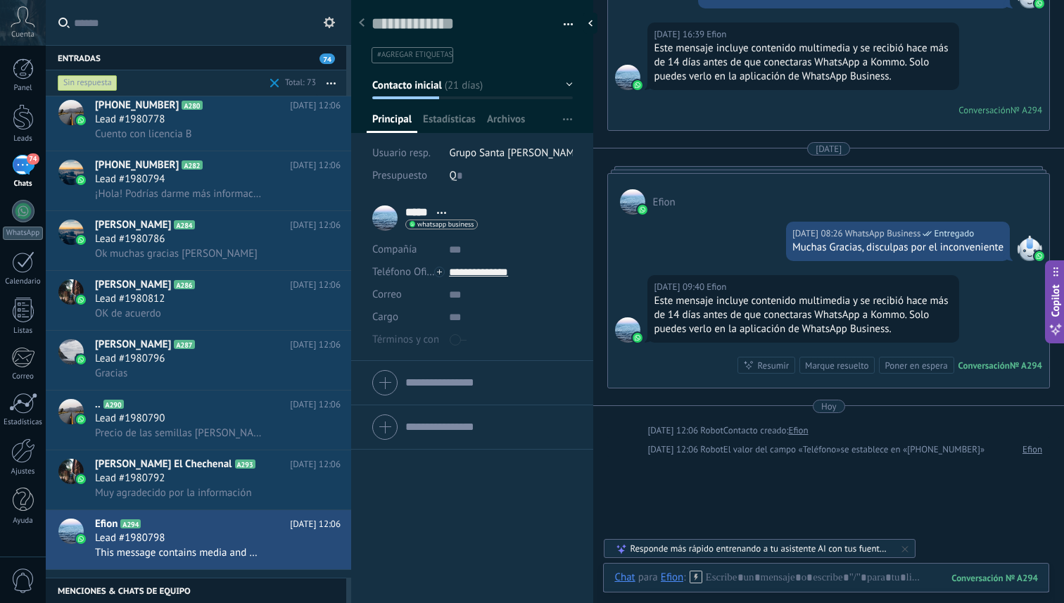
click at [829, 359] on div "Marque resuelto" at bounding box center [836, 365] width 63 height 13
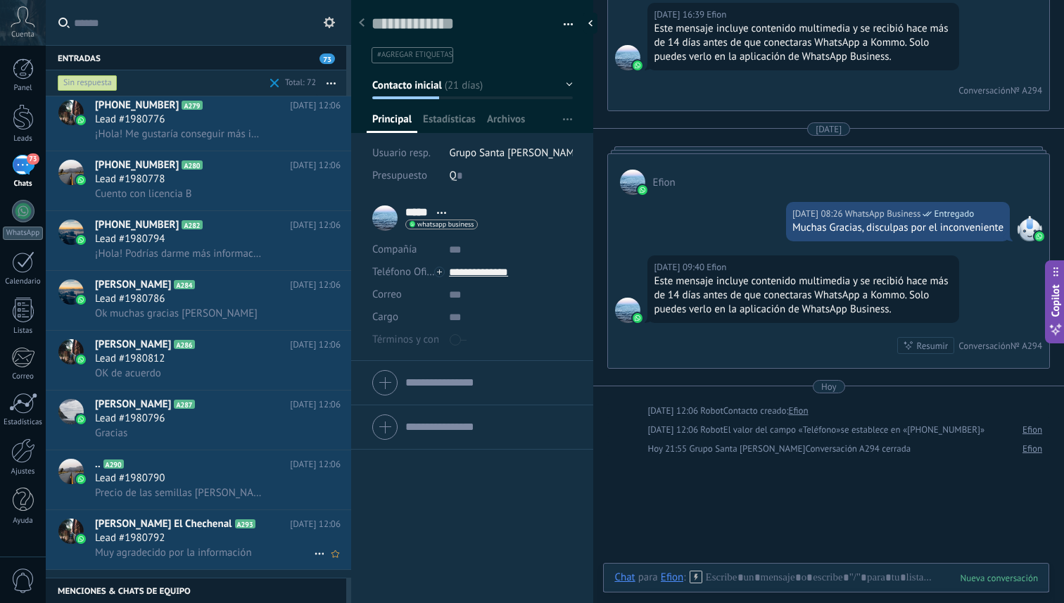
click at [278, 543] on div "Lead #1980792" at bounding box center [218, 539] width 246 height 14
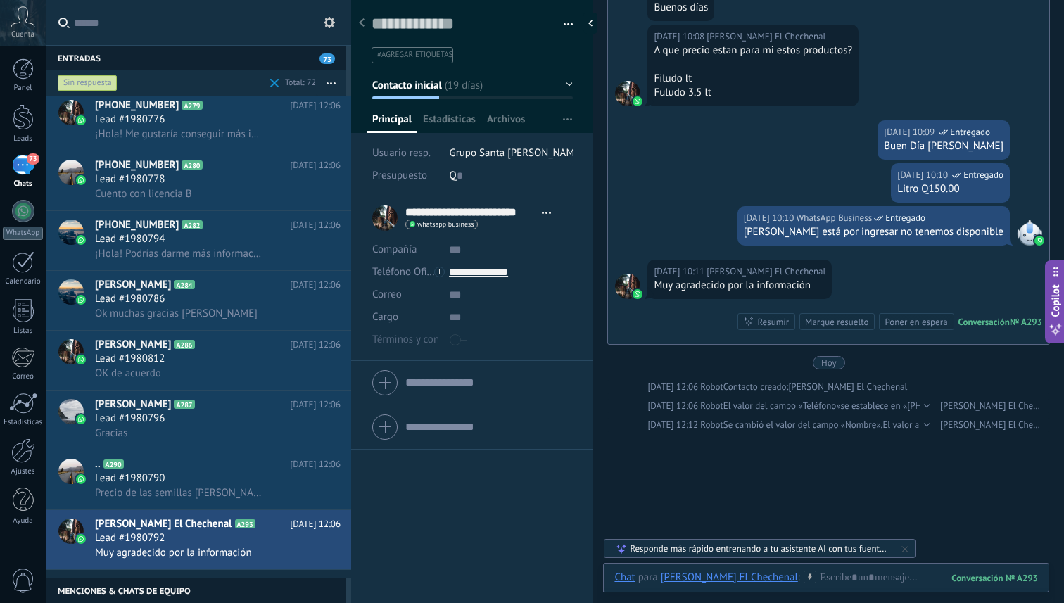
click at [816, 317] on div "Marque resuelto" at bounding box center [836, 321] width 63 height 13
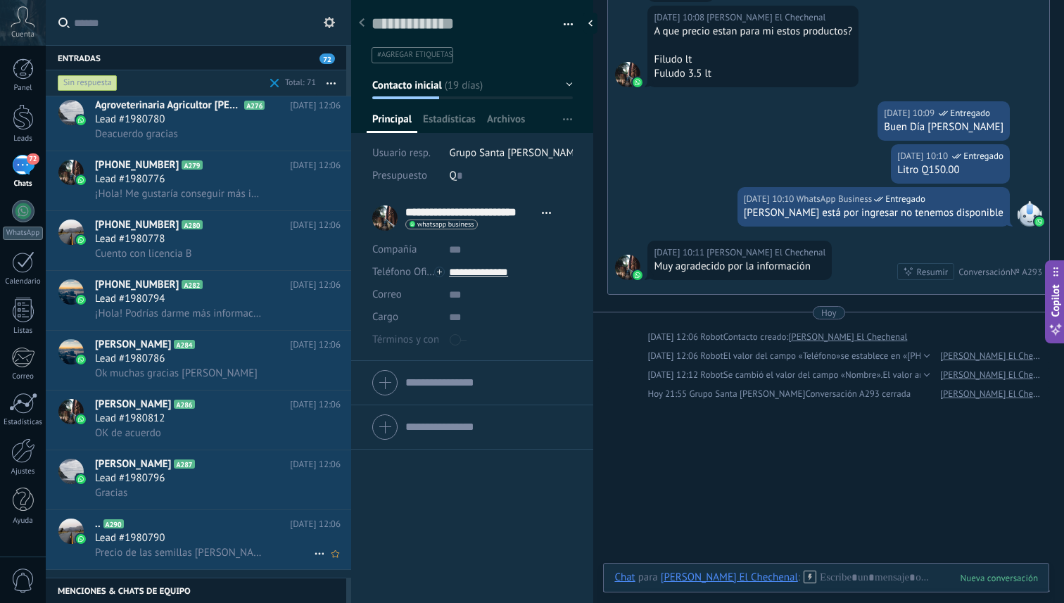
click at [234, 543] on div "Lead #1980790" at bounding box center [218, 539] width 246 height 14
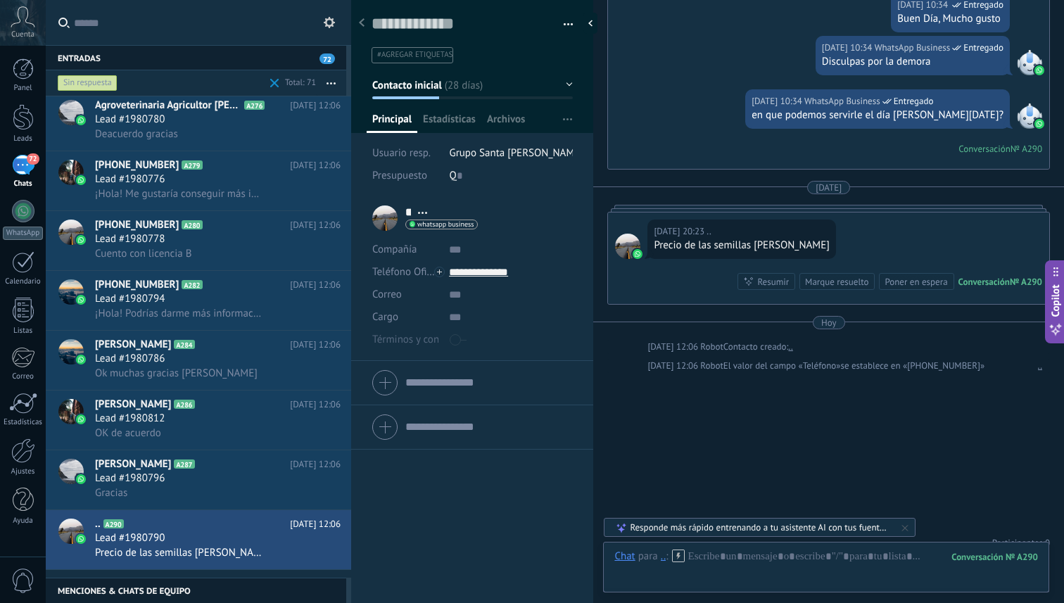
click at [825, 275] on div "Marque resuelto" at bounding box center [836, 281] width 63 height 13
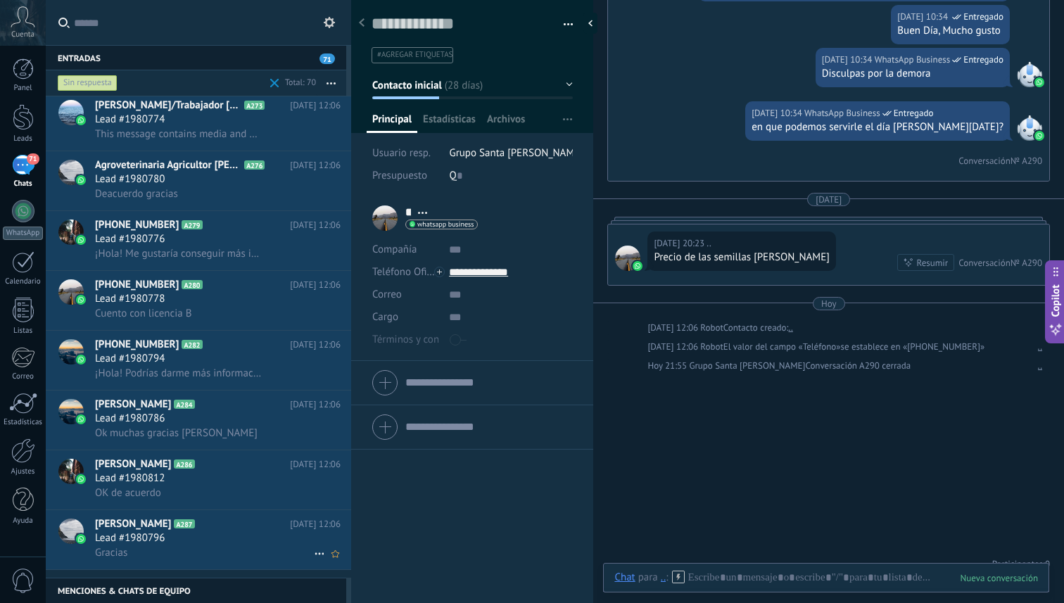
click at [220, 525] on h2 "Edwin Garrido A287" at bounding box center [192, 524] width 195 height 14
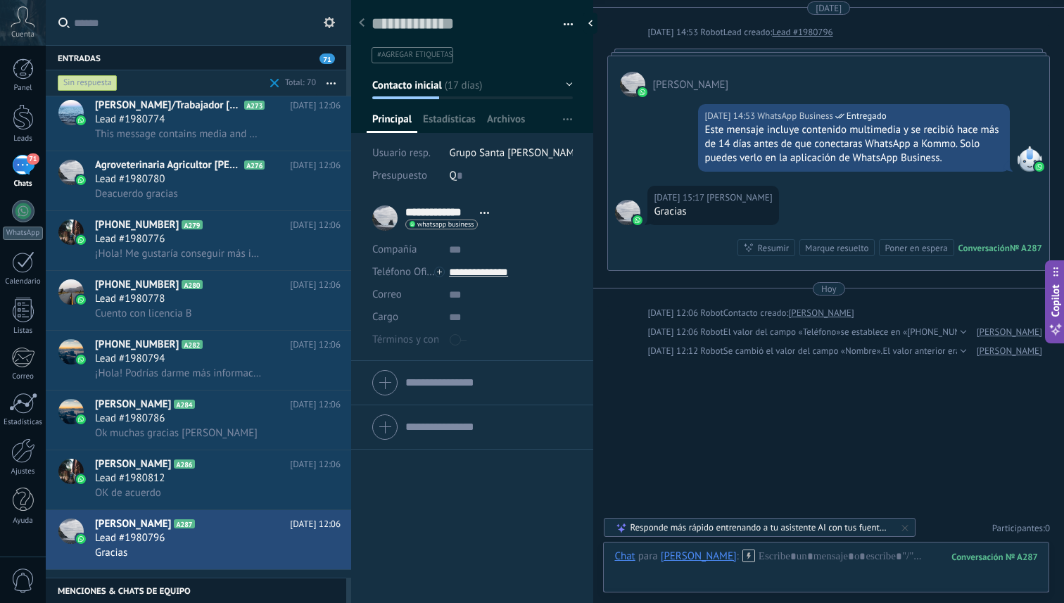
click at [847, 249] on div "Marque resuelto" at bounding box center [836, 247] width 63 height 13
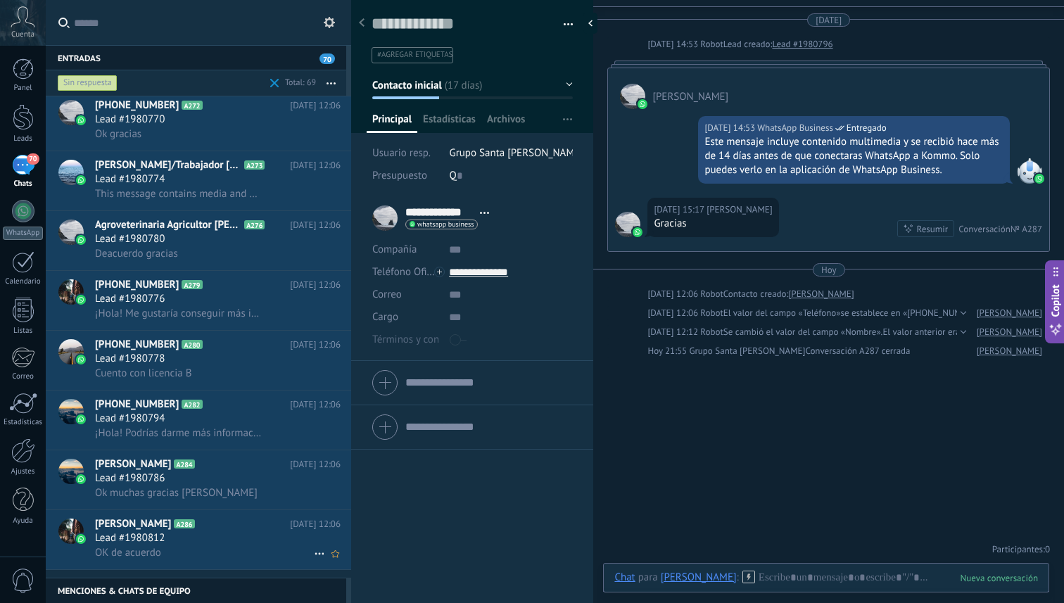
click at [230, 546] on div "Lead #1980812" at bounding box center [218, 539] width 246 height 14
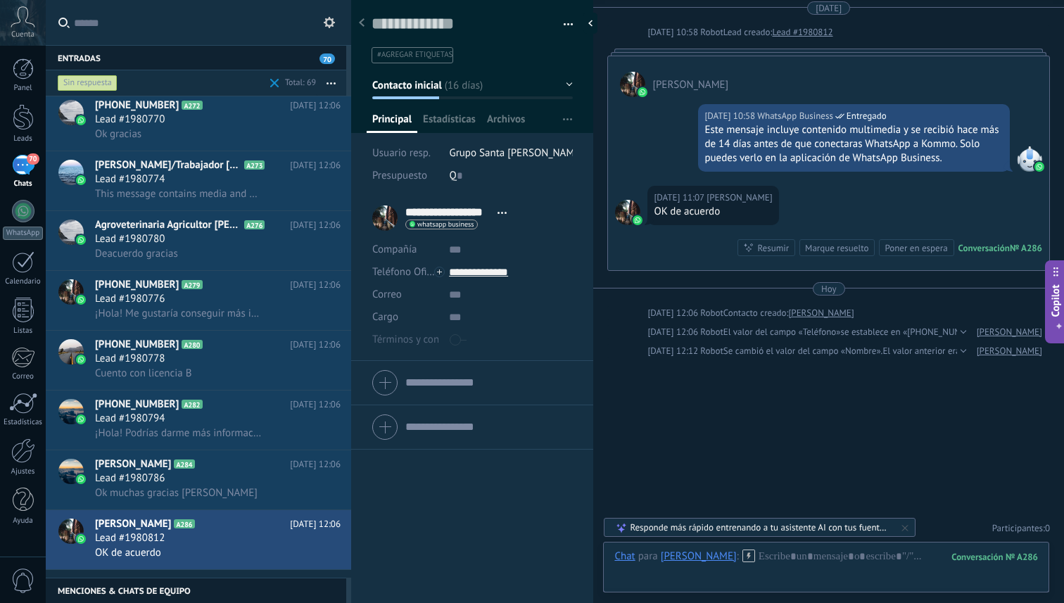
click at [845, 246] on div "Marque resuelto" at bounding box center [836, 247] width 63 height 13
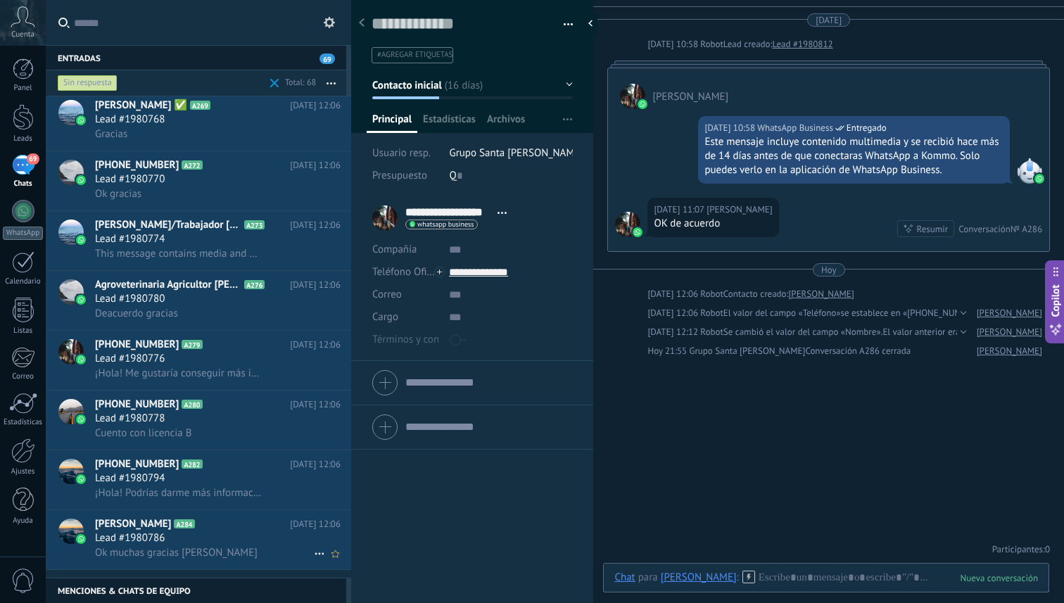
click at [210, 532] on h2 "Rodrigo A284" at bounding box center [192, 524] width 195 height 14
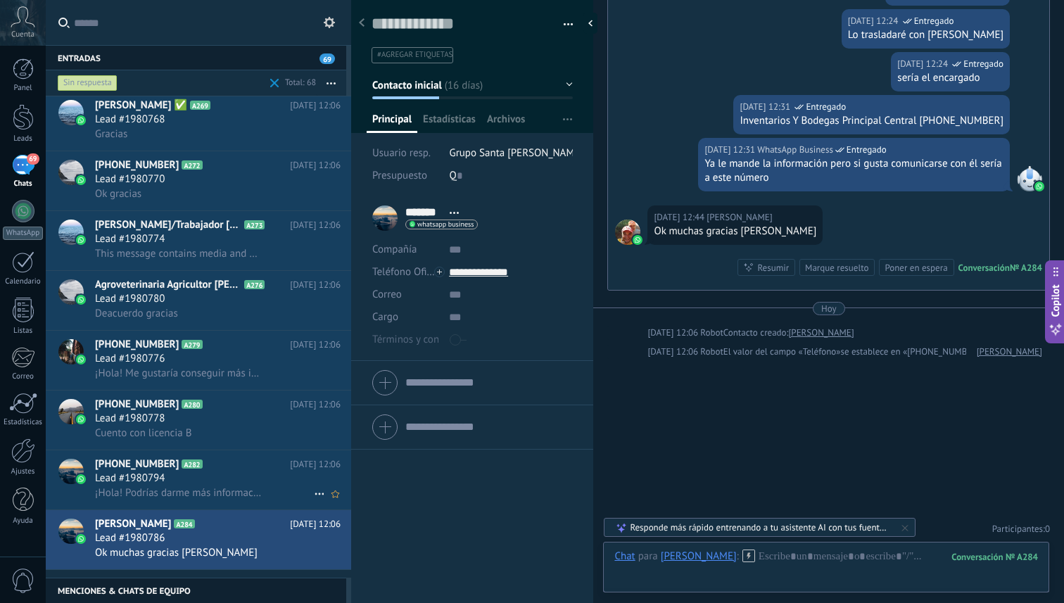
click at [236, 479] on div "Lead #1980794" at bounding box center [218, 479] width 246 height 14
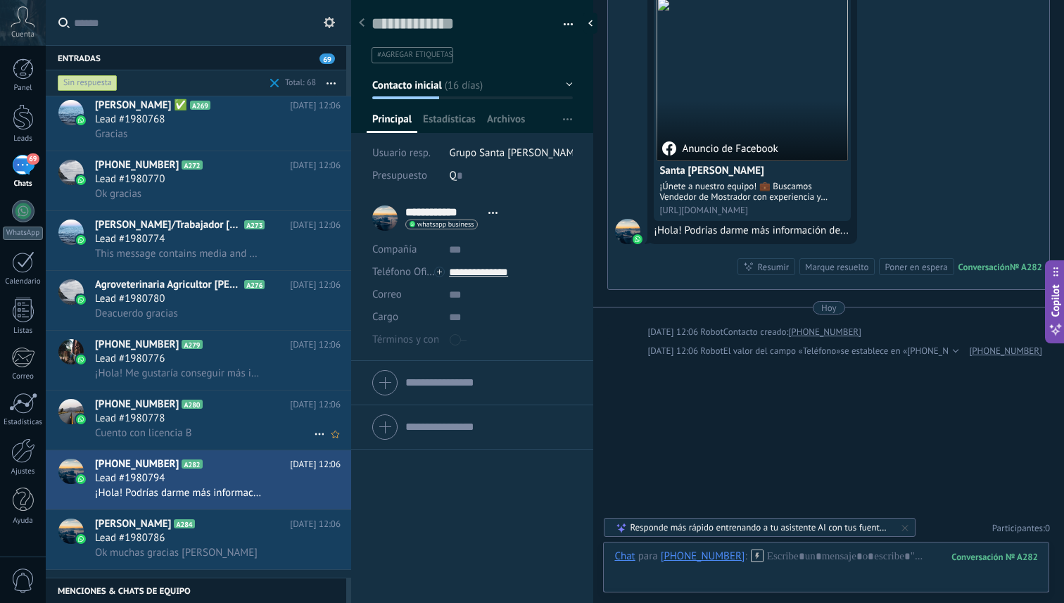
click at [224, 440] on div "Cuento con licencia B" at bounding box center [218, 433] width 246 height 15
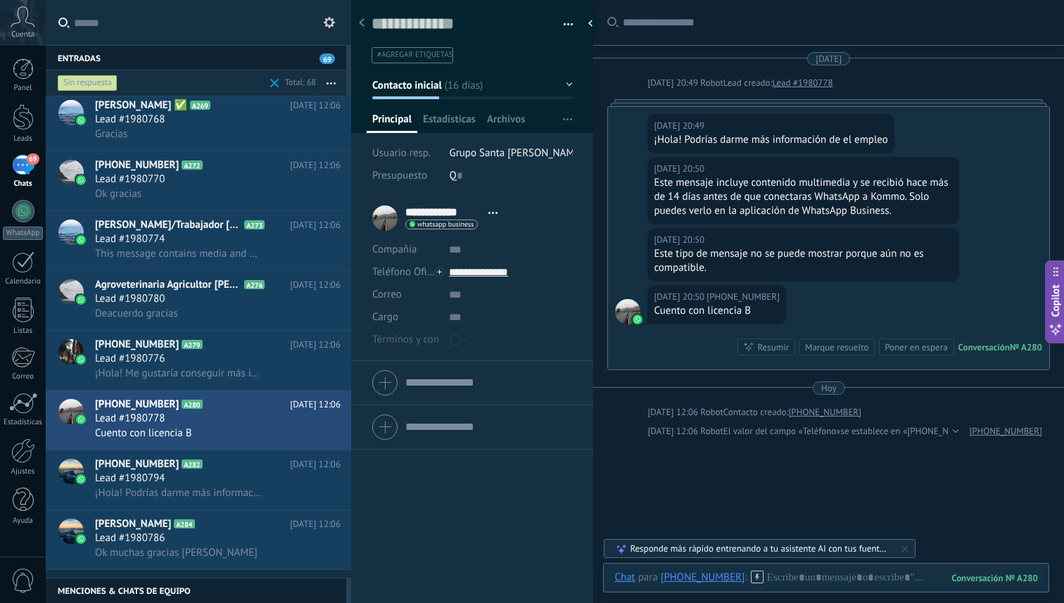
click at [820, 350] on div "Marque resuelto" at bounding box center [836, 347] width 63 height 13
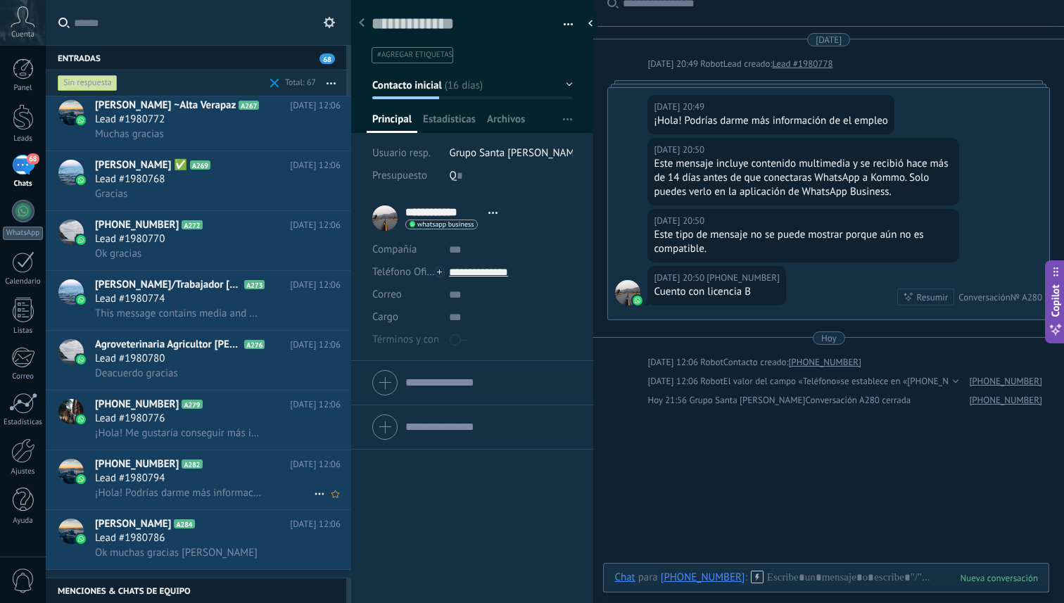
click at [203, 486] on div "Lead #1980794" at bounding box center [218, 479] width 246 height 14
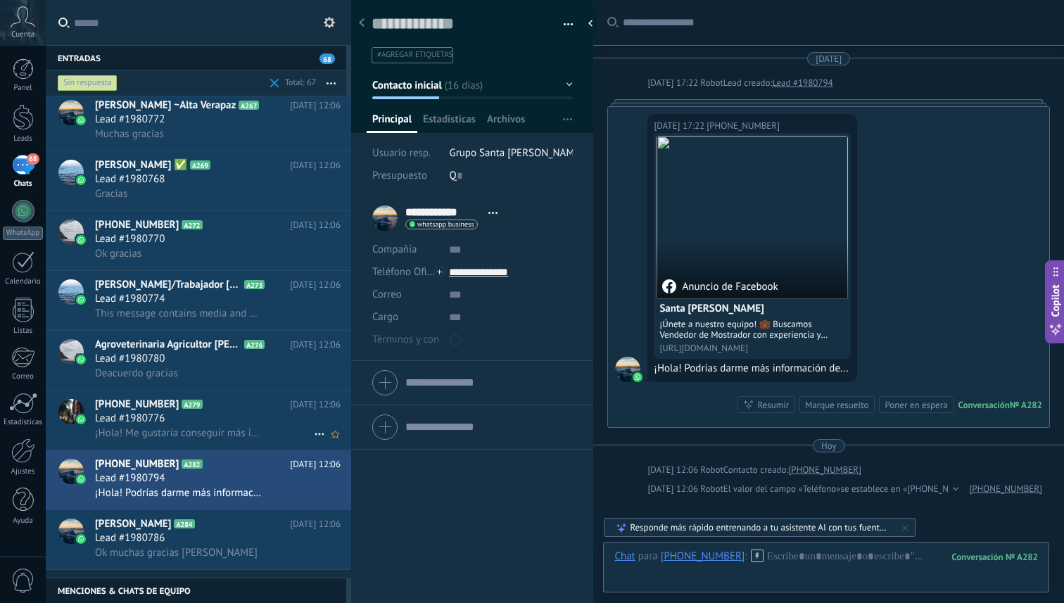
click at [227, 434] on span "¡Hola! Me gustaría conseguir más información sobre esto." at bounding box center [179, 433] width 168 height 13
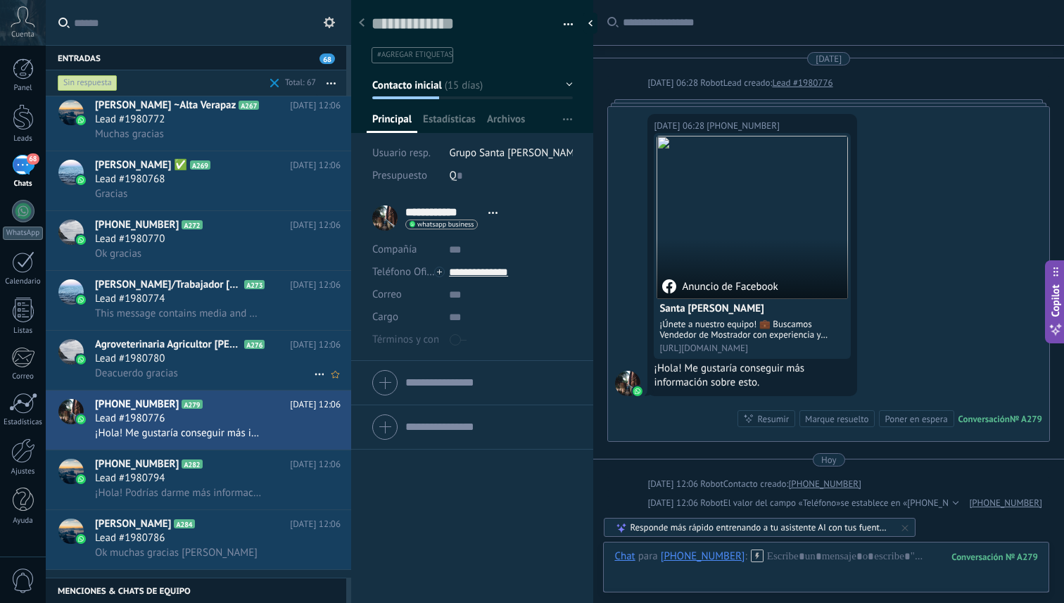
click at [225, 366] on div "Lead #1980780" at bounding box center [218, 359] width 246 height 14
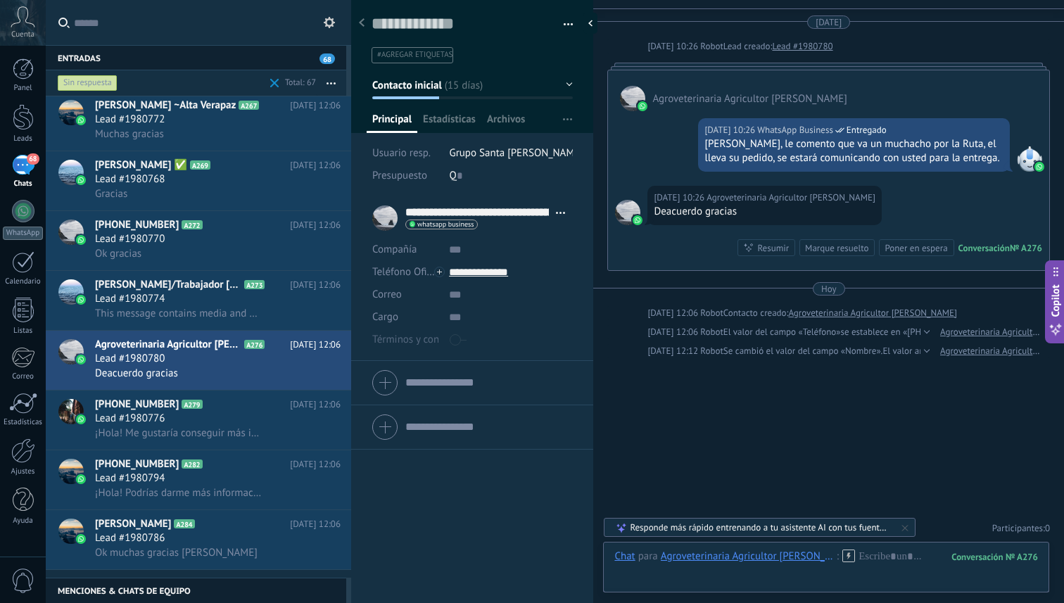
click at [829, 250] on div "Marque resuelto" at bounding box center [836, 247] width 63 height 13
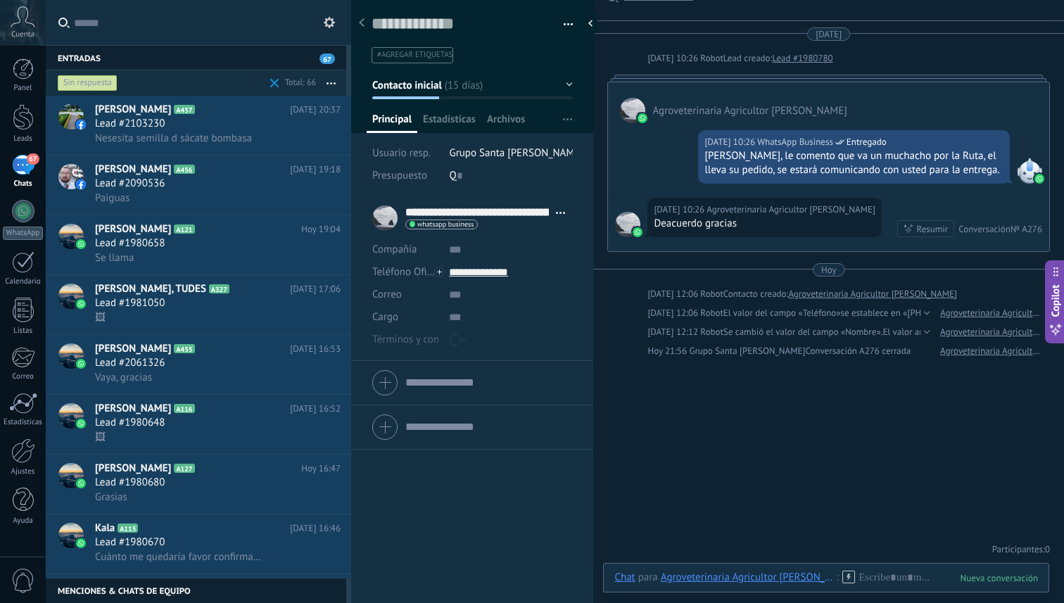
click at [106, 87] on div "Sin respuesta" at bounding box center [88, 83] width 60 height 17
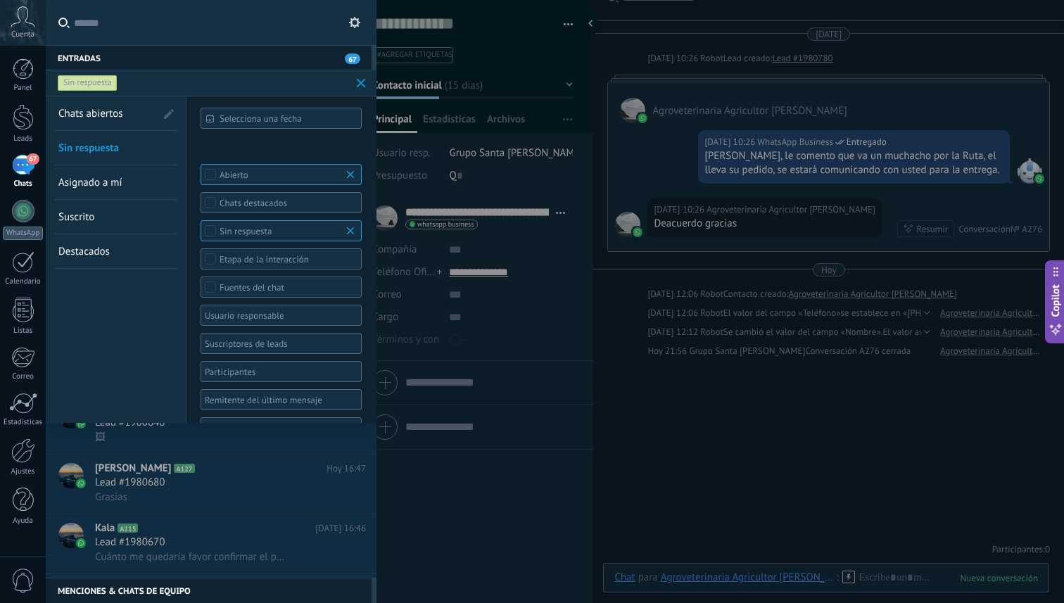
click at [104, 115] on span "Chats abiertos" at bounding box center [90, 113] width 65 height 13
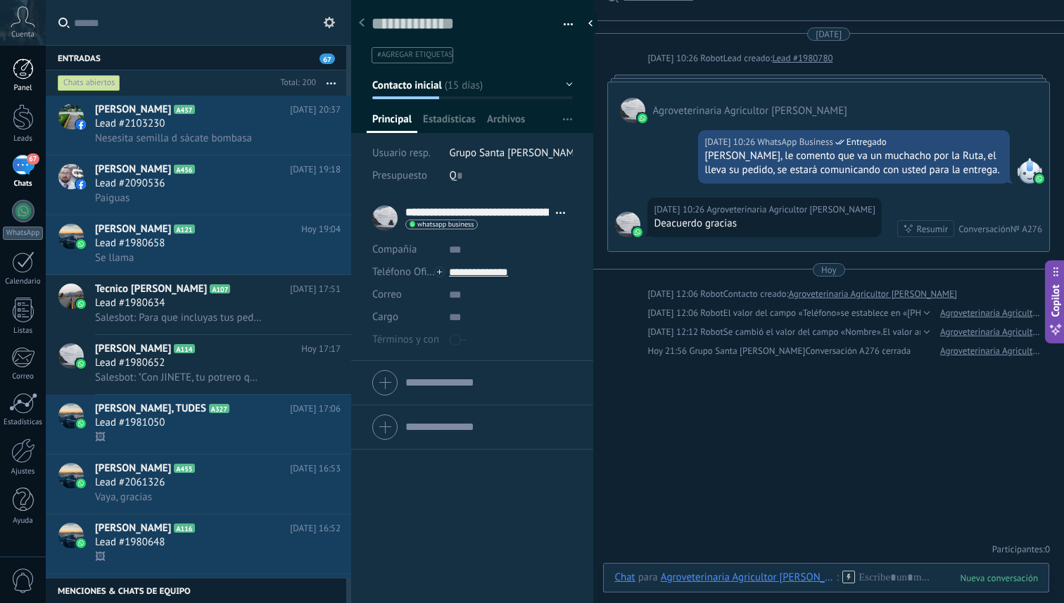
click at [25, 75] on div at bounding box center [23, 68] width 21 height 21
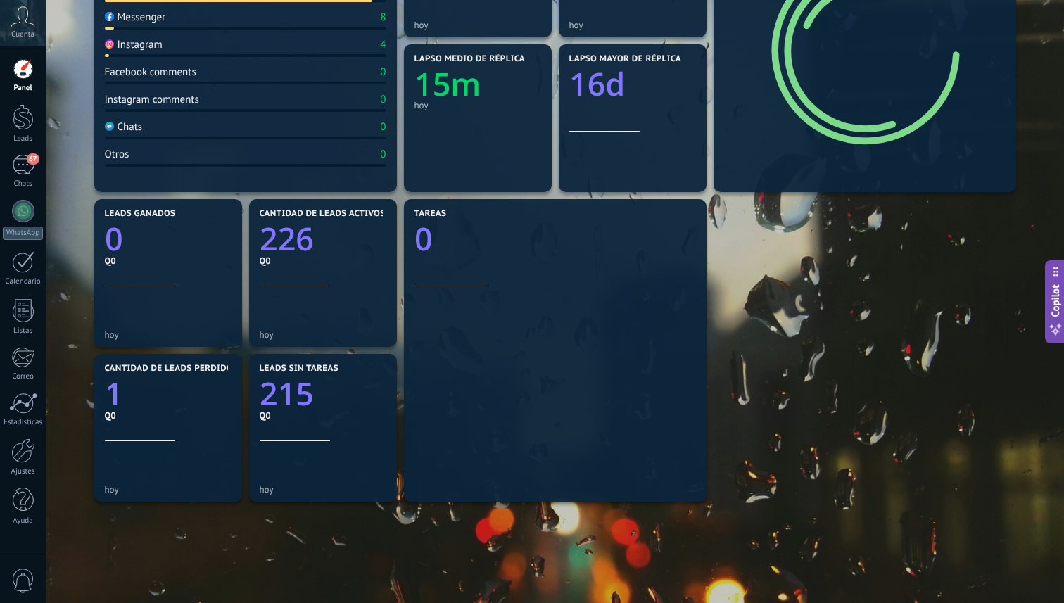
scroll to position [295, 0]
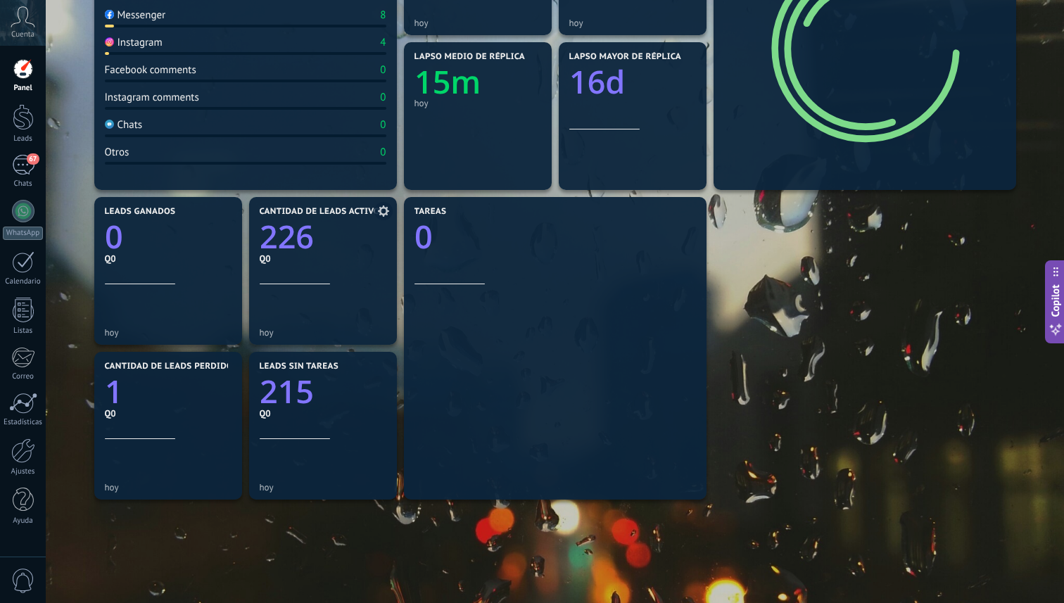
click at [381, 211] on icon at bounding box center [383, 211] width 11 height 11
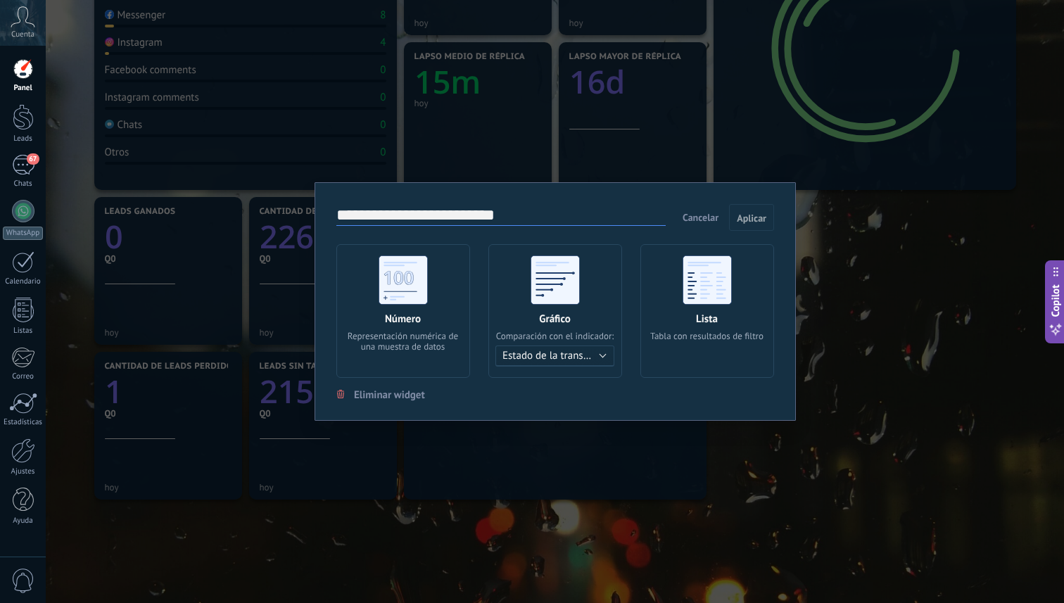
click at [393, 529] on div "**********" at bounding box center [555, 301] width 1019 height 603
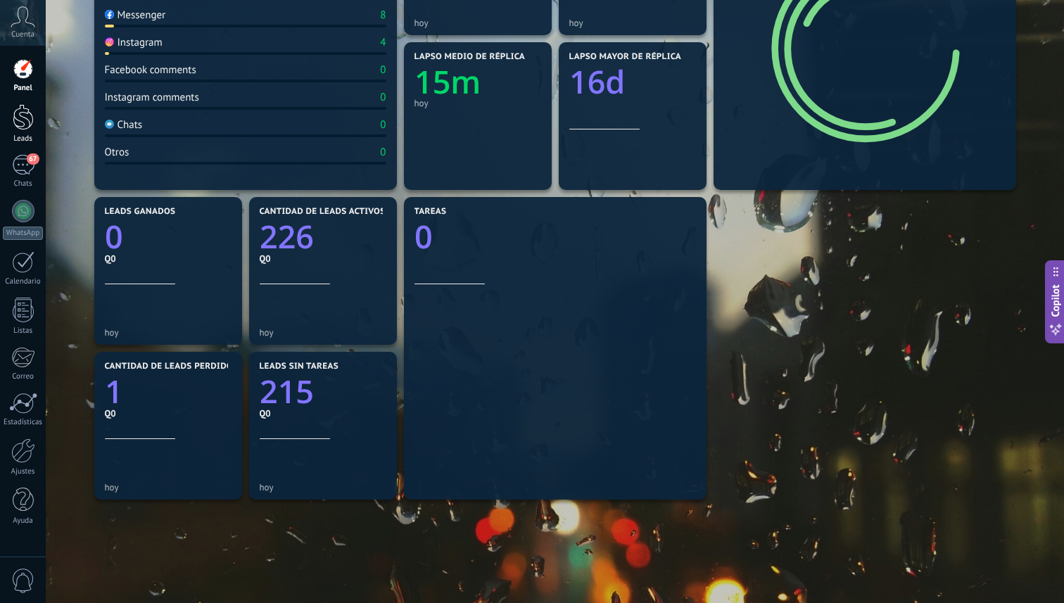
click at [20, 128] on div at bounding box center [23, 117] width 21 height 26
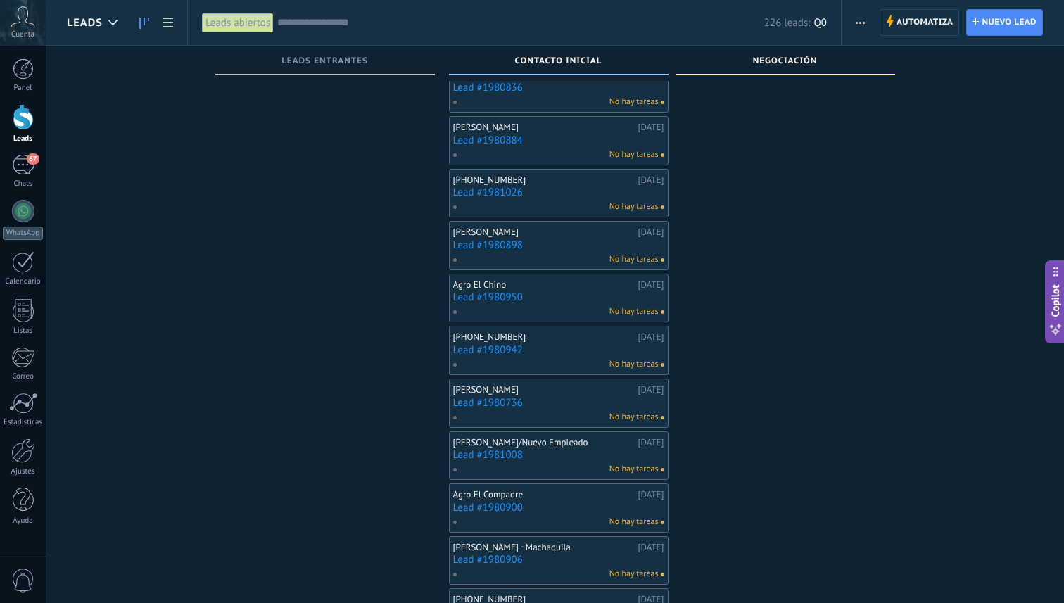
scroll to position [2578, 0]
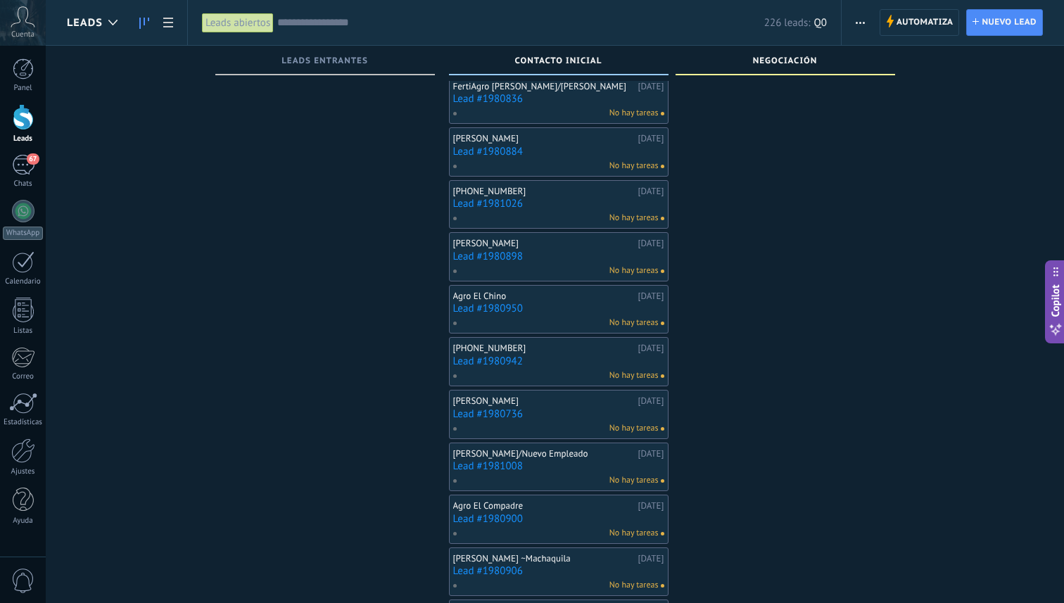
click at [536, 306] on link "Lead #1980950" at bounding box center [558, 309] width 211 height 12
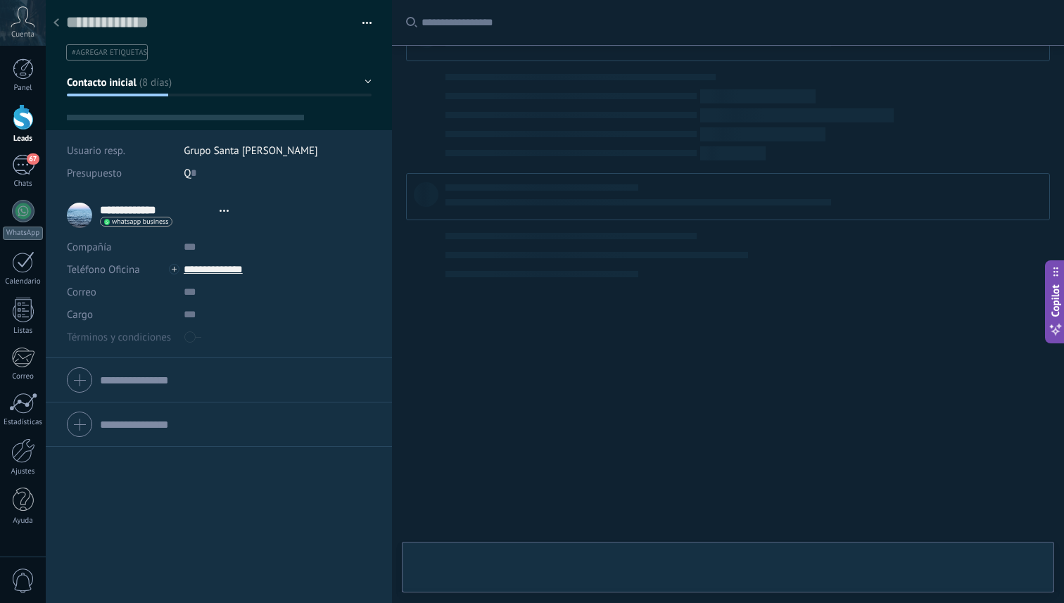
scroll to position [21, 0]
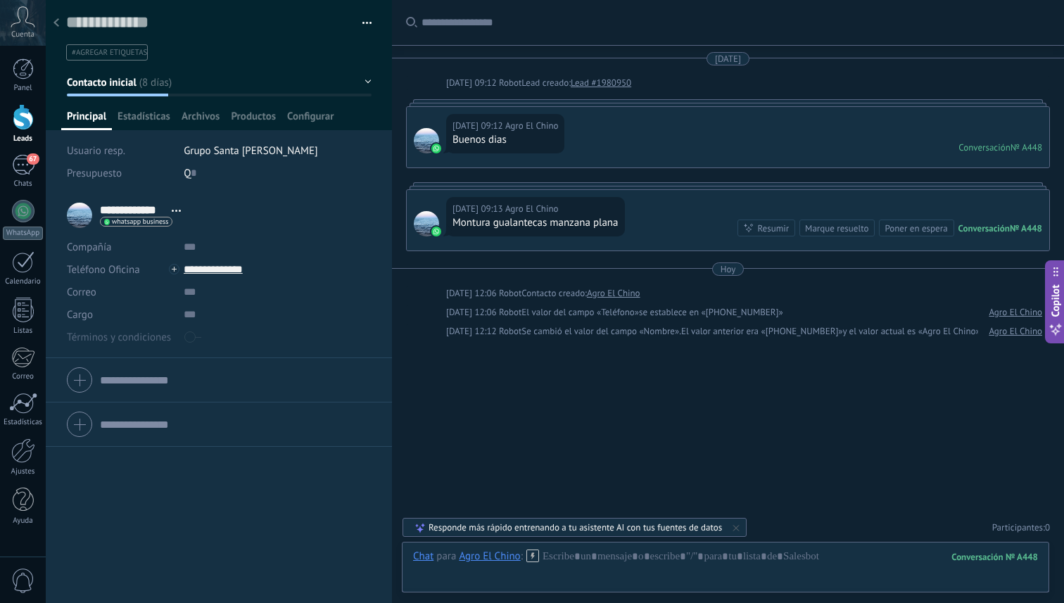
click at [64, 26] on div at bounding box center [56, 23] width 20 height 27
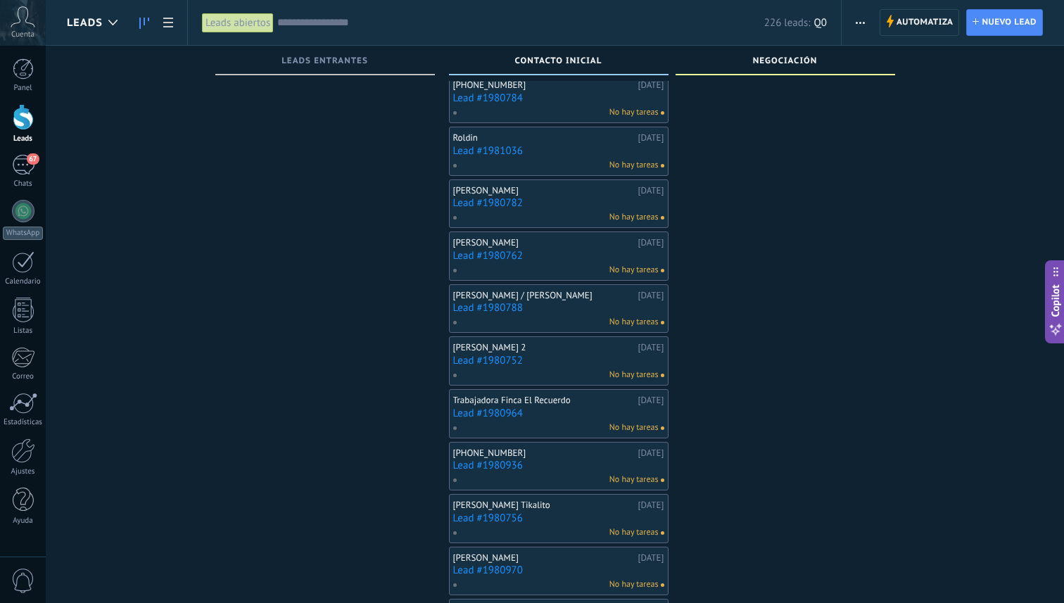
scroll to position [3101, 0]
click at [508, 272] on div "No hay tareas" at bounding box center [556, 273] width 206 height 13
click at [509, 255] on link "Lead #1980762" at bounding box center [558, 259] width 211 height 12
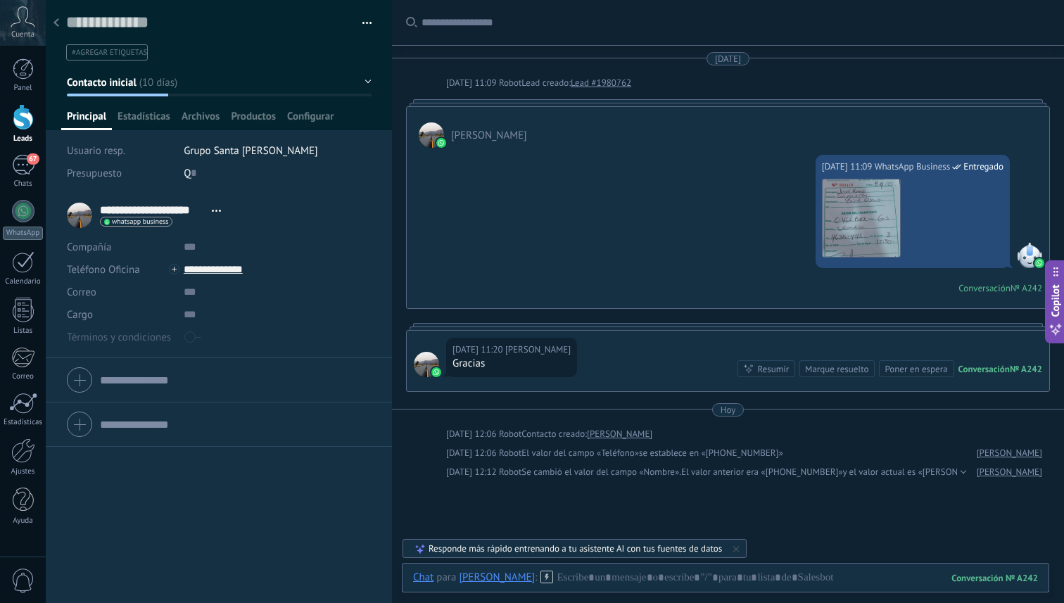
click at [60, 22] on div at bounding box center [56, 23] width 20 height 27
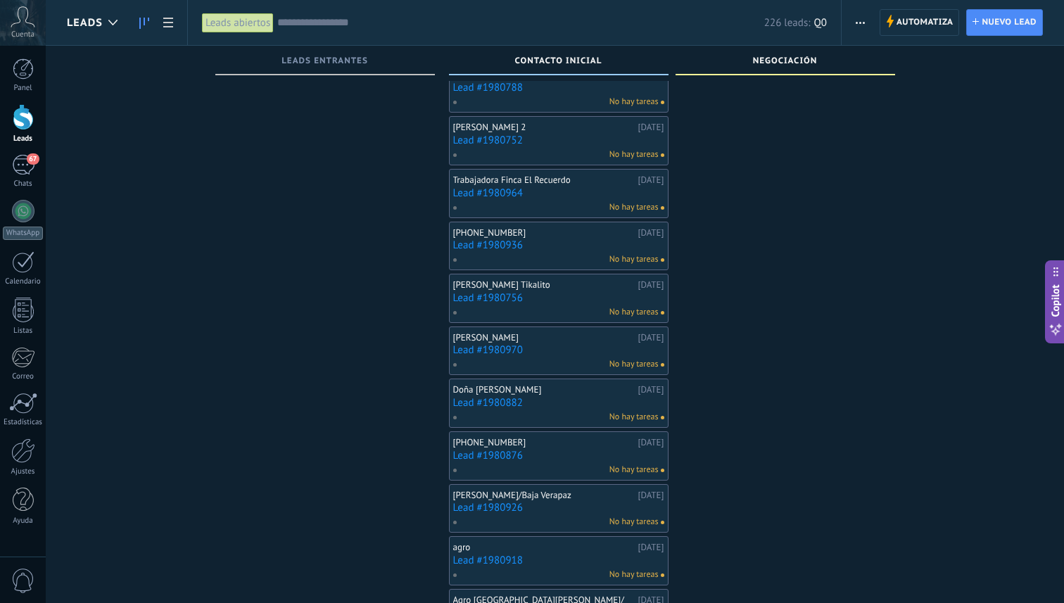
scroll to position [3342, 0]
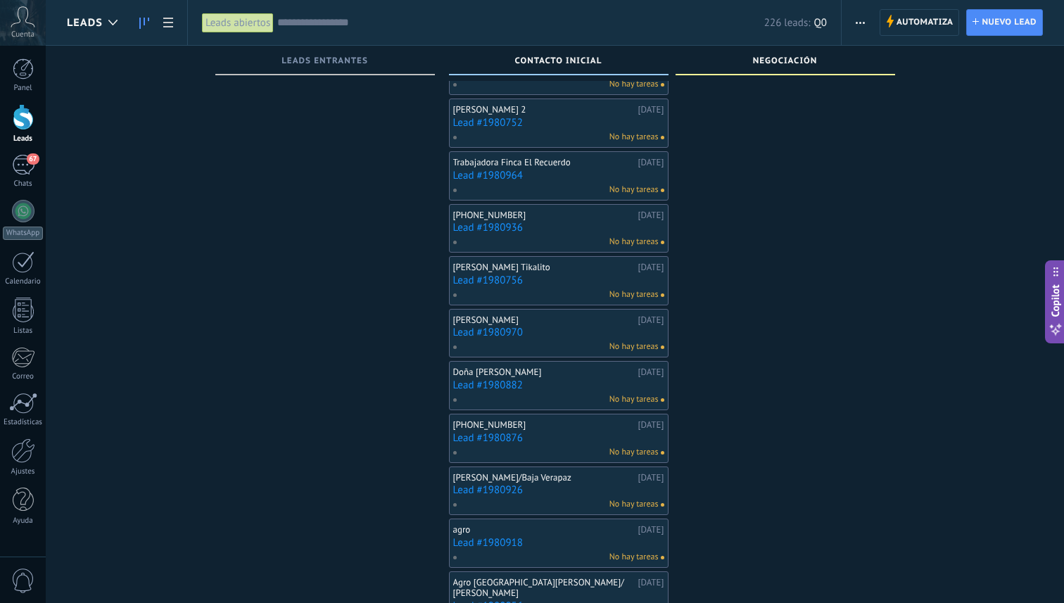
click at [552, 125] on link "Lead #1980752" at bounding box center [558, 123] width 211 height 12
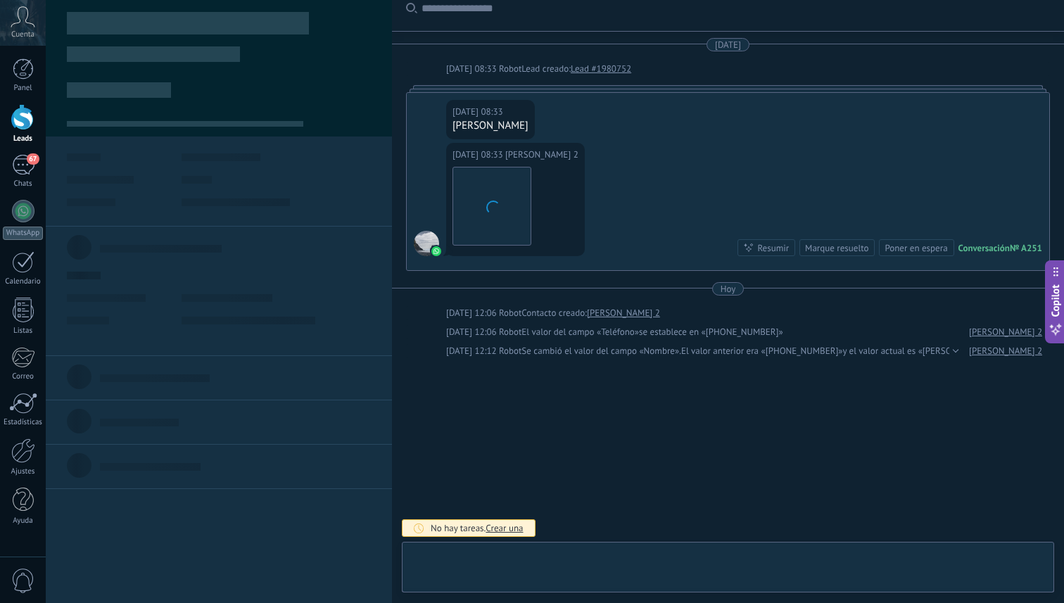
scroll to position [21, 0]
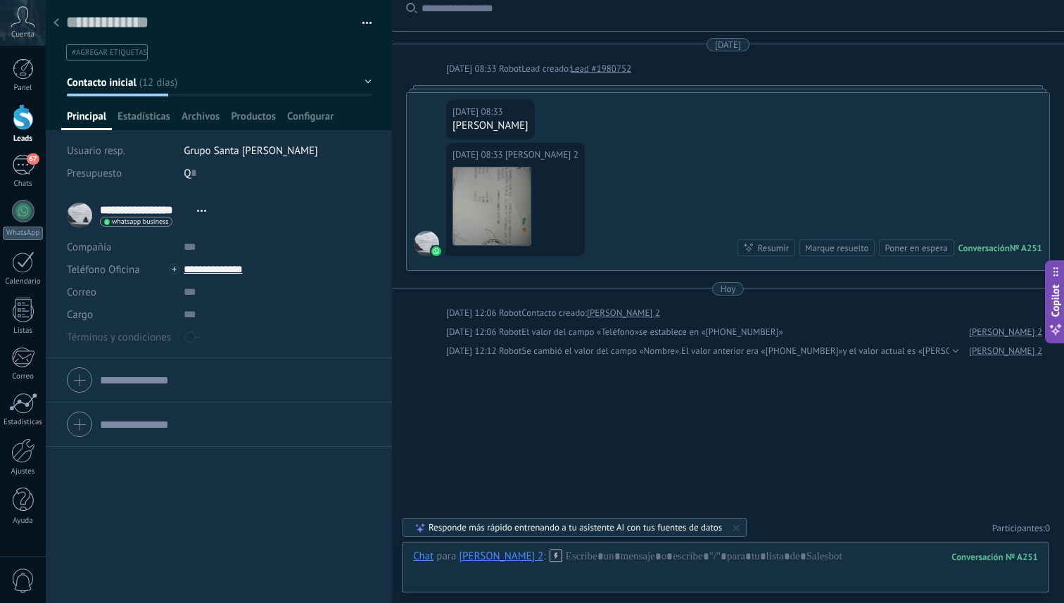
click at [58, 20] on icon at bounding box center [57, 22] width 6 height 8
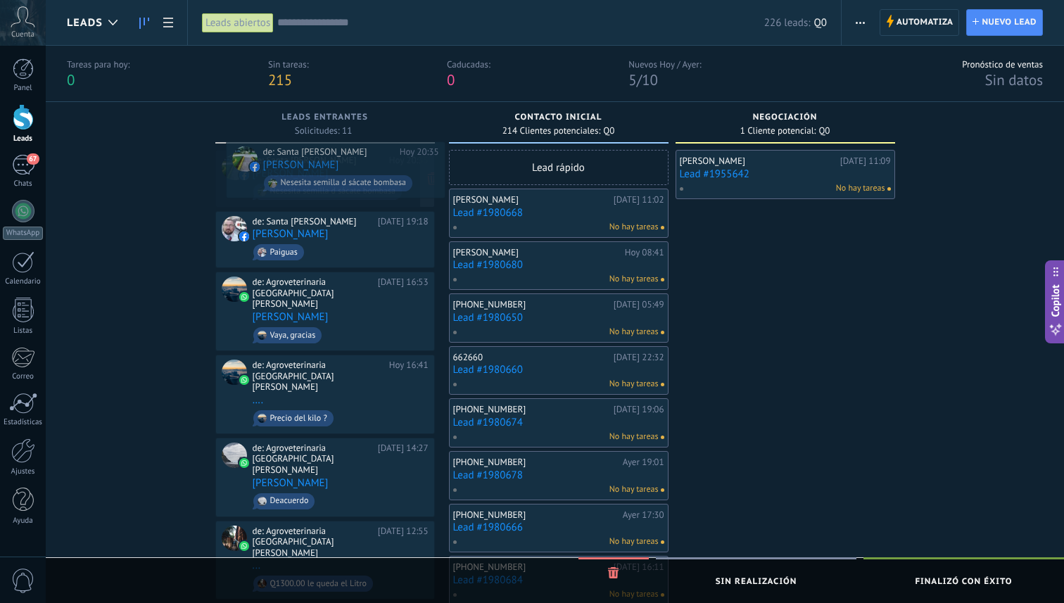
drag, startPoint x: 309, startPoint y: 159, endPoint x: 317, endPoint y: 153, distance: 10.0
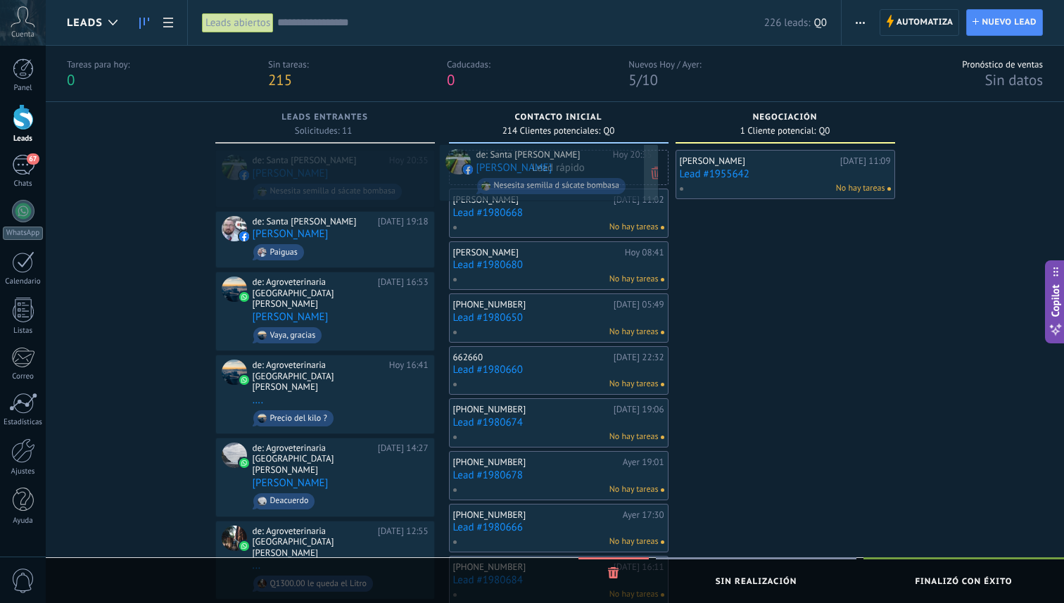
drag, startPoint x: 300, startPoint y: 169, endPoint x: 524, endPoint y: 163, distance: 223.9
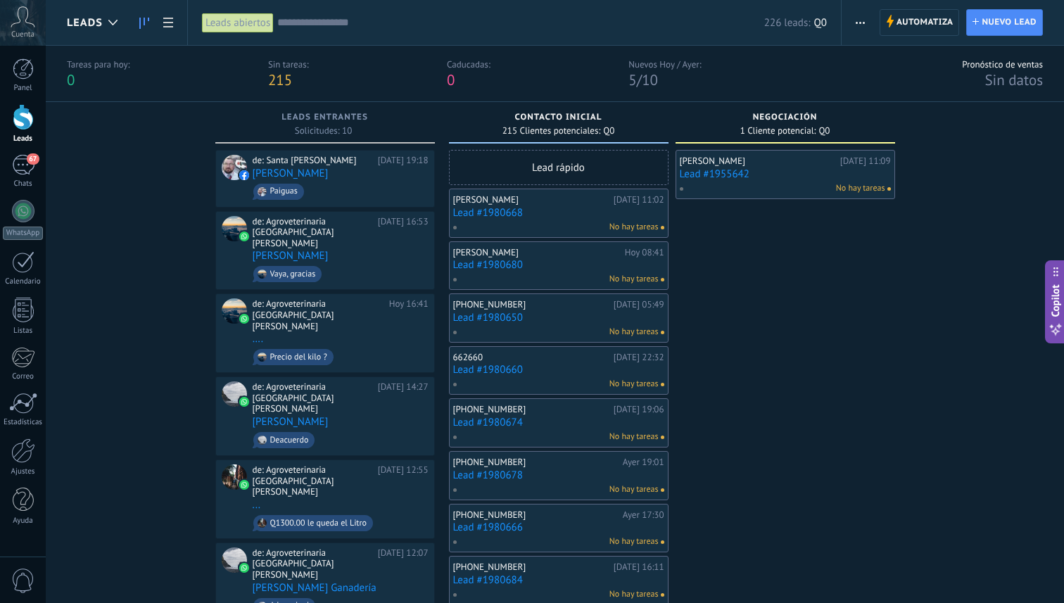
click at [572, 130] on span "215 Clientes potenciales:" at bounding box center [552, 131] width 98 height 8
click at [581, 114] on span "Contacto inicial" at bounding box center [558, 118] width 87 height 10
click at [544, 135] on span "215 Clientes potenciales:" at bounding box center [552, 131] width 98 height 8
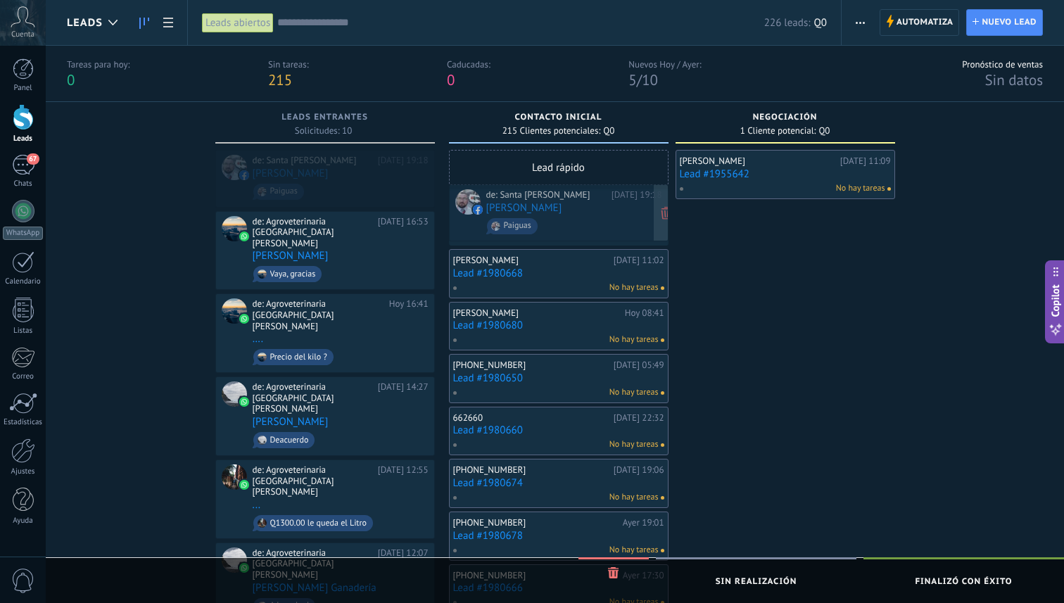
drag, startPoint x: 347, startPoint y: 166, endPoint x: 581, endPoint y: 201, distance: 236.3
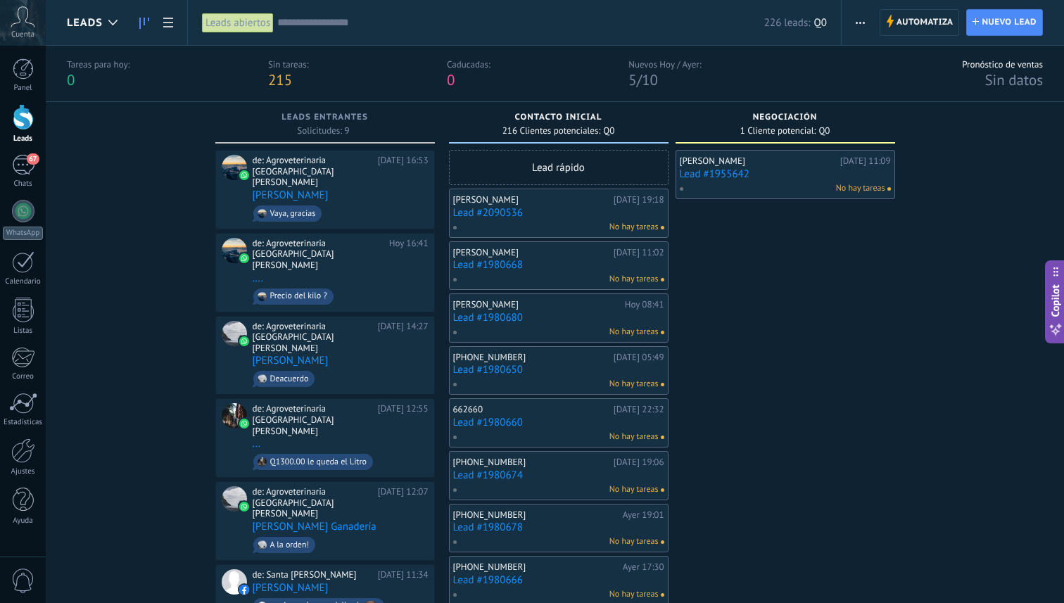
click at [555, 321] on link "Lead #1980680" at bounding box center [558, 318] width 211 height 12
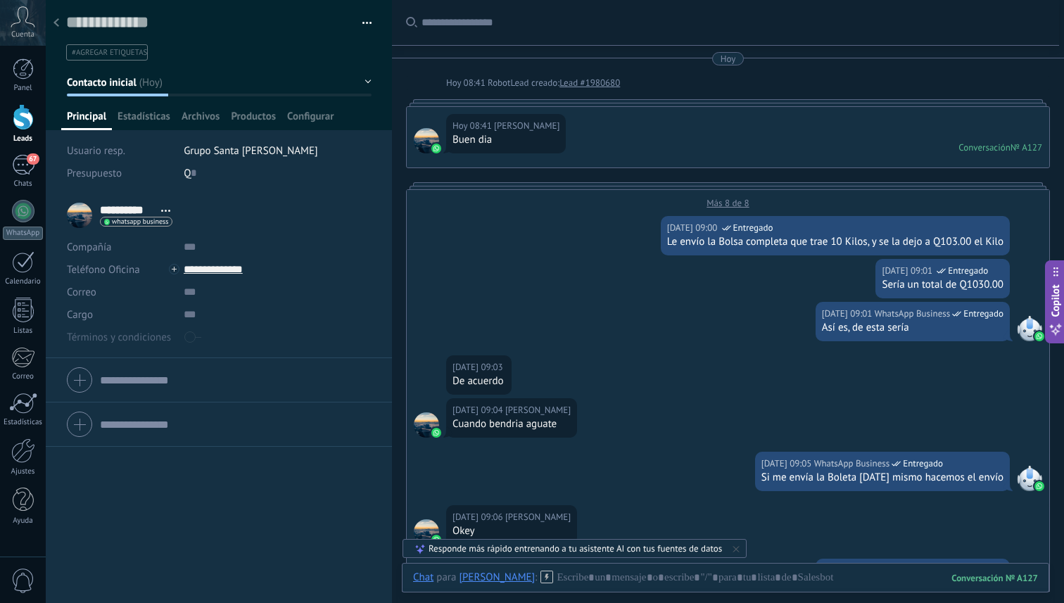
click at [54, 22] on icon at bounding box center [57, 22] width 6 height 8
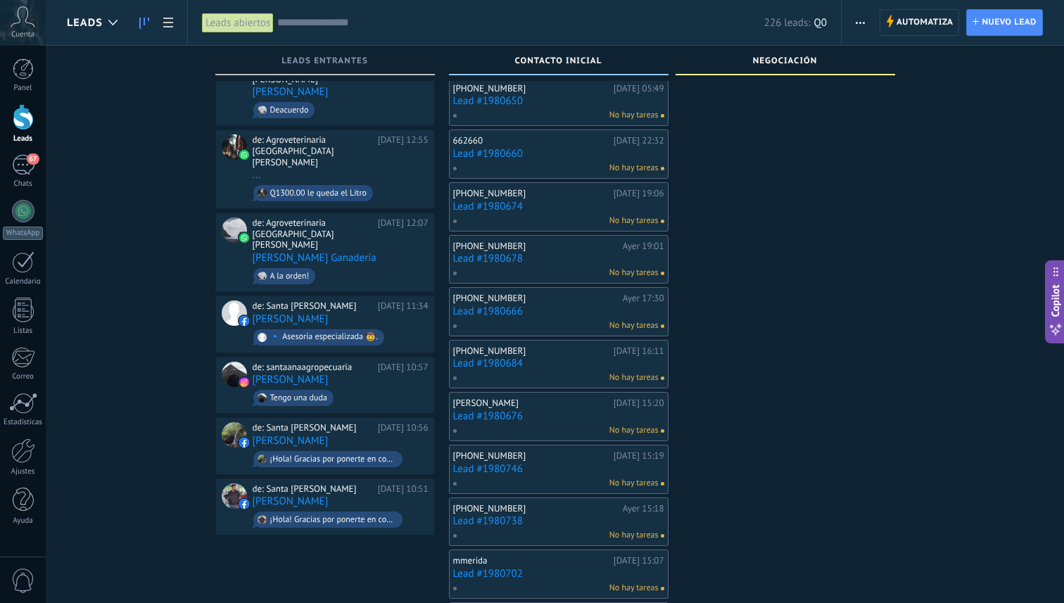
scroll to position [156, 0]
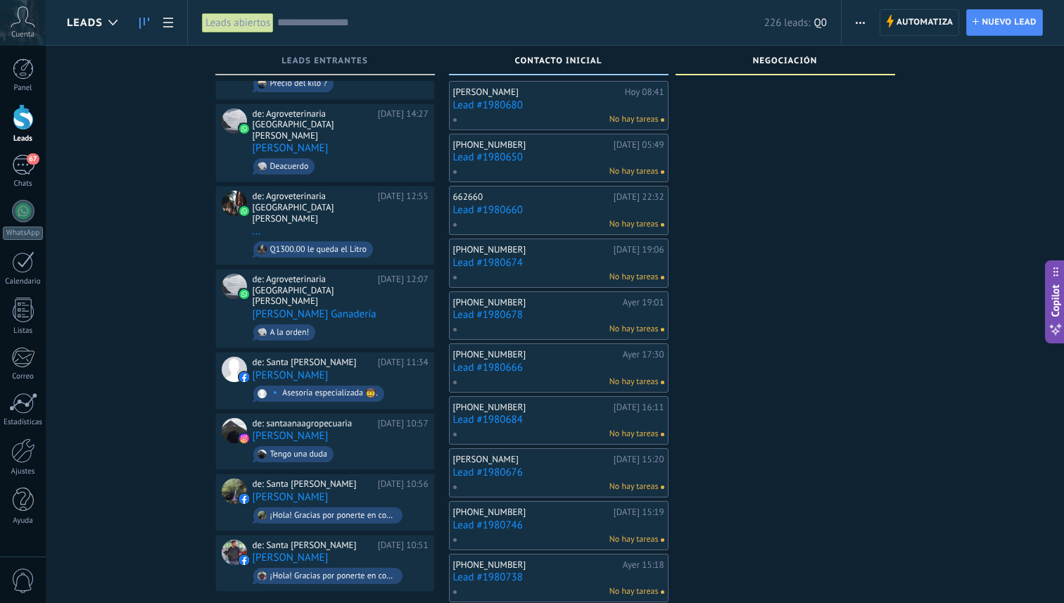
click at [553, 467] on link "Lead #1980676" at bounding box center [558, 473] width 211 height 12
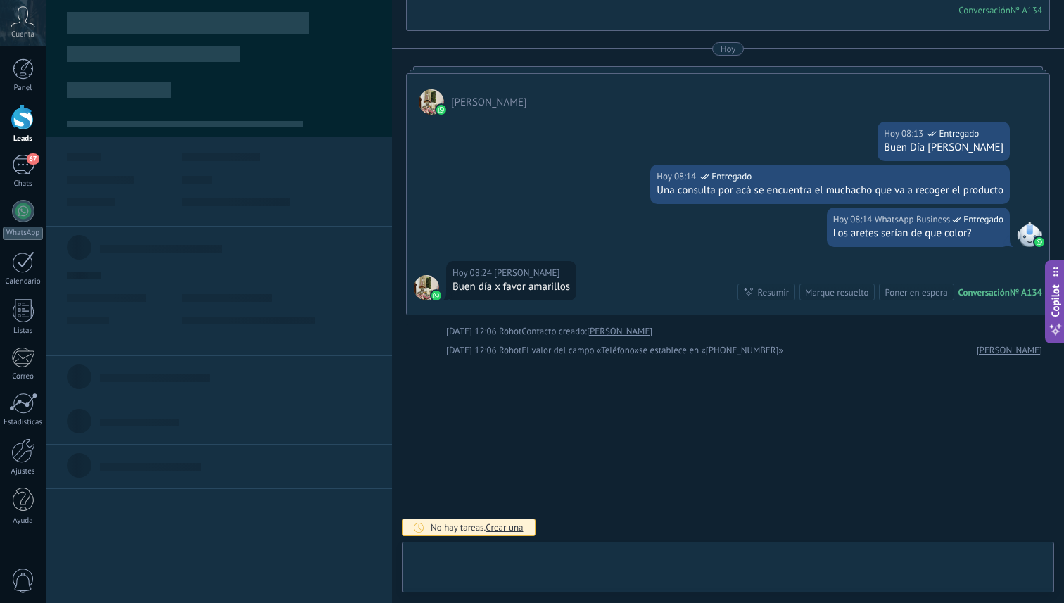
scroll to position [21, 0]
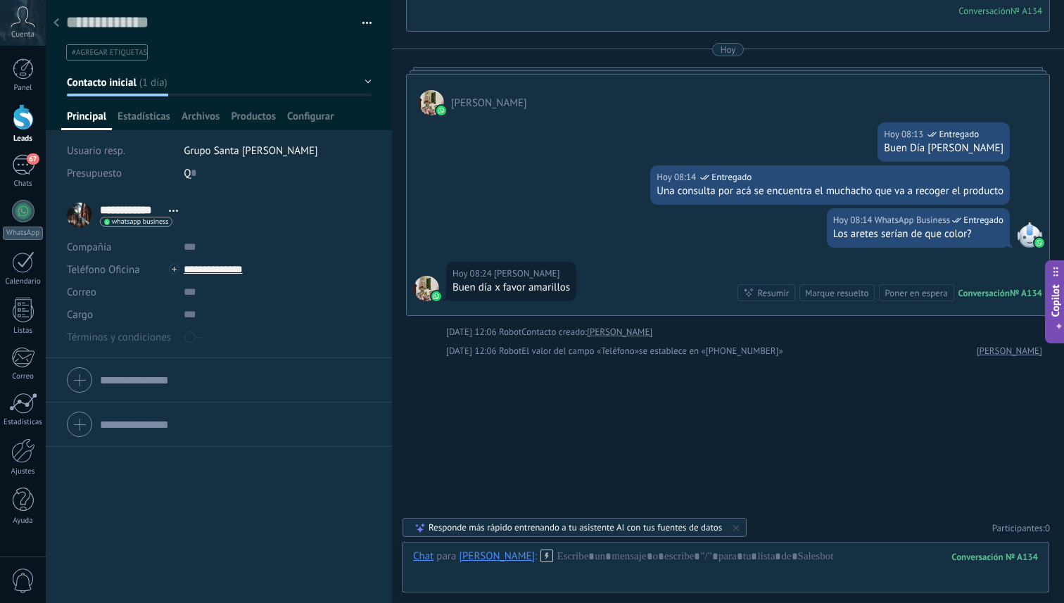
click at [60, 22] on div at bounding box center [56, 23] width 20 height 27
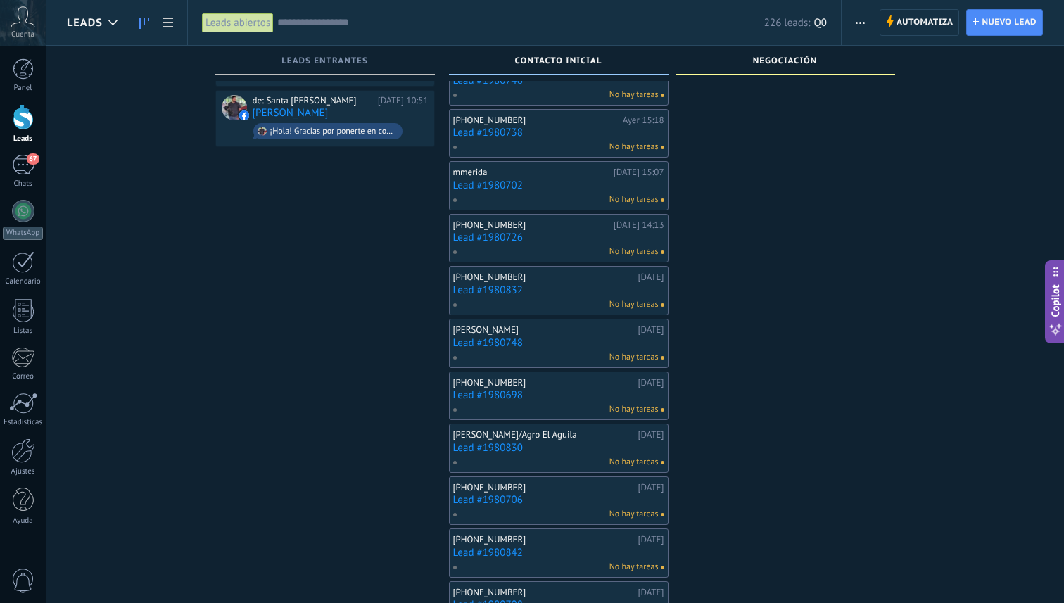
scroll to position [629, 0]
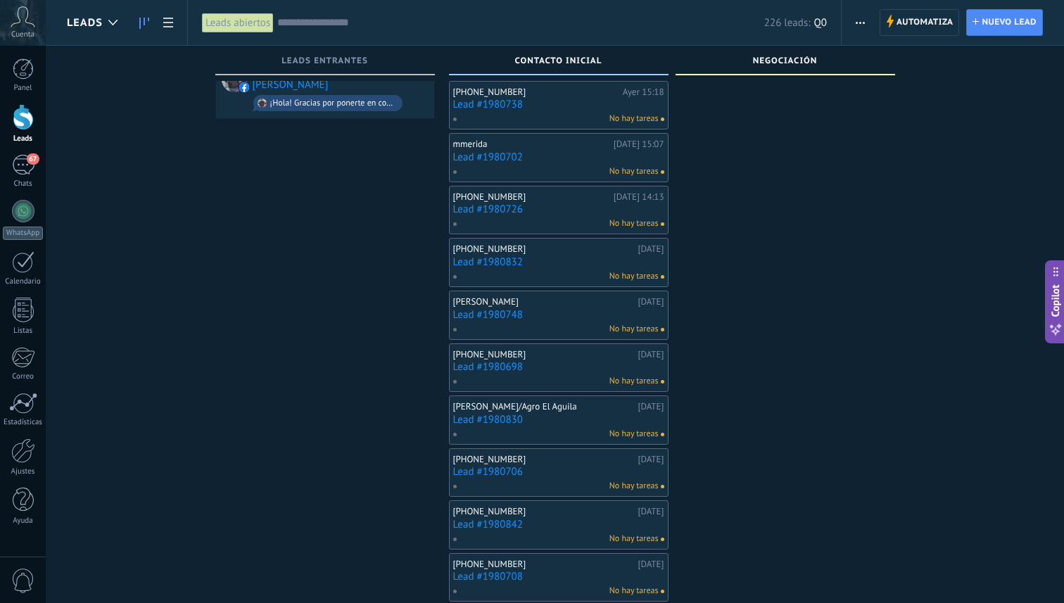
click at [556, 417] on link "Lead #1980830" at bounding box center [558, 420] width 211 height 12
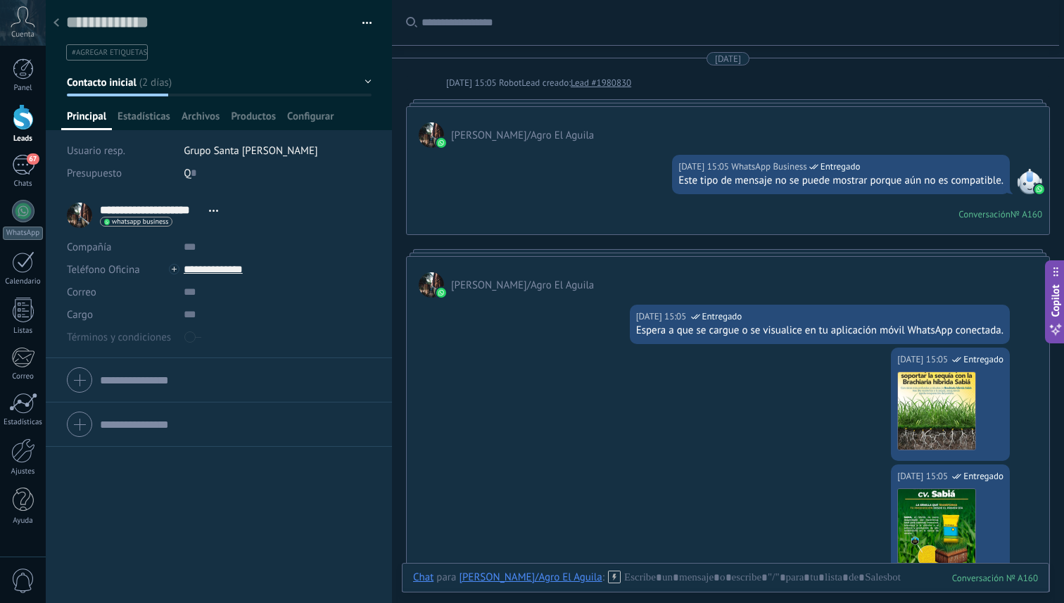
click at [56, 15] on div at bounding box center [56, 23] width 20 height 27
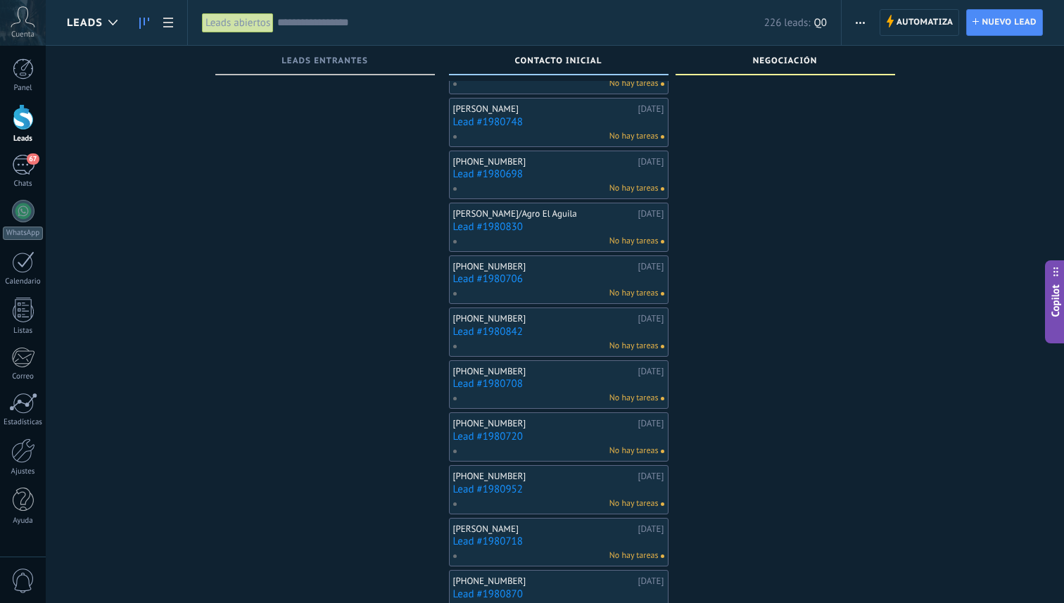
scroll to position [829, 0]
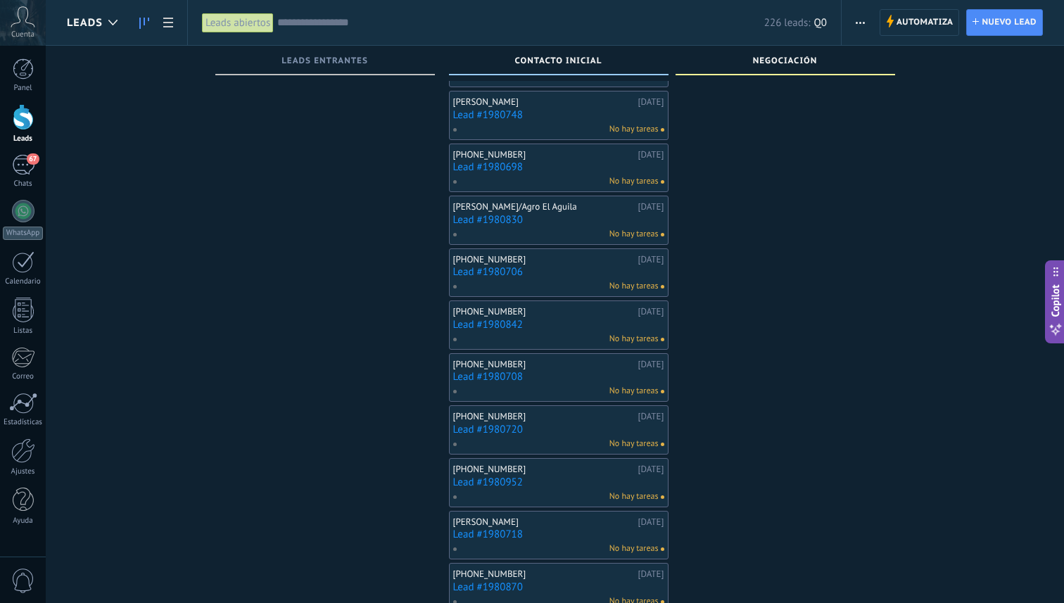
click at [493, 527] on div "Choni Galindo 16.09.2025 Lead #1980718 No hay tareas" at bounding box center [558, 535] width 211 height 41
click at [495, 520] on div "[PERSON_NAME]" at bounding box center [544, 522] width 182 height 11
click at [498, 533] on link "Lead #1980718" at bounding box center [558, 535] width 211 height 12
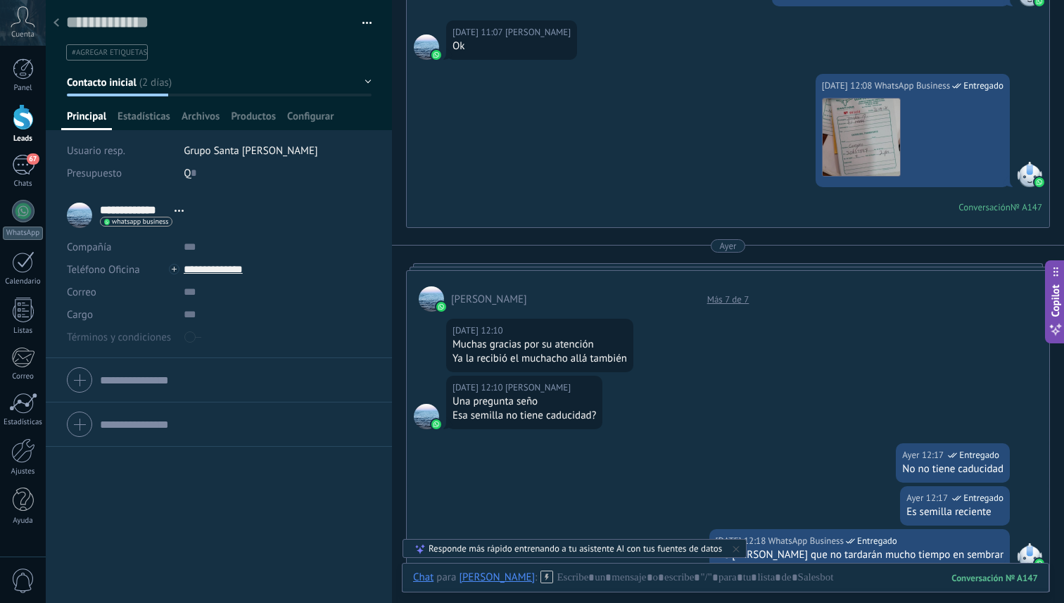
scroll to position [747, 0]
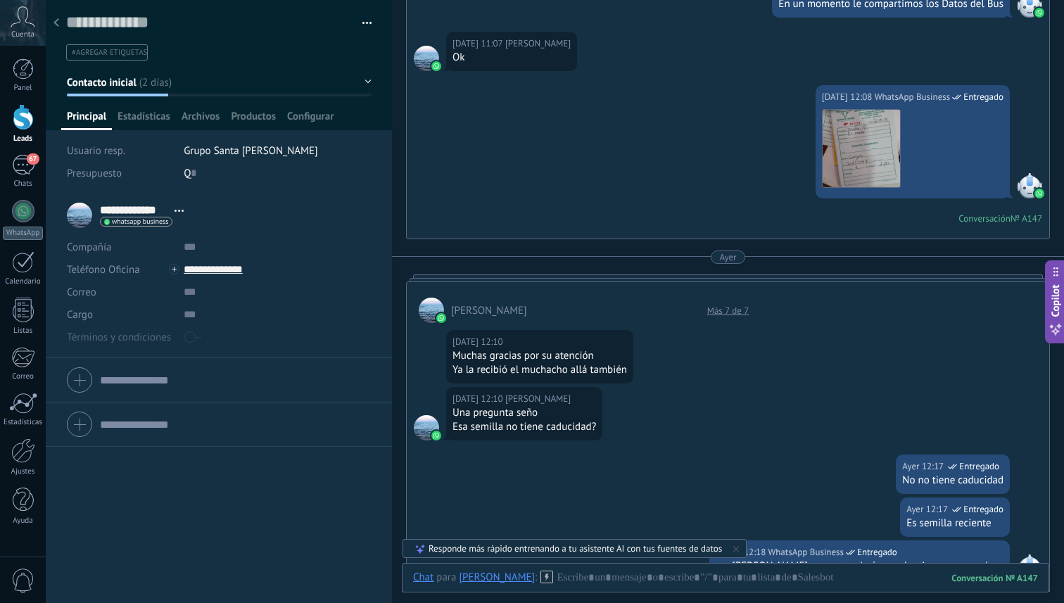
click at [48, 30] on div at bounding box center [56, 23] width 20 height 27
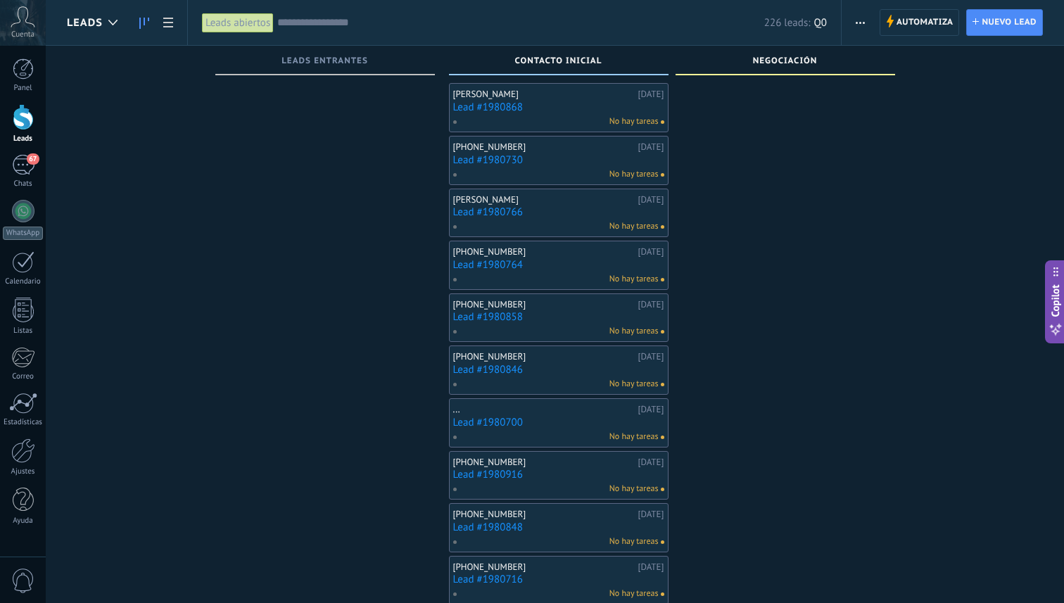
scroll to position [1618, 0]
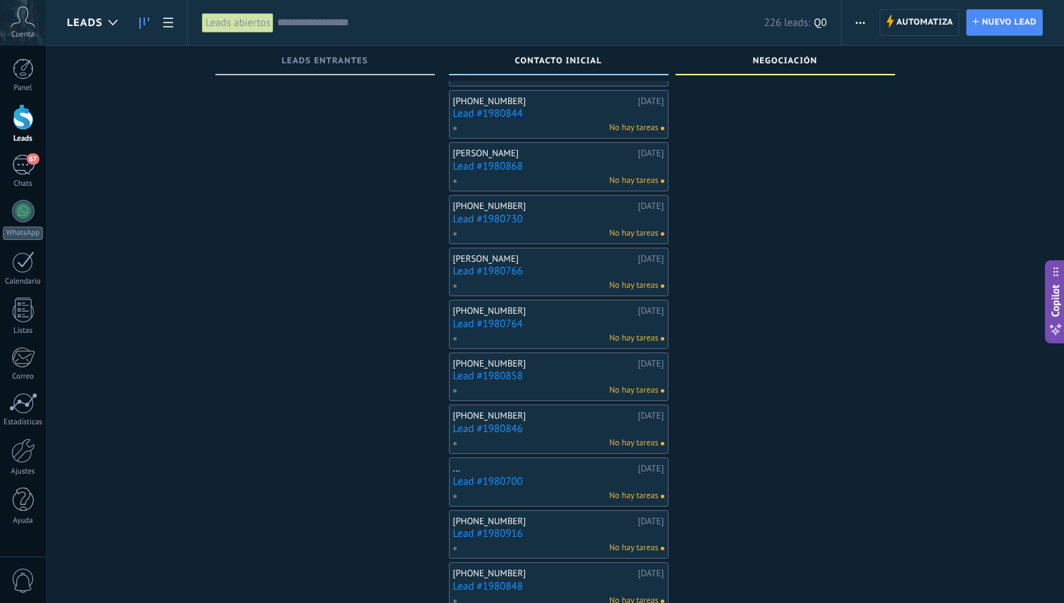
click at [493, 259] on div "[PERSON_NAME]" at bounding box center [544, 258] width 182 height 11
click at [493, 270] on link "Lead #1980766" at bounding box center [558, 271] width 211 height 12
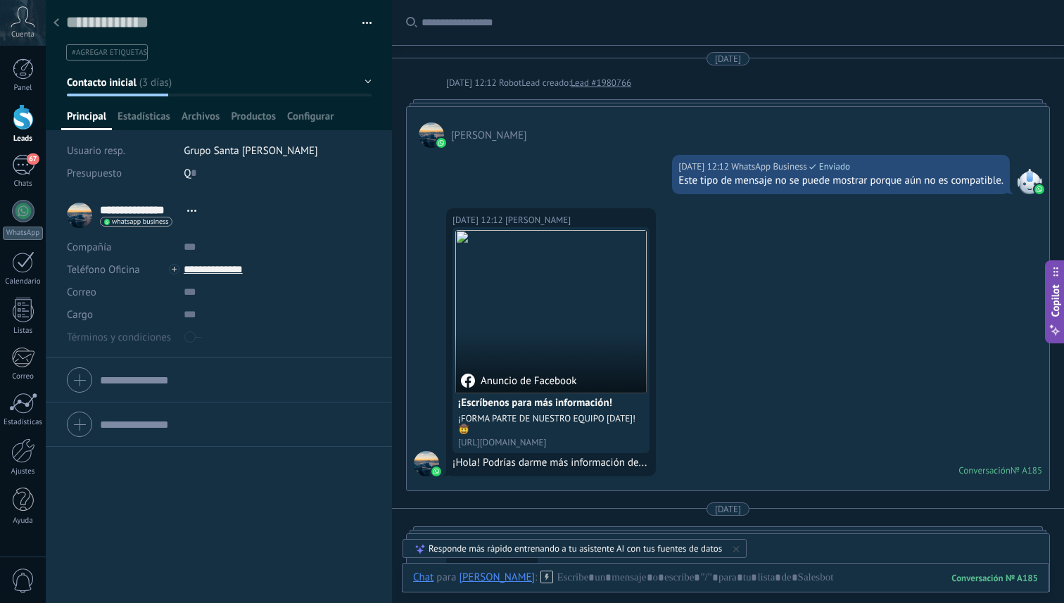
click at [59, 25] on div at bounding box center [56, 23] width 20 height 27
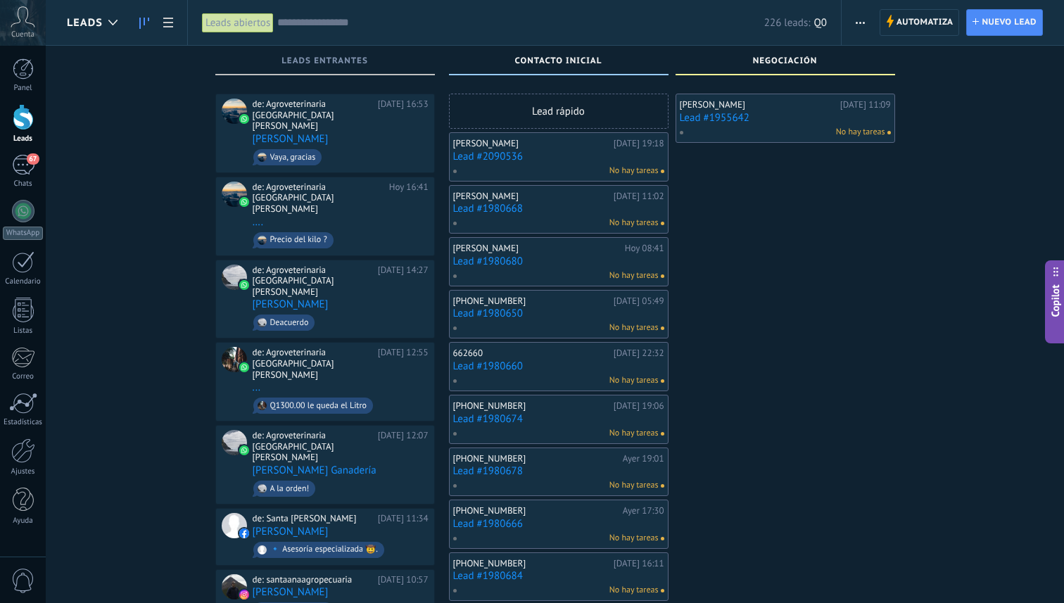
scroll to position [1618, 0]
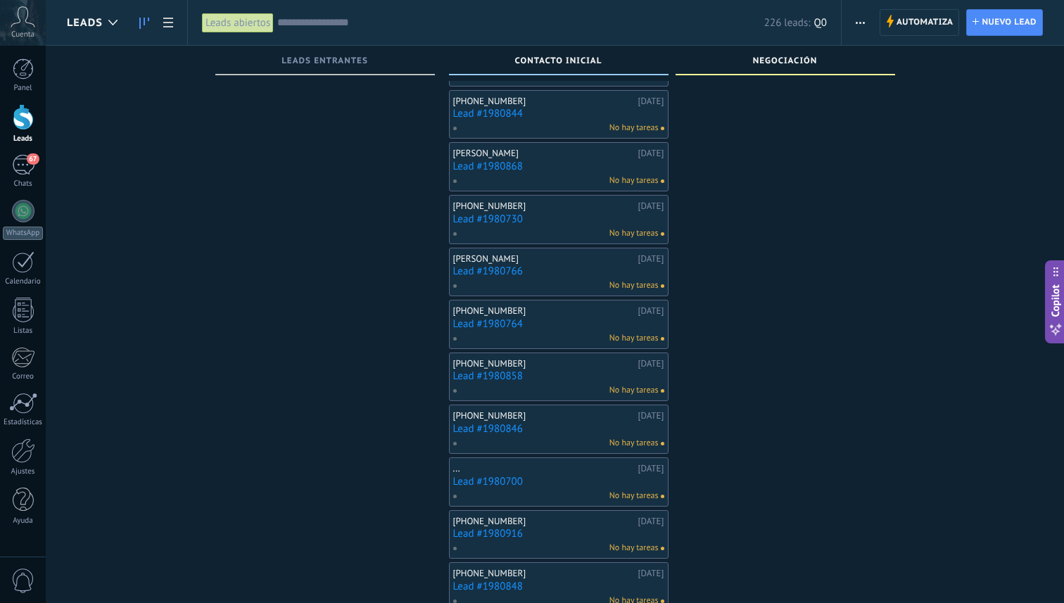
click at [503, 263] on div "[PERSON_NAME]" at bounding box center [544, 258] width 182 height 11
click at [498, 270] on link "Lead #1980766" at bounding box center [558, 271] width 211 height 12
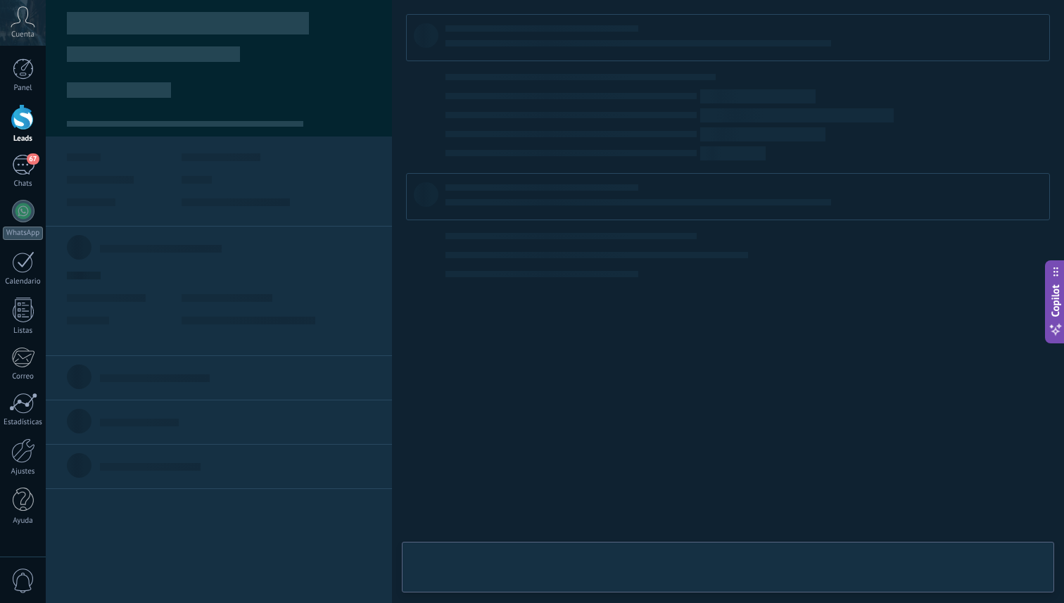
type textarea "**********"
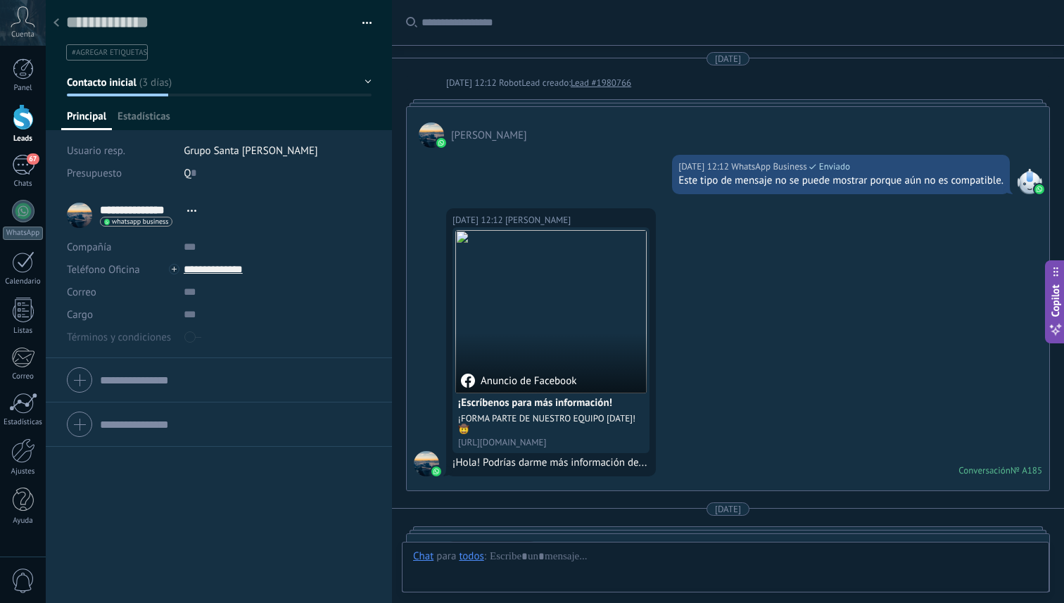
scroll to position [594, 0]
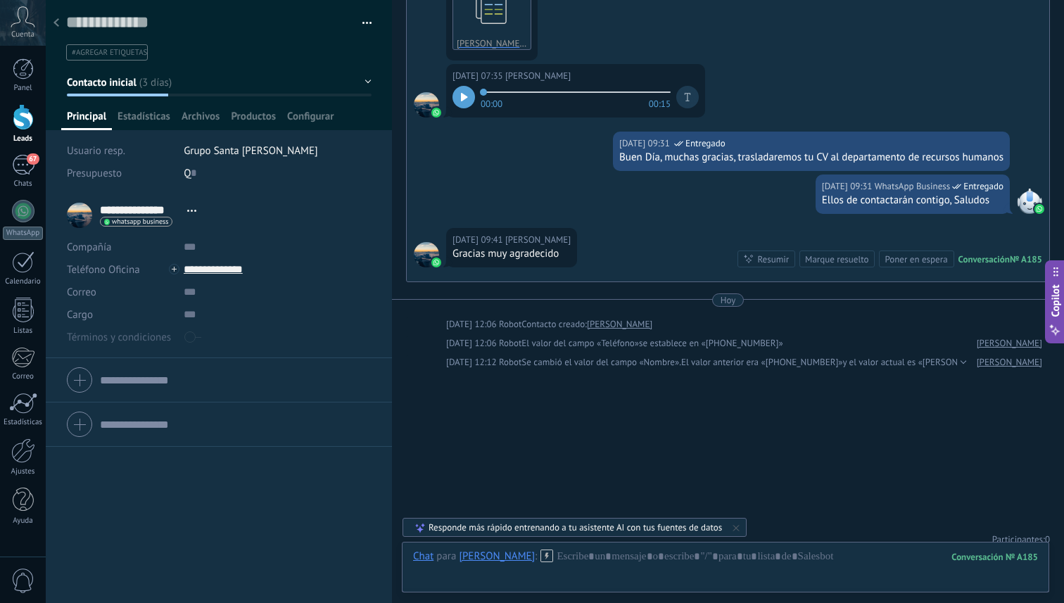
click at [366, 23] on button "button" at bounding box center [362, 23] width 20 height 21
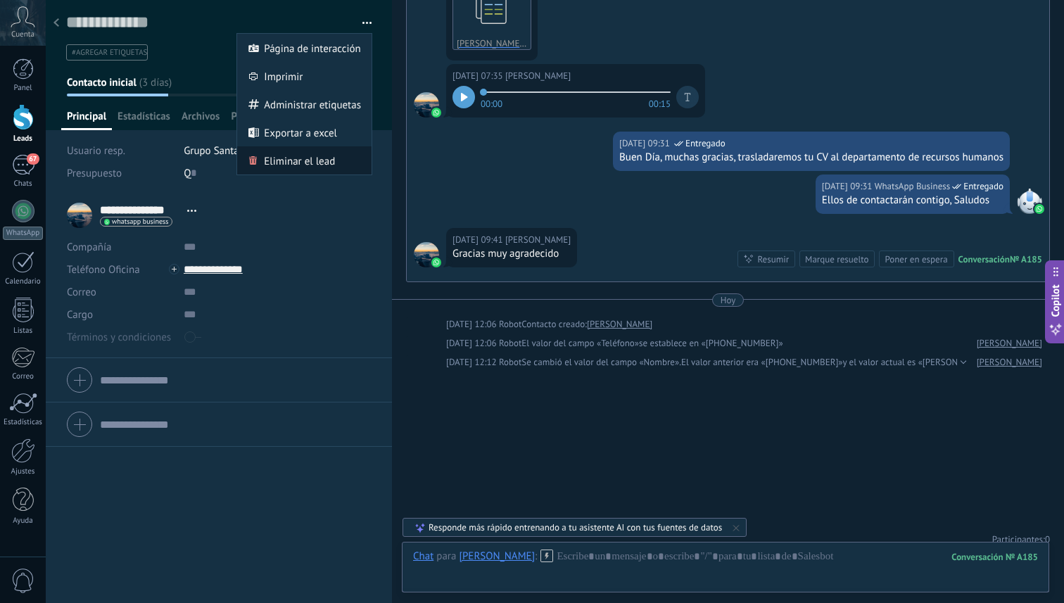
click at [339, 161] on div "Eliminar el lead" at bounding box center [304, 160] width 134 height 28
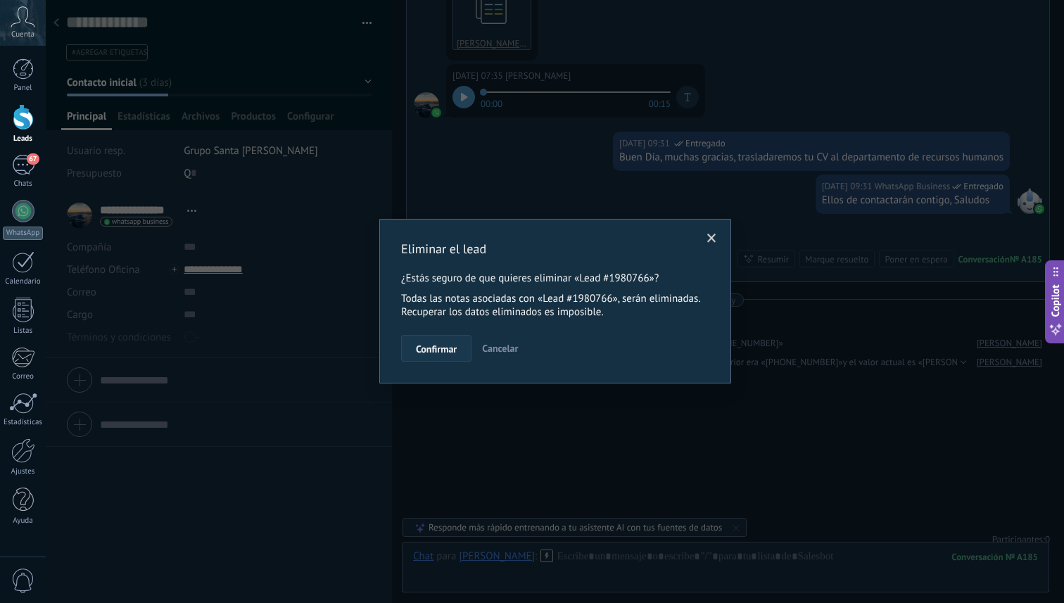
click at [449, 353] on span "Confirmar" at bounding box center [436, 349] width 41 height 10
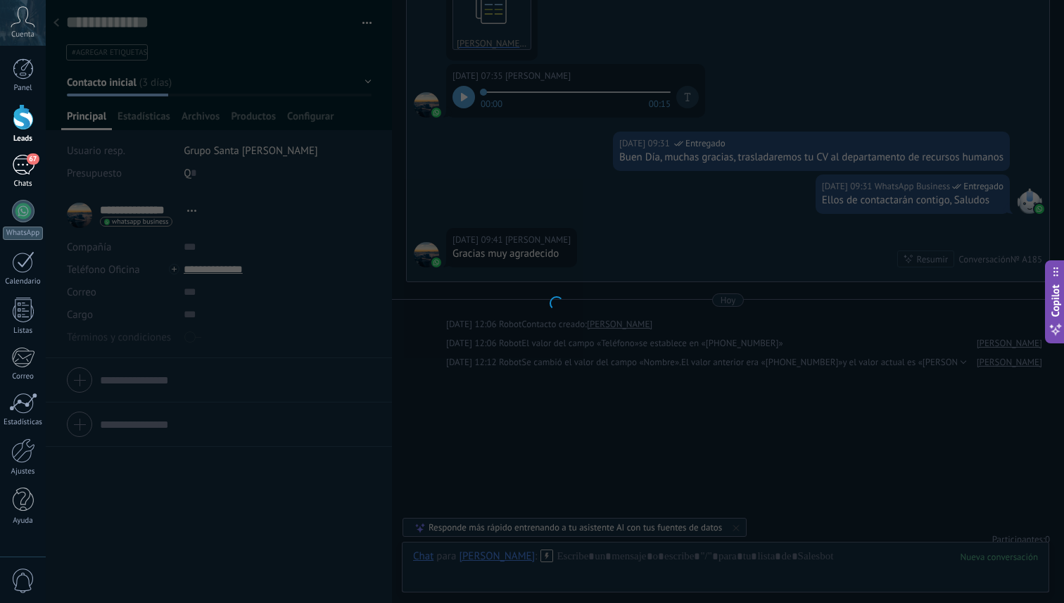
scroll to position [613, 0]
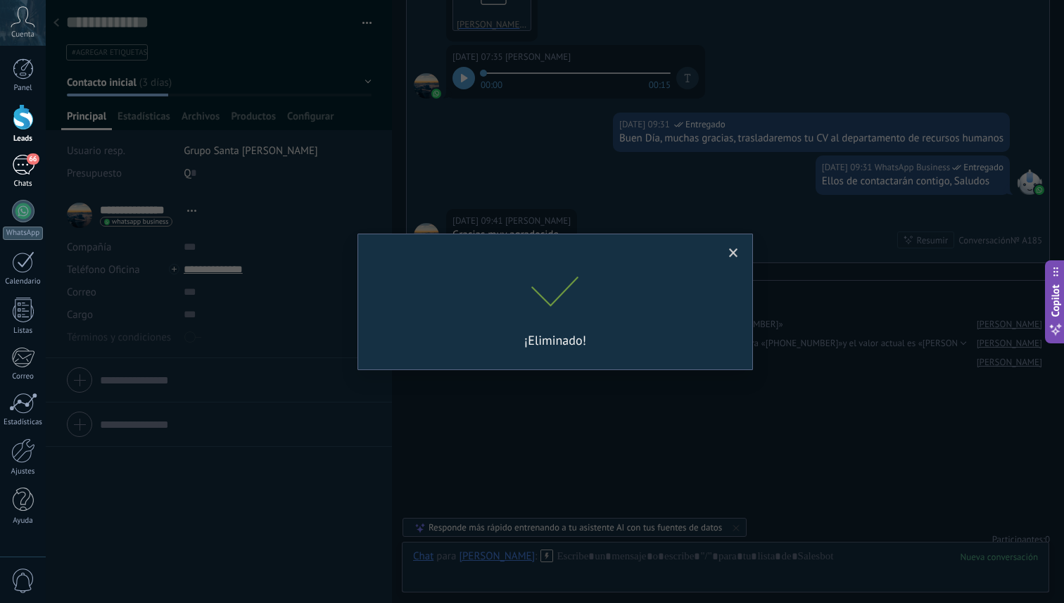
scroll to position [1618, 0]
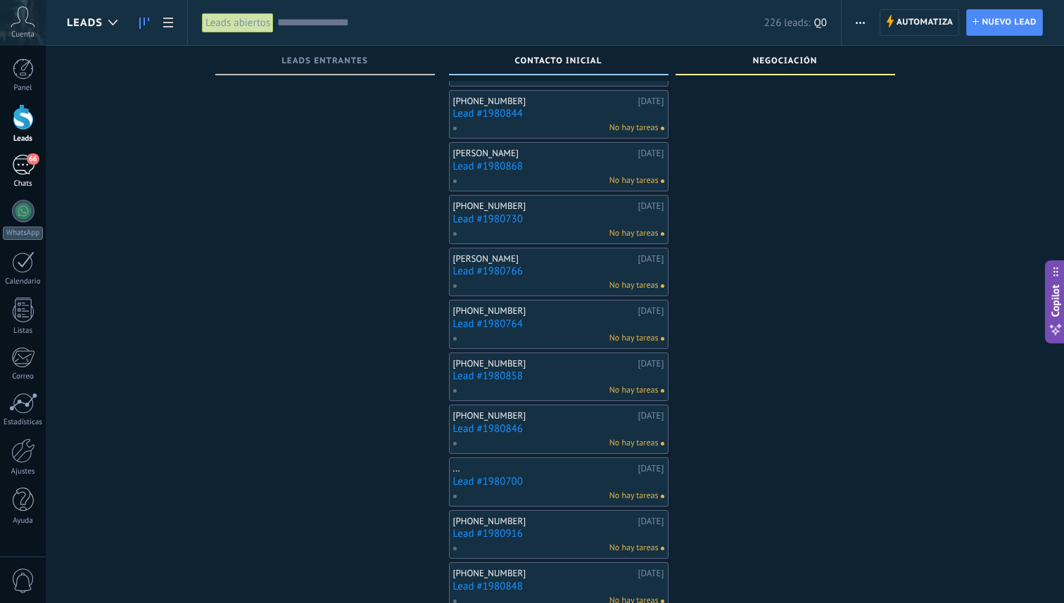
click at [19, 171] on div "66" at bounding box center [23, 165] width 23 height 20
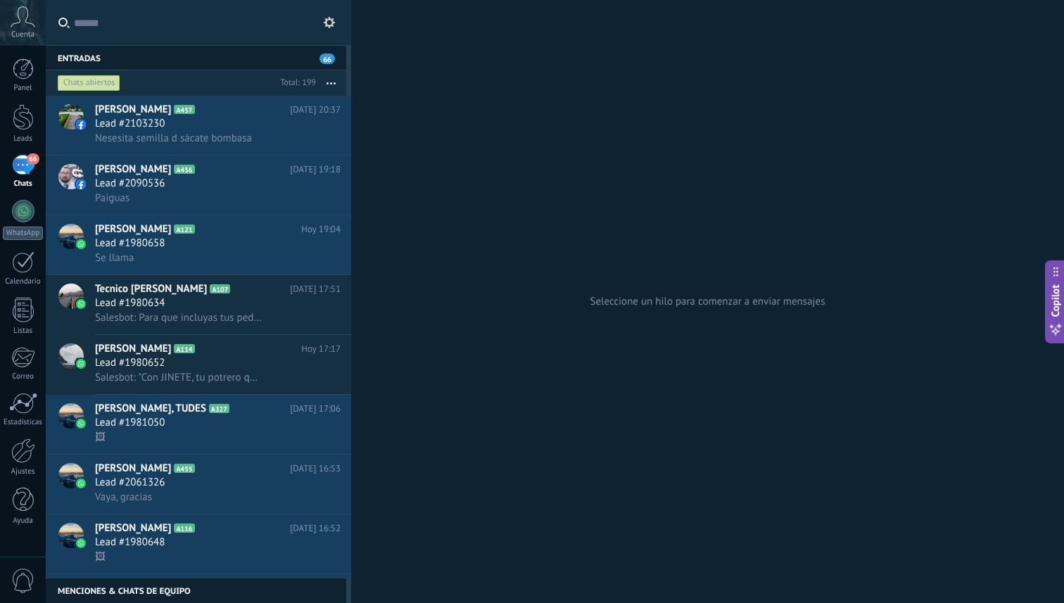
click at [157, 32] on input "text" at bounding box center [207, 22] width 266 height 45
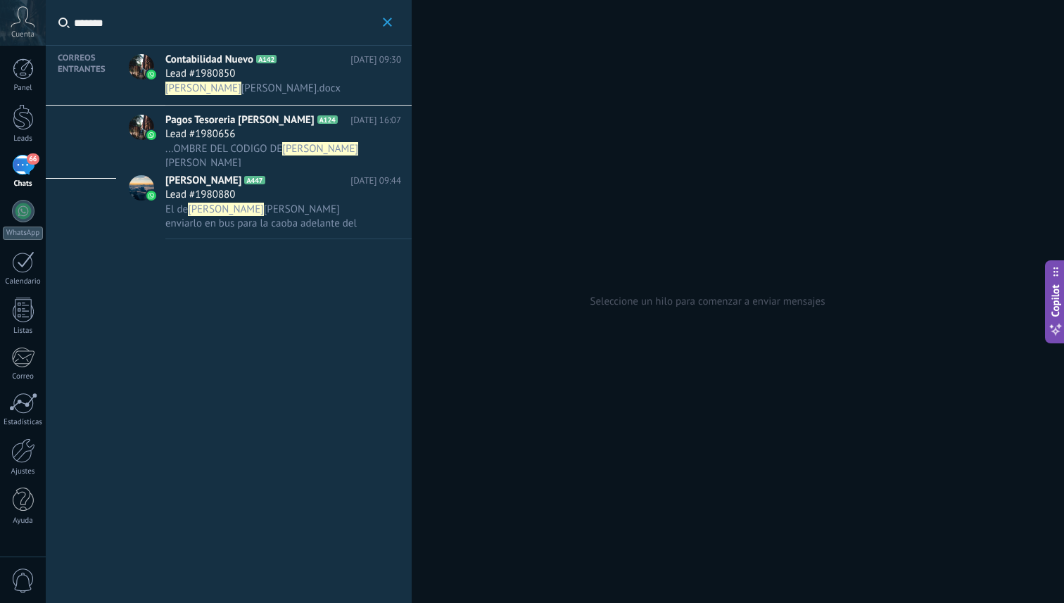
type input "******"
click at [272, 81] on div "Lead #1980850" at bounding box center [283, 74] width 236 height 14
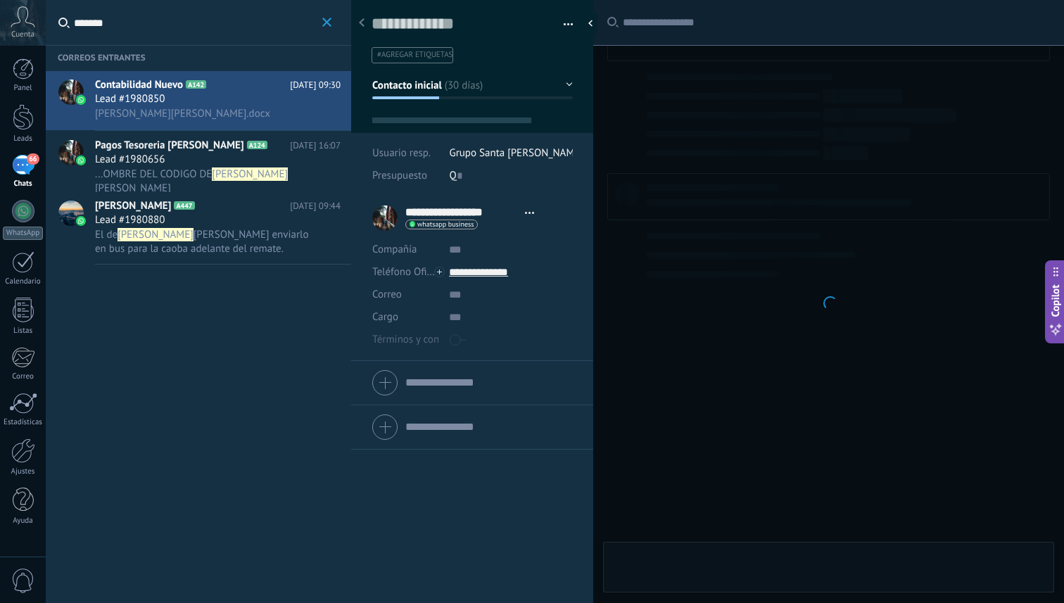
type textarea "**********"
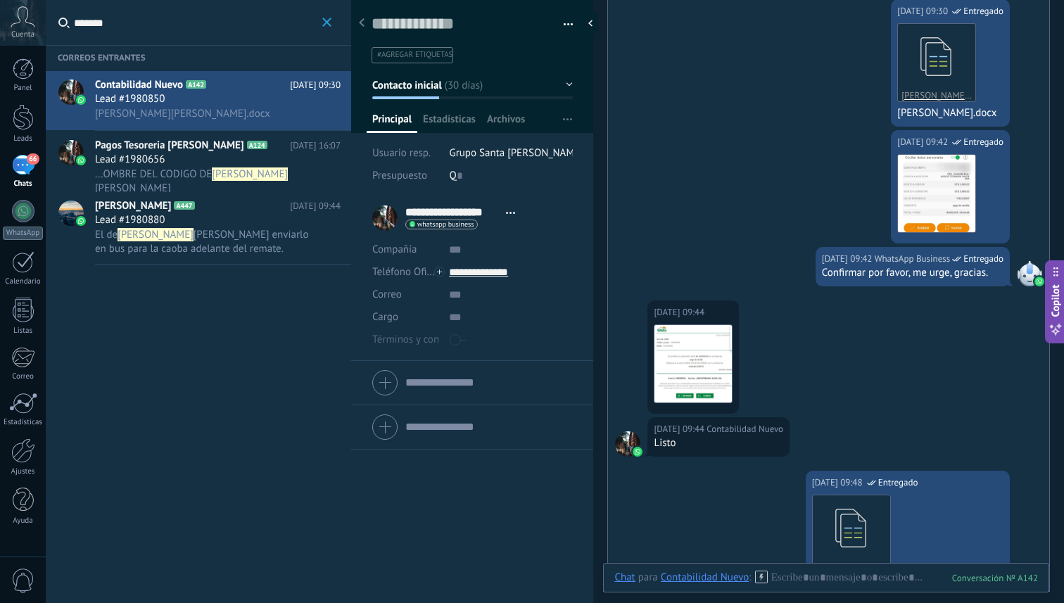
scroll to position [3954, 0]
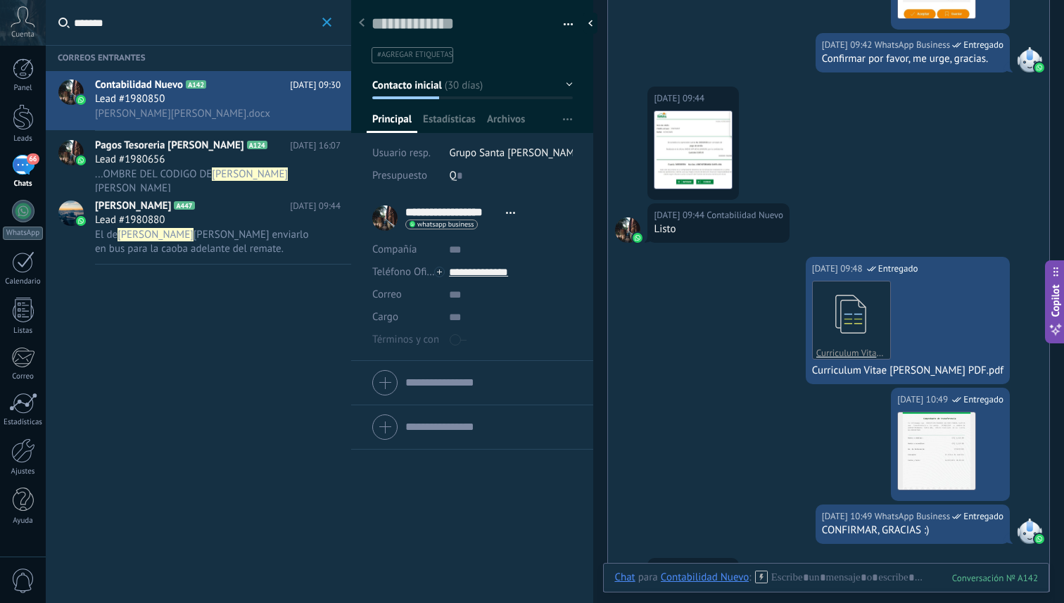
click at [331, 18] on icon "button" at bounding box center [326, 22] width 9 height 9
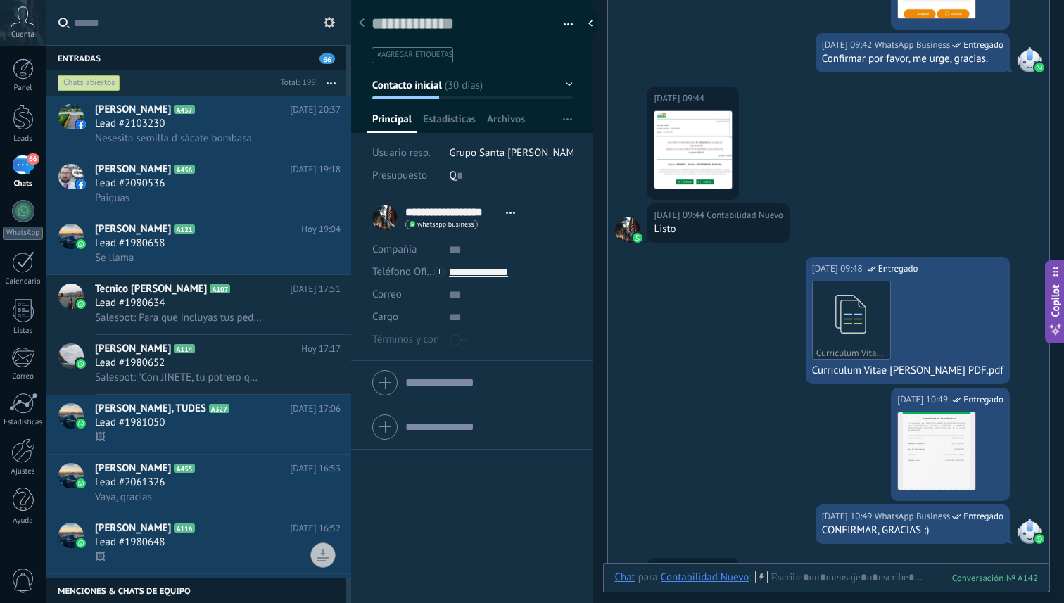
click at [28, 175] on div "66" at bounding box center [23, 165] width 23 height 20
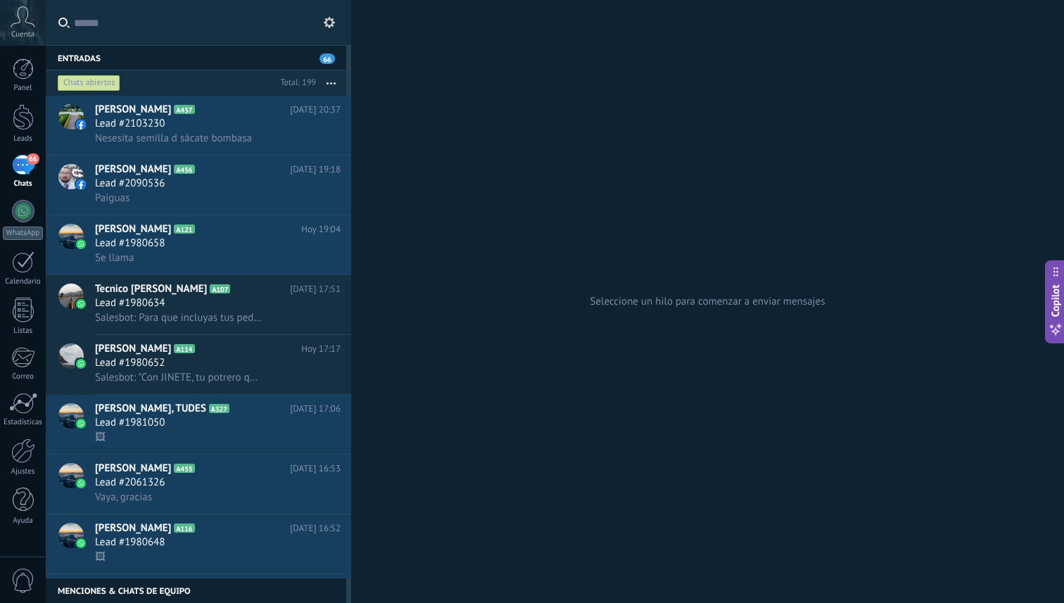
click at [160, 30] on input "text" at bounding box center [207, 22] width 266 height 45
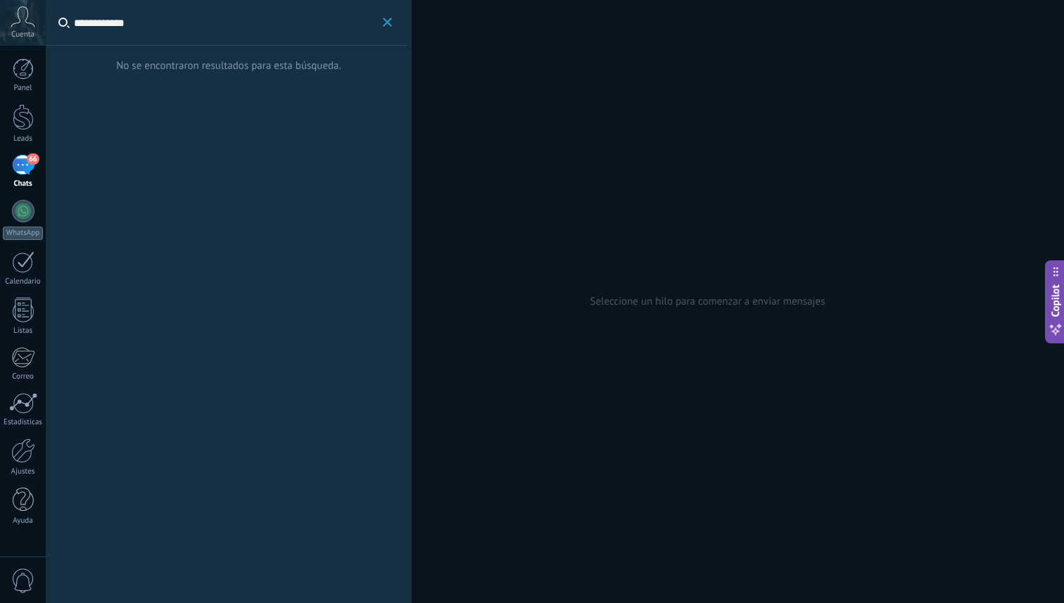
type input "**********"
click at [379, 23] on button "**********" at bounding box center [387, 23] width 16 height 18
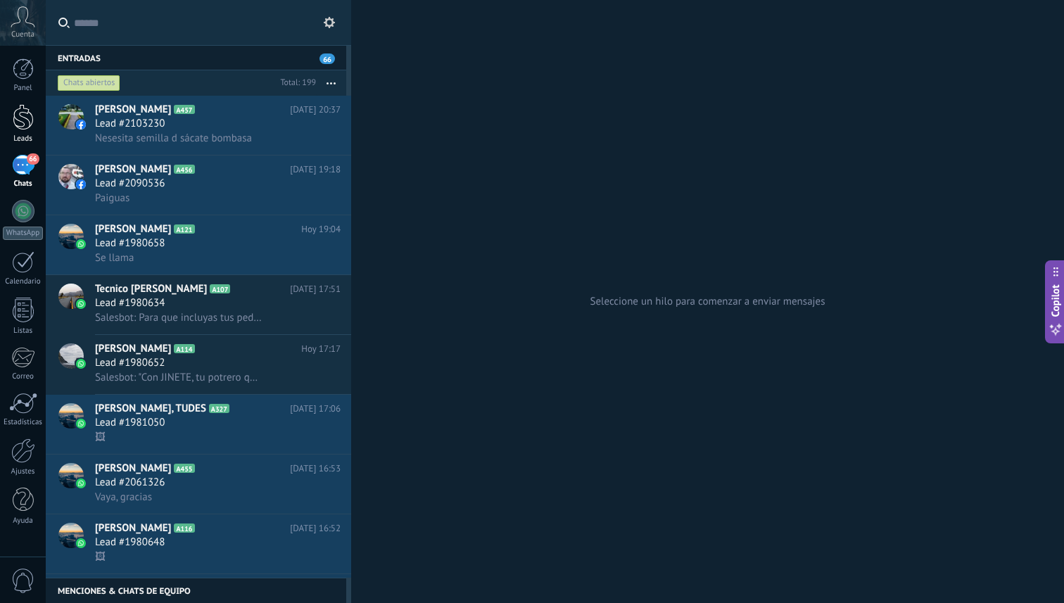
click at [23, 132] on link "Leads" at bounding box center [23, 123] width 46 height 39
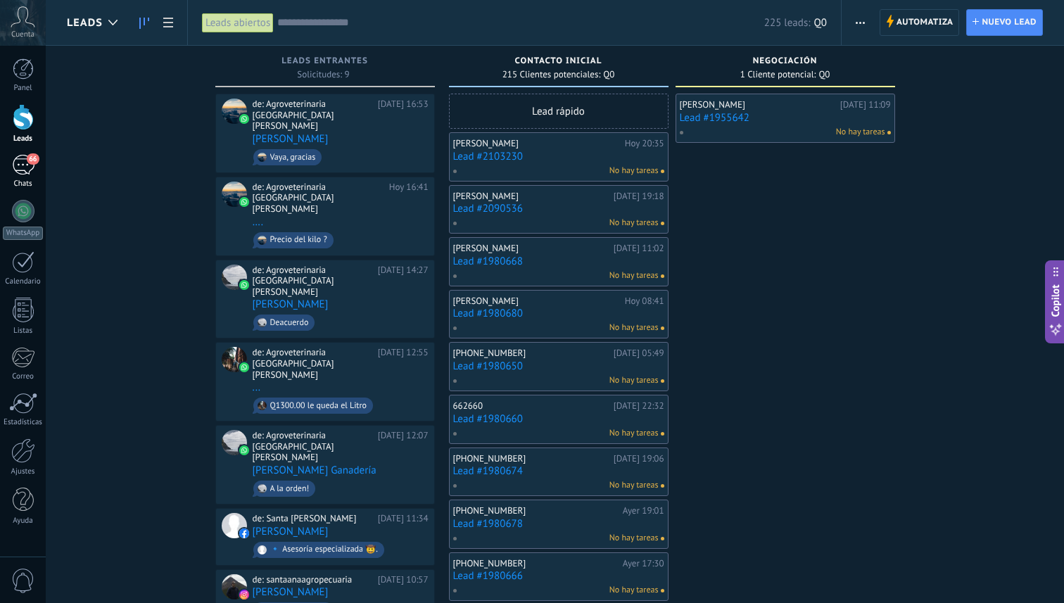
click at [20, 177] on link "66 Chats" at bounding box center [23, 172] width 46 height 34
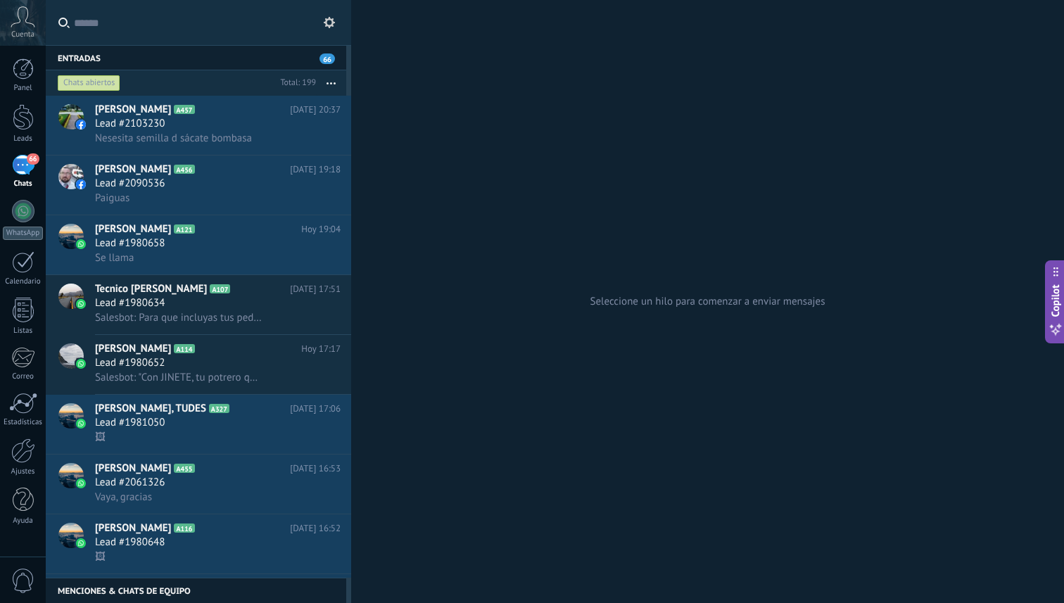
click at [241, 33] on input "text" at bounding box center [207, 22] width 266 height 45
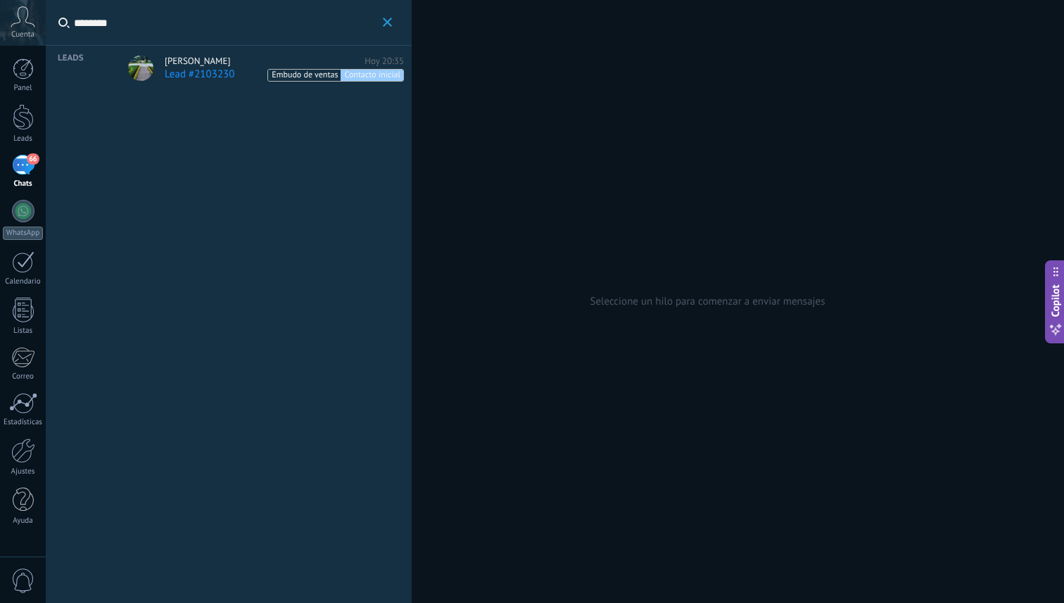
type input "********"
click at [389, 18] on icon "button" at bounding box center [387, 22] width 9 height 9
